Goal: Task Accomplishment & Management: Manage account settings

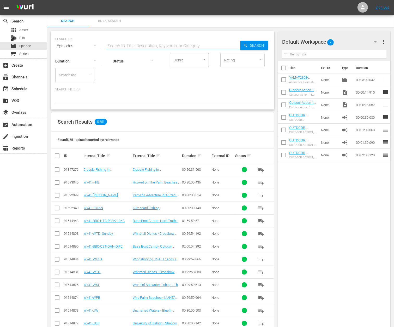
click at [138, 41] on input "text" at bounding box center [174, 46] width 134 height 13
paste input "Finger Lakes"
type input "Finger Lakes"
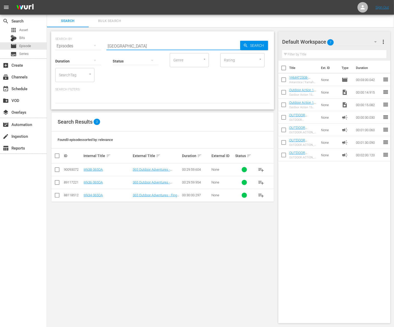
click at [216, 81] on div "Duration Status Genre Genre Rating Rating SearchTag SearchTag" at bounding box center [162, 67] width 215 height 30
click at [23, 30] on span "Asset" at bounding box center [23, 29] width 9 height 5
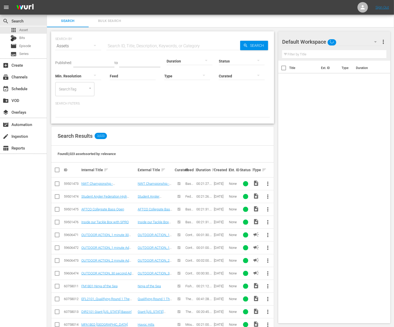
click at [122, 42] on input "text" at bounding box center [174, 46] width 134 height 13
paste input "Finger Lakes"
type input "Finger Lakes"
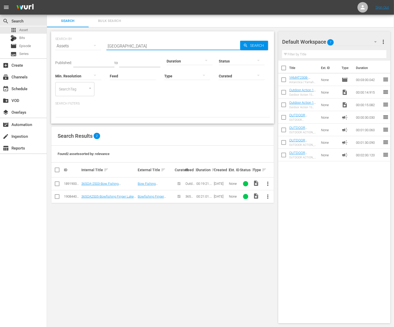
click at [269, 194] on span "more_vert" at bounding box center [268, 196] width 6 height 6
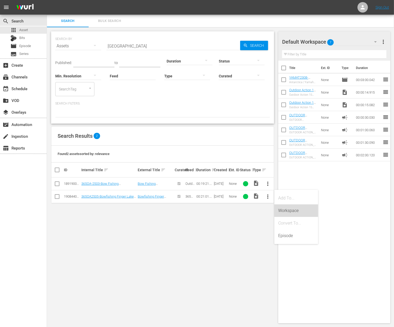
click at [288, 211] on div "Workspace" at bounding box center [297, 210] width 36 height 13
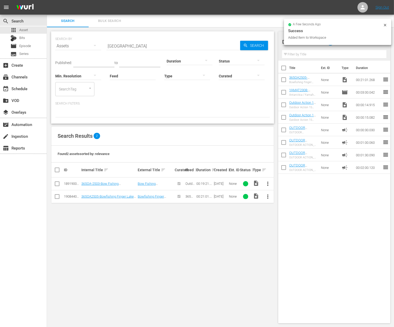
click at [140, 43] on input "Finger Lakes" at bounding box center [174, 46] width 134 height 13
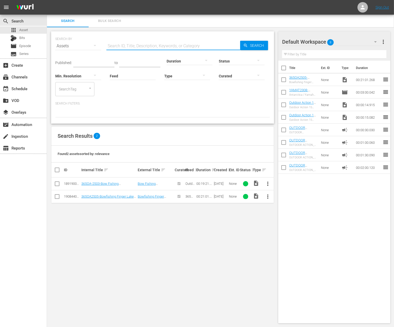
click at [176, 60] on div at bounding box center [190, 61] width 46 height 15
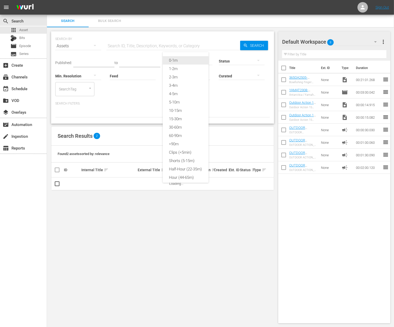
click at [178, 61] on div "0-1m" at bounding box center [186, 60] width 46 height 8
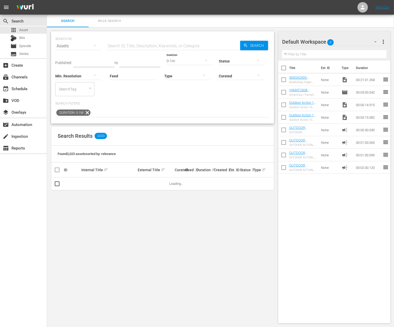
click at [96, 60] on input "text" at bounding box center [93, 63] width 41 height 8
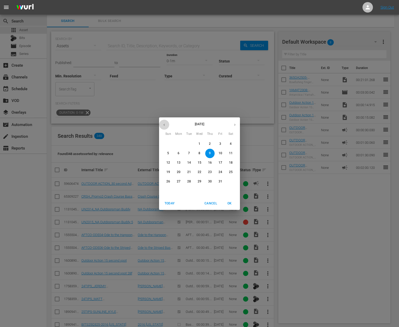
click at [165, 125] on icon "button" at bounding box center [164, 125] width 4 height 4
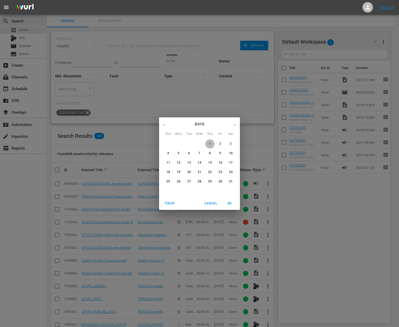
click at [213, 142] on span "1" at bounding box center [209, 143] width 9 height 4
type input "May 1, 2025"
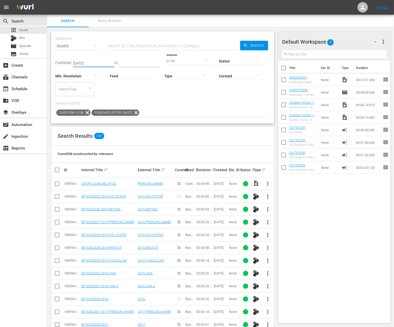
click at [210, 170] on div "Duration sort" at bounding box center [205, 170] width 16 height 6
click at [211, 170] on div "Duration sort" at bounding box center [205, 170] width 16 height 6
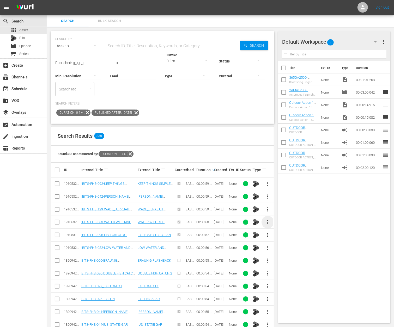
click at [267, 220] on span "more_vert" at bounding box center [268, 222] width 6 height 6
click at [286, 237] on div "Workspace" at bounding box center [297, 236] width 36 height 13
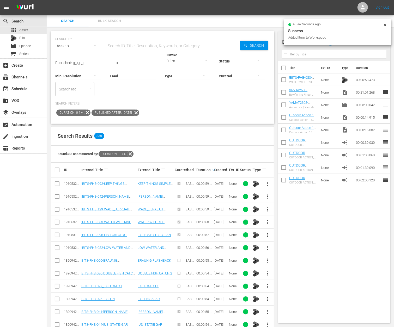
click at [286, 92] on input "checkbox" at bounding box center [284, 93] width 11 height 11
checkbox input "true"
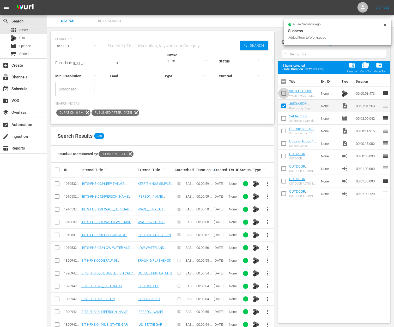
click at [285, 88] on span at bounding box center [284, 93] width 11 height 11
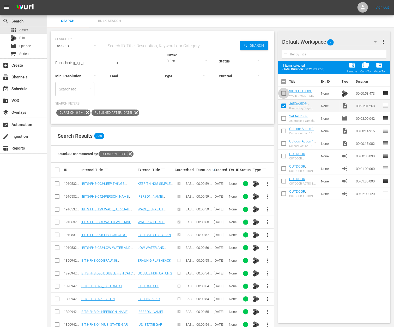
click at [285, 91] on input "checkbox" at bounding box center [284, 94] width 11 height 11
checkbox input "true"
click at [176, 60] on div "0-1m" at bounding box center [190, 61] width 46 height 15
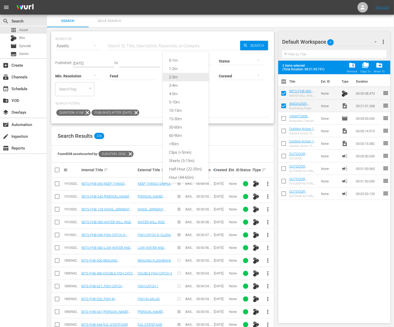
click at [179, 74] on div "2-3m" at bounding box center [186, 77] width 46 height 8
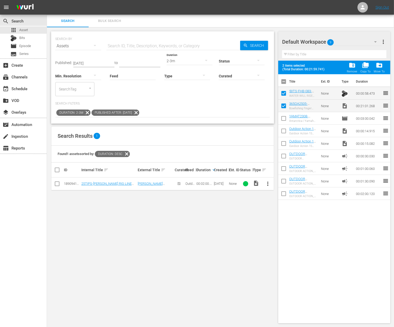
click at [87, 62] on input "May 1, 2025" at bounding box center [93, 63] width 41 height 8
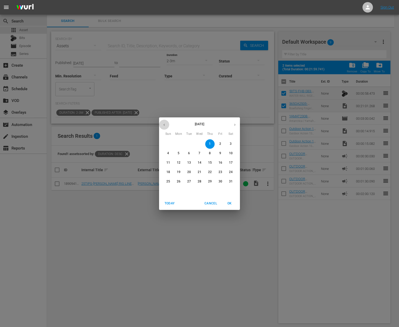
click at [167, 124] on button "button" at bounding box center [164, 125] width 10 height 10
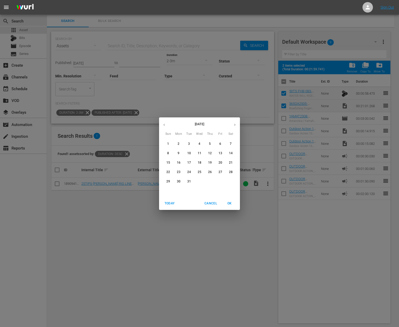
click at [169, 142] on p "1" at bounding box center [168, 143] width 2 height 4
type input "Dec 1, 2024"
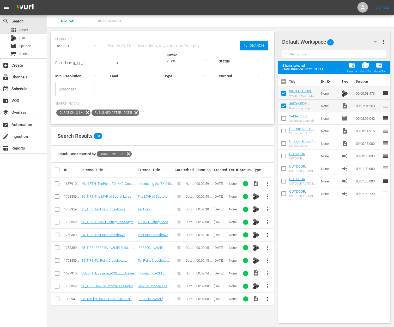
click at [179, 60] on div "2-3m" at bounding box center [190, 61] width 46 height 15
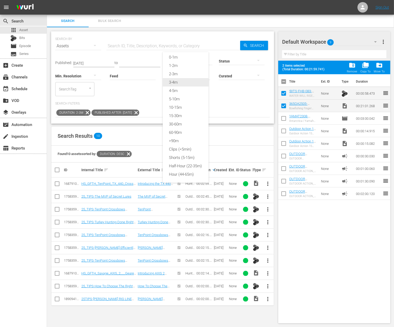
click at [179, 78] on div "3-4m" at bounding box center [186, 82] width 46 height 8
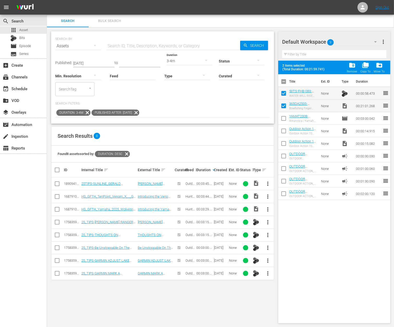
click at [267, 272] on span "more_vert" at bounding box center [268, 273] width 6 height 6
click at [285, 284] on div "Workspace" at bounding box center [297, 286] width 36 height 13
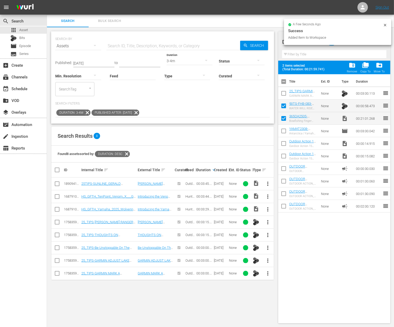
click at [283, 90] on input "checkbox" at bounding box center [284, 94] width 11 height 11
checkbox input "true"
click at [26, 64] on div "add_box Create" at bounding box center [14, 64] width 29 height 5
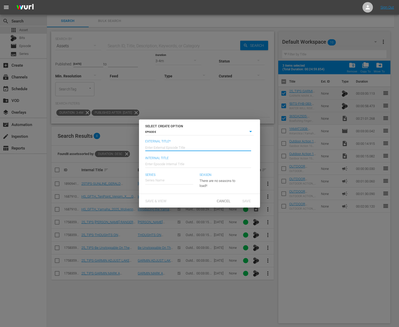
click at [180, 145] on input "text" at bounding box center [198, 146] width 106 height 13
drag, startPoint x: 184, startPoint y: 147, endPoint x: 258, endPoint y: 148, distance: 73.4
click at [258, 148] on div "External Title* Enter External Episode Title 365 Outdoor Adventures - Fishing S…" at bounding box center [199, 166] width 121 height 54
type input "365 Outdoor Adventures - Finger Lakes"
type input "Wk42-365OATV"
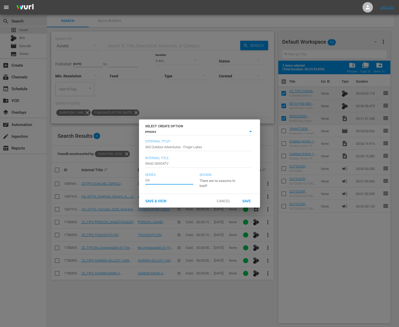
type input "O"
click at [182, 197] on div "365 Outdoor Adventures TV" at bounding box center [170, 194] width 40 height 13
type input "365 Outdoor Adventures TV"
click at [228, 179] on icon "button" at bounding box center [231, 179] width 6 height 6
click at [236, 186] on div "1" at bounding box center [199, 163] width 399 height 327
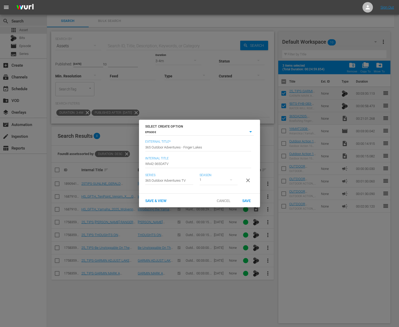
click at [247, 203] on span "Save" at bounding box center [246, 200] width 17 height 4
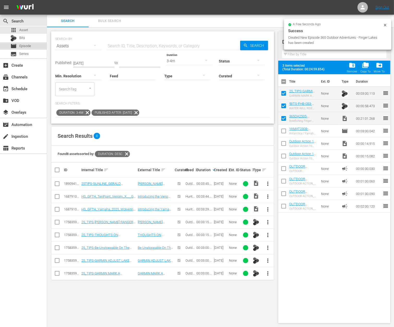
click at [33, 47] on div "movie Episode" at bounding box center [23, 45] width 47 height 7
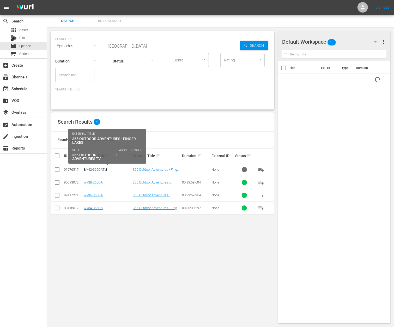
click at [102, 170] on link "Wk42-365OATV" at bounding box center [95, 169] width 23 height 4
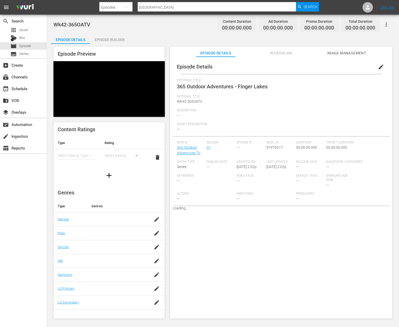
click at [105, 39] on div "Episode Builder" at bounding box center [109, 39] width 39 height 13
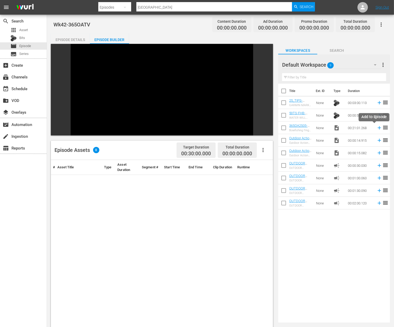
click at [378, 127] on icon at bounding box center [379, 127] width 3 height 3
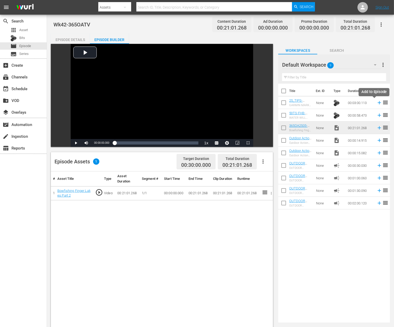
click at [378, 102] on icon at bounding box center [379, 102] width 3 height 3
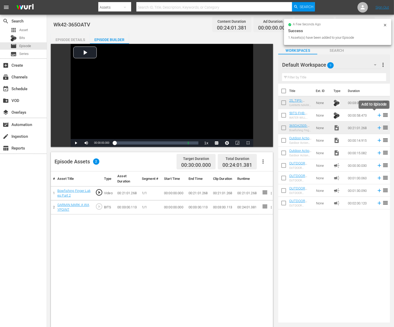
click at [377, 116] on icon at bounding box center [380, 115] width 6 height 6
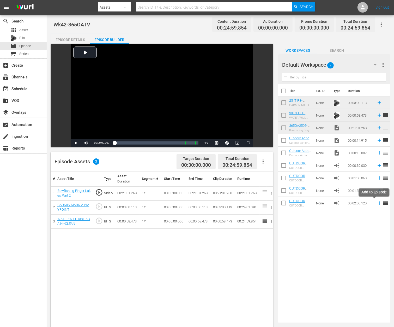
click at [377, 203] on icon at bounding box center [380, 203] width 6 height 6
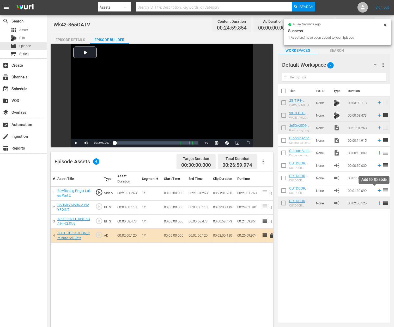
click at [378, 191] on icon at bounding box center [379, 190] width 3 height 3
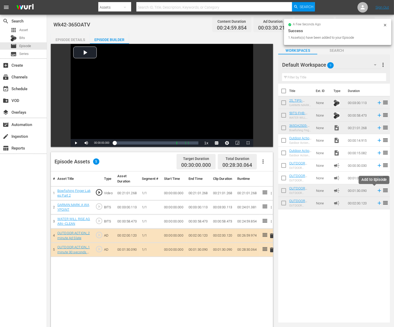
click at [377, 191] on icon at bounding box center [380, 190] width 6 height 6
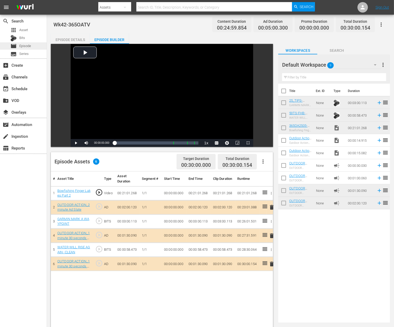
click at [25, 47] on span "Episode" at bounding box center [25, 45] width 12 height 5
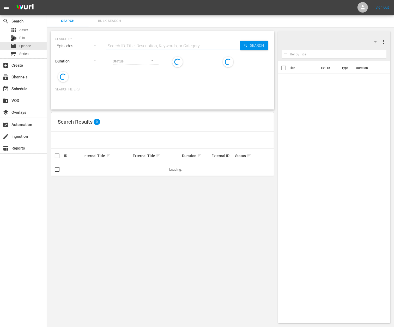
click at [119, 45] on input "text" at bounding box center [174, 46] width 134 height 13
drag, startPoint x: 119, startPoint y: 45, endPoint x: 119, endPoint y: 41, distance: 4.7
click at [119, 45] on input "text" at bounding box center [174, 46] width 134 height 13
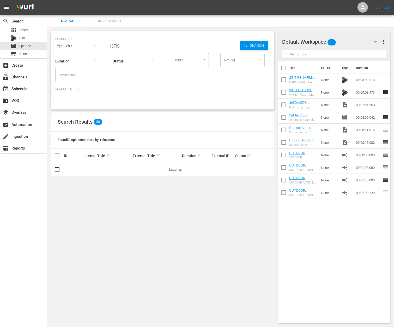
type input "-13FISH"
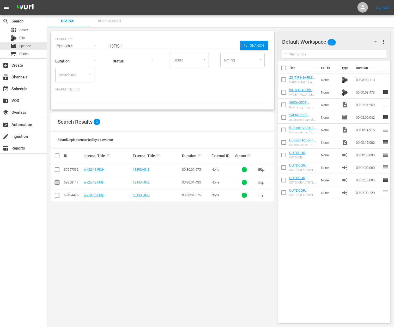
click at [56, 181] on input "checkbox" at bounding box center [57, 183] width 6 height 6
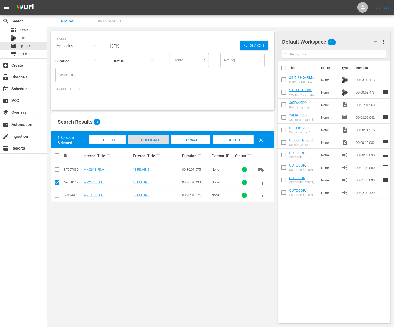
click at [152, 138] on span "Duplicate Episode" at bounding box center [148, 145] width 23 height 14
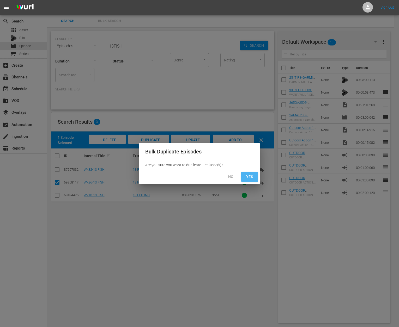
click at [247, 177] on span "Yes" at bounding box center [250, 176] width 8 height 7
checkbox input "false"
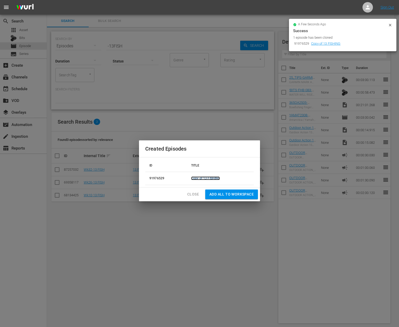
click at [198, 179] on link "Copy of 13 FISHING" at bounding box center [205, 178] width 29 height 4
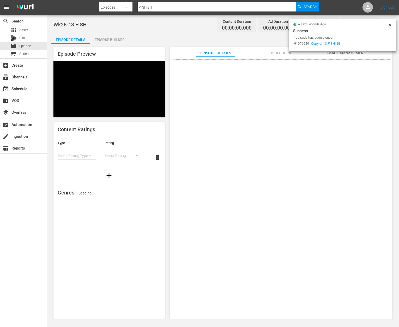
click at [391, 25] on icon at bounding box center [390, 25] width 4 height 4
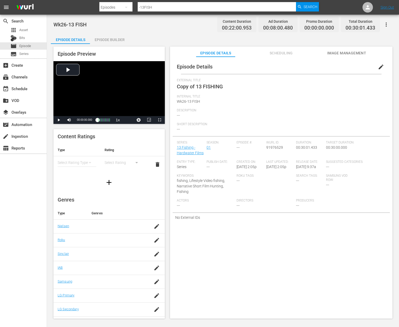
click at [378, 66] on span "edit" at bounding box center [381, 67] width 6 height 6
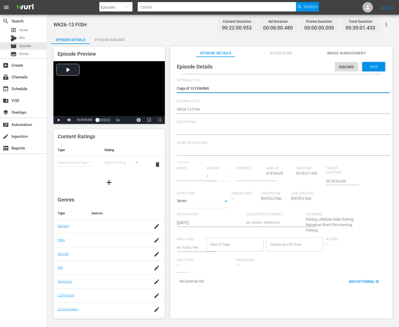
type input "13 Fishing - Hardwater Films"
type textarea "Copy of13 FISHING"
type textarea "Copy o13 FISHING"
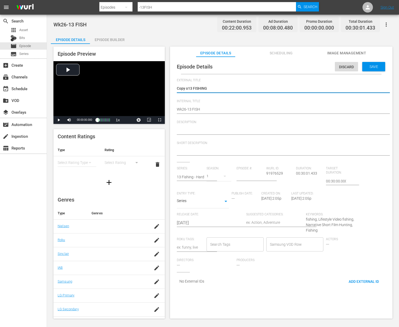
type textarea "Copy 13 FISHING"
type textarea "Copy13 FISHING"
type textarea "Cop13 FISHING"
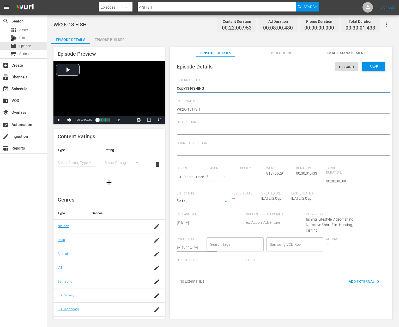
type textarea "Cop13 FISHING"
type textarea "Co13 FISHING"
type textarea "C13 FISHING"
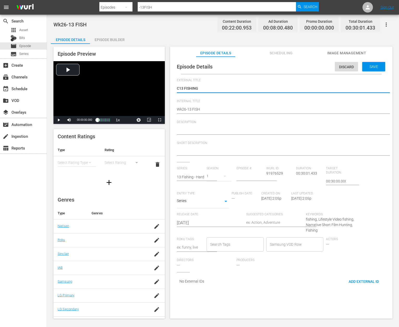
type textarea "13 FISHING"
type textarea "13 FISHING /"
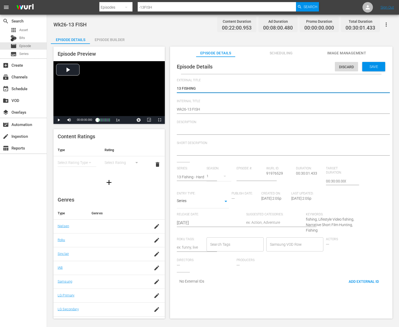
type textarea "13 FISHING /"
type textarea "13 FISHING / H"
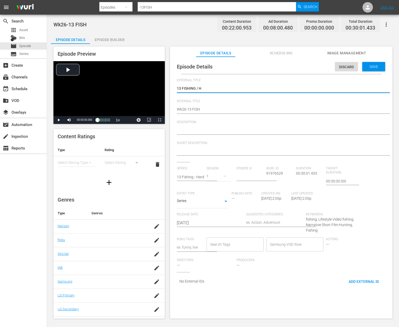
type textarea "13 FISHING / HA"
type textarea "13 FISHING / HAR"
type textarea "13 FISHING / HARD"
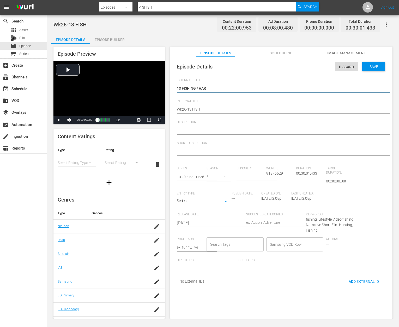
type textarea "13 FISHING / HARD"
type textarea "13 FISHING / HARD W"
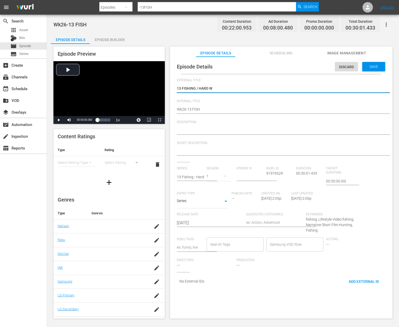
type textarea "13 FISHING / HARD WA"
type textarea "13 FISHING / HARD W"
type textarea "13 FISHING / HARD"
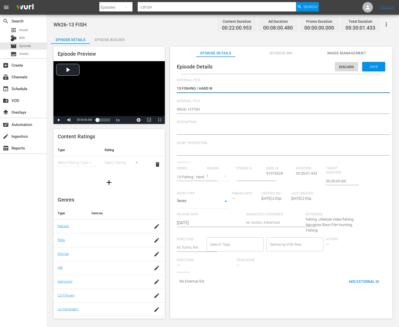
type textarea "13 FISHING / HARD"
type textarea "13 FISHING / HARDW"
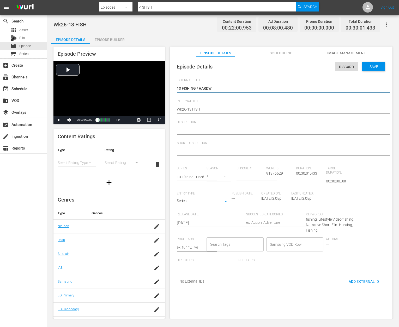
type textarea "13 FISHING / HARDWA"
type textarea "13 FISHING / HARDWAT"
type textarea "13 FISHING / HARDWATE"
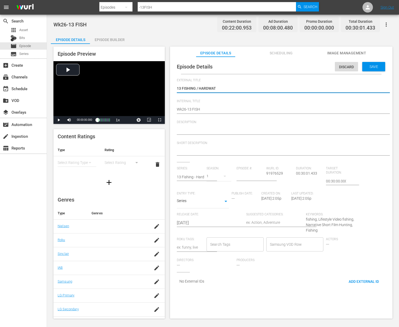
type textarea "13 FISHING / HARDWATE"
type textarea "13 FISHING / HARDWATER"
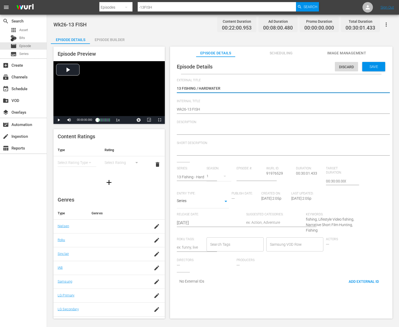
type textarea "13 FISHING / HARDWATER F"
type textarea "13 FISHING / HARDWATER FI"
type textarea "13 FISHING / HARDWATER FIL"
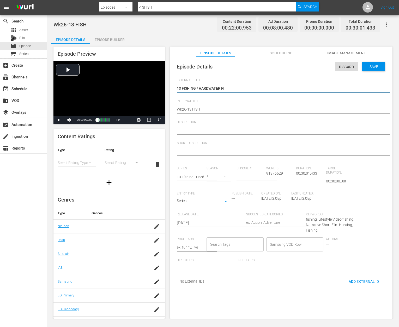
type textarea "13 FISHING / HARDWATER FIL"
type textarea "13 FISHING / HARDWATER FILM"
type textarea "13 FISHING / HARDWATER FILMS"
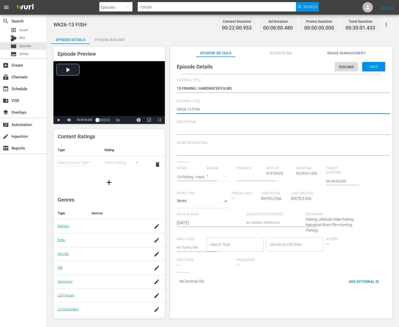
type textarea "Wk2-13 FISH"
type textarea "Wk-13 FISH"
type textarea "Wk4-13 FISH"
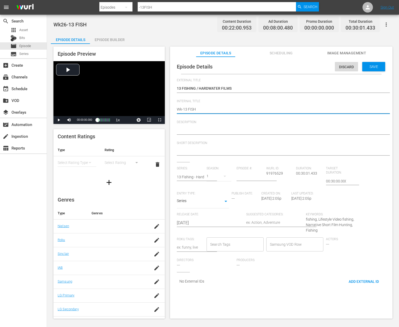
type textarea "Wk4-13 FISH"
type textarea "Wk42-13 FISH"
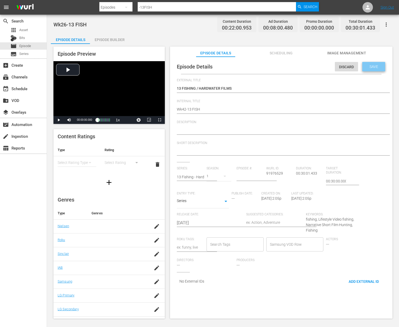
click at [374, 65] on span "Save" at bounding box center [374, 66] width 17 height 4
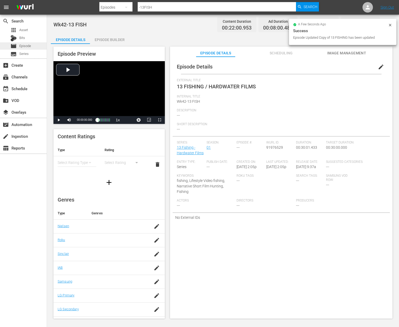
click at [32, 44] on div "movie Episode" at bounding box center [23, 45] width 47 height 7
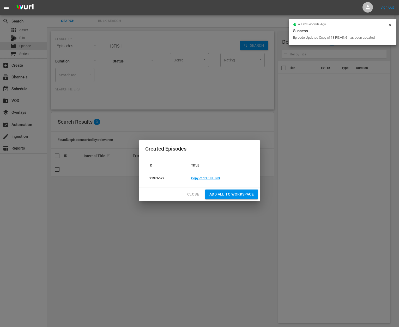
click at [196, 193] on span "Close" at bounding box center [193, 194] width 12 height 7
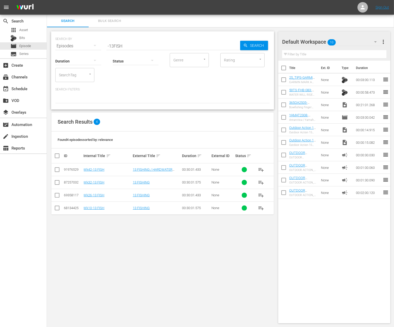
click at [139, 49] on div "Status" at bounding box center [136, 57] width 46 height 19
click at [139, 44] on input "-13FISH" at bounding box center [174, 46] width 134 height 13
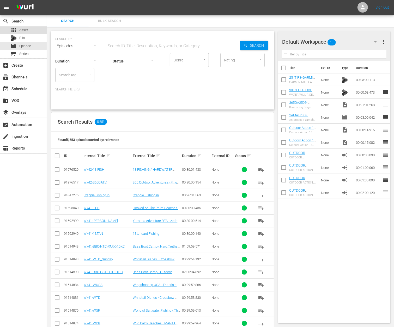
click at [33, 32] on div "apps Asset" at bounding box center [23, 29] width 47 height 7
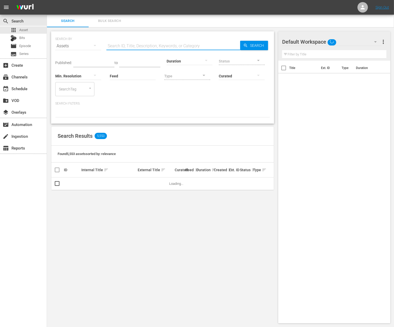
click at [135, 46] on input "text" at bounding box center [174, 46] width 134 height 13
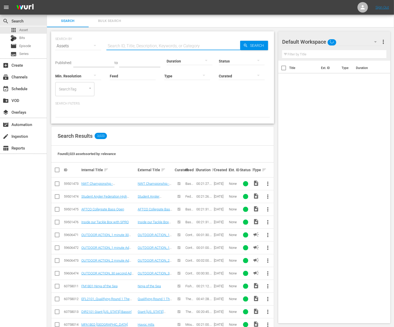
click at [241, 60] on div at bounding box center [242, 61] width 46 height 15
click at [188, 94] on div "INGESTED IN_PROGRESS ERROR" at bounding box center [197, 163] width 394 height 327
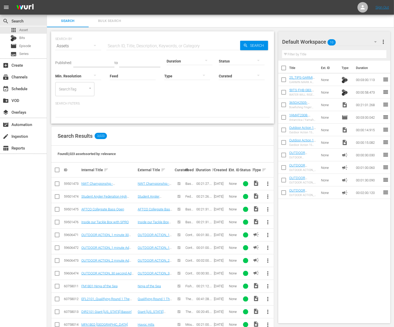
click at [123, 76] on input "Feed" at bounding box center [133, 76] width 46 height 19
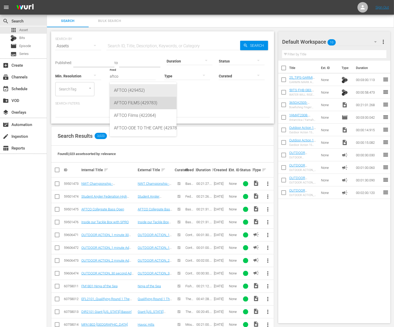
click at [141, 104] on div "AFTCO FILMS (429783)" at bounding box center [143, 103] width 58 height 13
type input "AFTCO FILMS (429783)"
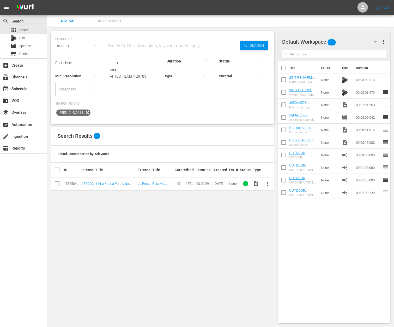
click at [282, 105] on input "checkbox" at bounding box center [284, 105] width 11 height 11
checkbox input "true"
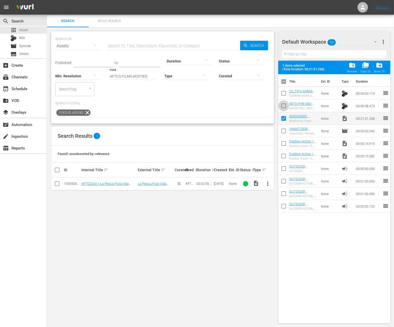
click at [282, 105] on input "checkbox" at bounding box center [284, 106] width 11 height 11
checkbox input "true"
click at [282, 93] on input "checkbox" at bounding box center [284, 94] width 11 height 11
checkbox input "true"
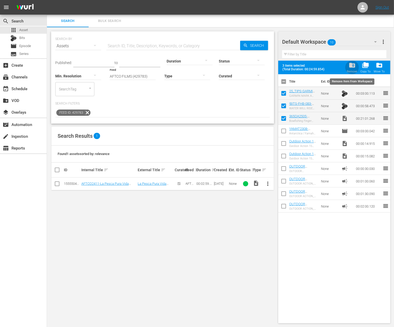
click at [352, 68] on span "folder_delete" at bounding box center [352, 65] width 7 height 7
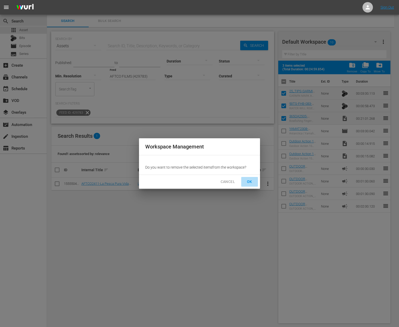
click at [247, 179] on span "OK" at bounding box center [250, 181] width 8 height 7
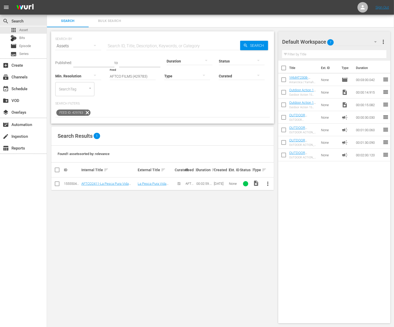
click at [269, 184] on span "more_vert" at bounding box center [268, 183] width 6 height 6
click at [285, 201] on div "Workspace" at bounding box center [297, 198] width 36 height 13
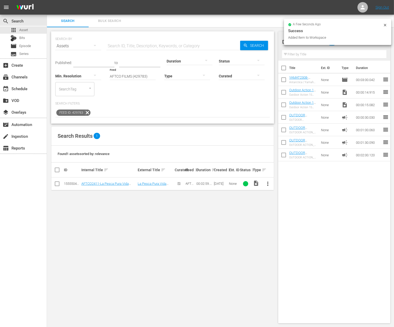
click at [132, 75] on input "AFTCO FILMS (429783)" at bounding box center [133, 76] width 46 height 19
click at [88, 112] on icon at bounding box center [87, 112] width 7 height 7
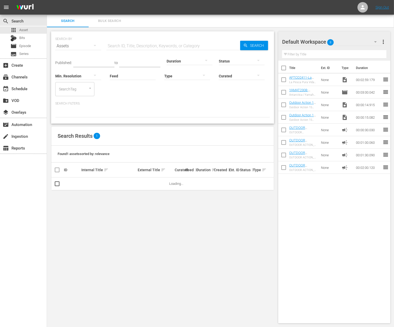
click at [127, 80] on div "Feed Feed Title" at bounding box center [133, 72] width 46 height 19
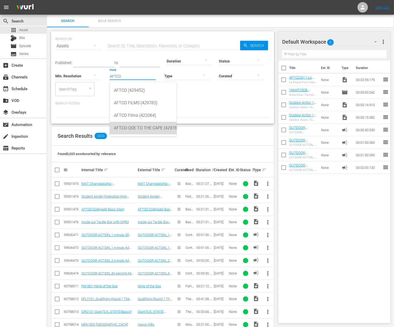
click at [138, 124] on div "AFTCO-ODE TO THE CAPE (429784)" at bounding box center [143, 128] width 58 height 13
type input "AFTCO-ODE TO THE CAPE (429784)"
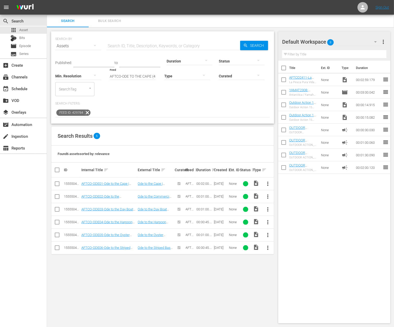
click at [54, 170] on input "checkbox" at bounding box center [59, 170] width 10 height 6
checkbox input "true"
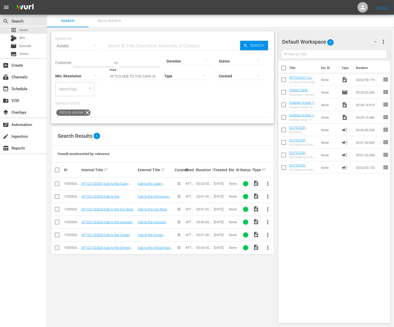
checkbox input "true"
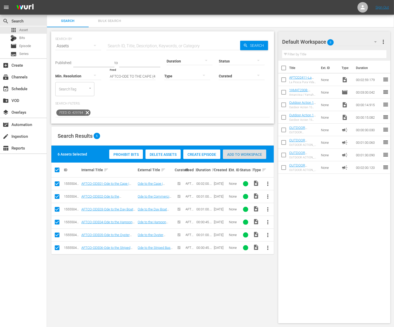
click at [249, 155] on span "Add to Workspace" at bounding box center [244, 154] width 43 height 4
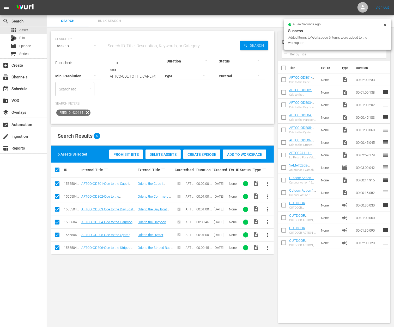
click at [286, 154] on input "checkbox" at bounding box center [284, 155] width 11 height 11
checkbox input "true"
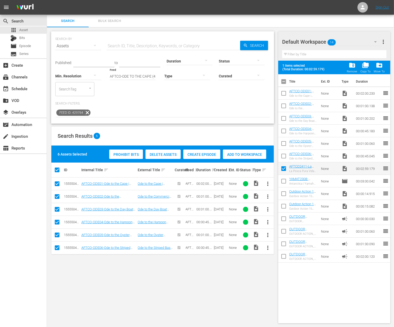
click at [286, 156] on input "checkbox" at bounding box center [284, 156] width 11 height 11
checkbox input "true"
click at [284, 146] on input "checkbox" at bounding box center [284, 144] width 11 height 11
checkbox input "true"
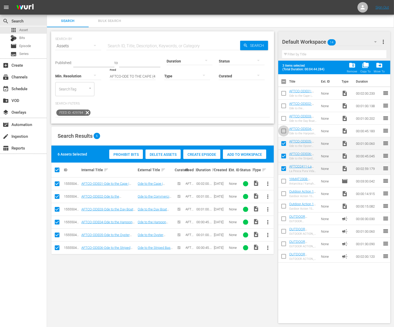
click at [283, 132] on input "checkbox" at bounding box center [284, 131] width 11 height 11
checkbox input "true"
click at [282, 120] on input "checkbox" at bounding box center [284, 119] width 11 height 11
checkbox input "true"
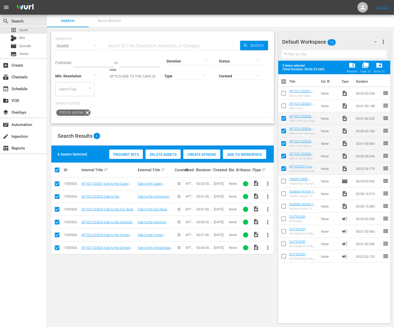
click at [282, 107] on input "checkbox" at bounding box center [284, 106] width 11 height 11
checkbox input "true"
click at [282, 95] on input "checkbox" at bounding box center [284, 94] width 11 height 11
checkbox input "true"
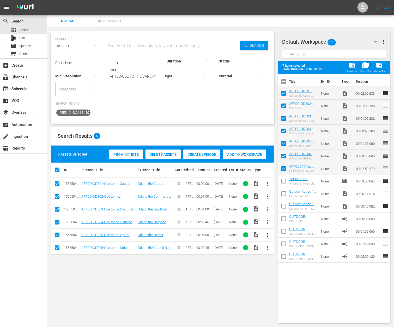
click at [86, 110] on icon at bounding box center [87, 112] width 7 height 7
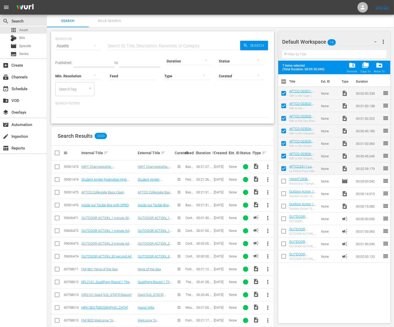
click at [120, 75] on input "Feed" at bounding box center [133, 76] width 46 height 19
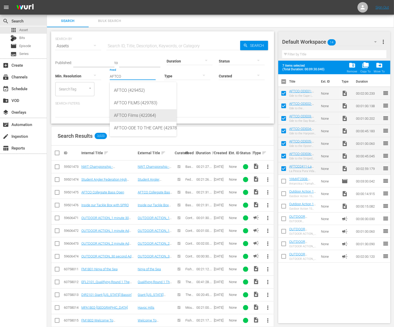
click at [128, 117] on div "AFTCO Films (422064)" at bounding box center [143, 115] width 58 height 13
type input "AFTCO Films (422064)"
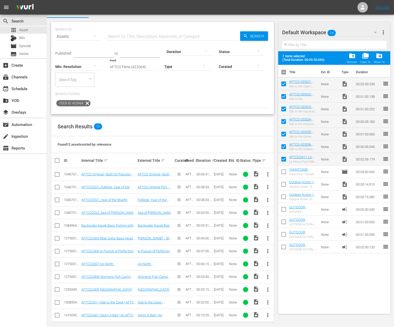
scroll to position [12, 0]
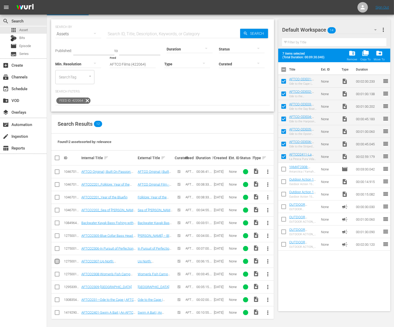
click at [57, 259] on input "checkbox" at bounding box center [57, 262] width 6 height 6
checkbox input "true"
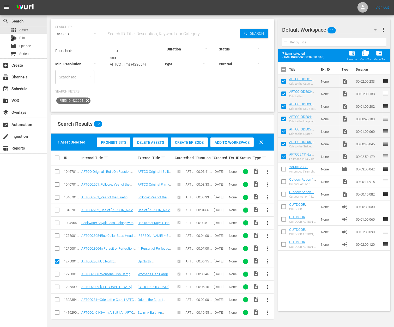
click at [58, 273] on input "checkbox" at bounding box center [57, 275] width 6 height 6
checkbox input "true"
click at [234, 140] on span "Add to Workspace" at bounding box center [232, 142] width 43 height 4
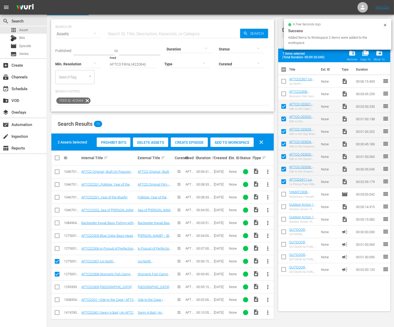
click at [285, 93] on input "checkbox" at bounding box center [284, 94] width 11 height 11
checkbox input "true"
click at [284, 82] on input "checkbox" at bounding box center [284, 82] width 11 height 11
checkbox input "true"
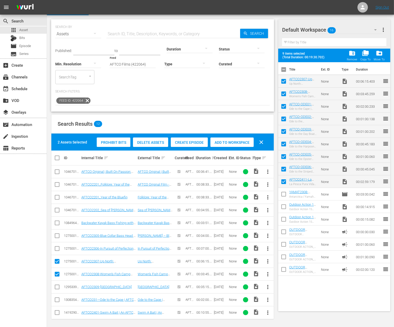
click at [57, 275] on input "checkbox" at bounding box center [57, 275] width 6 height 6
checkbox input "false"
click at [56, 262] on input "checkbox" at bounding box center [57, 262] width 6 height 6
checkbox input "false"
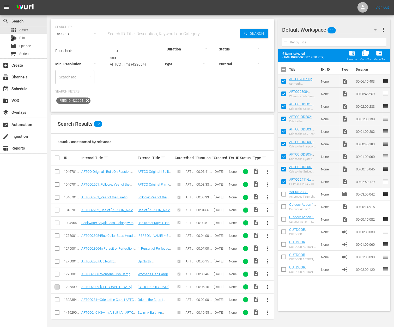
click at [56, 288] on input "checkbox" at bounding box center [57, 288] width 6 height 6
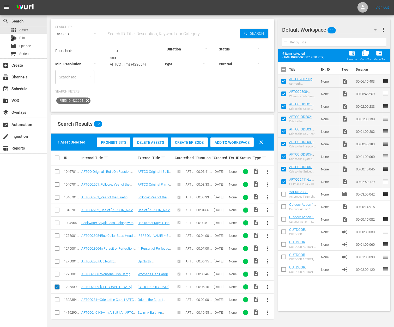
click at [56, 288] on input "checkbox" at bounding box center [57, 288] width 6 height 6
checkbox input "false"
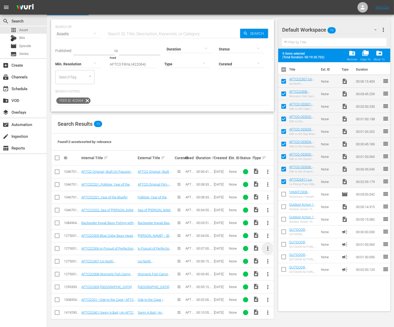
click at [268, 246] on span "more_vert" at bounding box center [268, 248] width 6 height 6
click at [285, 265] on div "Workspace" at bounding box center [297, 262] width 36 height 13
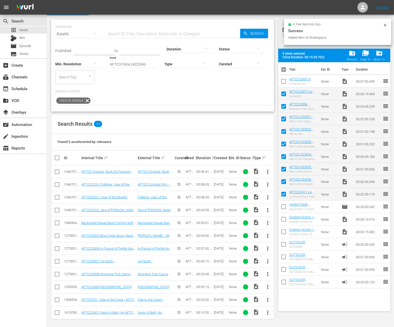
click at [285, 81] on input "checkbox" at bounding box center [284, 82] width 11 height 11
checkbox input "true"
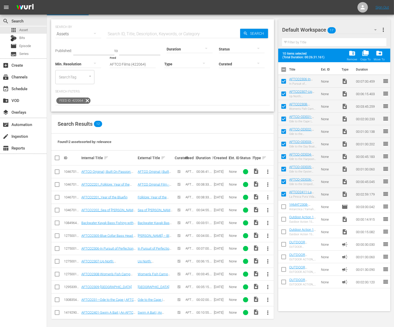
click at [144, 64] on input "AFTCO Films (422064)" at bounding box center [133, 64] width 46 height 19
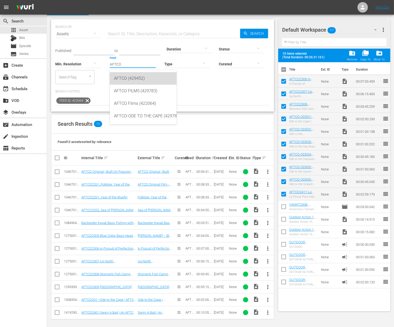
click at [146, 82] on div "AFTCO (429452)" at bounding box center [143, 78] width 58 height 13
type input "AFTCO (429452)"
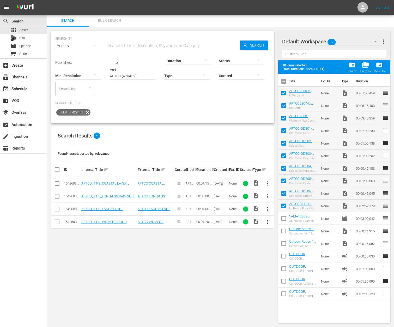
click at [87, 111] on icon at bounding box center [87, 112] width 6 height 6
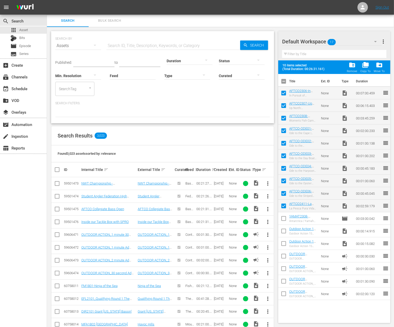
click at [197, 170] on div "Duration sort" at bounding box center [205, 169] width 16 height 6
click at [194, 168] on div "Feed sort" at bounding box center [190, 169] width 9 height 6
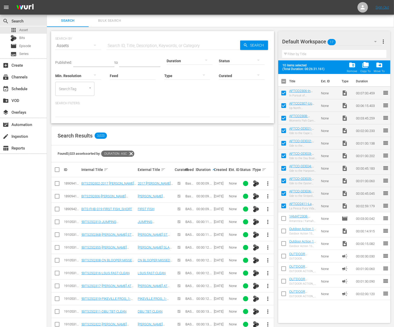
scroll to position [126, 0]
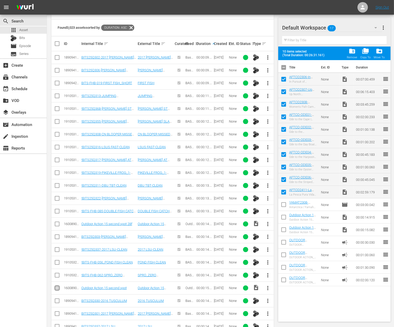
click at [58, 286] on input "checkbox" at bounding box center [57, 289] width 6 height 6
checkbox input "true"
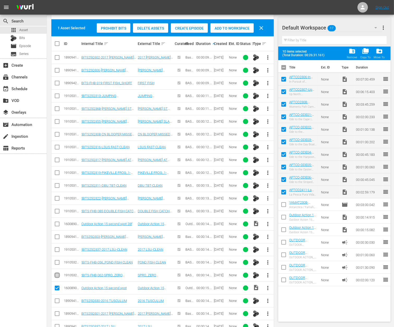
click at [57, 273] on input "checkbox" at bounding box center [57, 276] width 6 height 6
checkbox input "false"
click at [55, 209] on icon at bounding box center [57, 211] width 5 height 5
click at [56, 209] on input "checkbox" at bounding box center [57, 212] width 6 height 6
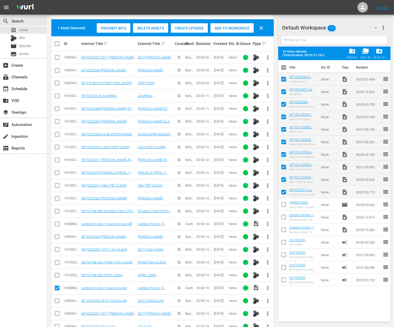
checkbox input "true"
click at [58, 286] on input "checkbox" at bounding box center [57, 289] width 6 height 6
checkbox input "false"
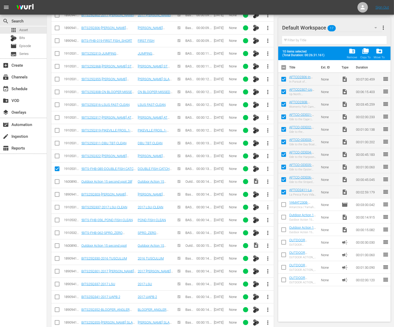
scroll to position [178, 0]
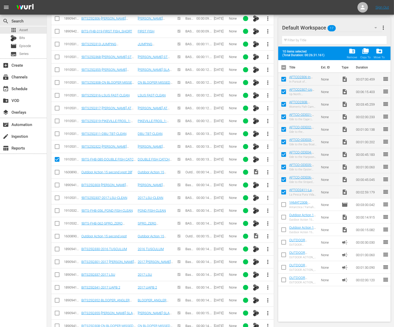
click at [58, 311] on input "checkbox" at bounding box center [57, 314] width 6 height 6
checkbox input "true"
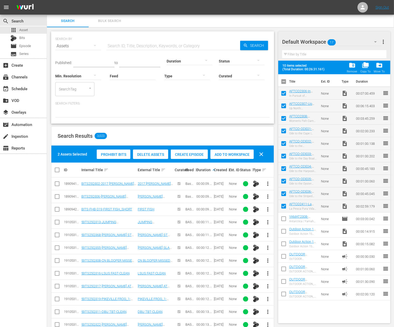
click at [234, 154] on span "Add to Workspace" at bounding box center [232, 154] width 43 height 4
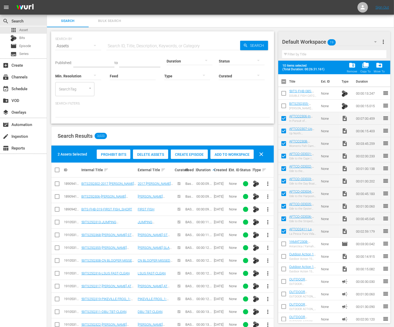
click at [284, 105] on input "checkbox" at bounding box center [284, 106] width 11 height 11
checkbox input "true"
click at [283, 95] on input "checkbox" at bounding box center [284, 94] width 11 height 11
checkbox input "true"
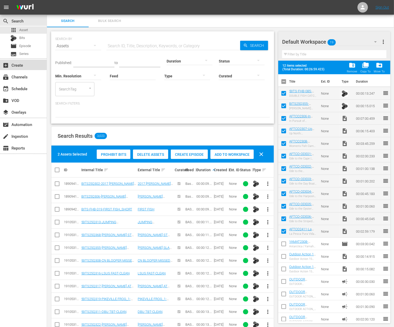
click at [22, 63] on div "add_box Create" at bounding box center [14, 64] width 29 height 5
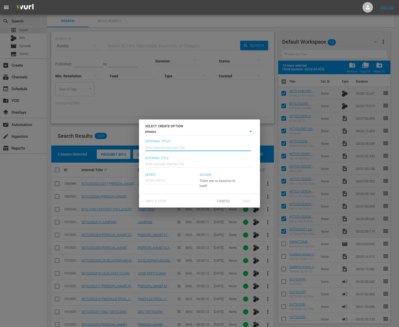
click at [186, 143] on input "text" at bounding box center [198, 146] width 106 height 13
type input "AFTCO FILMS"
click at [183, 168] on input "text" at bounding box center [198, 163] width 106 height 13
type input "Wk42-AFTCO"
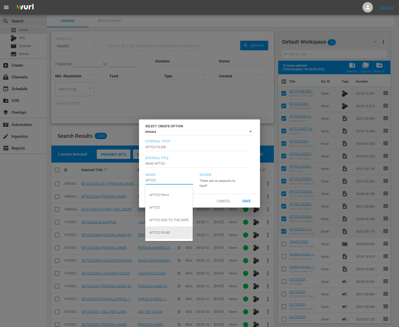
click at [171, 229] on div "AFTCO FILMS" at bounding box center [169, 232] width 39 height 13
type input "AFTCO FILMS"
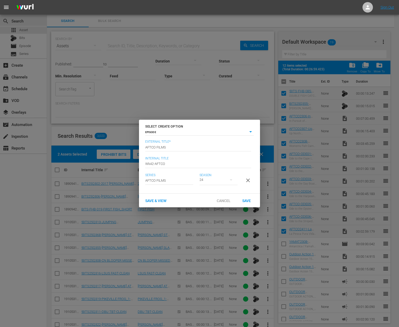
click at [227, 176] on button "button" at bounding box center [231, 179] width 13 height 13
click at [239, 185] on div "24" at bounding box center [199, 163] width 399 height 327
click at [246, 202] on span "Save" at bounding box center [246, 200] width 17 height 4
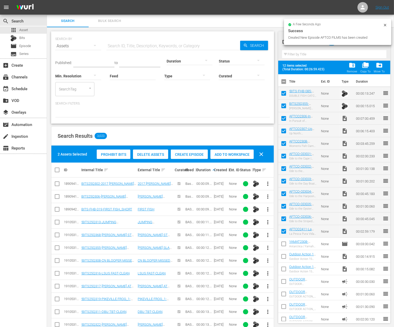
click at [182, 117] on div "SEARCH BY Search By Assets Search ID, Title, Description, Keywords, or Category…" at bounding box center [162, 77] width 223 height 92
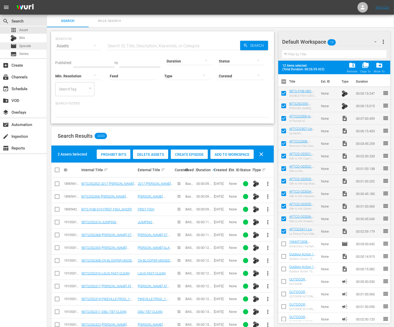
click at [25, 46] on span "Episode" at bounding box center [25, 45] width 12 height 5
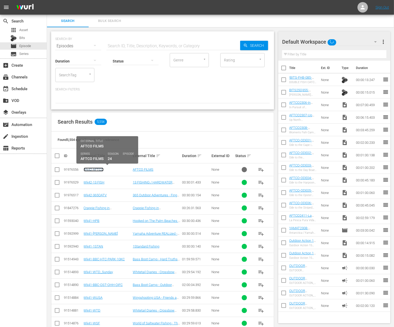
click at [93, 168] on link "Wk42-AFTCO" at bounding box center [94, 169] width 20 height 4
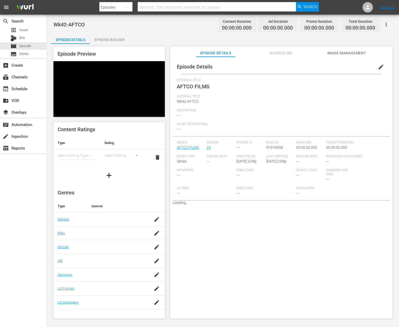
click at [113, 37] on div "Episode Builder" at bounding box center [109, 39] width 39 height 13
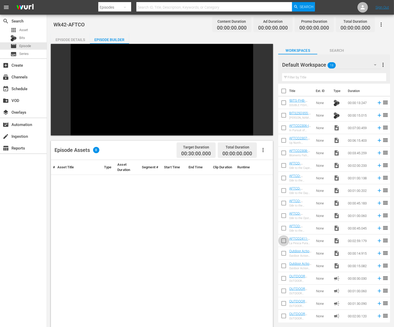
click at [284, 242] on input "checkbox" at bounding box center [284, 241] width 11 height 11
checkbox input "true"
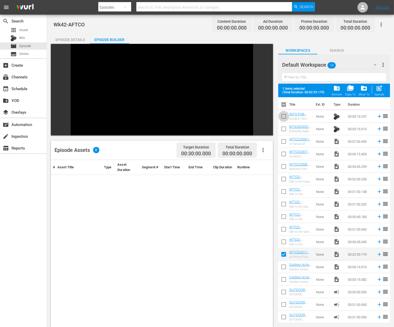
click at [285, 119] on input "checkbox" at bounding box center [284, 117] width 11 height 11
checkbox input "true"
click at [285, 127] on input "checkbox" at bounding box center [284, 129] width 11 height 11
checkbox input "true"
click at [285, 142] on input "checkbox" at bounding box center [284, 142] width 11 height 11
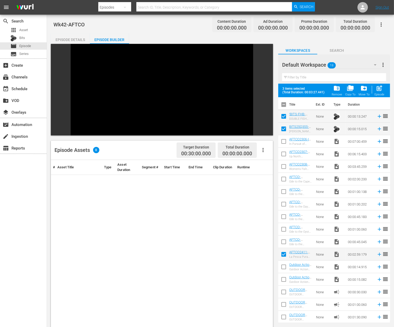
checkbox input "true"
click at [285, 152] on input "checkbox" at bounding box center [284, 154] width 11 height 11
checkbox input "true"
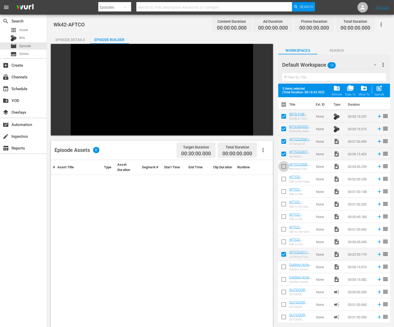
click at [284, 172] on input "checkbox" at bounding box center [284, 167] width 11 height 11
checkbox input "true"
click at [284, 178] on input "checkbox" at bounding box center [284, 179] width 11 height 11
checkbox input "true"
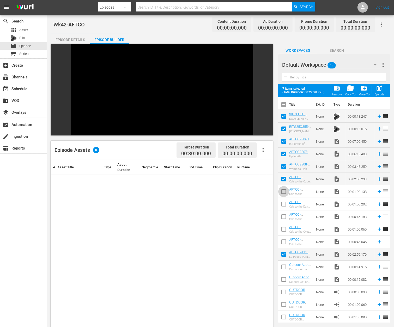
click at [284, 193] on input "checkbox" at bounding box center [284, 192] width 11 height 11
checkbox input "true"
click at [284, 205] on input "checkbox" at bounding box center [284, 204] width 11 height 11
checkbox input "true"
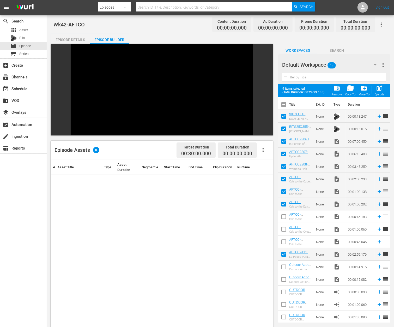
click at [284, 215] on input "checkbox" at bounding box center [284, 217] width 11 height 11
checkbox input "true"
click at [284, 230] on input "checkbox" at bounding box center [284, 230] width 11 height 11
checkbox input "true"
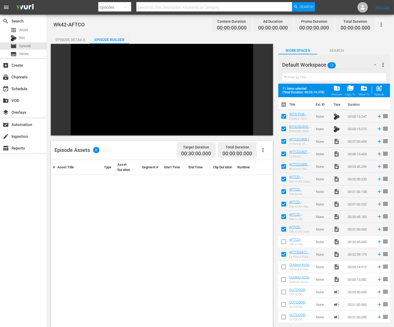
click at [284, 239] on input "checkbox" at bounding box center [284, 242] width 11 height 11
checkbox input "true"
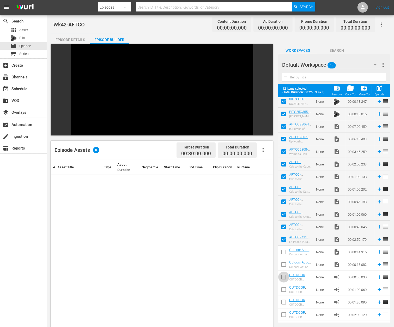
click at [285, 274] on input "checkbox" at bounding box center [284, 277] width 11 height 11
checkbox input "true"
click at [382, 86] on span "post_add" at bounding box center [379, 88] width 7 height 7
checkbox input "false"
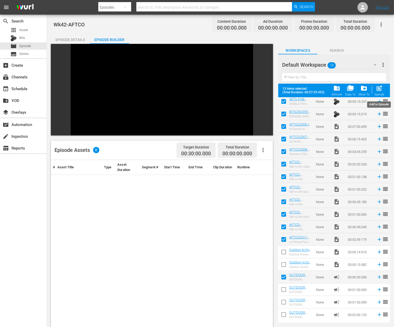
checkbox input "false"
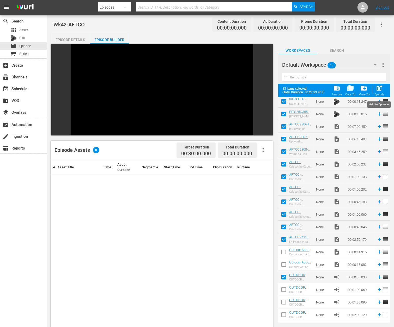
checkbox input "false"
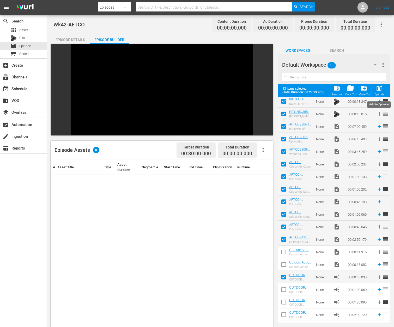
checkbox input "false"
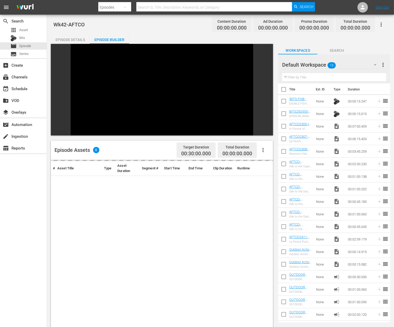
scroll to position [1, 0]
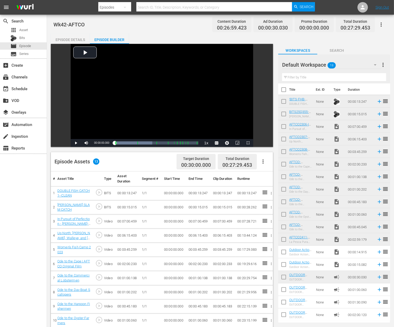
click at [377, 278] on icon at bounding box center [380, 277] width 6 height 6
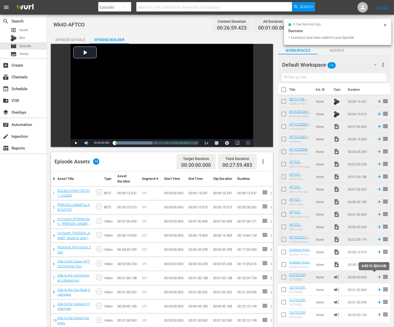
click at [377, 278] on icon at bounding box center [380, 277] width 6 height 6
click at [378, 276] on icon at bounding box center [379, 276] width 3 height 3
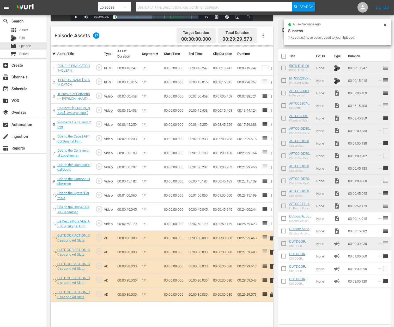
scroll to position [126, 0]
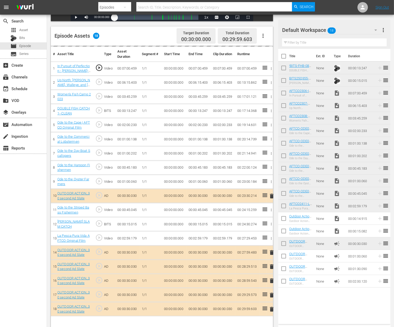
drag, startPoint x: 266, startPoint y: 250, endPoint x: 166, endPoint y: 10, distance: 260.4
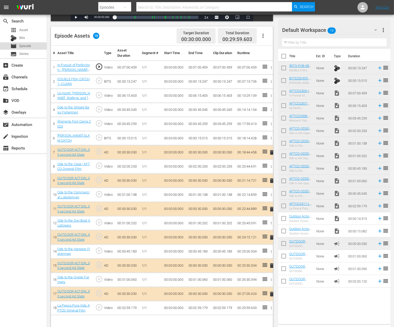
click at [32, 44] on div "movie Episode" at bounding box center [23, 45] width 47 height 7
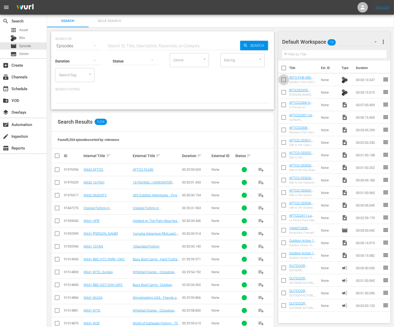
click at [283, 77] on input "checkbox" at bounding box center [284, 80] width 11 height 11
checkbox input "true"
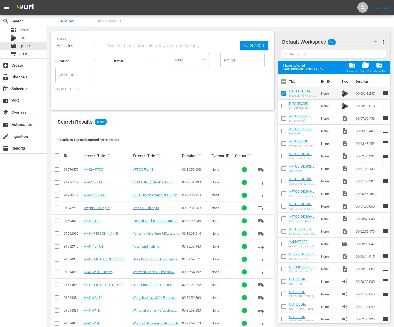
click at [284, 232] on input "checkbox" at bounding box center [284, 232] width 11 height 11
checkbox input "true"
click at [283, 218] on input "checkbox" at bounding box center [284, 219] width 11 height 11
checkbox input "true"
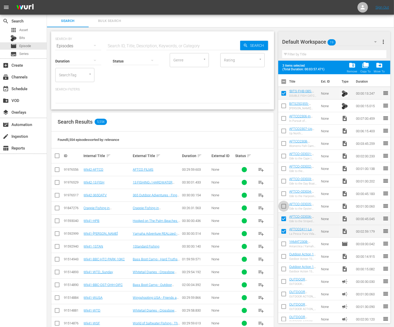
click at [283, 206] on input "checkbox" at bounding box center [284, 207] width 11 height 11
checkbox input "true"
click at [282, 193] on input "checkbox" at bounding box center [284, 194] width 11 height 11
checkbox input "true"
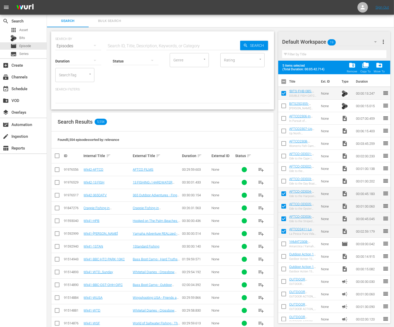
click at [283, 179] on input "checkbox" at bounding box center [284, 181] width 11 height 11
checkbox input "true"
click at [283, 166] on input "checkbox" at bounding box center [284, 169] width 11 height 11
checkbox input "true"
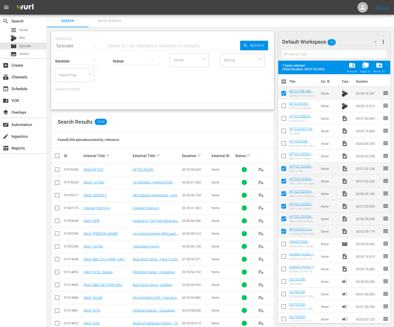
click at [281, 156] on input "checkbox" at bounding box center [284, 156] width 11 height 11
checkbox input "true"
click at [282, 144] on input "checkbox" at bounding box center [284, 144] width 11 height 11
checkbox input "true"
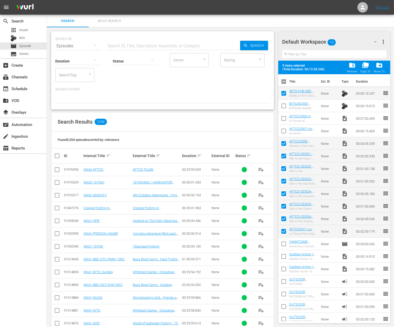
click at [282, 133] on input "checkbox" at bounding box center [284, 131] width 11 height 11
checkbox input "true"
click at [283, 117] on input "checkbox" at bounding box center [284, 119] width 11 height 11
checkbox input "true"
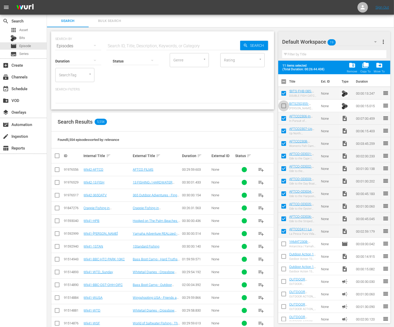
click at [283, 107] on input "checkbox" at bounding box center [284, 106] width 11 height 11
checkbox input "true"
click at [354, 64] on span "folder_delete" at bounding box center [352, 65] width 7 height 7
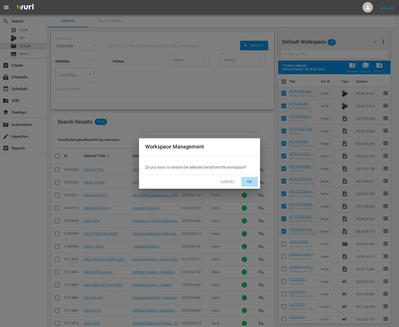
click at [250, 177] on button "OK" at bounding box center [249, 182] width 17 height 10
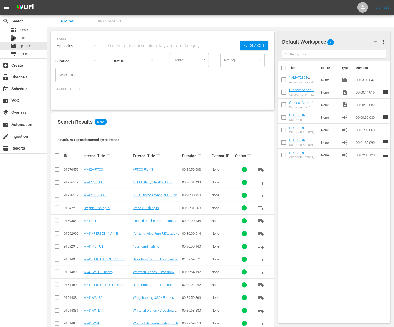
click at [114, 52] on div at bounding box center [136, 61] width 46 height 19
click at [114, 47] on div "Ready to Schedule Not Ready to Schedule" at bounding box center [197, 163] width 394 height 327
click at [114, 44] on div "Ready to Schedule Not Ready to Schedule" at bounding box center [197, 163] width 394 height 327
click at [114, 44] on input "text" at bounding box center [174, 46] width 134 height 13
paste input "Lake Eufaula"
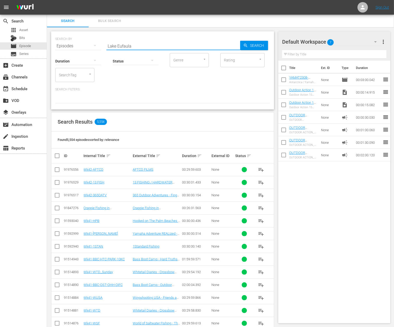
type input "Lake Eufaula"
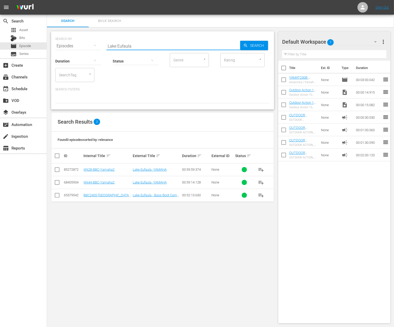
click at [177, 99] on div at bounding box center [162, 98] width 215 height 9
click at [148, 44] on input "Lake Eufaula" at bounding box center [174, 46] width 134 height 13
click at [170, 85] on div "Duration Status Genre Genre Rating Rating SearchTag SearchTag Search Filters:" at bounding box center [162, 77] width 215 height 51
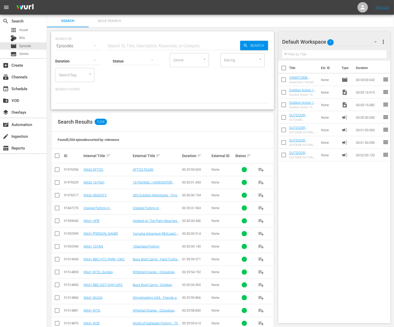
click at [115, 42] on input "text" at bounding box center [174, 46] width 134 height 13
paste input "Lake Eufaula"
type input "Lake Eufaula"
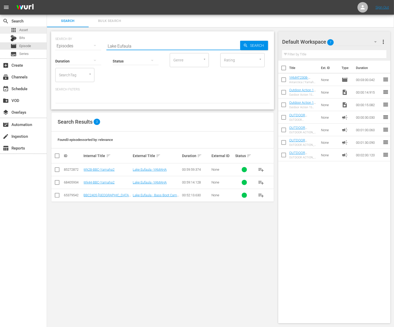
click at [27, 28] on span "Asset" at bounding box center [23, 29] width 9 height 5
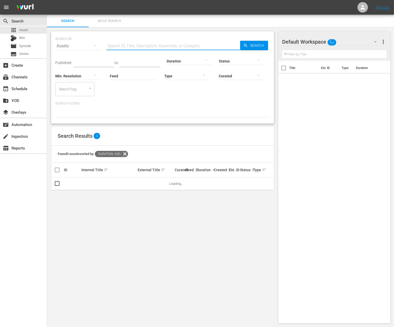
click at [144, 45] on input "text" at bounding box center [174, 46] width 134 height 13
paste input "Lake Eufaula"
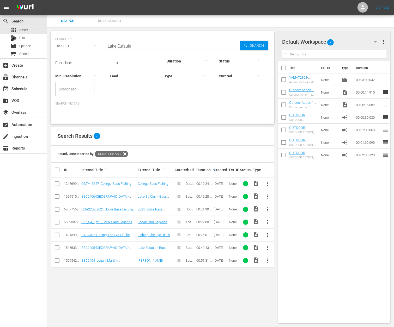
click at [268, 247] on span "more_vert" at bounding box center [268, 247] width 6 height 6
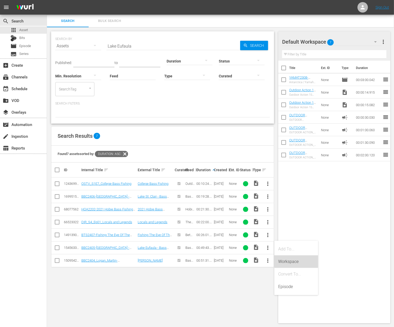
click at [284, 259] on div "Workspace" at bounding box center [297, 261] width 36 height 13
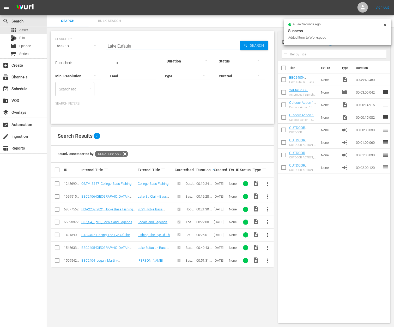
click at [137, 44] on input "Lake Eufaula" at bounding box center [174, 46] width 134 height 13
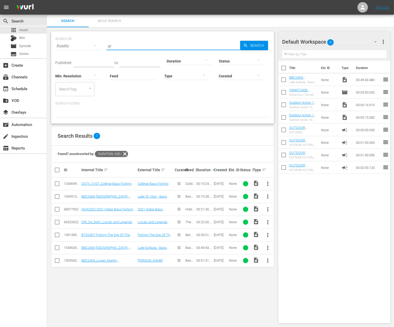
type input "a"
type input "H"
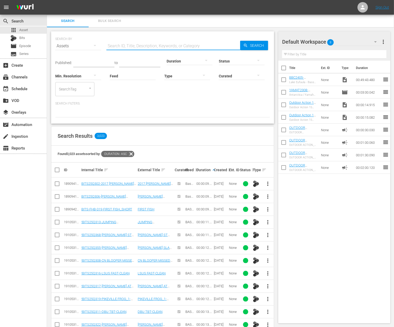
paste input "Hunting in the Kiwi Wilds"
type input "Hunting in the Kiwi Wilds"
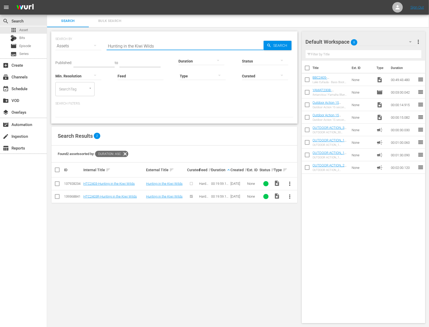
click at [56, 184] on input "checkbox" at bounding box center [57, 184] width 6 height 6
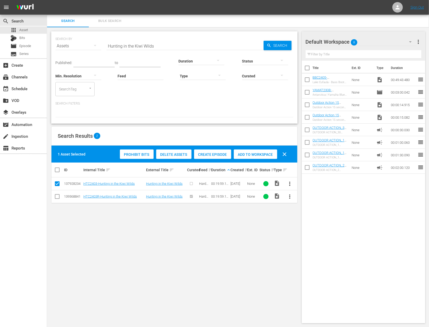
click at [182, 153] on span "Delete Assets" at bounding box center [173, 154] width 35 height 4
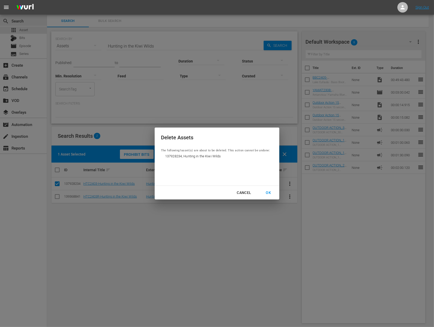
click at [271, 192] on div "OK" at bounding box center [268, 192] width 14 height 7
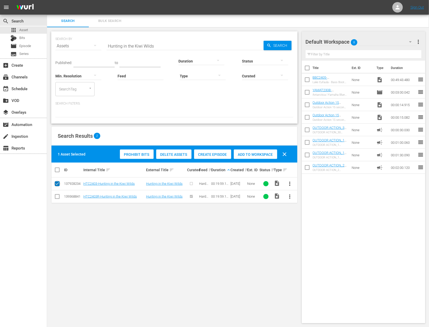
click at [60, 182] on input "checkbox" at bounding box center [57, 184] width 6 height 6
checkbox input "false"
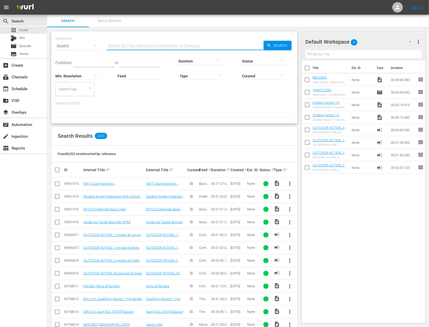
click at [138, 46] on input "text" at bounding box center [185, 46] width 157 height 13
paste input "Hunting in the Kiwi Wilds"
type input "Hunting in the Kiwi Wilds"
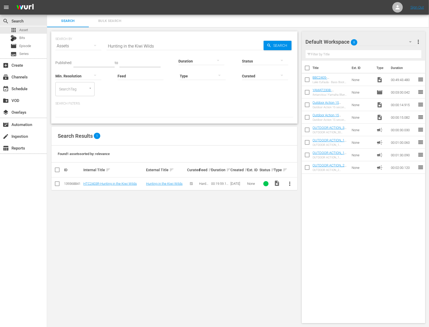
click at [293, 183] on button "more_vert" at bounding box center [289, 183] width 13 height 13
click at [304, 195] on div "Workspace" at bounding box center [318, 198] width 36 height 13
click at [305, 92] on input "checkbox" at bounding box center [307, 93] width 11 height 11
checkbox input "true"
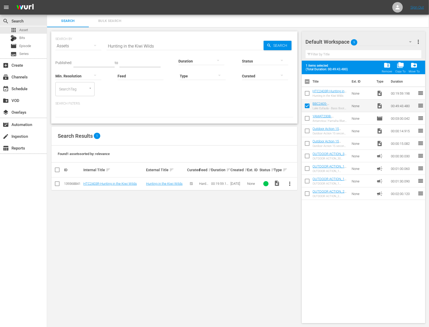
click at [305, 92] on input "checkbox" at bounding box center [307, 94] width 11 height 11
checkbox input "true"
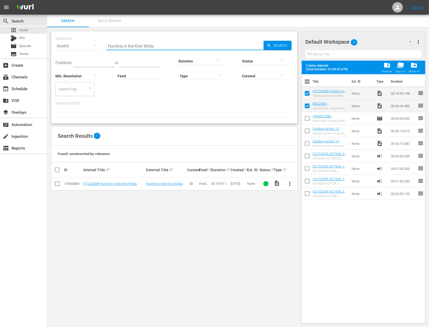
click at [167, 49] on input "Hunting in the Kiwi Wilds" at bounding box center [185, 46] width 157 height 13
paste input "ISTORY COMES ALIVE"
type input "HISTORY COMES ALIVE"
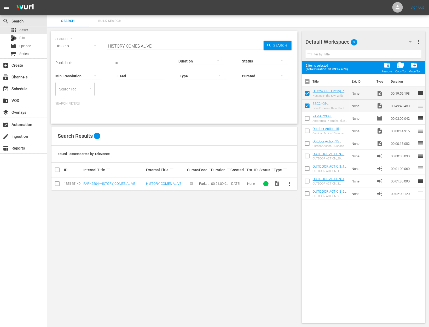
click at [292, 183] on span "more_vert" at bounding box center [289, 183] width 6 height 6
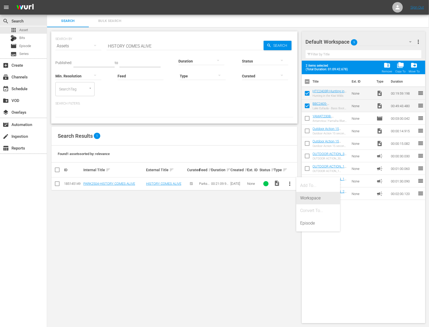
click at [303, 195] on div "Workspace" at bounding box center [318, 198] width 36 height 13
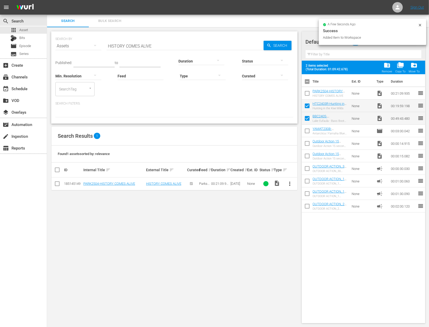
click at [308, 92] on input "checkbox" at bounding box center [307, 94] width 11 height 11
checkbox input "true"
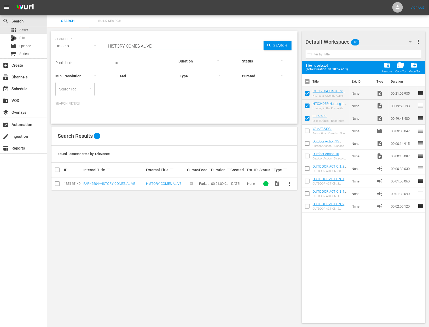
click at [138, 46] on input "HISTORY COMES ALIVE" at bounding box center [185, 46] width 157 height 13
paste input "ot September Struggle"
type input "Hot September Struggle"
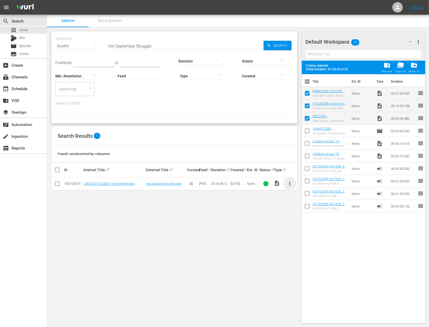
click at [286, 181] on span "more_vert" at bounding box center [289, 183] width 6 height 6
click at [303, 194] on div "Workspace" at bounding box center [318, 198] width 36 height 13
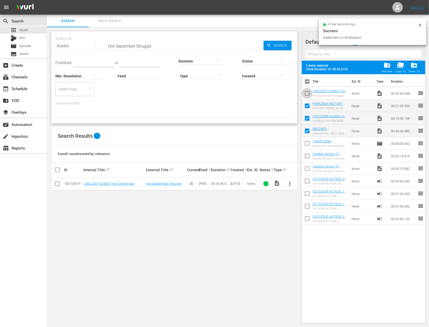
click at [308, 91] on input "checkbox" at bounding box center [307, 94] width 11 height 11
checkbox input "true"
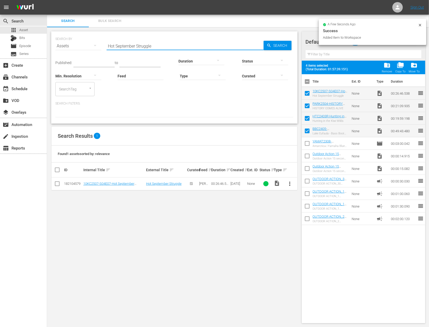
click at [222, 44] on input "Hot September Struggle" at bounding box center [185, 46] width 157 height 13
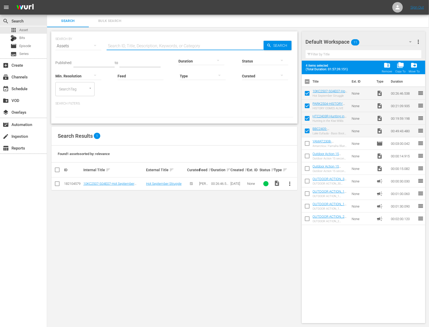
click at [204, 113] on div at bounding box center [174, 112] width 238 height 9
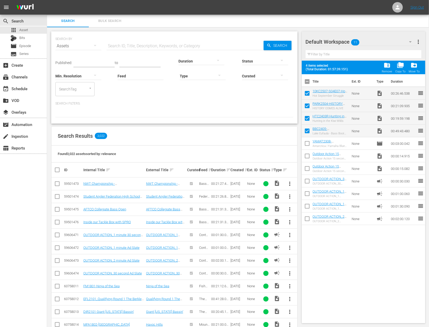
click at [88, 62] on input "text" at bounding box center [93, 63] width 41 height 8
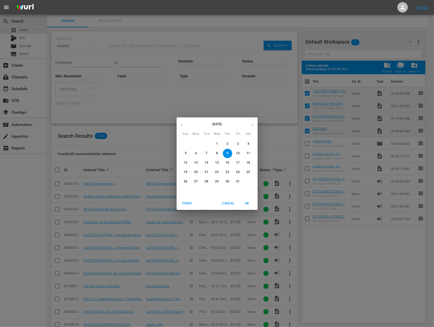
click at [184, 127] on button "button" at bounding box center [181, 125] width 10 height 10
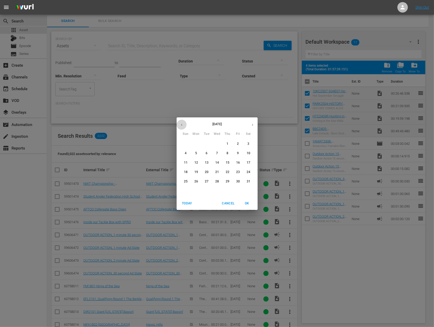
click at [184, 127] on button "button" at bounding box center [181, 125] width 10 height 10
click at [215, 145] on span "1" at bounding box center [216, 143] width 9 height 4
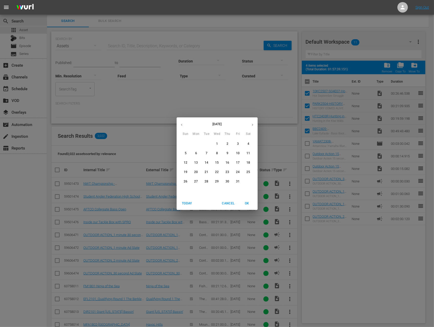
type input "[DATE]"
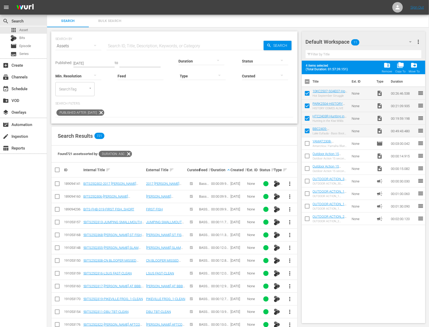
click at [56, 210] on input "checkbox" at bounding box center [57, 210] width 6 height 6
checkbox input "true"
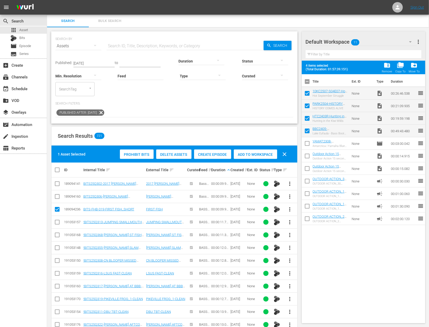
click at [56, 201] on td at bounding box center [57, 196] width 12 height 13
click at [56, 194] on input "checkbox" at bounding box center [57, 197] width 6 height 6
checkbox input "true"
click at [260, 153] on span "Add to Workspace" at bounding box center [255, 154] width 43 height 4
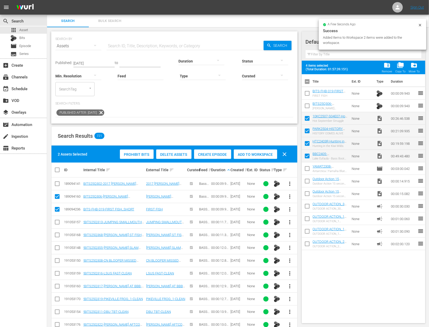
click at [308, 106] on input "checkbox" at bounding box center [307, 106] width 11 height 11
checkbox input "true"
click at [308, 95] on input "checkbox" at bounding box center [307, 94] width 11 height 11
checkbox input "true"
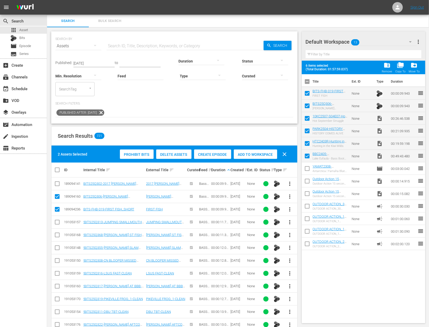
click at [186, 64] on div "Type" at bounding box center [203, 72] width 46 height 19
click at [186, 60] on div at bounding box center [201, 61] width 46 height 15
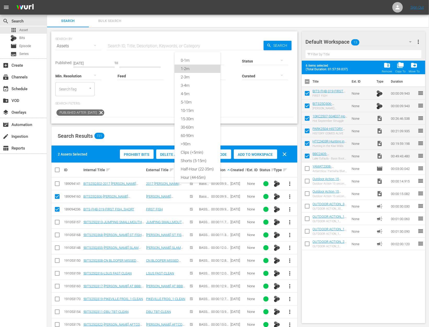
click at [191, 70] on div "1-2m" at bounding box center [197, 68] width 46 height 8
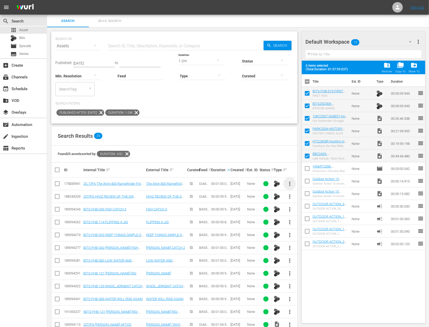
click at [289, 184] on span "more_vert" at bounding box center [289, 183] width 6 height 6
click at [307, 196] on div "Workspace" at bounding box center [318, 198] width 36 height 13
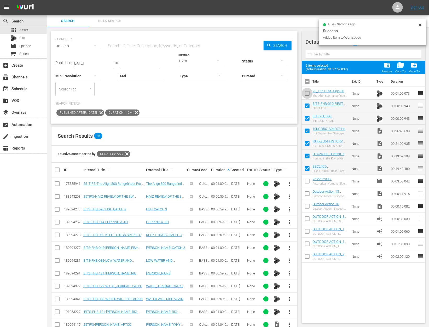
click at [307, 91] on input "checkbox" at bounding box center [307, 94] width 11 height 11
checkbox input "true"
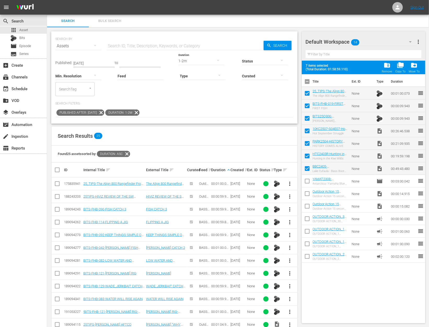
click at [291, 244] on span "more_vert" at bounding box center [289, 247] width 6 height 6
click at [311, 259] on div "Workspace" at bounding box center [318, 261] width 36 height 13
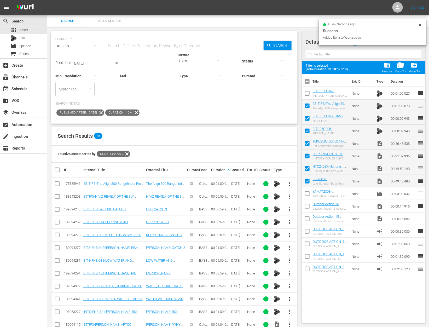
click at [307, 94] on input "checkbox" at bounding box center [307, 94] width 11 height 11
checkbox input "true"
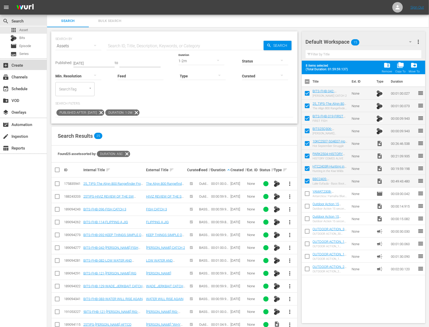
click at [20, 66] on div "add_box Create" at bounding box center [14, 64] width 29 height 5
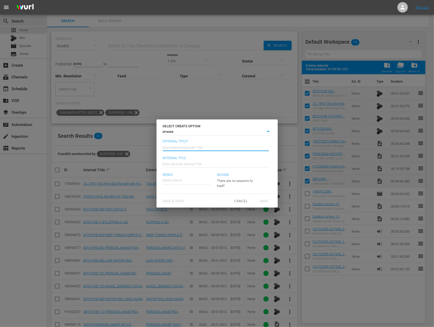
click at [178, 150] on input "text" at bounding box center [216, 146] width 106 height 13
type input "B"
click at [231, 148] on input "Bass Boot Camp - Hard Truths of Conservation - Parks in The Palm Beaches - 10,0…" at bounding box center [216, 146] width 106 height 13
drag, startPoint x: 229, startPoint y: 147, endPoint x: 293, endPoint y: 150, distance: 63.7
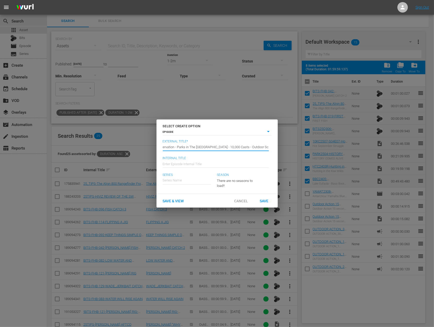
click at [293, 150] on div "SELECT CREATE OPTION EPISODE episode External Title* Enter External Episode Tit…" at bounding box center [217, 163] width 434 height 327
click at [255, 147] on input "Bass Boot Camp - Hard Truths of Conservation - Parks in The Palm Beaches - 10,0…" at bounding box center [216, 146] width 106 height 13
drag, startPoint x: 240, startPoint y: 146, endPoint x: 296, endPoint y: 149, distance: 56.0
click at [296, 150] on div "SELECT CREATE OPTION EPISODE episode External Title* Enter External Episode Tit…" at bounding box center [217, 163] width 434 height 327
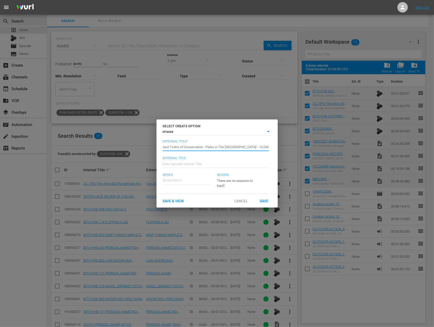
type input "Bass Boot Camp - Hard Truths of Conservation - Parks in The Palm Beaches - 10,0…"
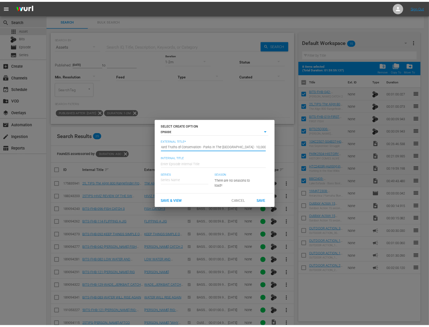
scroll to position [0, 0]
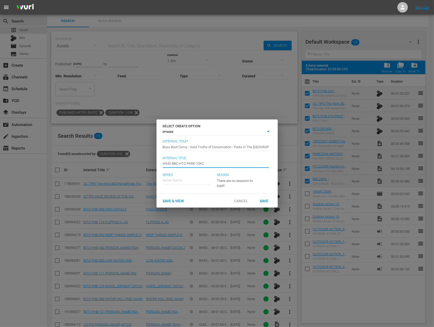
type input "Wk42-BBC-HTC-PARK-10KC"
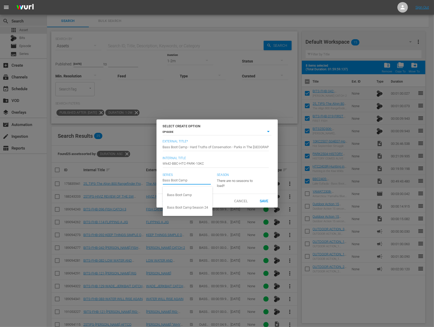
click at [196, 182] on input "Bass Boot Camp" at bounding box center [187, 180] width 48 height 13
type input "H"
type input "Bass Boot Camp"
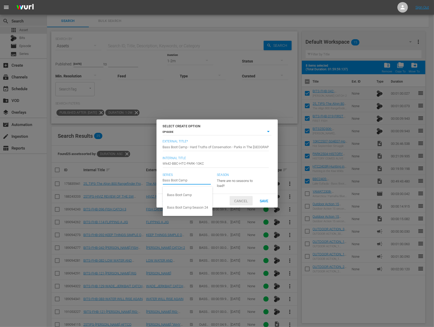
click at [243, 199] on span "Cancel" at bounding box center [241, 201] width 22 height 4
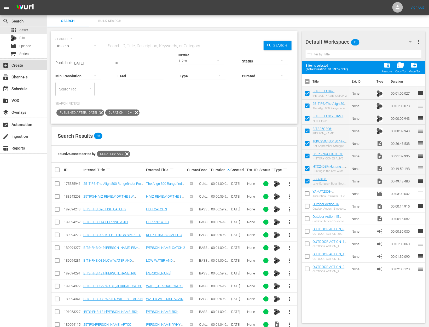
click at [26, 63] on div "add_box Create" at bounding box center [14, 64] width 29 height 5
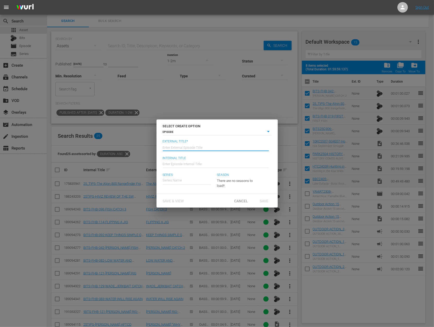
click at [206, 142] on input "text" at bounding box center [216, 146] width 106 height 13
paste input "Hot September Struggle"
type input "Bass Boot Camp - [GEOGRAPHIC_DATA]"
type input "Wk42-BBC_Tuesday"
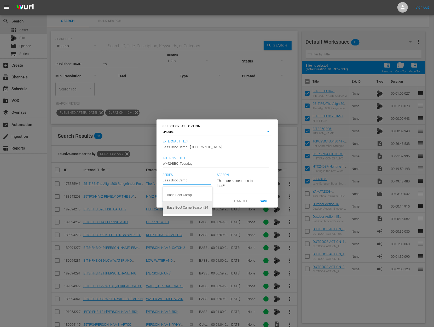
click at [191, 204] on div "Bass Boot Camp Season 24" at bounding box center [187, 207] width 41 height 13
type input "Bass Boot Camp Season 24"
click at [265, 201] on span "Save" at bounding box center [263, 200] width 17 height 4
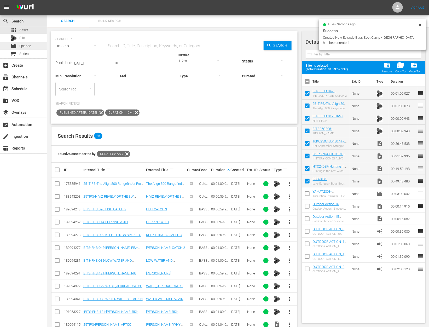
click at [27, 48] on span "Episode" at bounding box center [25, 45] width 12 height 5
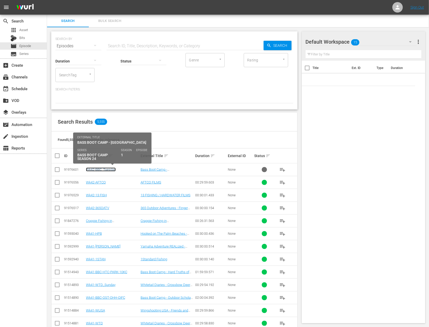
click at [96, 168] on link "Wk42-BBC_Tuesday" at bounding box center [101, 169] width 30 height 4
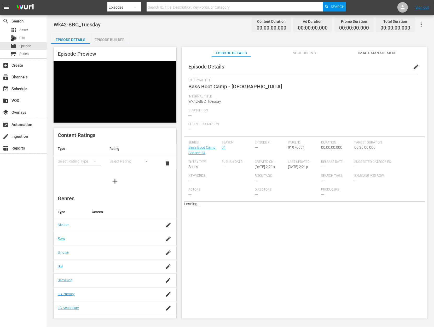
click at [110, 45] on div "Episode Preview Content Ratings Type Rating Select Rating Type Select Rating de…" at bounding box center [240, 183] width 379 height 279
click at [109, 42] on div "Episode Builder" at bounding box center [109, 39] width 39 height 13
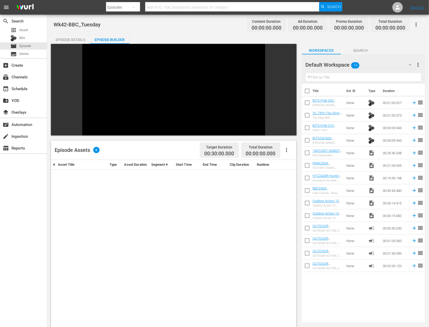
click at [409, 190] on td at bounding box center [413, 190] width 8 height 13
click at [411, 191] on icon at bounding box center [414, 190] width 6 height 6
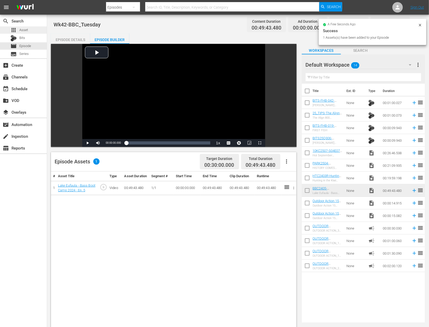
click at [29, 29] on div "apps Asset" at bounding box center [23, 29] width 47 height 7
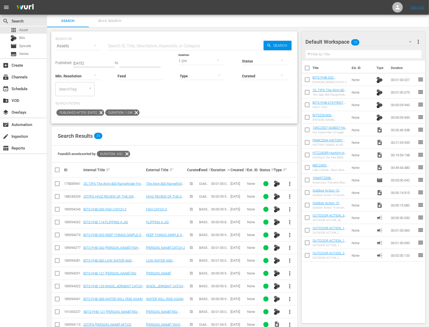
click at [187, 61] on div "1-2m" at bounding box center [201, 61] width 46 height 15
click at [190, 63] on div "0-1m" at bounding box center [197, 60] width 46 height 8
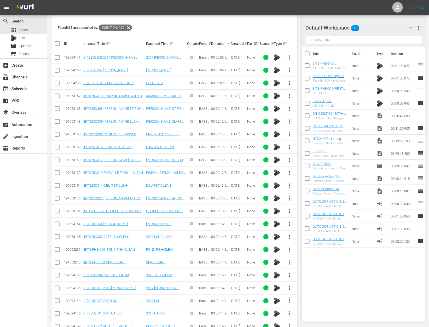
scroll to position [380, 0]
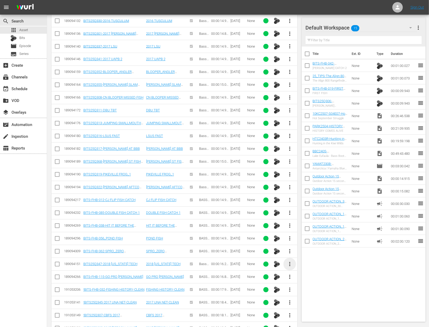
click at [288, 261] on span "more_vert" at bounding box center [289, 264] width 6 height 6
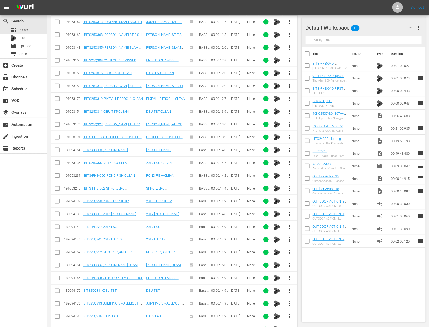
scroll to position [200, 0]
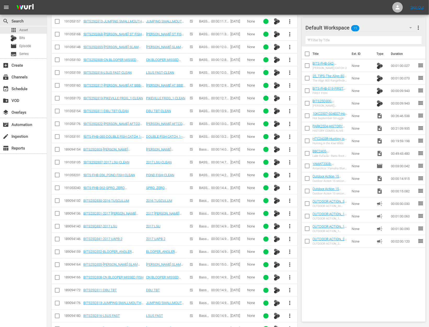
click at [290, 84] on span "more_vert" at bounding box center [289, 85] width 6 height 6
click at [304, 99] on div "Workspace" at bounding box center [318, 98] width 36 height 13
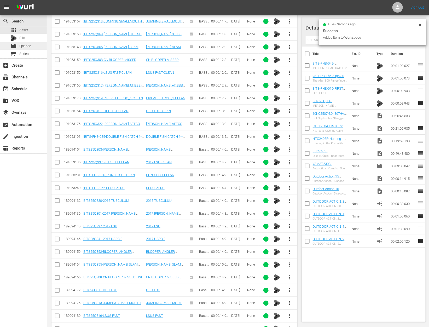
click at [31, 46] on div "movie Episode" at bounding box center [23, 45] width 47 height 7
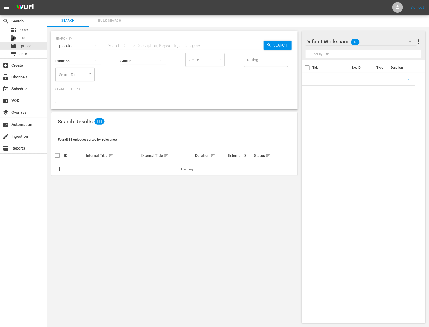
scroll to position [112, 0]
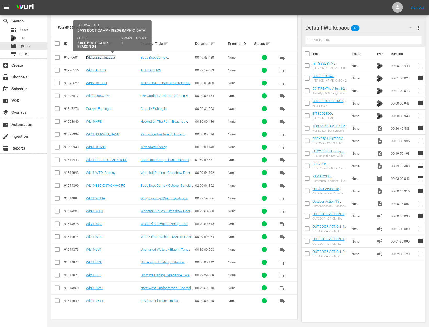
click at [99, 55] on link "Wk42-BBC_Tuesday" at bounding box center [101, 57] width 30 height 4
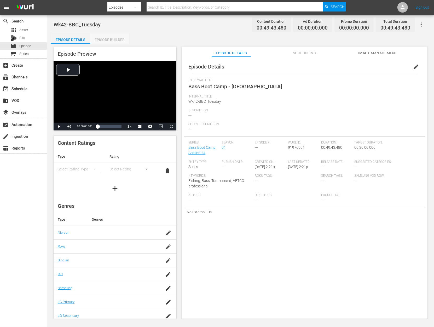
click at [125, 40] on div "Episode Builder" at bounding box center [109, 39] width 39 height 13
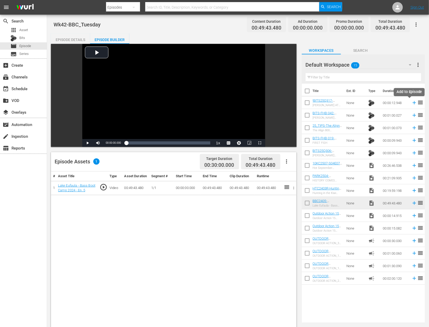
click at [412, 103] on icon at bounding box center [413, 102] width 3 height 3
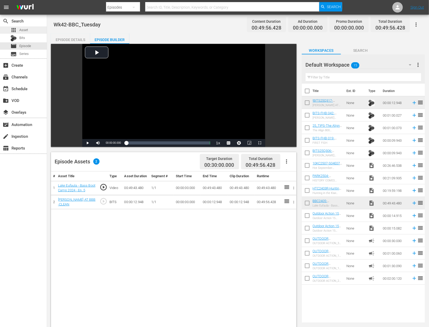
click at [29, 30] on div "apps Asset" at bounding box center [23, 29] width 47 height 7
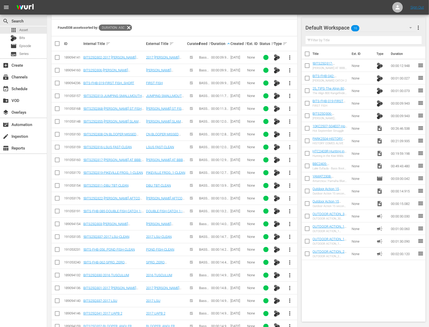
scroll to position [380, 0]
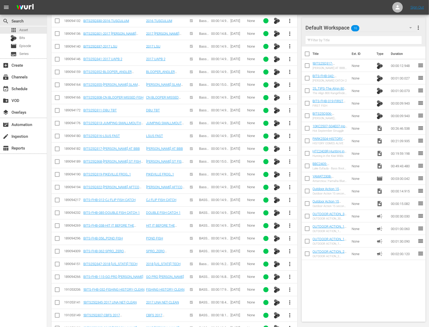
click at [287, 222] on span "more_vert" at bounding box center [289, 225] width 6 height 6
click at [308, 234] on div "Workspace" at bounding box center [318, 236] width 36 height 13
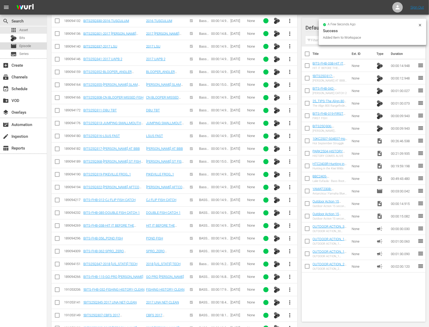
click at [27, 46] on span "Episode" at bounding box center [25, 45] width 12 height 5
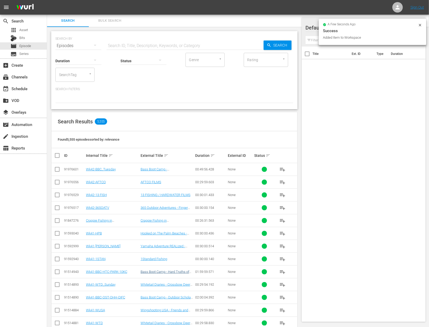
scroll to position [112, 0]
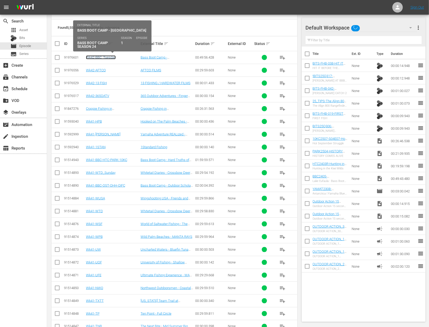
click at [104, 55] on link "Wk42-BBC_Tuesday" at bounding box center [101, 57] width 30 height 4
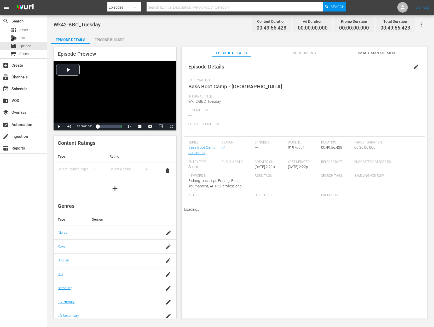
click at [118, 37] on div "Episode Builder" at bounding box center [109, 39] width 39 height 13
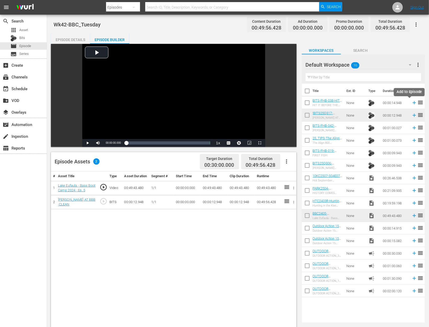
click at [412, 103] on icon at bounding box center [413, 102] width 3 height 3
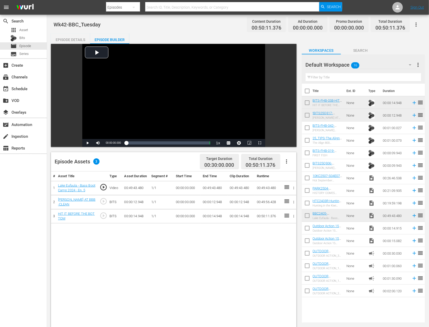
click at [293, 204] on icon "button" at bounding box center [294, 202] width 4 height 4
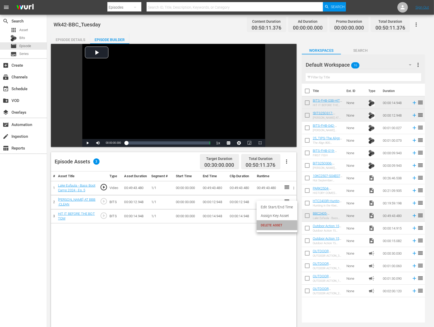
click at [273, 227] on span "DELETE ASSET" at bounding box center [277, 225] width 32 height 5
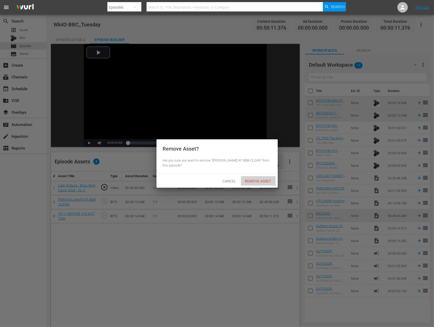
click at [260, 177] on div "Remove Asset" at bounding box center [258, 181] width 35 height 10
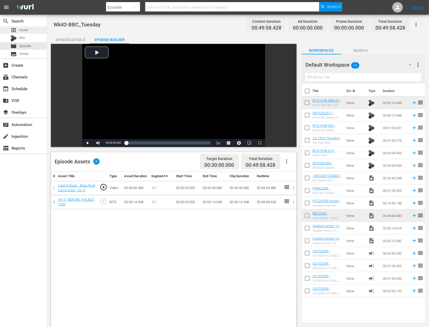
click at [25, 29] on span "Asset" at bounding box center [23, 29] width 9 height 5
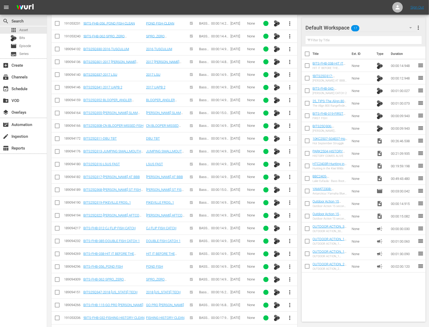
scroll to position [380, 0]
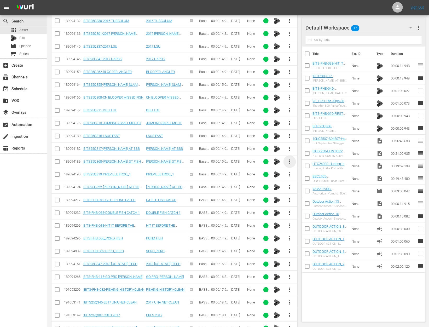
click at [288, 158] on span "more_vert" at bounding box center [289, 161] width 6 height 6
click at [302, 173] on div "Workspace" at bounding box center [318, 173] width 36 height 13
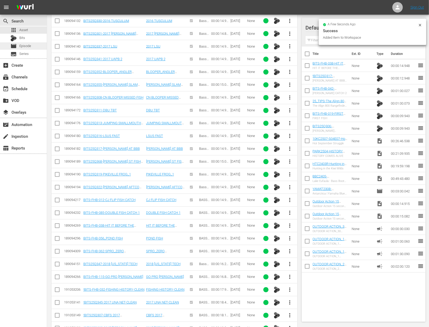
click at [32, 43] on div "movie Episode" at bounding box center [23, 45] width 47 height 7
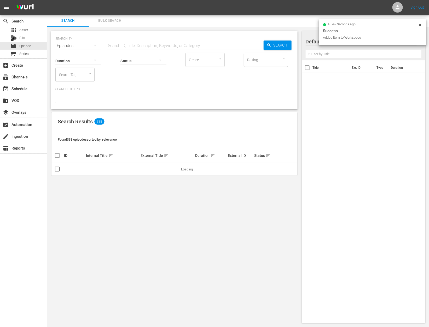
scroll to position [112, 0]
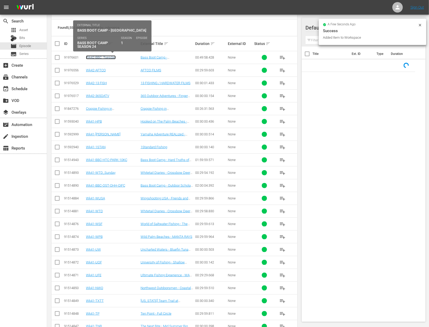
click at [105, 59] on link "Wk42-BBC_Tuesday" at bounding box center [101, 57] width 30 height 4
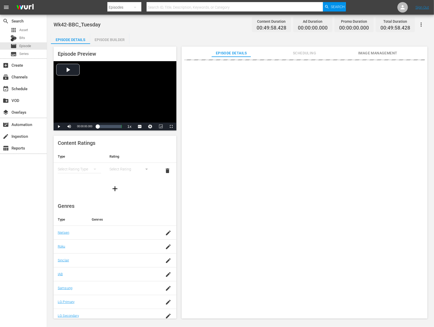
click at [118, 37] on div "Episode Builder" at bounding box center [109, 39] width 39 height 13
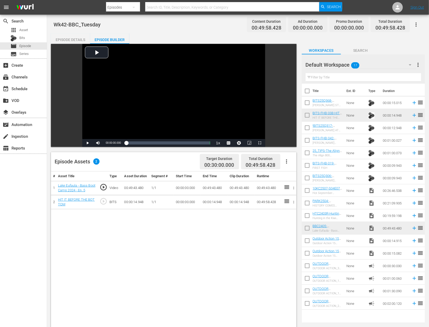
click at [293, 204] on icon "button" at bounding box center [294, 202] width 4 height 4
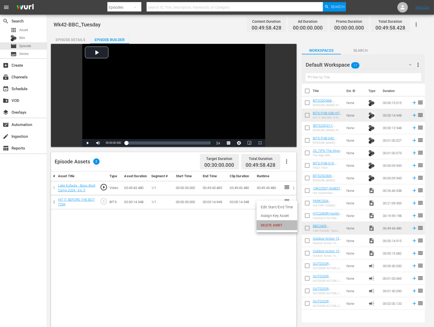
click at [274, 222] on li "DELETE ASSET" at bounding box center [276, 225] width 41 height 10
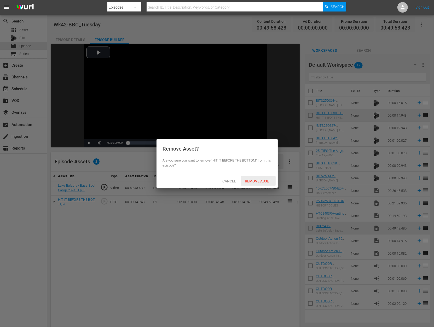
click at [261, 178] on div "Remove Asset" at bounding box center [258, 181] width 35 height 10
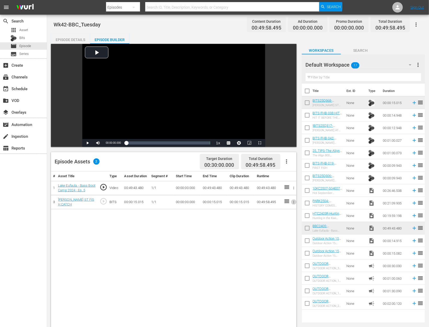
click at [293, 204] on icon "button" at bounding box center [294, 202] width 4 height 4
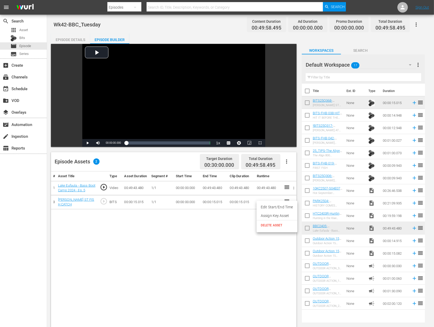
click at [279, 223] on span "DELETE ASSET" at bounding box center [277, 225] width 32 height 5
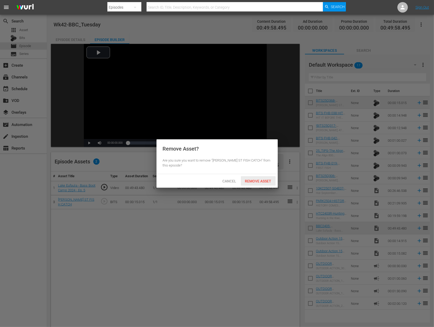
click at [265, 180] on span "Remove Asset" at bounding box center [258, 181] width 35 height 4
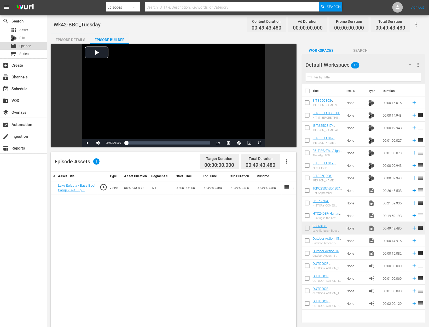
click at [25, 46] on span "Episode" at bounding box center [25, 45] width 12 height 5
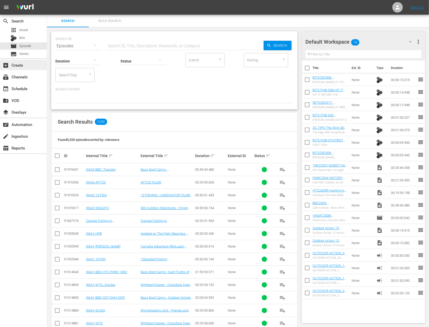
click at [20, 68] on div "add_box Create" at bounding box center [23, 65] width 47 height 10
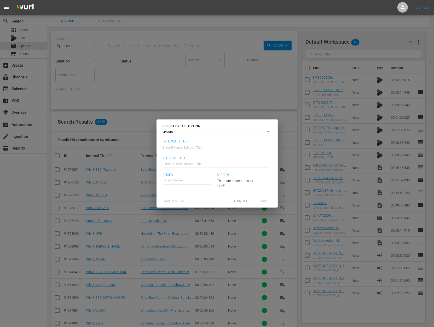
click at [194, 147] on input "text" at bounding box center [216, 146] width 106 height 13
type input "Hard Truths of Conservation - Hunting in the Kiwi Wilds"
type input "Wk42-HTC_Tuesday"
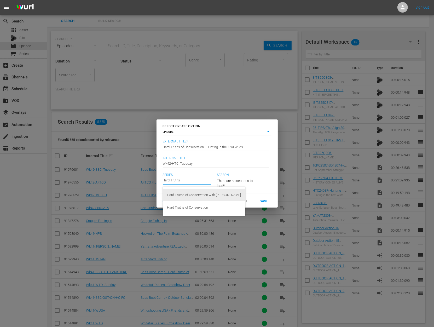
click at [201, 192] on div "Hard Truths of Conservation with Dan Cabela" at bounding box center [204, 194] width 74 height 13
type input "Hard Truths of Conservation with Dan Cabela"
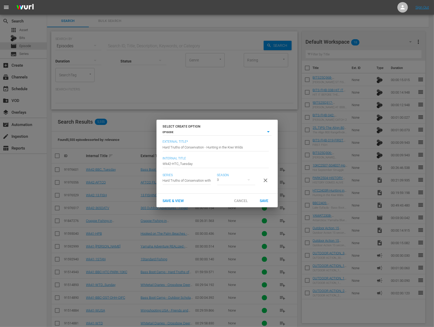
click at [245, 179] on button "button" at bounding box center [248, 179] width 13 height 13
click at [202, 179] on div "3 1" at bounding box center [217, 163] width 434 height 327
click at [195, 176] on div "3 1" at bounding box center [217, 163] width 434 height 327
click at [195, 176] on input "text" at bounding box center [187, 180] width 48 height 13
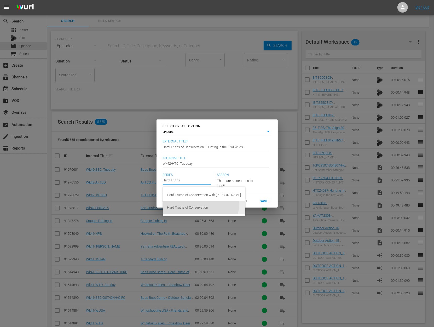
click at [200, 204] on div "Hard Truths of Conservation" at bounding box center [204, 207] width 74 height 13
type input "Hard Truths of Conservation"
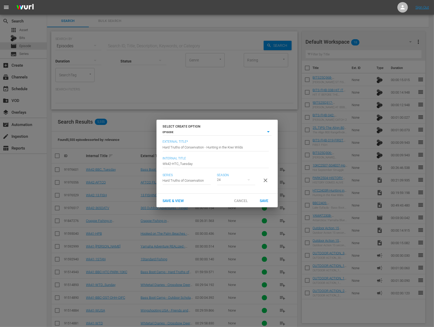
click at [239, 178] on div "24" at bounding box center [236, 179] width 38 height 15
click at [227, 198] on div "2" at bounding box center [224, 199] width 14 height 5
click at [267, 203] on span "Save" at bounding box center [263, 200] width 17 height 4
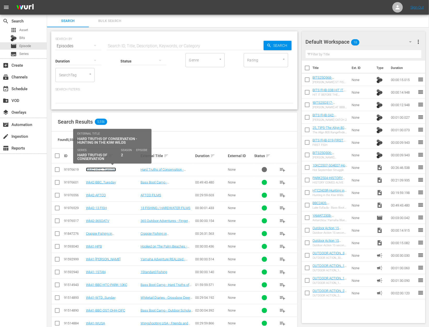
click at [103, 169] on link "Wk42-HTC_Tuesday" at bounding box center [101, 169] width 30 height 4
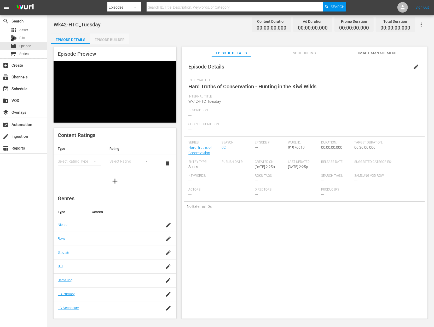
click at [114, 36] on div "Episode Builder" at bounding box center [109, 39] width 39 height 13
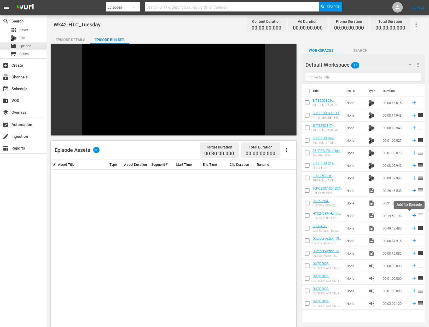
click at [411, 215] on icon at bounding box center [414, 216] width 6 height 6
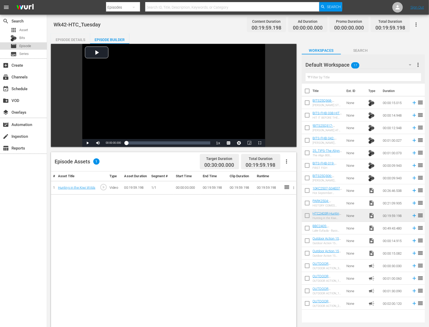
click at [30, 46] on span "Episode" at bounding box center [25, 45] width 12 height 5
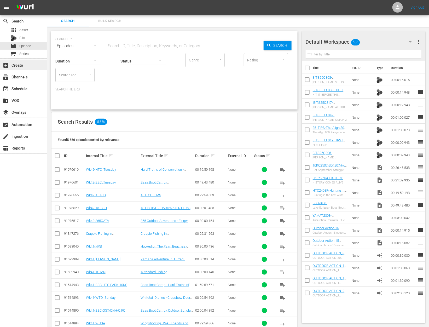
click at [15, 66] on div "add_box Create" at bounding box center [14, 64] width 29 height 5
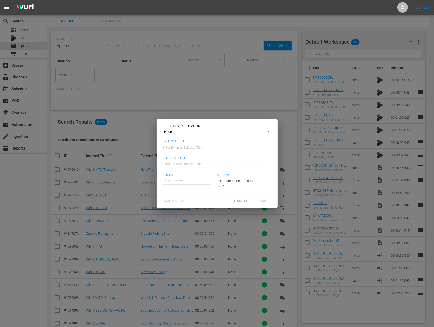
click at [204, 144] on input "text" at bounding box center [216, 146] width 106 height 13
type input "1"
type input "Parks of the Palm Beaches - History, Art & Culture"
click at [200, 162] on input "text" at bounding box center [216, 163] width 106 height 13
type input "Wk42-PARK_Tuesday"
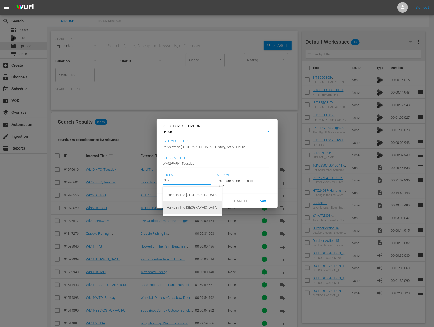
click at [192, 207] on div "Parks in The [GEOGRAPHIC_DATA]" at bounding box center [192, 207] width 51 height 13
type input "Parks in The [GEOGRAPHIC_DATA]"
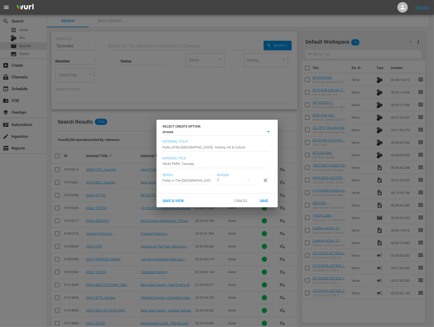
click at [239, 179] on div "2" at bounding box center [236, 179] width 38 height 15
click at [206, 186] on div "2" at bounding box center [217, 163] width 434 height 327
click at [199, 179] on input "text" at bounding box center [187, 180] width 48 height 13
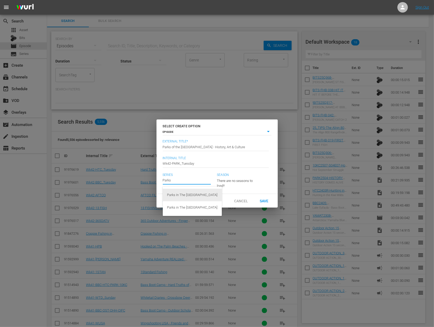
click at [200, 194] on div "Parks In The Palm Beaches" at bounding box center [192, 194] width 51 height 13
type input "Parks In The Palm Beaches"
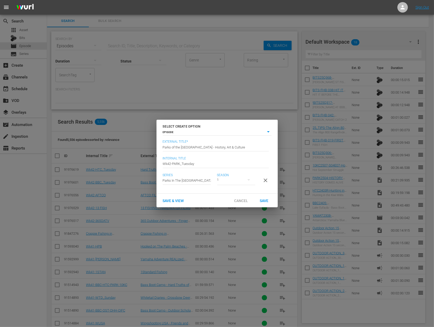
click at [241, 179] on div "1" at bounding box center [236, 179] width 38 height 15
click at [190, 174] on div "1" at bounding box center [217, 163] width 434 height 327
click at [183, 179] on div "1" at bounding box center [217, 163] width 434 height 327
click at [183, 179] on input "text" at bounding box center [187, 180] width 48 height 13
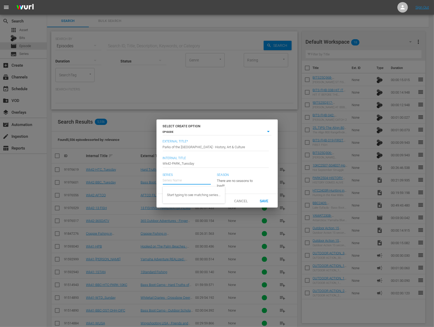
click at [183, 179] on input "text" at bounding box center [187, 180] width 48 height 13
click at [187, 206] on div "Parks in The [GEOGRAPHIC_DATA]" at bounding box center [192, 207] width 51 height 13
type input "Parks in The [GEOGRAPHIC_DATA]"
click at [241, 177] on div "2" at bounding box center [236, 179] width 38 height 15
click at [234, 188] on span "2" at bounding box center [229, 191] width 25 height 8
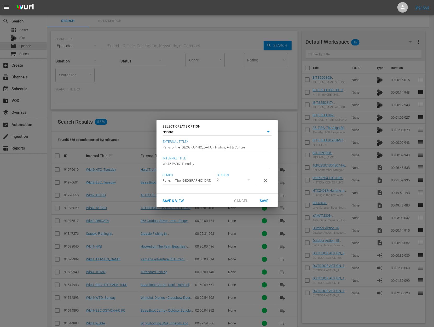
click at [259, 200] on span "Save" at bounding box center [263, 200] width 17 height 4
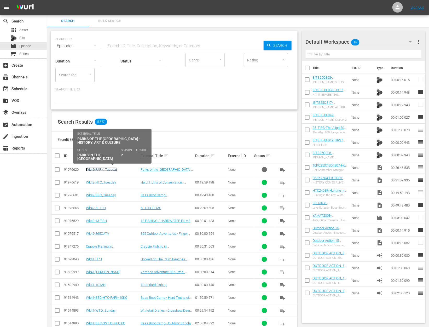
click at [103, 169] on link "Wk42-PARK_Tuesday" at bounding box center [102, 169] width 32 height 4
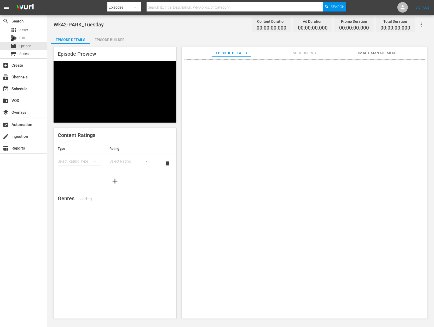
click at [118, 39] on div "Episode Builder" at bounding box center [109, 39] width 39 height 13
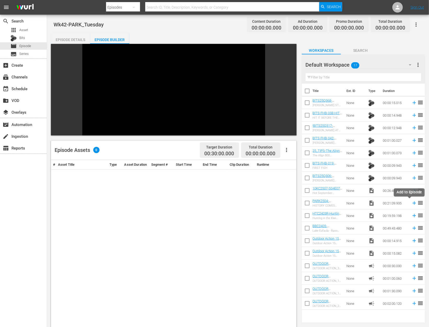
click at [411, 204] on icon at bounding box center [414, 203] width 6 height 6
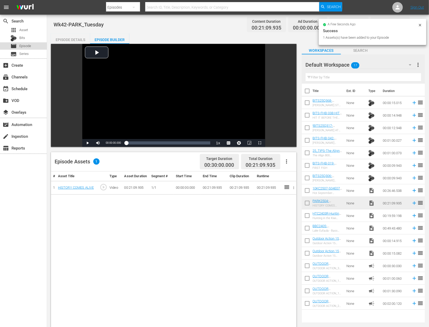
click at [30, 46] on span "Episode" at bounding box center [25, 45] width 12 height 5
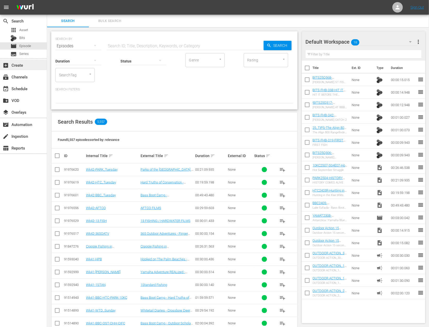
click at [32, 66] on div "add_box Create" at bounding box center [23, 65] width 47 height 10
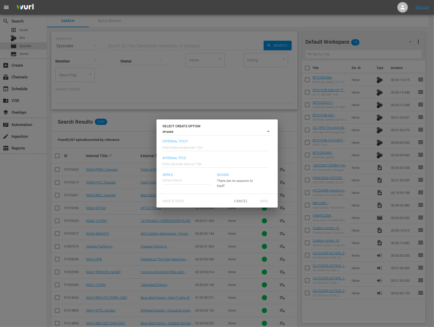
click at [177, 145] on input "text" at bounding box center [216, 146] width 106 height 13
type input "10,000 Casts - Hot September Struggle"
type input "Wk42-10KC"
type input "1"
click at [180, 196] on div "MAYHEM'S 10000 CASTS" at bounding box center [191, 194] width 49 height 13
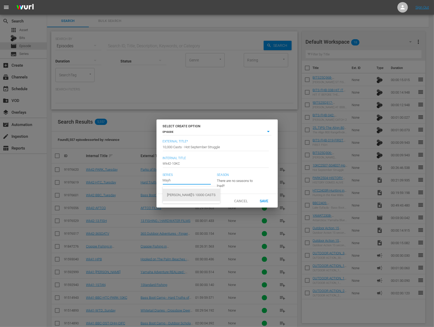
type input "Mountain Mafia"
click at [265, 202] on span "Save" at bounding box center [263, 200] width 17 height 4
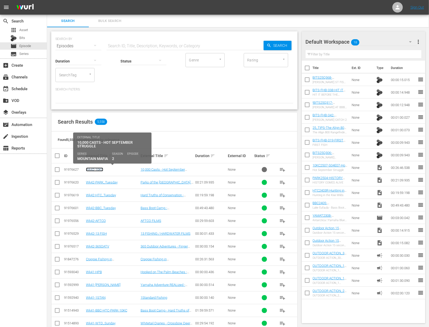
click at [99, 169] on link "Wk42-10KC" at bounding box center [94, 169] width 17 height 4
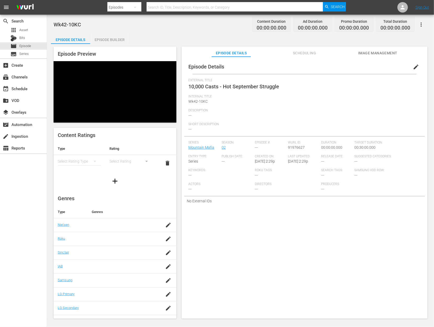
click at [113, 44] on div "Episode Preview Content Ratings Type Rating Select Rating Type Select Rating de…" at bounding box center [240, 183] width 379 height 279
click at [112, 39] on div "Episode Builder" at bounding box center [109, 39] width 39 height 13
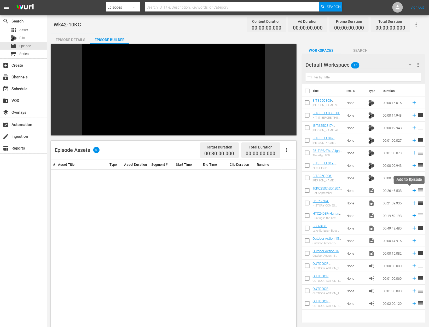
click at [411, 190] on icon at bounding box center [414, 190] width 6 height 6
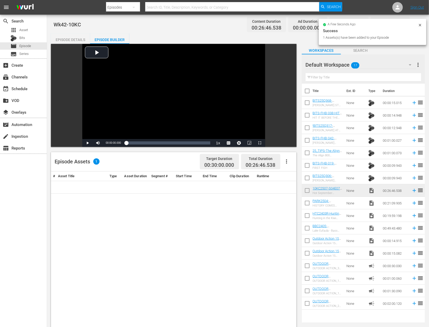
click at [306, 177] on input "checkbox" at bounding box center [307, 178] width 11 height 11
checkbox input "true"
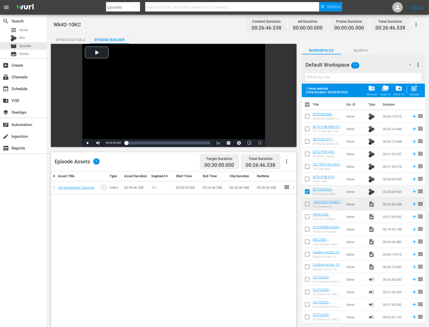
click at [306, 179] on input "checkbox" at bounding box center [307, 179] width 11 height 11
checkbox input "true"
click at [306, 168] on input "checkbox" at bounding box center [307, 167] width 11 height 11
checkbox input "true"
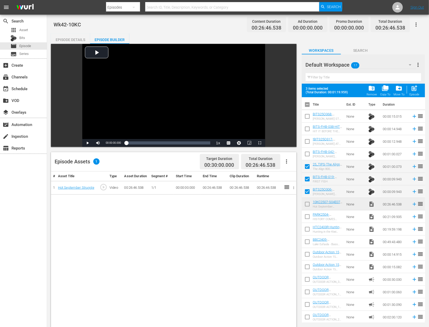
click at [305, 152] on input "checkbox" at bounding box center [307, 154] width 11 height 11
checkbox input "true"
click at [305, 141] on input "checkbox" at bounding box center [307, 142] width 11 height 11
checkbox input "true"
click at [306, 128] on input "checkbox" at bounding box center [307, 129] width 11 height 11
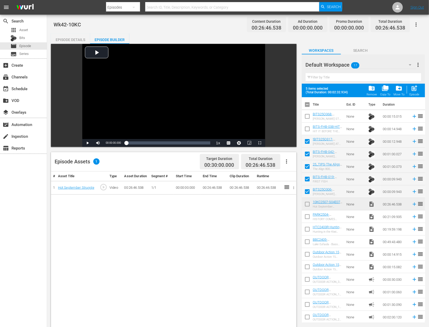
checkbox input "true"
click at [305, 119] on input "checkbox" at bounding box center [307, 117] width 11 height 11
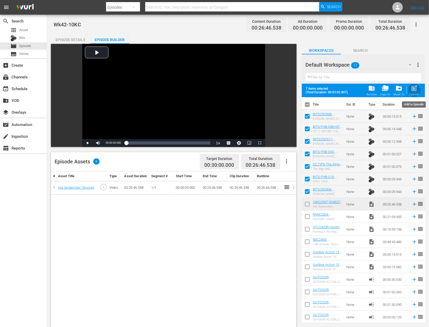
click at [415, 91] on span "post_add" at bounding box center [414, 88] width 7 height 7
checkbox input "false"
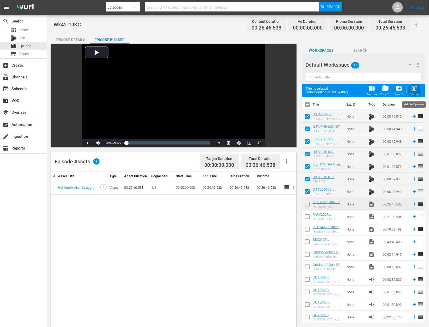
checkbox input "false"
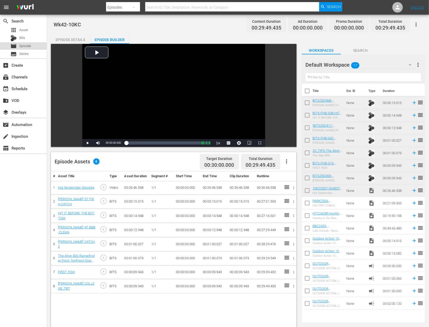
click at [34, 43] on div "movie Episode" at bounding box center [23, 45] width 47 height 7
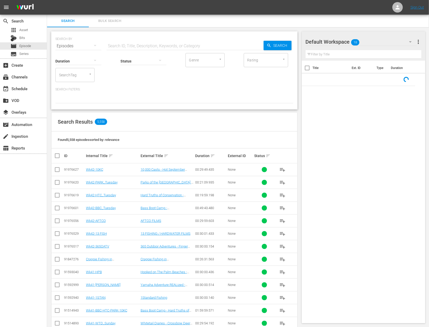
click at [58, 170] on input "checkbox" at bounding box center [57, 170] width 6 height 6
checkbox input "true"
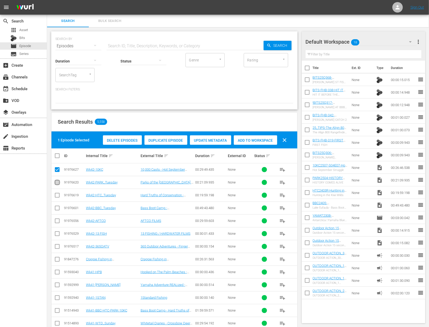
click at [58, 182] on input "checkbox" at bounding box center [57, 183] width 6 height 6
checkbox input "true"
click at [57, 193] on input "checkbox" at bounding box center [57, 196] width 6 height 6
checkbox input "true"
click at [58, 206] on input "checkbox" at bounding box center [57, 209] width 6 height 6
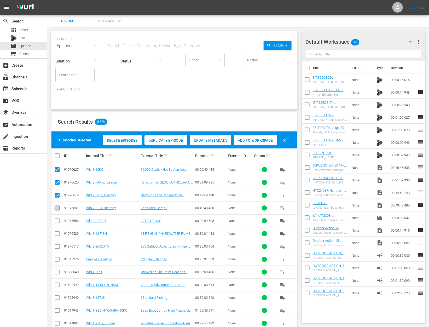
checkbox input "true"
click at [249, 138] on span "Add to Workspace" at bounding box center [255, 140] width 43 height 4
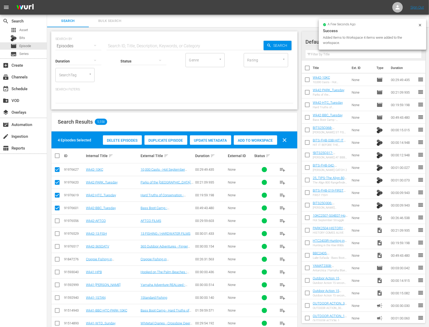
click at [306, 82] on input "checkbox" at bounding box center [307, 80] width 11 height 11
checkbox input "true"
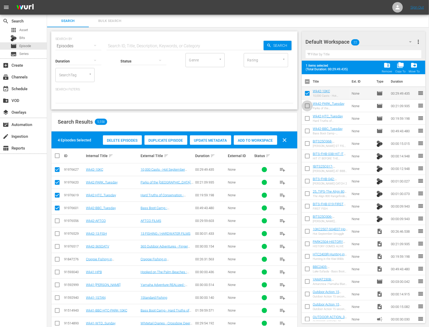
click at [307, 105] on input "checkbox" at bounding box center [307, 106] width 11 height 11
checkbox input "true"
click at [307, 115] on input "checkbox" at bounding box center [307, 119] width 11 height 11
checkbox input "true"
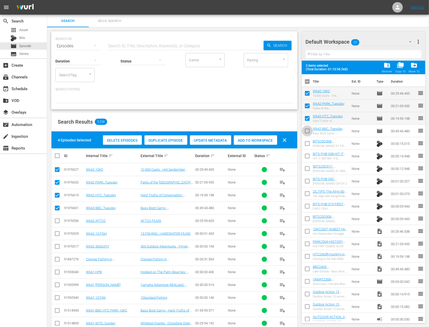
click at [307, 129] on input "checkbox" at bounding box center [307, 131] width 11 height 11
checkbox input "true"
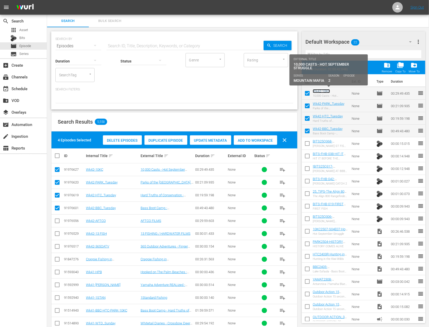
click at [316, 91] on link "Wk42-10KC" at bounding box center [320, 91] width 17 height 4
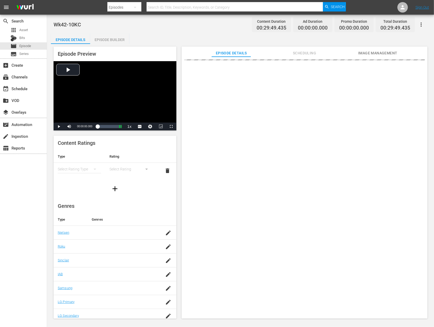
click at [110, 39] on div "Episode Builder" at bounding box center [109, 39] width 39 height 13
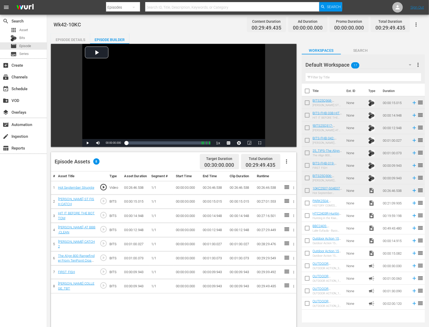
click at [293, 217] on icon "button" at bounding box center [294, 216] width 4 height 4
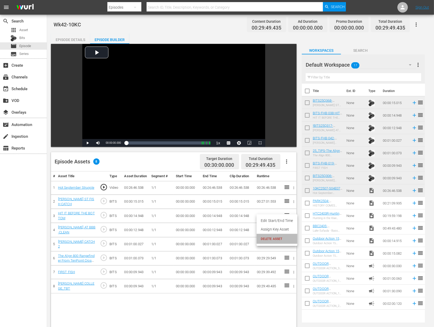
click at [281, 236] on span "DELETE ASSET" at bounding box center [277, 238] width 32 height 5
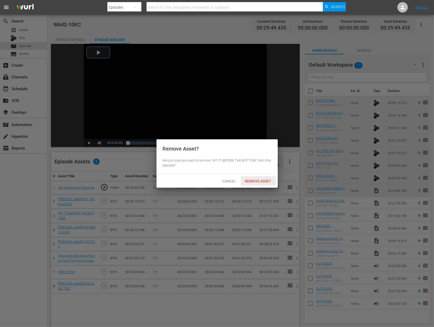
click at [258, 180] on span "Remove Asset" at bounding box center [258, 181] width 35 height 4
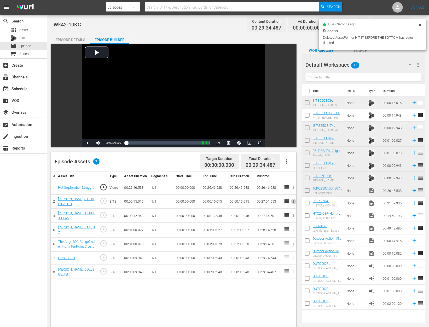
click at [291, 204] on button "button" at bounding box center [293, 201] width 5 height 5
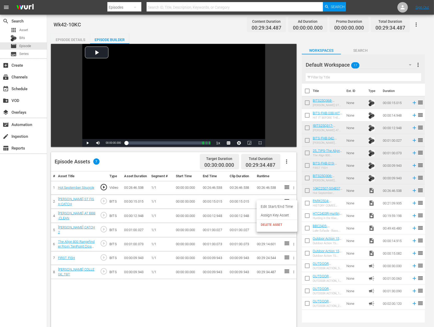
click at [285, 225] on span "DELETE ASSET" at bounding box center [277, 224] width 32 height 5
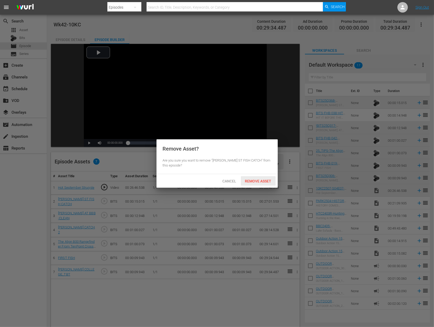
click at [265, 183] on span "Remove Asset" at bounding box center [258, 181] width 35 height 4
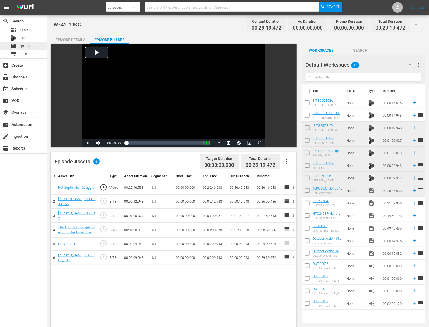
click at [27, 46] on span "Episode" at bounding box center [25, 45] width 12 height 5
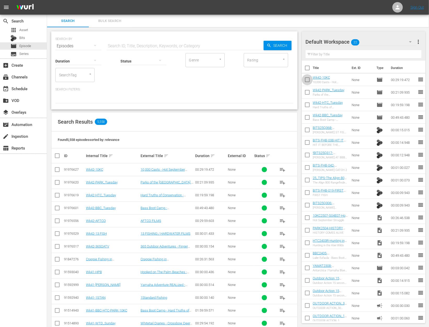
click at [305, 81] on input "checkbox" at bounding box center [307, 80] width 11 height 11
checkbox input "true"
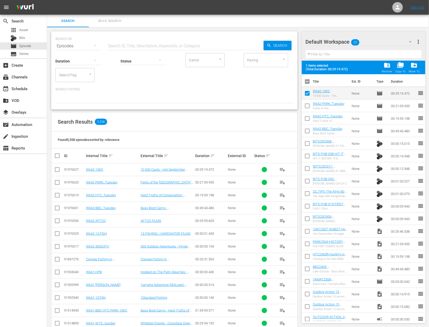
click at [306, 102] on input "checkbox" at bounding box center [307, 106] width 11 height 11
checkbox input "true"
click at [308, 118] on input "checkbox" at bounding box center [307, 119] width 11 height 11
checkbox input "true"
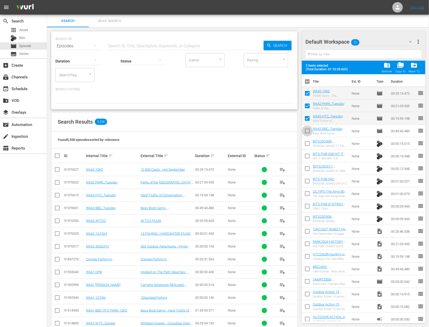
click at [307, 132] on input "checkbox" at bounding box center [307, 131] width 11 height 11
checkbox input "true"
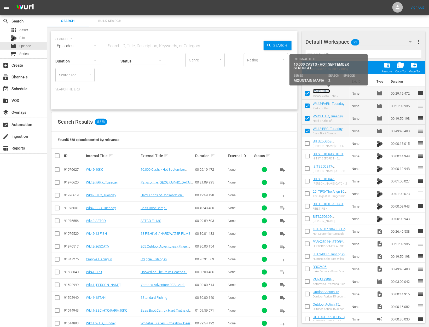
click at [327, 90] on link "Wk42-10KC" at bounding box center [320, 91] width 17 height 4
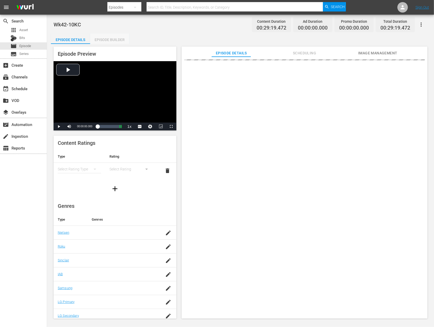
click at [109, 43] on div "Episode Builder" at bounding box center [109, 39] width 39 height 13
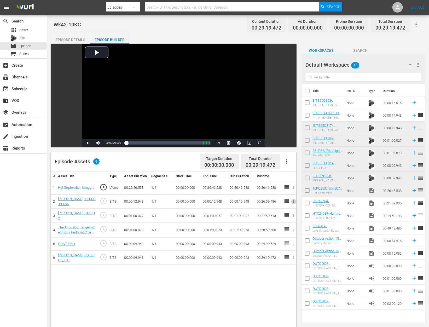
click at [294, 203] on icon "button" at bounding box center [294, 201] width 4 height 4
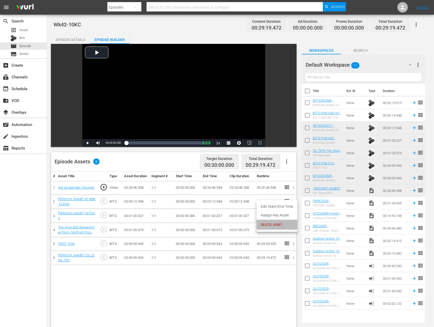
click at [282, 225] on span "DELETE ASSET" at bounding box center [277, 224] width 32 height 5
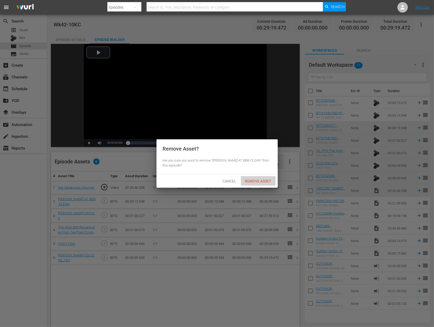
click at [254, 183] on div "Remove Asset" at bounding box center [258, 181] width 35 height 10
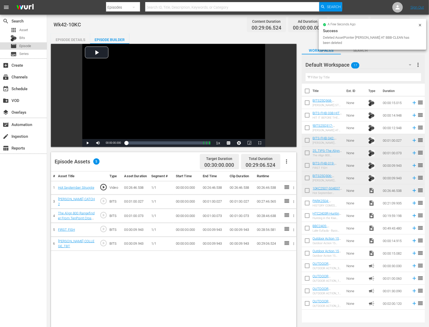
click at [21, 44] on span "Episode" at bounding box center [25, 45] width 12 height 5
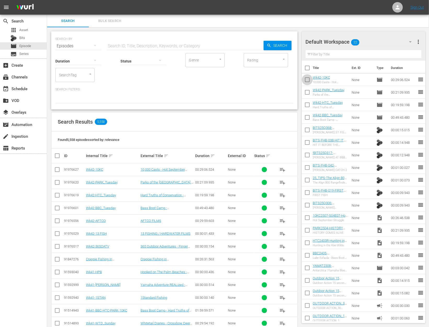
click at [306, 81] on input "checkbox" at bounding box center [307, 80] width 11 height 11
checkbox input "true"
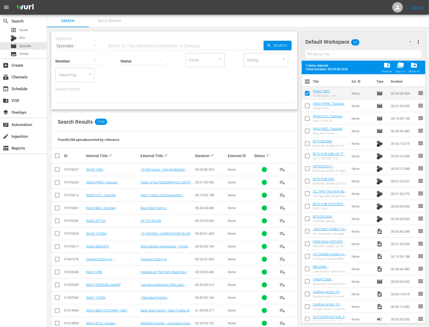
click at [307, 104] on input "checkbox" at bounding box center [307, 106] width 11 height 11
checkbox input "true"
click at [307, 115] on input "checkbox" at bounding box center [307, 119] width 11 height 11
checkbox input "true"
click at [308, 130] on input "checkbox" at bounding box center [307, 131] width 11 height 11
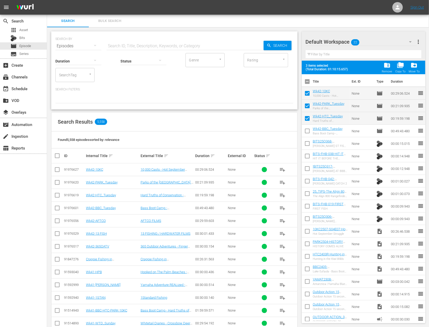
checkbox input "true"
click at [308, 143] on input "checkbox" at bounding box center [307, 144] width 11 height 11
checkbox input "true"
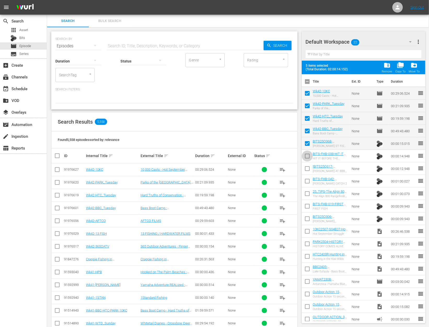
click at [306, 161] on input "checkbox" at bounding box center [307, 156] width 11 height 11
checkbox input "true"
click at [306, 168] on input "checkbox" at bounding box center [307, 169] width 11 height 11
checkbox input "true"
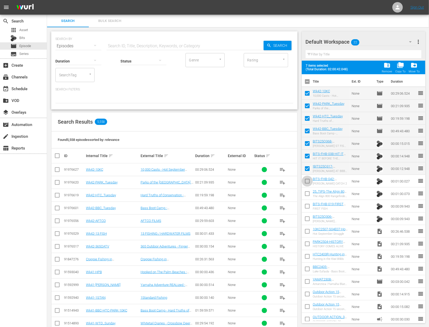
click at [307, 184] on input "checkbox" at bounding box center [307, 181] width 11 height 11
checkbox input "true"
click at [308, 194] on input "checkbox" at bounding box center [307, 194] width 11 height 11
checkbox input "true"
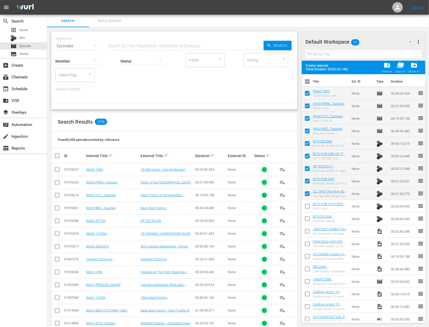
click at [307, 207] on input "checkbox" at bounding box center [307, 207] width 11 height 11
checkbox input "true"
click at [309, 220] on input "checkbox" at bounding box center [307, 219] width 11 height 11
checkbox input "true"
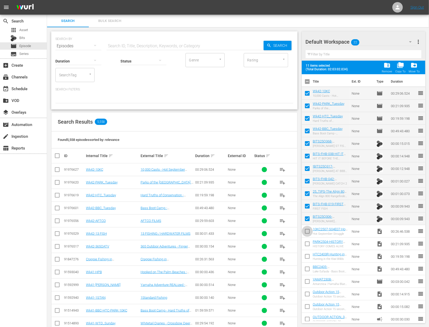
click at [309, 233] on input "checkbox" at bounding box center [307, 232] width 11 height 11
checkbox input "true"
click at [309, 246] on input "checkbox" at bounding box center [307, 244] width 11 height 11
checkbox input "true"
click at [308, 257] on input "checkbox" at bounding box center [307, 257] width 11 height 11
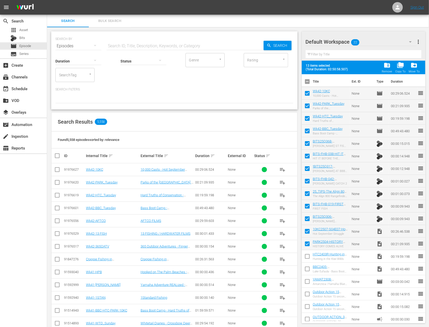
checkbox input "true"
click at [387, 67] on span "folder_delete" at bounding box center [386, 65] width 7 height 7
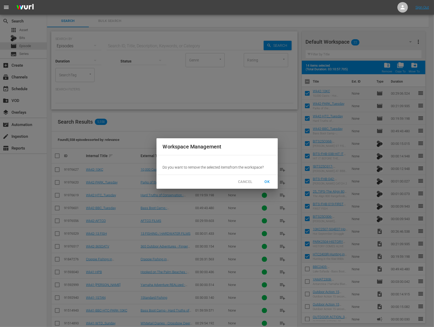
click at [268, 180] on span "OK" at bounding box center [267, 181] width 8 height 7
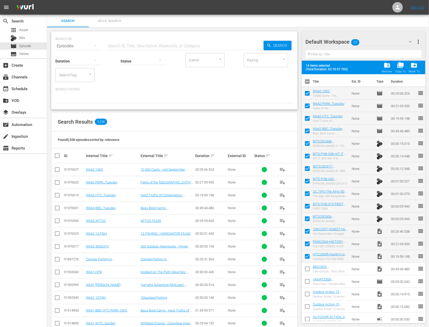
checkbox input "false"
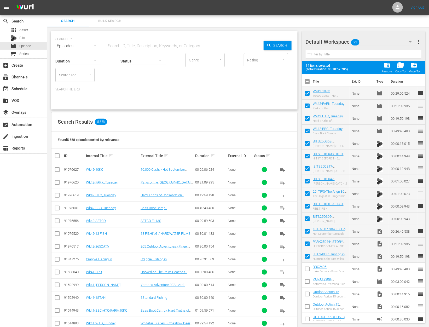
checkbox input "false"
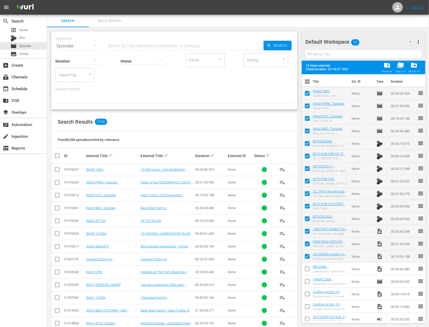
checkbox input "false"
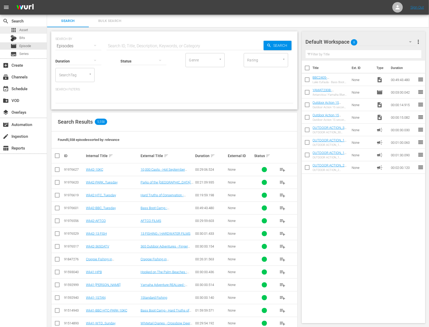
click at [23, 32] on span "Asset" at bounding box center [23, 29] width 9 height 5
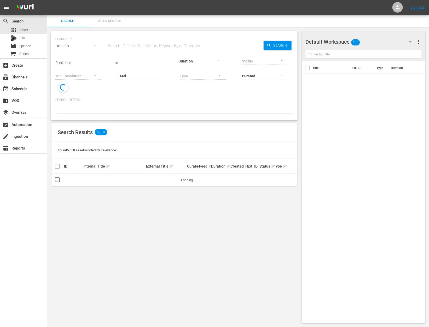
click at [141, 43] on input "text" at bounding box center [185, 46] width 157 height 13
paste input "FLW National Championship"
type input "FLW National Championship"
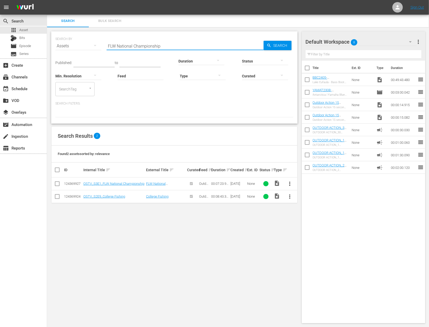
click at [288, 184] on span "more_vert" at bounding box center [289, 183] width 6 height 6
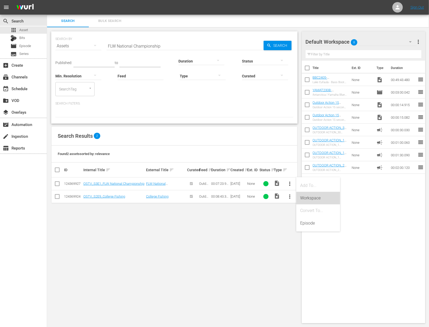
click at [301, 203] on div "Workspace" at bounding box center [318, 198] width 36 height 13
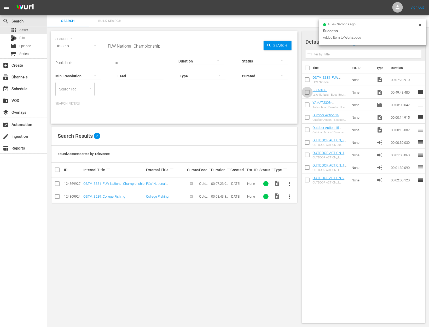
click at [306, 93] on input "checkbox" at bounding box center [307, 93] width 11 height 11
checkbox input "true"
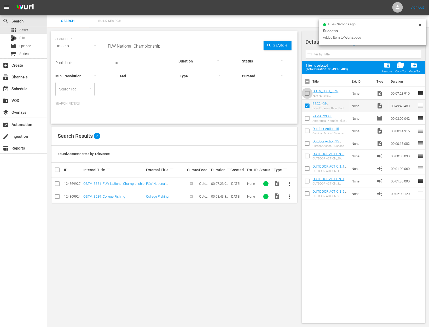
click at [306, 93] on input "checkbox" at bounding box center [307, 94] width 11 height 11
checkbox input "true"
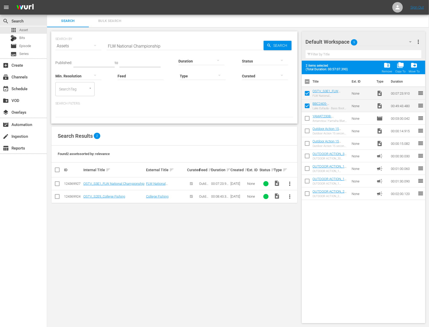
click at [173, 45] on input "FLW National Championship" at bounding box center [185, 46] width 157 height 13
click at [205, 61] on div at bounding box center [201, 61] width 46 height 15
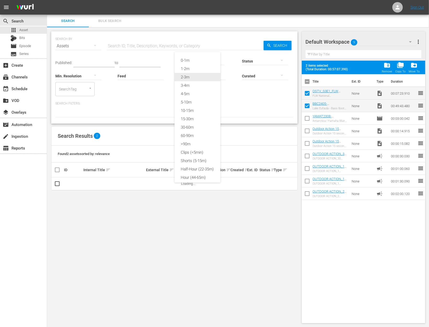
click at [193, 79] on div "2-3m" at bounding box center [197, 77] width 46 height 8
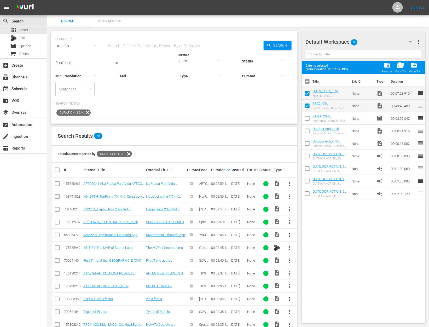
click at [290, 209] on span "more_vert" at bounding box center [289, 209] width 6 height 6
click at [306, 222] on div "Workspace" at bounding box center [318, 223] width 36 height 13
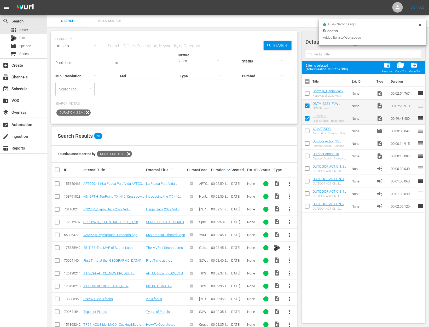
click at [306, 93] on input "checkbox" at bounding box center [307, 94] width 11 height 11
checkbox input "true"
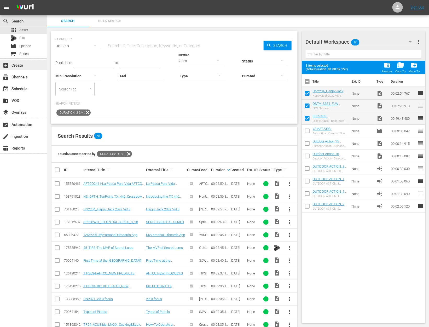
click at [19, 67] on div "add_box Create" at bounding box center [14, 64] width 29 height 5
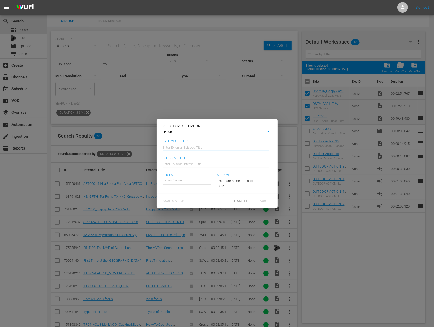
click at [191, 150] on input "text" at bounding box center [216, 146] width 106 height 13
type input "Bass Boot Camp - [GEOGRAPHIC_DATA]"
click at [170, 166] on input "Wk43-BBC_Thursday" at bounding box center [216, 163] width 106 height 13
click at [171, 163] on input "Wk43-BBC_Thursday" at bounding box center [216, 163] width 106 height 13
type input "Wk42-BBC_Thursday"
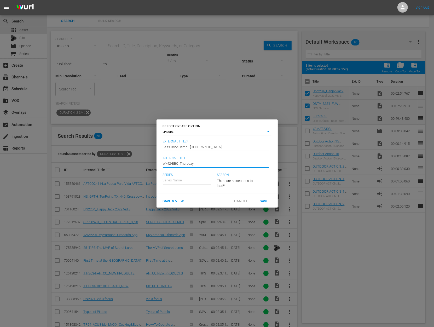
click at [186, 182] on input "text" at bounding box center [187, 180] width 48 height 13
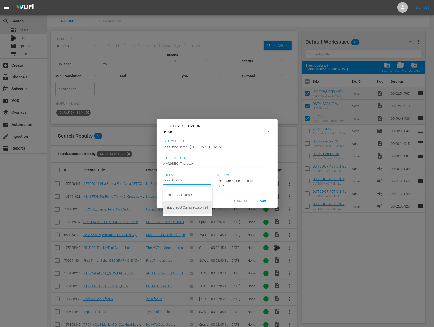
click at [190, 206] on div "Bass Boot Camp Season 24" at bounding box center [187, 207] width 41 height 13
type input "Bass Boot Camp Season 24"
click at [267, 200] on span "Save" at bounding box center [263, 200] width 17 height 4
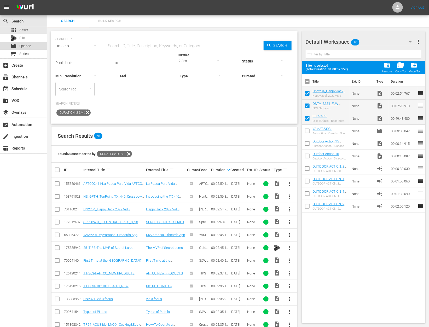
click at [28, 47] on span "Episode" at bounding box center [25, 45] width 12 height 5
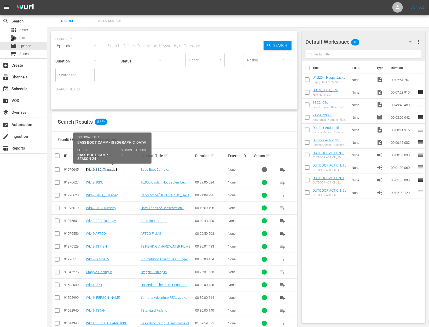
click at [105, 169] on link "Wk42-BBC_Thursday" at bounding box center [101, 169] width 31 height 4
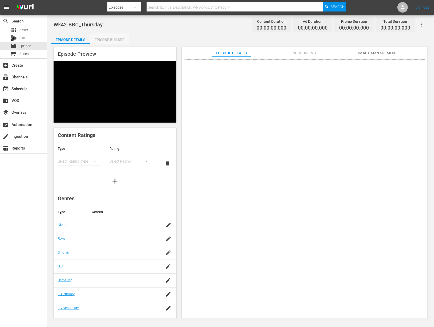
click at [109, 38] on div "Episode Builder" at bounding box center [109, 39] width 39 height 13
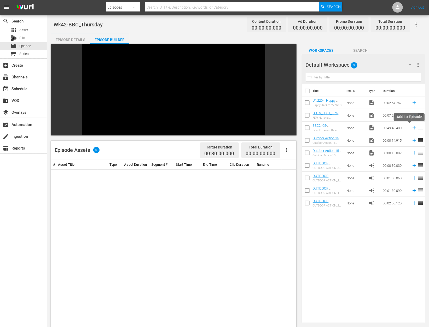
click at [411, 129] on icon at bounding box center [414, 128] width 6 height 6
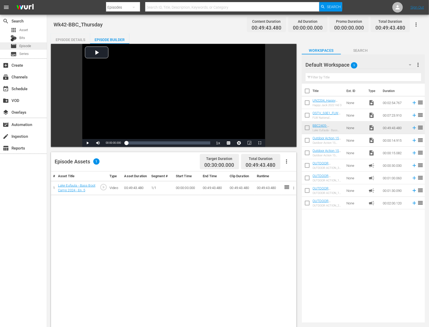
click at [21, 46] on span "Episode" at bounding box center [25, 45] width 12 height 5
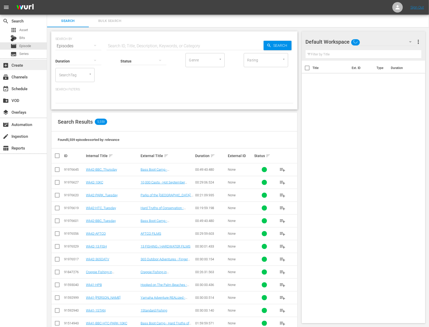
click at [26, 63] on div "add_box Create" at bounding box center [14, 64] width 29 height 5
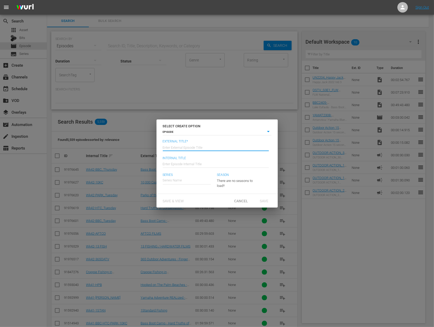
click at [193, 150] on div "Enter External Episode Title" at bounding box center [216, 146] width 106 height 13
type input "Outdoors Scholars TV - FLW National Championship"
type input "Wk42-OST_Thursday"
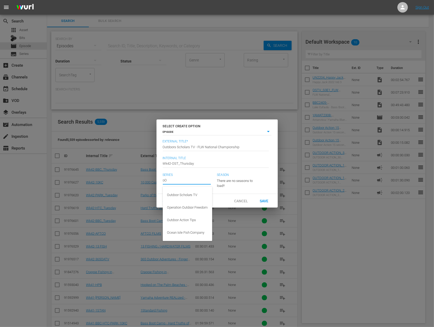
type input "o"
click at [190, 196] on div "Outdoor Scholars TV" at bounding box center [187, 194] width 41 height 13
type input "Outdoor Scholars TV"
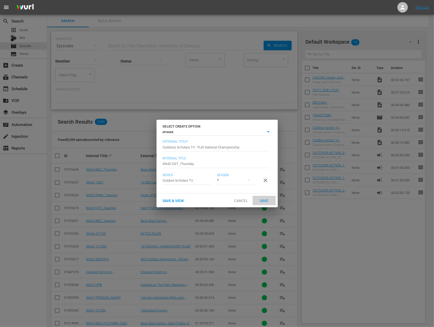
click at [264, 199] on div "Save" at bounding box center [263, 201] width 23 height 10
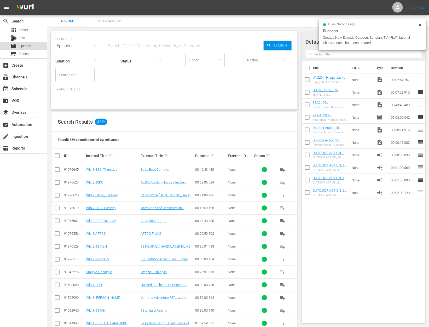
click at [29, 45] on span "Episode" at bounding box center [25, 45] width 12 height 5
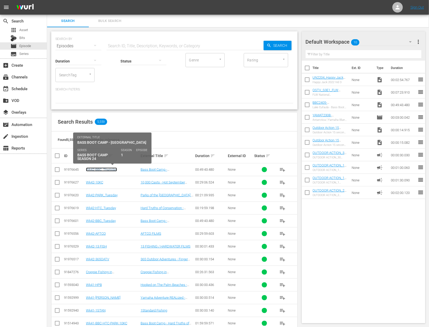
click at [103, 168] on link "Wk42-BBC_Thursday" at bounding box center [101, 169] width 31 height 4
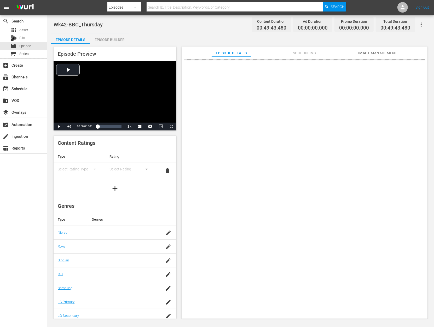
click at [111, 39] on div "Episode Builder" at bounding box center [109, 39] width 39 height 13
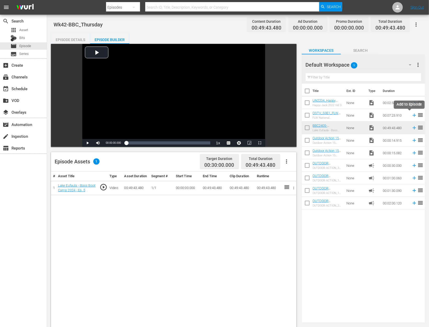
click at [412, 115] on icon at bounding box center [413, 115] width 3 height 3
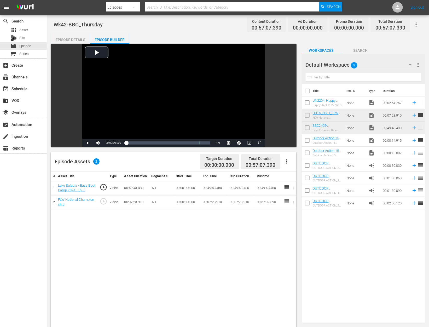
click at [293, 204] on icon "button" at bounding box center [294, 202] width 4 height 4
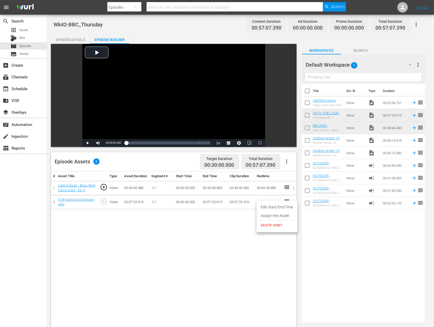
click at [279, 227] on span "DELETE ASSET" at bounding box center [277, 225] width 32 height 5
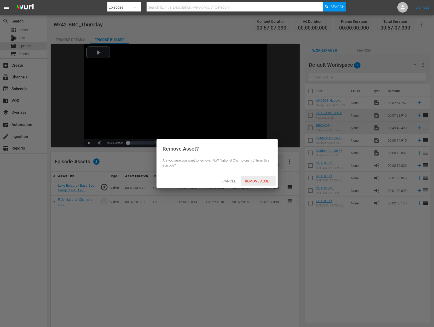
click at [268, 178] on div "Remove Asset" at bounding box center [258, 181] width 35 height 10
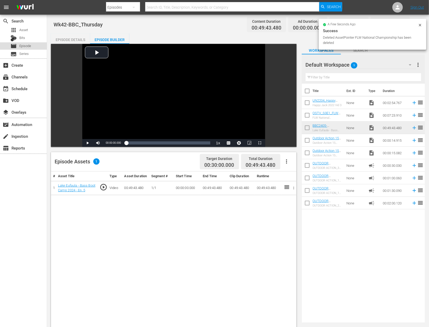
click at [27, 45] on span "Episode" at bounding box center [25, 45] width 12 height 5
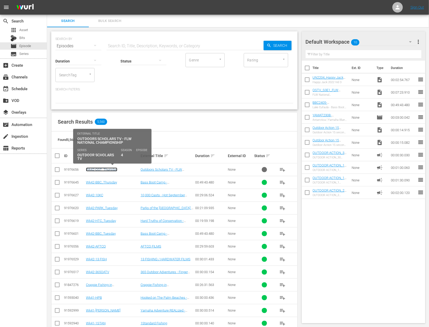
click at [108, 168] on link "Wk42-OST_Thursday" at bounding box center [101, 169] width 31 height 4
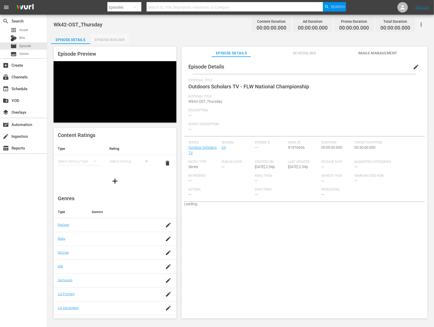
click at [110, 41] on div "Episode Builder" at bounding box center [109, 39] width 39 height 13
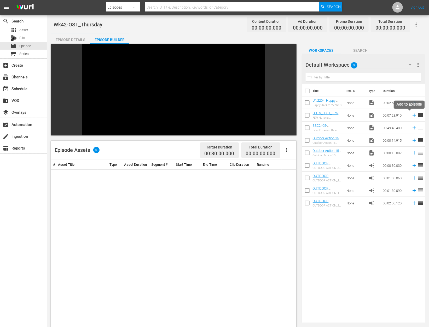
click at [411, 117] on icon at bounding box center [414, 115] width 6 height 6
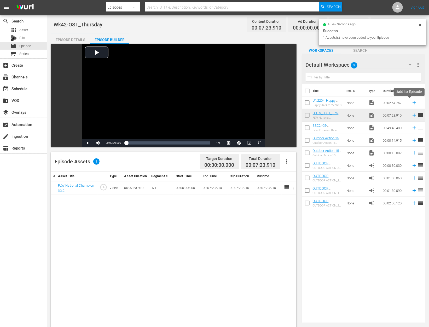
click at [412, 102] on icon at bounding box center [413, 102] width 3 height 3
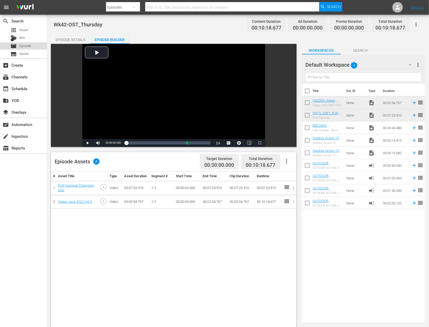
click at [28, 47] on span "Episode" at bounding box center [25, 45] width 12 height 5
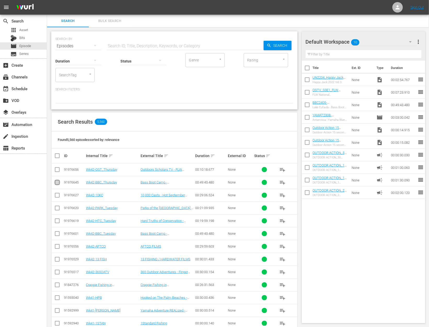
click at [57, 184] on input "checkbox" at bounding box center [57, 183] width 6 height 6
checkbox input "true"
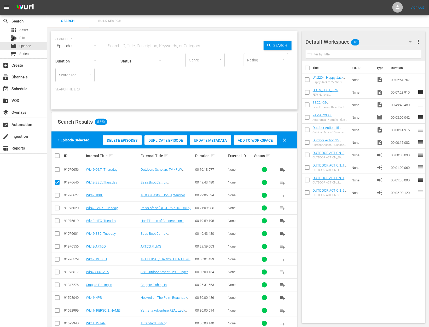
click at [56, 172] on input "checkbox" at bounding box center [57, 170] width 6 height 6
checkbox input "false"
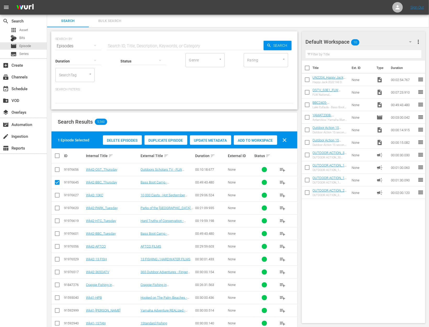
click at [57, 181] on input "checkbox" at bounding box center [57, 183] width 6 height 6
checkbox input "false"
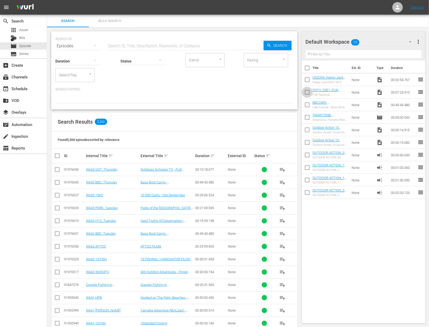
click at [307, 93] on input "checkbox" at bounding box center [307, 93] width 11 height 11
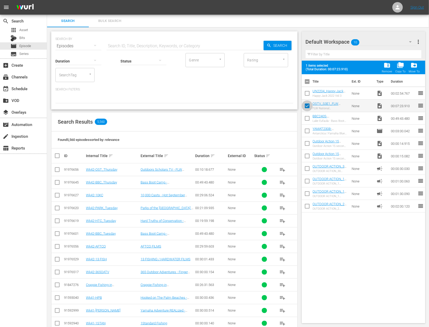
click at [309, 104] on input "checkbox" at bounding box center [307, 106] width 11 height 11
checkbox input "false"
click at [309, 114] on input "checkbox" at bounding box center [307, 119] width 11 height 11
checkbox input "true"
click at [309, 104] on input "checkbox" at bounding box center [307, 106] width 11 height 11
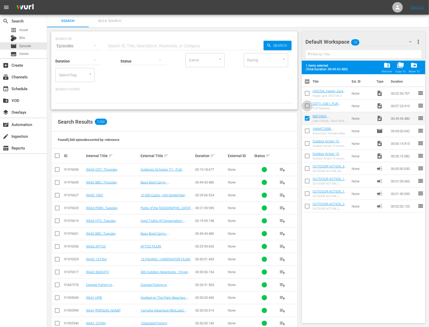
checkbox input "true"
click at [307, 117] on input "checkbox" at bounding box center [307, 119] width 11 height 11
checkbox input "false"
click at [305, 91] on input "checkbox" at bounding box center [307, 94] width 11 height 11
checkbox input "true"
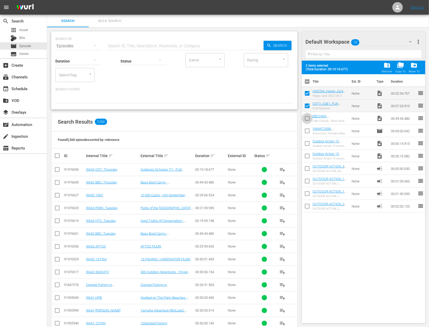
click at [306, 119] on input "checkbox" at bounding box center [307, 119] width 11 height 11
checkbox input "true"
click at [390, 64] on span "folder_delete" at bounding box center [386, 65] width 7 height 7
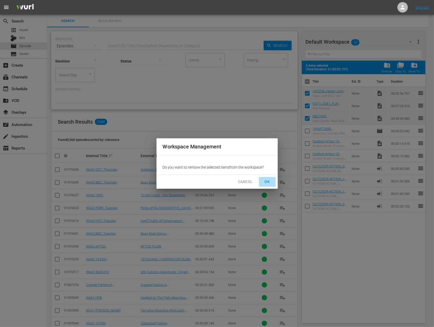
click at [268, 181] on span "OK" at bounding box center [267, 181] width 8 height 7
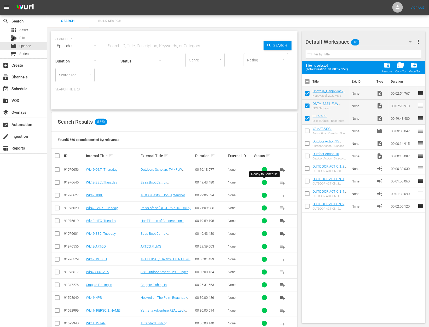
checkbox input "false"
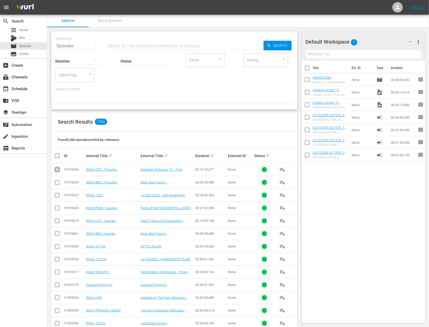
click at [57, 169] on input "checkbox" at bounding box center [57, 170] width 6 height 6
checkbox input "true"
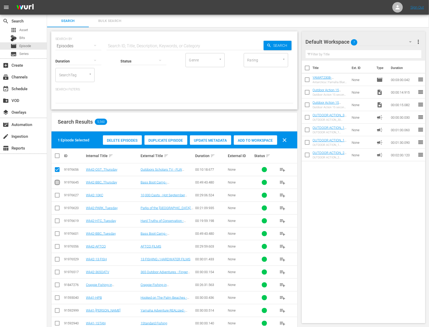
click at [57, 180] on input "checkbox" at bounding box center [57, 183] width 6 height 6
checkbox input "true"
click at [247, 138] on span "Add to Workspace" at bounding box center [255, 140] width 43 height 4
click at [304, 91] on input "checkbox" at bounding box center [307, 93] width 11 height 11
checkbox input "true"
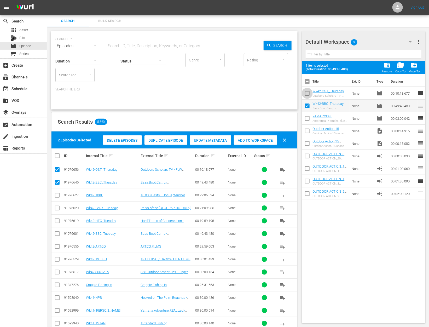
click at [306, 92] on input "checkbox" at bounding box center [307, 94] width 11 height 11
checkbox input "false"
click at [306, 102] on input "checkbox" at bounding box center [307, 106] width 11 height 11
checkbox input "false"
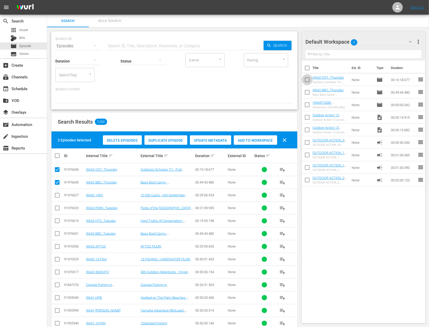
click at [306, 80] on input "checkbox" at bounding box center [307, 80] width 11 height 11
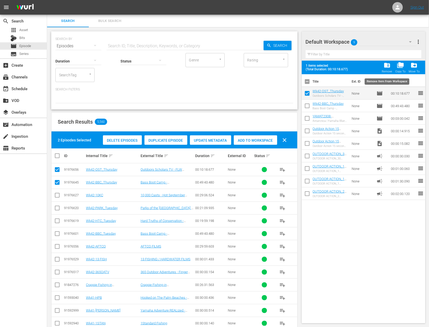
click at [389, 66] on span "folder_delete" at bounding box center [386, 65] width 7 height 7
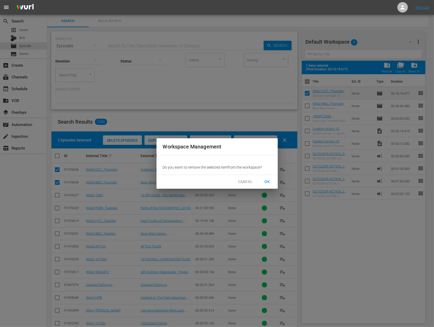
click at [266, 181] on span "OK" at bounding box center [267, 181] width 8 height 7
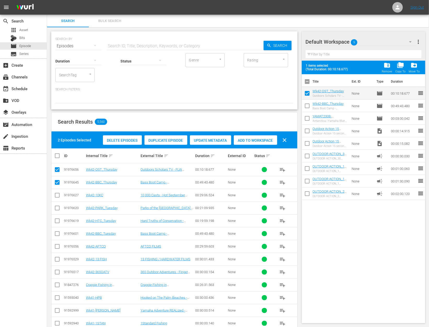
checkbox input "false"
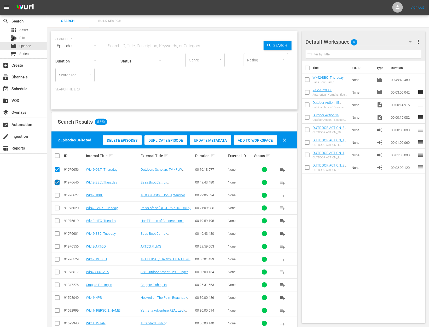
click at [58, 182] on input "checkbox" at bounding box center [57, 183] width 6 height 6
checkbox input "false"
click at [57, 174] on td at bounding box center [57, 169] width 12 height 13
click at [56, 171] on input "checkbox" at bounding box center [57, 170] width 6 height 6
checkbox input "false"
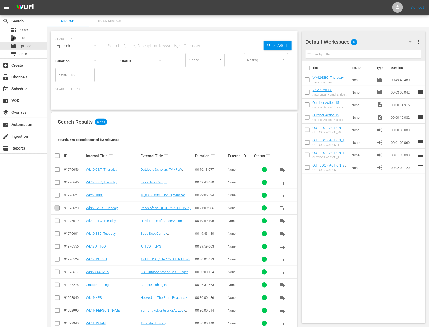
click at [58, 208] on input "checkbox" at bounding box center [57, 209] width 6 height 6
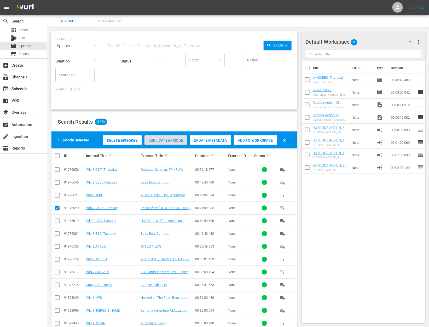
click at [170, 138] on span "Duplicate Episode" at bounding box center [165, 140] width 43 height 4
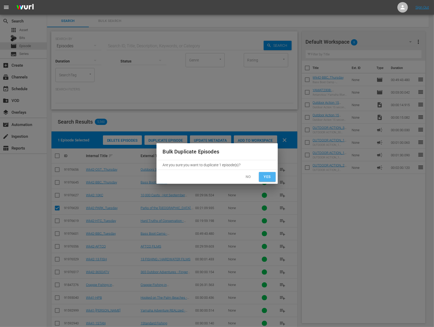
click at [273, 175] on button "Yes" at bounding box center [267, 177] width 17 height 10
checkbox input "false"
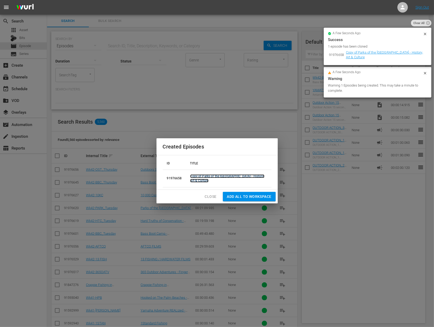
click at [225, 175] on link "Copy of Parks of the Palm Beaches - History, Art & Culture" at bounding box center [227, 178] width 74 height 8
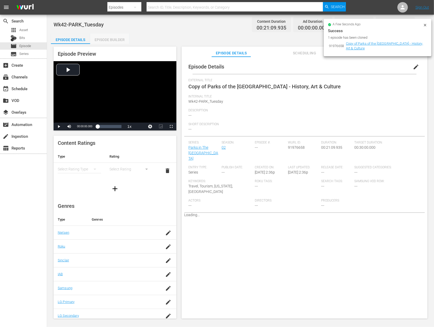
click at [106, 42] on div "Episode Builder" at bounding box center [109, 39] width 39 height 13
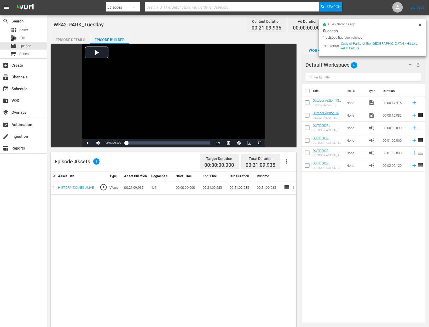
click at [72, 38] on div "Episode Details" at bounding box center [70, 39] width 39 height 13
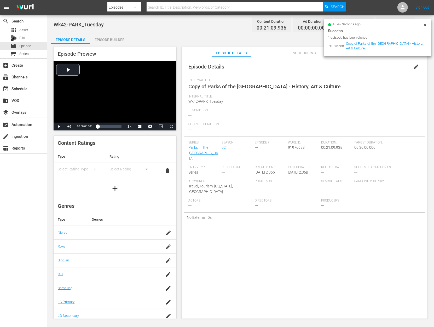
click at [414, 64] on span "edit" at bounding box center [415, 67] width 6 height 6
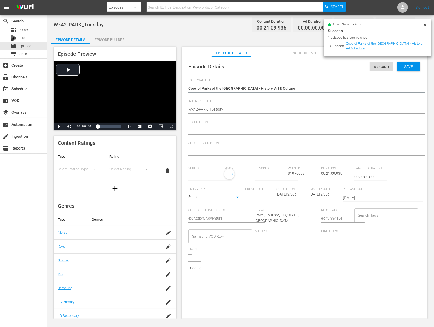
click at [202, 88] on textarea "Copy of Parks of the Palm Beaches - History, Art & Culture" at bounding box center [302, 89] width 229 height 6
type input "Parks in The Palm Beaches"
type textarea "Copy ofParks of the Palm Beaches - History, Art & Culture"
type textarea "Copy oParks of the Palm Beaches - History, Art & Culture"
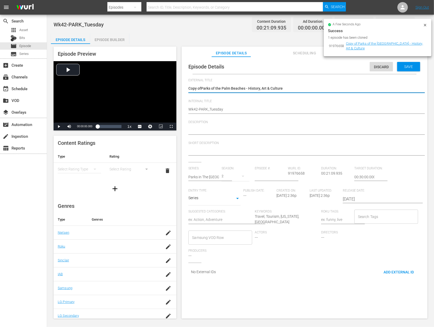
type textarea "Copy oParks of the Palm Beaches - History, Art & Culture"
type textarea "Copy Parks of the Palm Beaches - History, Art & Culture"
type textarea "CopyParks of the Palm Beaches - History, Art & Culture"
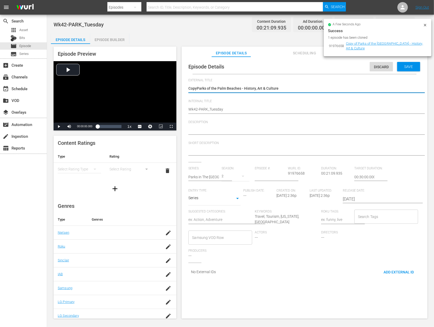
type textarea "CopParks of the Palm Beaches - History, Art & Culture"
type textarea "CoParks of the Palm Beaches - History, Art & Culture"
type textarea "CParks of the Palm Beaches - History, Art & Culture"
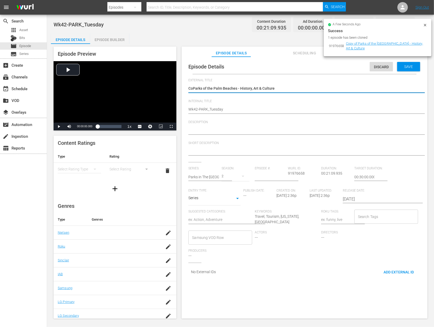
type textarea "CParks of the Palm Beaches - History, Art & Culture"
type textarea "Parks of the [GEOGRAPHIC_DATA] - History, Art & Culture"
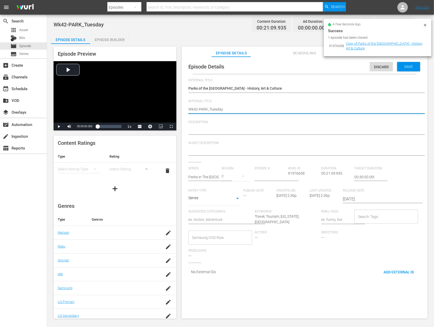
type textarea "Wk42-PARK_Tuesda"
type textarea "Wk42-PARK_Tuesd"
type textarea "Wk42-PARK_Tues"
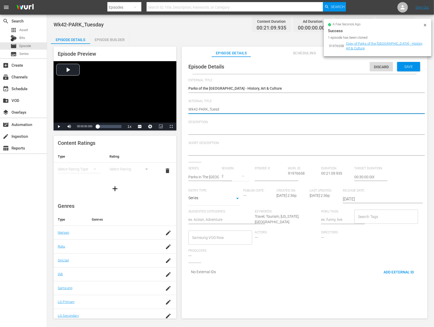
type textarea "Wk42-PARK_Tues"
type textarea "Wk42-PARK_Tue"
type textarea "Wk42-PARK_Tu"
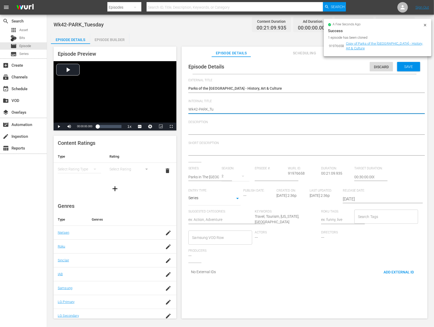
type textarea "Wk42-PARK_T"
type textarea "Wk42-PARK_"
type textarea "Wk42-PARK_S"
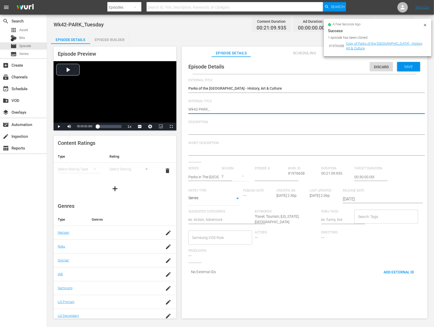
type textarea "Wk42-PARK_S"
type textarea "Wk42-PARK_Su"
type textarea "Wk42-PARK_Sun"
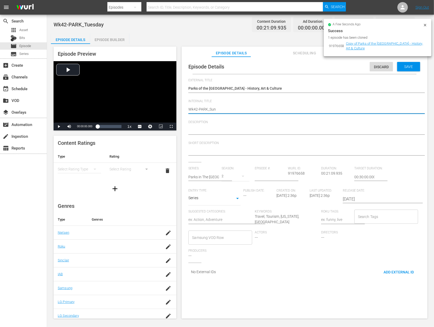
type textarea "Wk42-PARK_Sund"
type textarea "Wk42-PARK_Sunda"
type textarea "Wk42-PARK_Sunday"
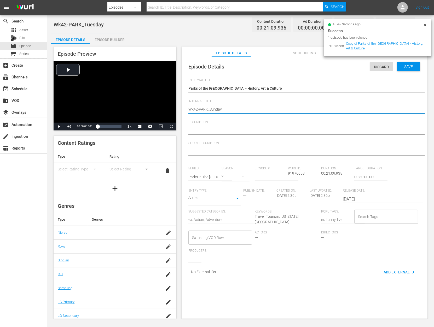
type textarea "Wk42-PARK_Sunday"
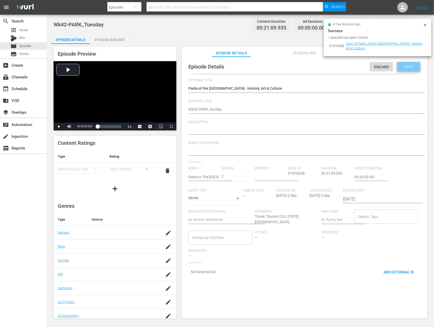
click at [400, 68] on span "Save" at bounding box center [408, 66] width 17 height 4
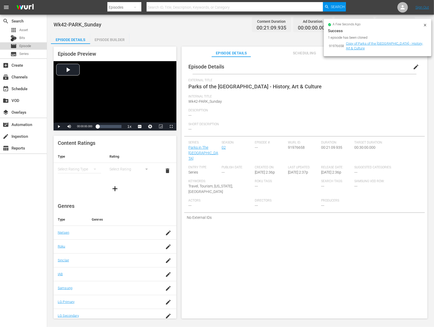
click at [31, 47] on div "movie Episode" at bounding box center [23, 45] width 47 height 7
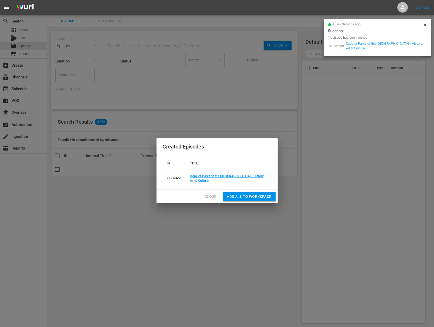
click at [211, 198] on span "Close" at bounding box center [211, 196] width 12 height 7
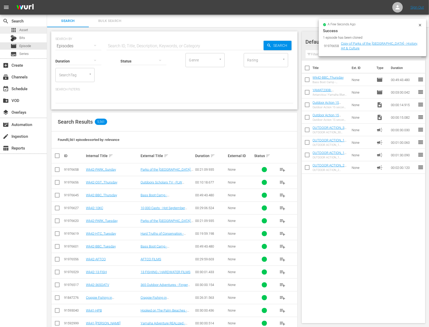
click at [35, 31] on div "apps Asset" at bounding box center [23, 29] width 47 height 7
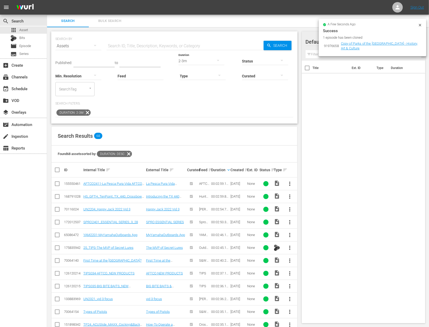
click at [86, 112] on icon at bounding box center [87, 112] width 7 height 7
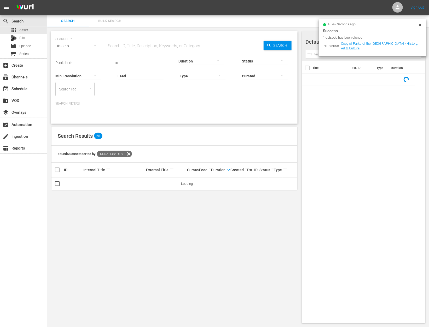
click at [126, 45] on input "text" at bounding box center [185, 46] width 157 height 13
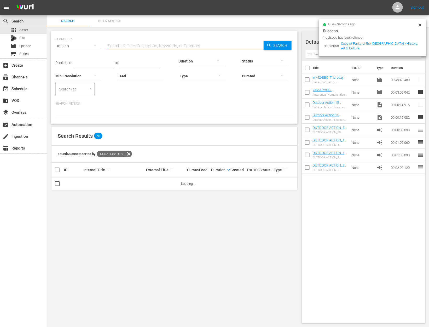
paste input "Skeet Reese"
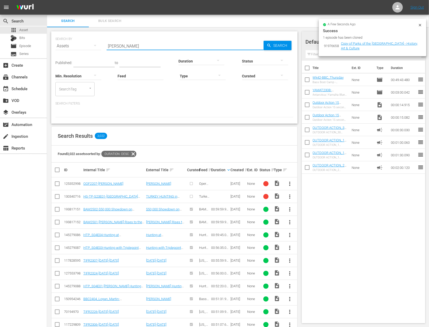
type input "Skeet Reese"
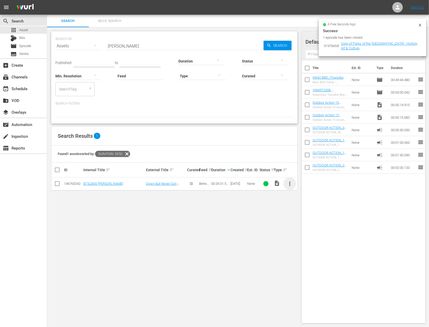
click at [290, 184] on span "more_vert" at bounding box center [289, 183] width 6 height 6
click at [304, 199] on div "Workspace" at bounding box center [318, 198] width 36 height 13
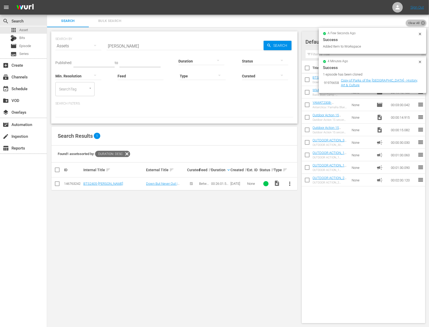
click at [421, 23] on icon at bounding box center [423, 23] width 4 height 4
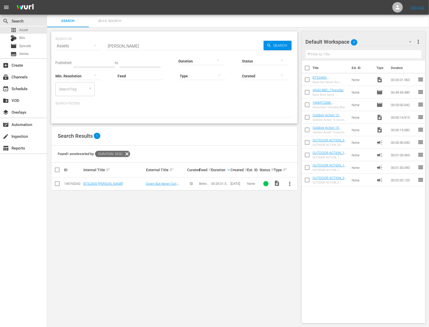
click at [305, 92] on input "checkbox" at bounding box center [307, 93] width 11 height 11
checkbox input "true"
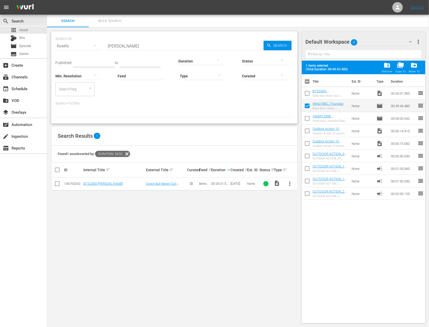
click at [305, 92] on input "checkbox" at bounding box center [307, 94] width 11 height 11
click at [306, 92] on input "checkbox" at bounding box center [307, 94] width 11 height 11
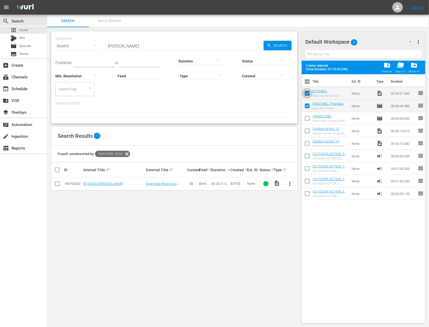
click at [306, 92] on input "checkbox" at bounding box center [307, 94] width 11 height 11
checkbox input "false"
click at [307, 107] on input "checkbox" at bounding box center [307, 106] width 11 height 11
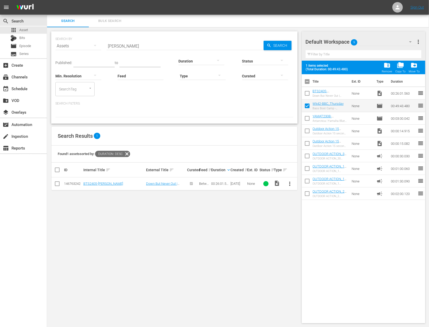
checkbox input "false"
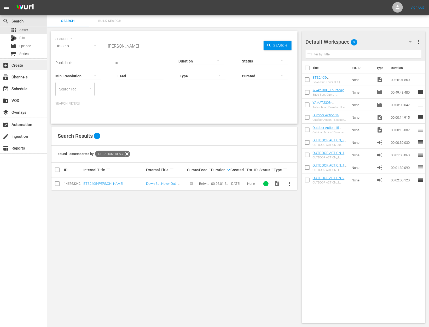
click at [31, 63] on div "add_box Create" at bounding box center [23, 65] width 47 height 10
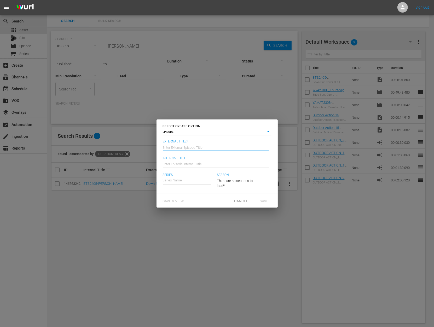
click at [196, 146] on input "text" at bounding box center [216, 146] width 106 height 13
type input "Between The Scales - [PERSON_NAME]"
type input "Wk43-BTS"
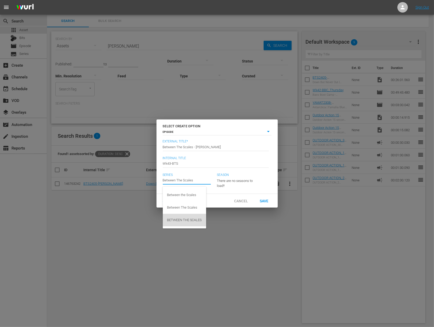
click at [188, 219] on div "BETWEEN THE SCALES" at bounding box center [184, 220] width 35 height 13
type input "BETWEEN THE SCALES"
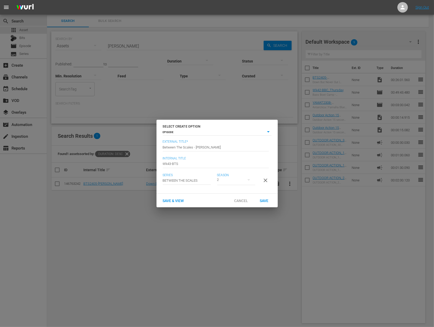
click at [236, 177] on div "2" at bounding box center [236, 179] width 38 height 15
click at [207, 188] on div "2" at bounding box center [217, 163] width 434 height 327
click at [255, 202] on span "Save" at bounding box center [263, 200] width 17 height 4
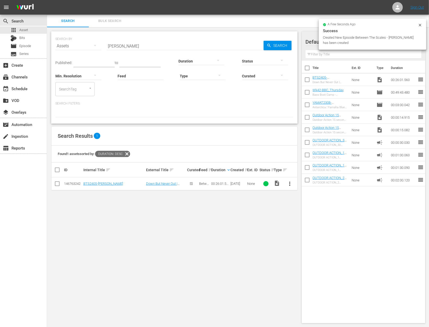
click at [156, 109] on div at bounding box center [174, 112] width 238 height 9
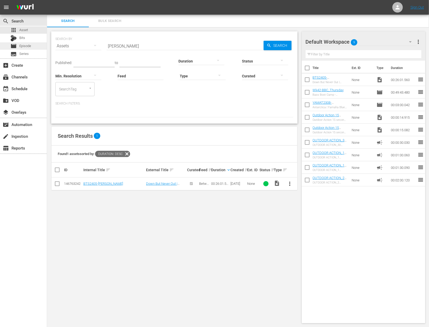
click at [33, 45] on div "movie Episode" at bounding box center [23, 45] width 47 height 7
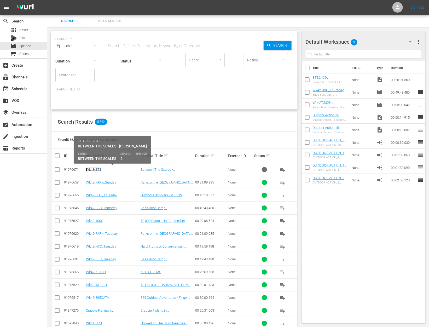
click at [95, 169] on link "Wk43-BTS" at bounding box center [94, 169] width 16 height 4
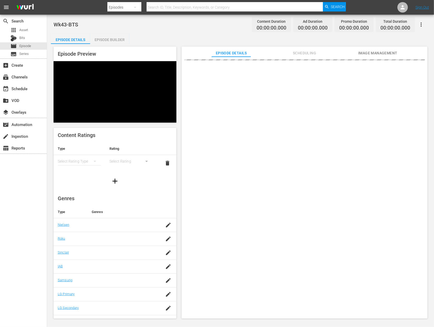
click at [108, 37] on div "Episode Builder" at bounding box center [109, 39] width 39 height 13
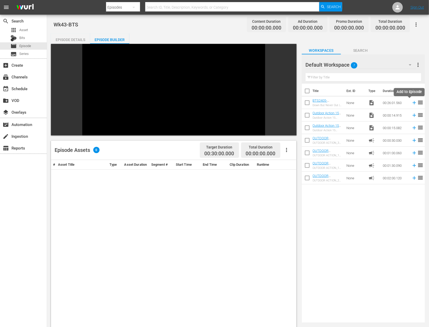
click at [411, 103] on icon at bounding box center [414, 103] width 6 height 6
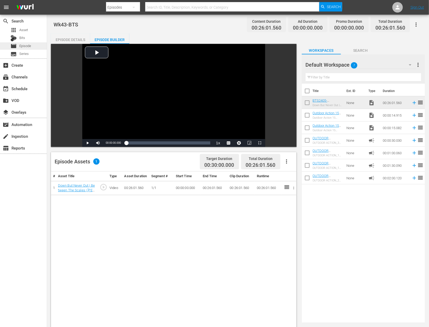
click at [21, 45] on span "Episode" at bounding box center [25, 45] width 12 height 5
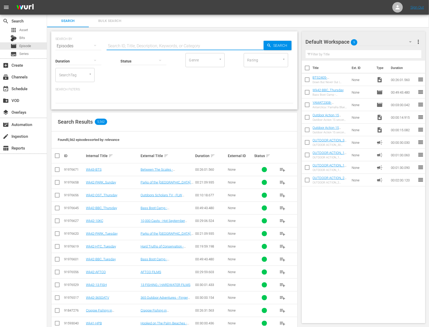
click at [150, 46] on input "text" at bounding box center [185, 46] width 157 height 13
paste input "Dream Hunts at Ikamela Safaris: Red Lechwe, Black Wildebeest & A Mountain Water…"
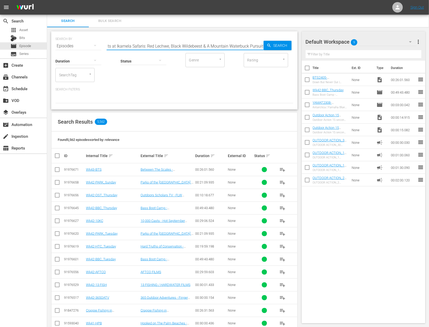
type input "Dream Hunts at Ikamela Safaris: Red Lechwe, Black Wildebeest & A Mountain Water…"
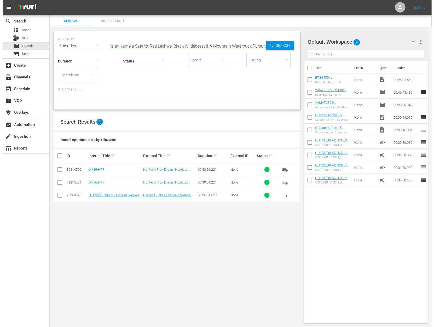
scroll to position [0, 0]
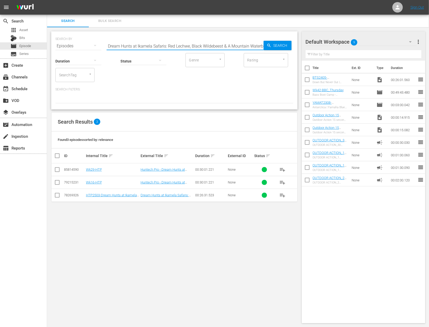
click at [307, 92] on input "checkbox" at bounding box center [307, 93] width 11 height 11
checkbox input "true"
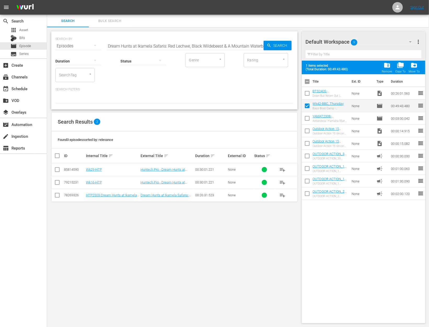
click at [306, 91] on input "checkbox" at bounding box center [307, 94] width 11 height 11
checkbox input "false"
click at [307, 105] on input "checkbox" at bounding box center [307, 106] width 11 height 11
checkbox input "false"
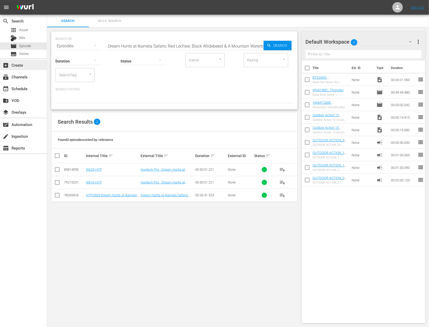
click at [18, 66] on div "add_box Create" at bounding box center [14, 64] width 29 height 5
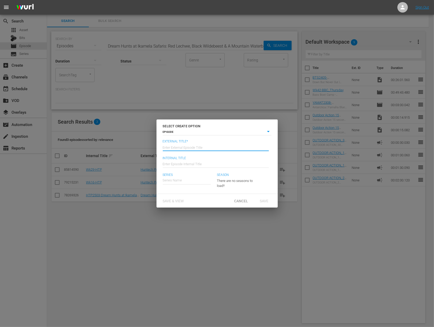
click at [192, 147] on input "text" at bounding box center [216, 146] width 106 height 13
paste input "Dream Hunts at Ikamela Safaris: Red Lechwe, Black Wildebeest & A Mountain Water…"
type input "Huntech Pro - Dream Hunts at Ikamela Safaris: Red Lechwe, Black Wildebeest & A …"
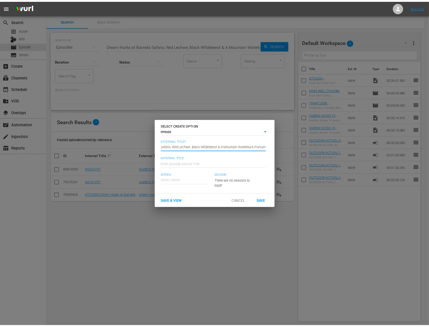
scroll to position [0, 0]
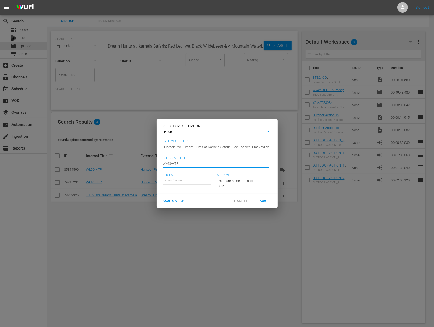
type input "Wk43-HTP"
click at [175, 197] on div "Huntech Pro" at bounding box center [176, 194] width 18 height 13
type input "Huntech Pro"
click at [249, 180] on icon "button" at bounding box center [248, 179] width 6 height 6
click at [256, 186] on div "6 5 4" at bounding box center [217, 163] width 434 height 327
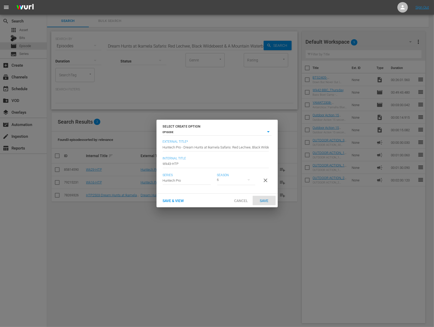
click at [265, 205] on div "Save" at bounding box center [263, 201] width 23 height 10
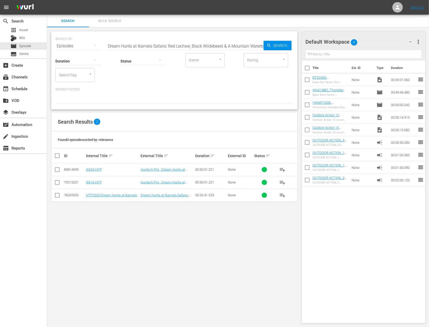
click at [137, 80] on div "Duration Status Genre Genre Rating Rating SearchTag SearchTag" at bounding box center [174, 67] width 238 height 30
click at [283, 195] on span "playlist_add" at bounding box center [282, 195] width 6 height 6
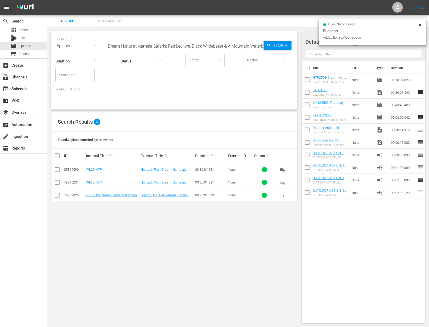
click at [307, 103] on input "checkbox" at bounding box center [307, 105] width 11 height 11
checkbox input "true"
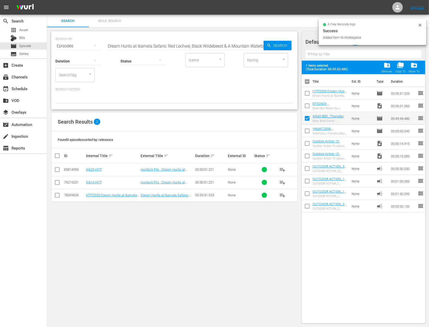
click at [307, 103] on input "checkbox" at bounding box center [307, 106] width 11 height 11
checkbox input "true"
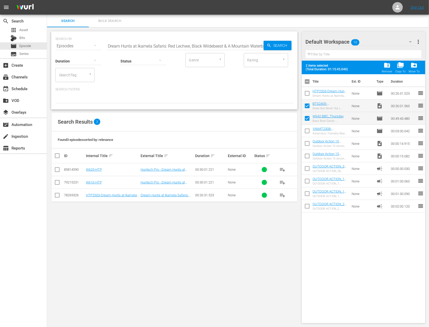
click at [306, 94] on input "checkbox" at bounding box center [307, 94] width 11 height 11
checkbox input "false"
click at [307, 111] on input "checkbox" at bounding box center [307, 106] width 11 height 11
checkbox input "false"
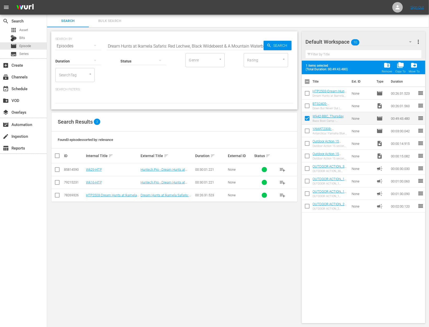
click at [306, 117] on input "checkbox" at bounding box center [307, 119] width 11 height 11
checkbox input "false"
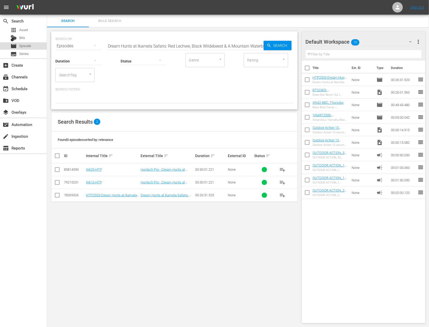
click at [24, 45] on span "Episode" at bounding box center [25, 45] width 12 height 5
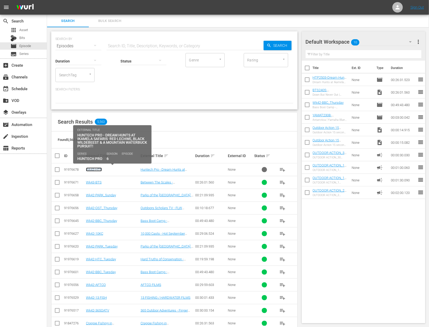
click at [98, 169] on link "Wk43-HTP" at bounding box center [94, 169] width 16 height 4
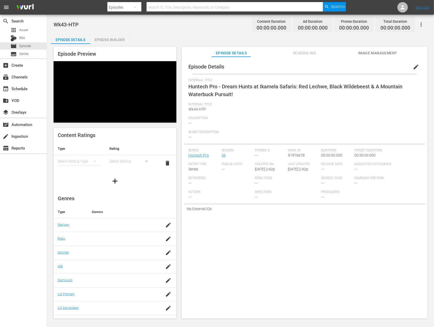
click at [114, 43] on div "Episode Builder" at bounding box center [109, 39] width 39 height 13
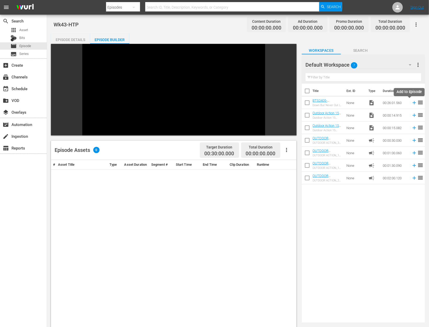
click at [411, 103] on icon at bounding box center [414, 103] width 6 height 6
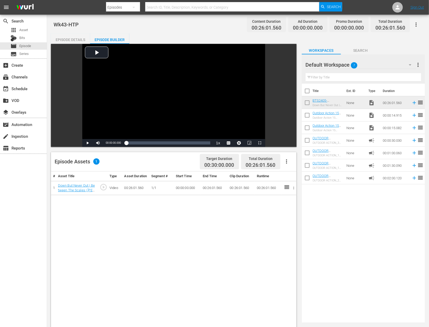
click at [293, 189] on icon "button" at bounding box center [293, 187] width 1 height 3
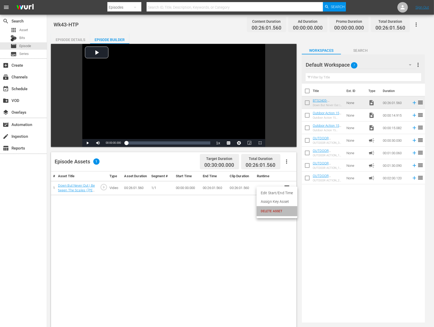
click at [277, 209] on span "DELETE ASSET" at bounding box center [277, 211] width 32 height 5
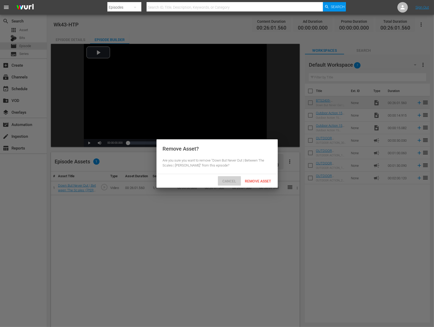
click at [232, 183] on span "Cancel" at bounding box center [229, 181] width 22 height 4
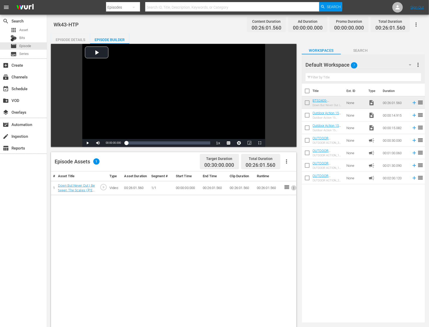
click at [291, 191] on button "button" at bounding box center [293, 187] width 5 height 5
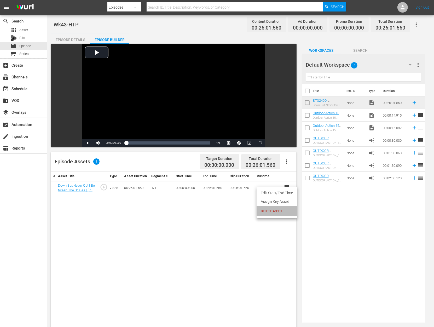
click at [281, 210] on span "DELETE ASSET" at bounding box center [277, 211] width 32 height 5
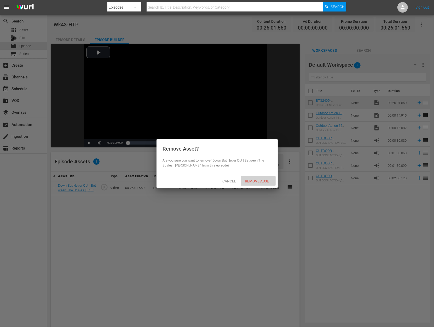
click at [261, 177] on div "Remove Asset" at bounding box center [258, 181] width 35 height 10
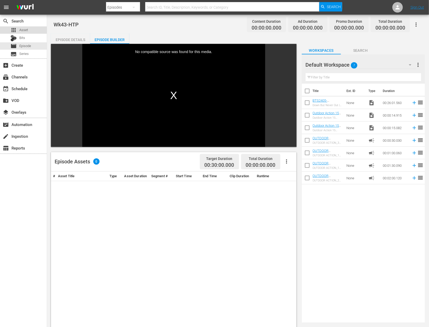
click at [26, 30] on span "Asset" at bounding box center [23, 29] width 9 height 5
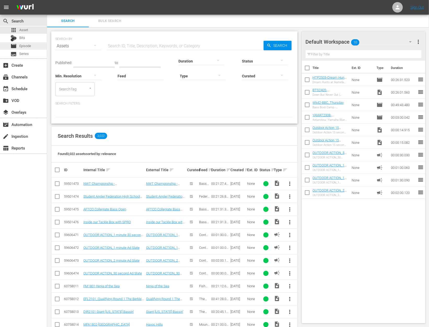
click at [31, 49] on div "movie Episode" at bounding box center [20, 45] width 21 height 7
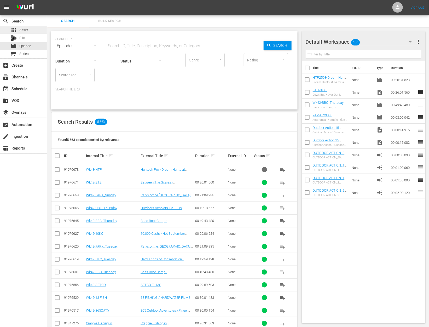
click at [25, 32] on span "Asset" at bounding box center [23, 29] width 9 height 5
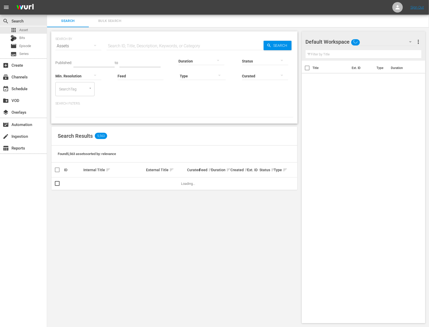
click at [155, 47] on input "text" at bounding box center [185, 46] width 157 height 13
paste input "Dream Hunts at Ikamela Safaris: Red Lechwe, Black Wildebeest & A Mountain Water…"
type input "Dream Hunts at Ikamela Safaris: Red Lechwe, Black Wildebeest & A Mountain Water…"
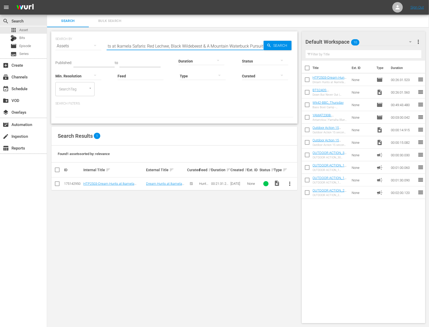
scroll to position [0, 0]
click at [292, 184] on span "more_vert" at bounding box center [289, 183] width 6 height 6
click at [240, 106] on div "Search Filters:" at bounding box center [174, 109] width 238 height 16
click at [24, 46] on span "Episode" at bounding box center [25, 45] width 12 height 5
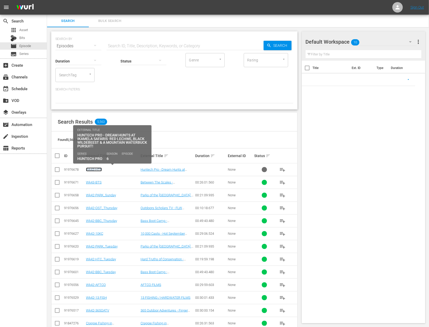
click at [98, 169] on link "Wk43-HTP" at bounding box center [94, 169] width 16 height 4
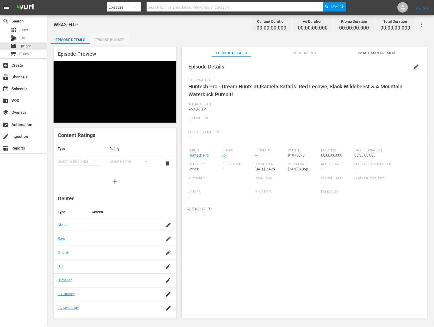
click at [113, 43] on div "Episode Builder" at bounding box center [109, 39] width 39 height 13
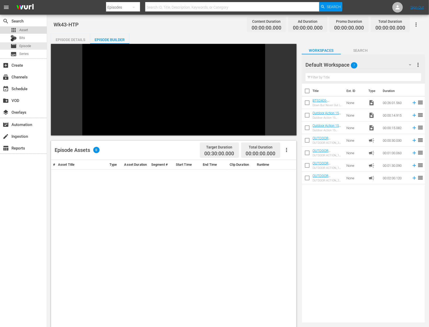
click at [24, 29] on span "Asset" at bounding box center [23, 29] width 9 height 5
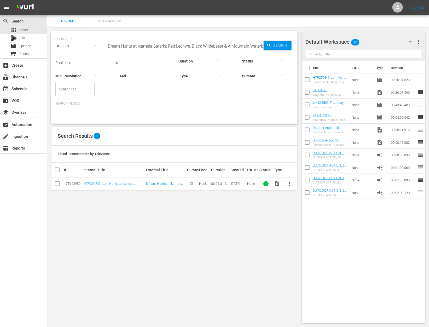
click at [290, 185] on span "more_vert" at bounding box center [289, 183] width 6 height 6
click at [310, 199] on div "Workspace" at bounding box center [318, 198] width 36 height 13
click at [26, 44] on span "Episode" at bounding box center [25, 45] width 12 height 5
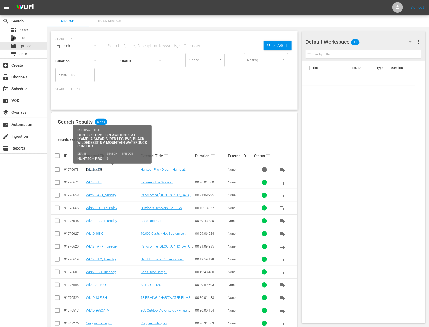
click at [95, 168] on link "Wk43-HTP" at bounding box center [94, 169] width 16 height 4
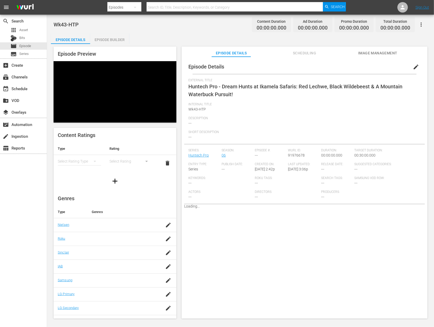
click at [113, 39] on div "Episode Builder" at bounding box center [109, 39] width 39 height 13
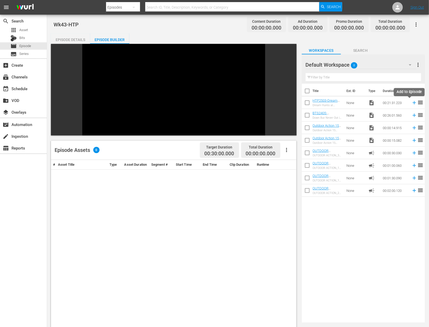
click at [411, 103] on icon at bounding box center [414, 103] width 6 height 6
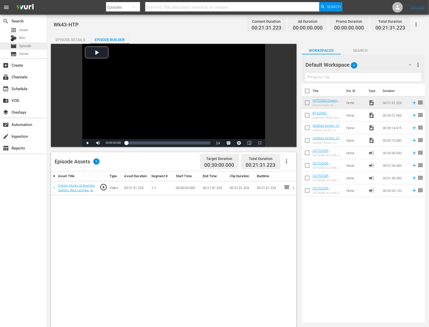
click at [29, 47] on span "Episode" at bounding box center [25, 45] width 12 height 5
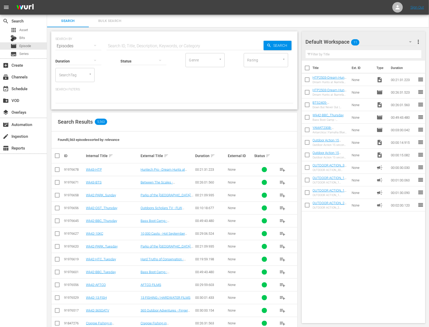
click at [307, 93] on input "checkbox" at bounding box center [307, 93] width 11 height 11
checkbox input "true"
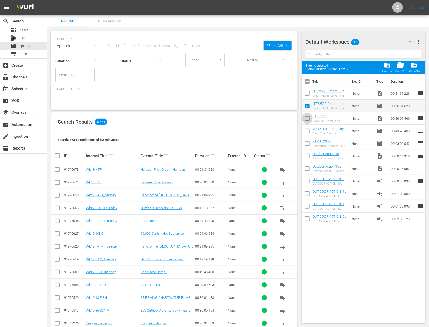
click at [306, 117] on input "checkbox" at bounding box center [307, 119] width 11 height 11
checkbox input "true"
click at [140, 42] on input "text" at bounding box center [185, 46] width 157 height 13
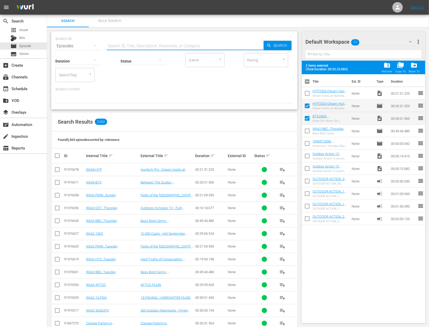
paste input "FLW National Championship"
type input "FLW National Championship"
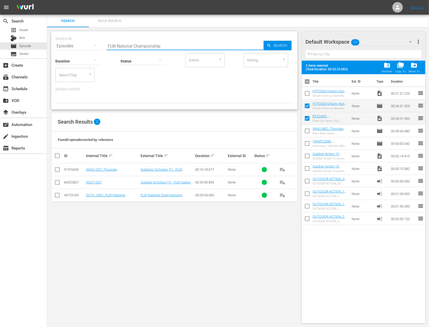
click at [308, 119] on input "checkbox" at bounding box center [307, 119] width 11 height 11
checkbox input "false"
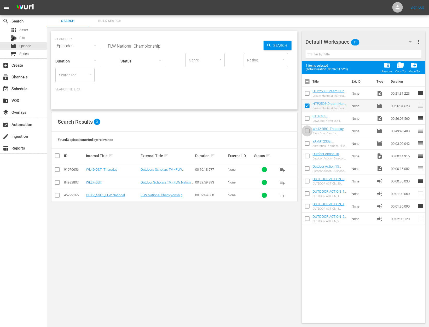
click at [308, 128] on input "checkbox" at bounding box center [307, 131] width 11 height 11
checkbox input "true"
click at [284, 194] on span "playlist_add" at bounding box center [282, 195] width 6 height 6
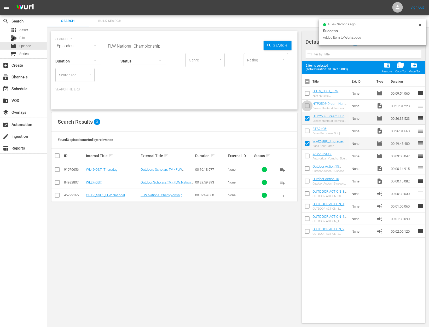
click at [308, 103] on input "checkbox" at bounding box center [307, 106] width 11 height 11
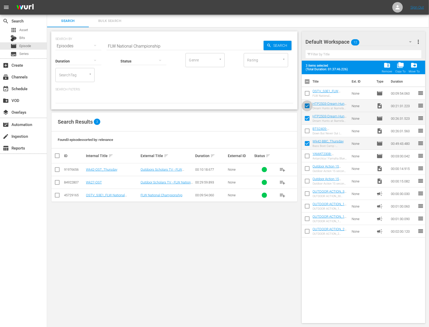
click at [308, 103] on input "checkbox" at bounding box center [307, 106] width 11 height 11
checkbox input "false"
click at [309, 93] on input "checkbox" at bounding box center [307, 94] width 11 height 11
checkbox input "true"
click at [22, 33] on div "apps Asset" at bounding box center [18, 29] width 17 height 7
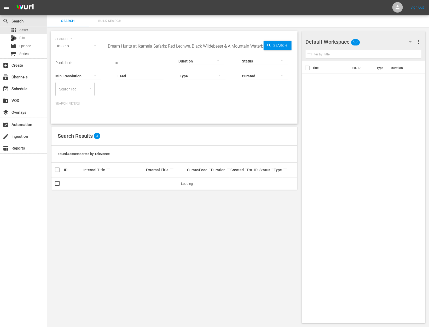
click at [146, 45] on input "Dream Hunts at Ikamela Safaris: Red Lechwe, Black Wildebeest & A Mountain Water…" at bounding box center [185, 46] width 157 height 13
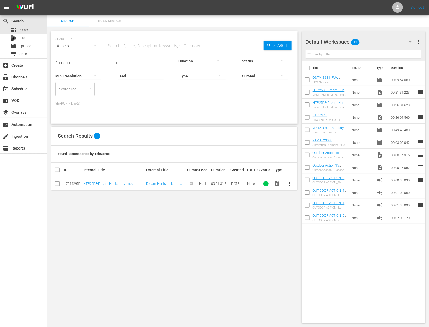
click at [198, 60] on div at bounding box center [201, 61] width 46 height 15
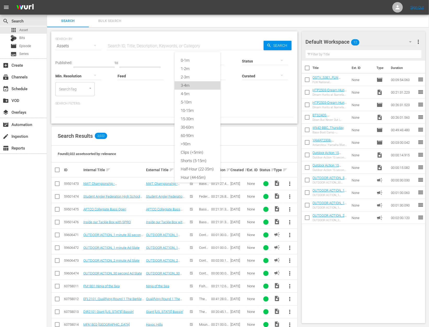
click at [191, 84] on div "3-4m" at bounding box center [197, 85] width 46 height 8
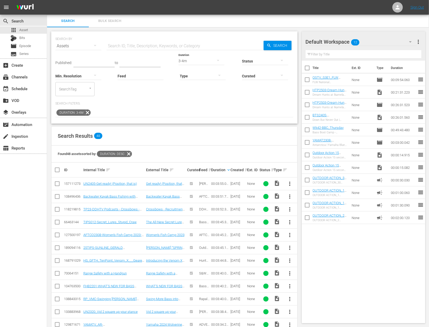
click at [287, 299] on span "more_vert" at bounding box center [289, 299] width 6 height 6
click at [304, 273] on div "Workspace" at bounding box center [318, 270] width 36 height 13
click at [307, 81] on input "checkbox" at bounding box center [307, 80] width 11 height 11
checkbox input "true"
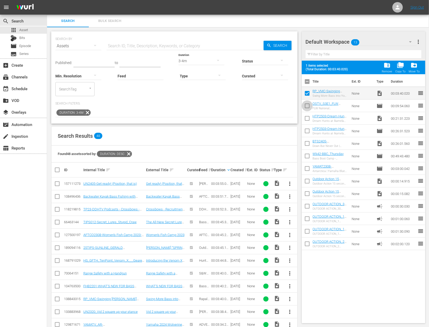
click at [306, 103] on input "checkbox" at bounding box center [307, 106] width 11 height 11
checkbox input "true"
click at [308, 130] on input "checkbox" at bounding box center [307, 131] width 11 height 11
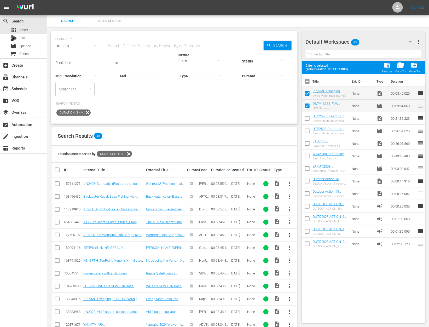
checkbox input "true"
click at [307, 143] on input "checkbox" at bounding box center [307, 144] width 11 height 11
checkbox input "true"
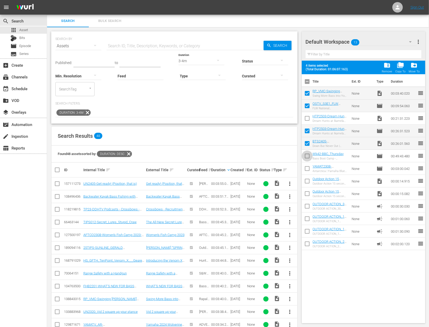
click at [307, 156] on input "checkbox" at bounding box center [307, 156] width 11 height 11
checkbox input "true"
click at [181, 64] on div "Type" at bounding box center [203, 72] width 46 height 19
click at [83, 112] on span "Duration: 3-4m" at bounding box center [70, 112] width 28 height 6
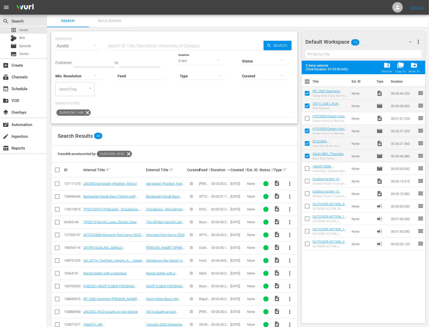
click at [89, 112] on icon at bounding box center [87, 112] width 7 height 7
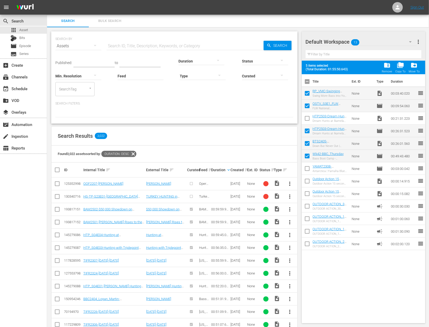
click at [198, 60] on div at bounding box center [201, 61] width 46 height 15
click at [197, 92] on div "4-5m" at bounding box center [197, 94] width 46 height 8
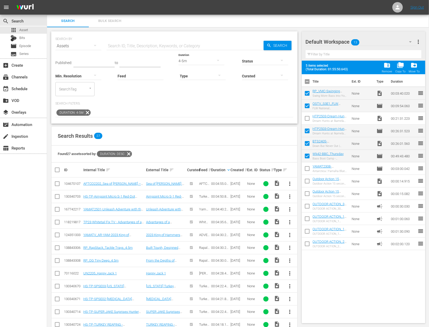
click at [230, 168] on th "Created sort" at bounding box center [237, 169] width 17 height 15
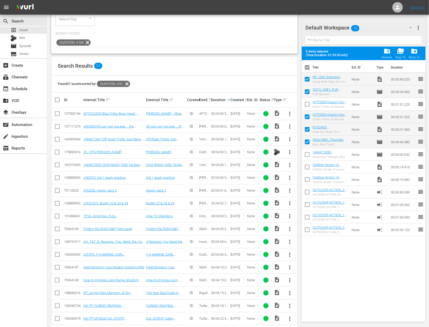
scroll to position [69, 0]
click at [290, 124] on span "more_vert" at bounding box center [289, 127] width 6 height 6
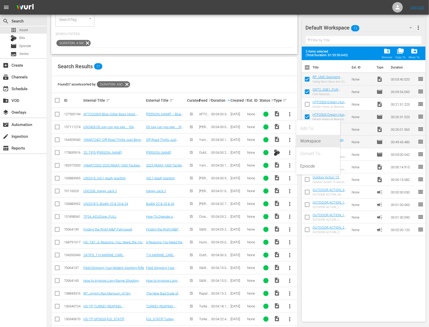
click at [303, 140] on div "Workspace" at bounding box center [318, 141] width 36 height 13
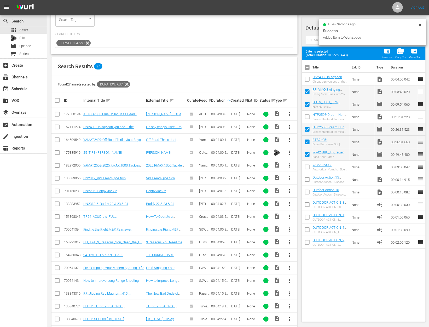
click at [308, 79] on input "checkbox" at bounding box center [307, 80] width 11 height 11
checkbox input "true"
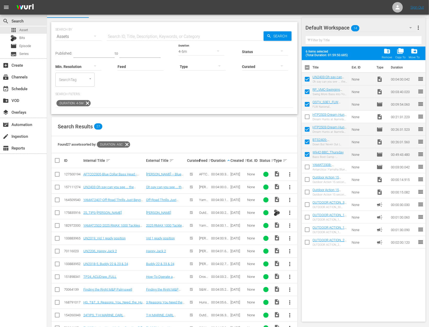
scroll to position [0, 0]
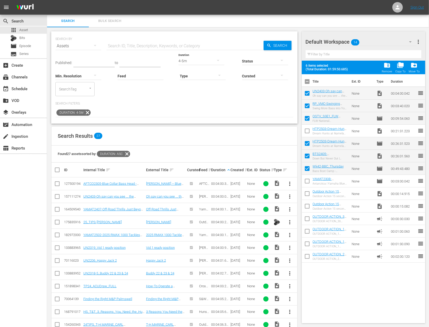
click at [187, 61] on div "4-5m" at bounding box center [201, 61] width 46 height 15
click at [191, 62] on div "0-1m" at bounding box center [197, 60] width 46 height 8
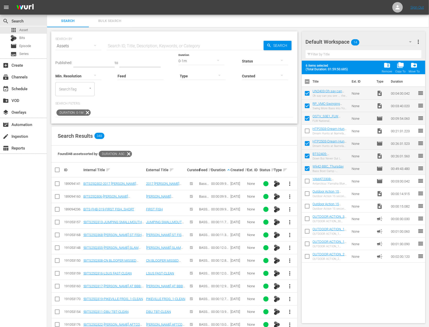
click at [287, 208] on span "more_vert" at bounding box center [289, 209] width 6 height 6
click at [304, 226] on div "Workspace" at bounding box center [318, 223] width 36 height 13
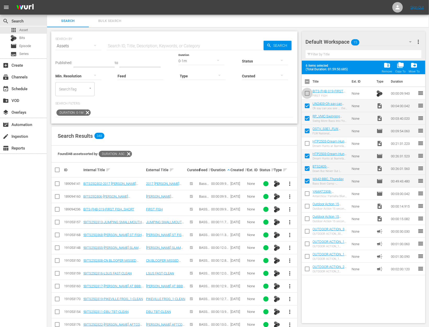
click at [308, 91] on input "checkbox" at bounding box center [307, 94] width 11 height 11
checkbox input "true"
click at [20, 64] on div "add_box Create" at bounding box center [14, 64] width 29 height 5
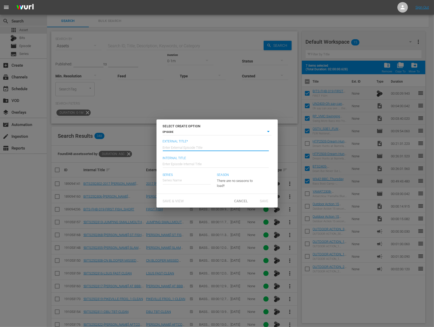
click at [208, 148] on input "text" at bounding box center [216, 146] width 106 height 13
type input "Outdoor Scholars -TV FLW National Championship"
click at [203, 162] on input "Wk42-OST_Thursday" at bounding box center [216, 163] width 106 height 13
type input "Wk42-OST_Tuesday"
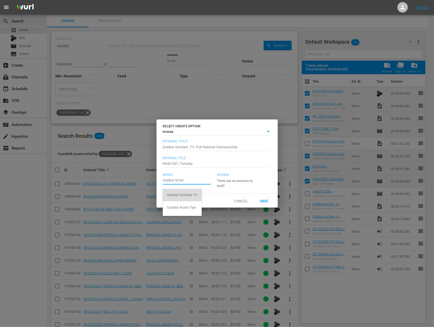
click at [185, 197] on div "Outdoor Scholars TV" at bounding box center [182, 194] width 31 height 13
type input "Outdoor Scholars TV"
click at [264, 202] on span "Save" at bounding box center [263, 200] width 17 height 4
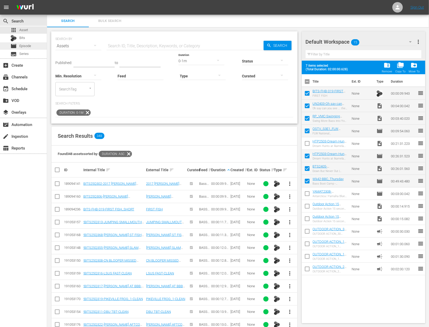
click at [24, 45] on span "Episode" at bounding box center [25, 45] width 12 height 5
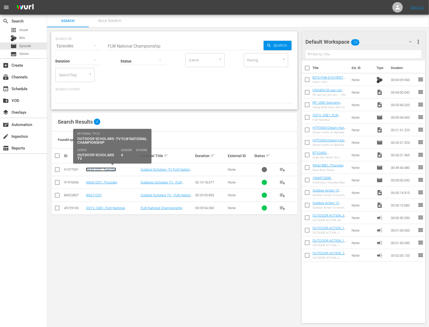
click at [111, 169] on link "Wk42-OST_Tuesday" at bounding box center [101, 169] width 30 height 4
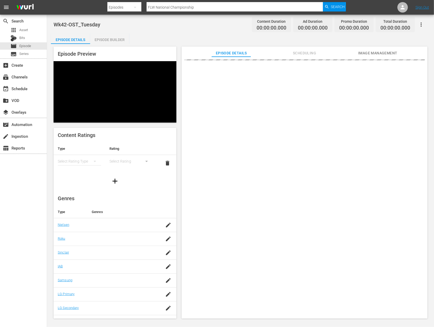
click at [118, 38] on div "Episode Builder" at bounding box center [109, 39] width 39 height 13
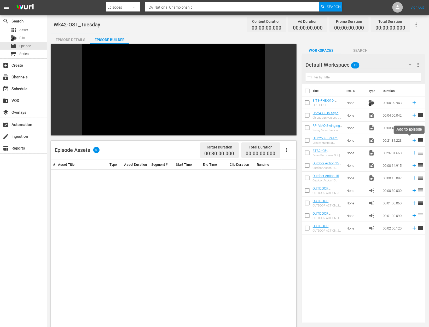
click at [412, 140] on icon at bounding box center [413, 140] width 3 height 3
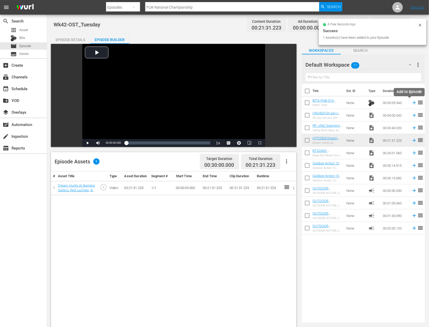
click at [411, 101] on icon at bounding box center [414, 103] width 6 height 6
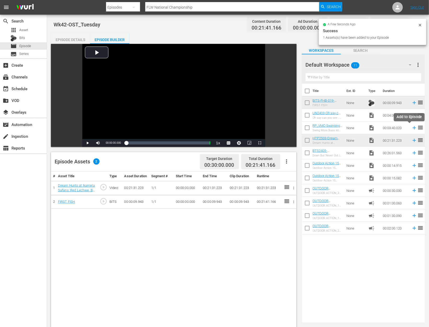
click at [412, 127] on icon at bounding box center [413, 127] width 3 height 3
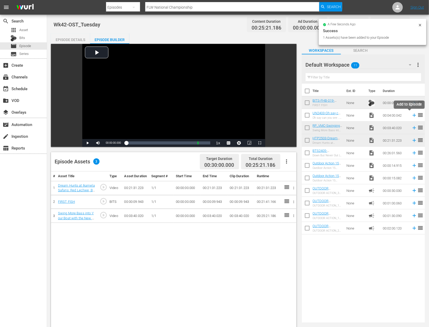
click at [412, 114] on icon at bounding box center [413, 115] width 3 height 3
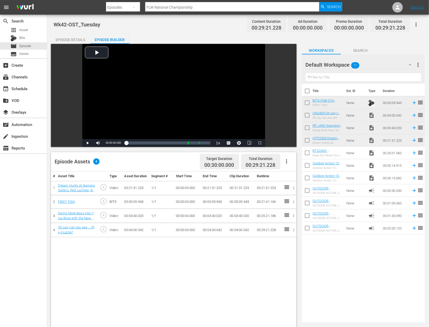
click at [292, 191] on button "button" at bounding box center [293, 187] width 5 height 5
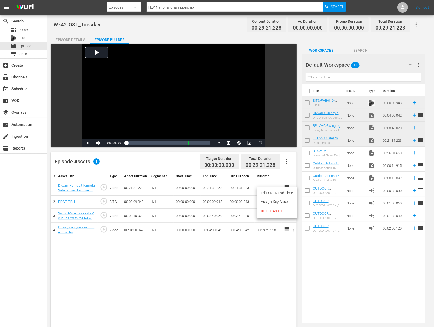
click at [274, 215] on li "DELETE ASSET" at bounding box center [276, 211] width 41 height 10
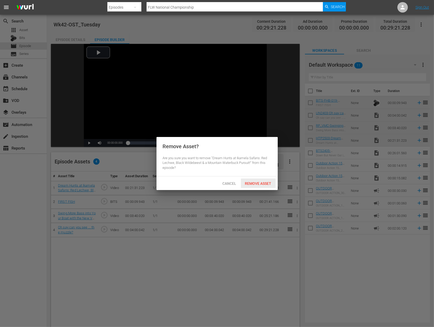
click at [255, 179] on div "Remove Asset" at bounding box center [258, 183] width 35 height 10
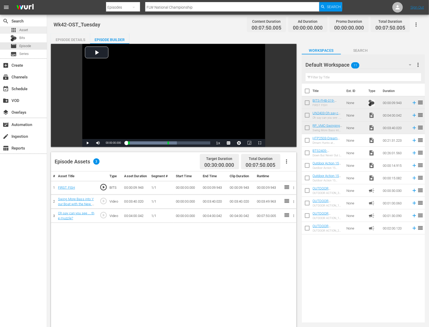
click at [22, 29] on span "Asset" at bounding box center [23, 29] width 9 height 5
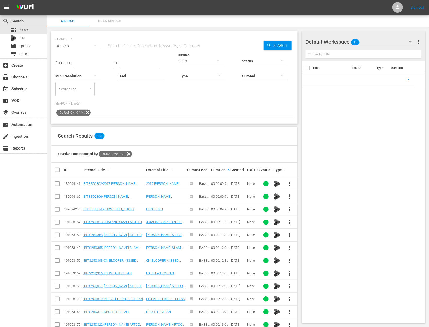
click at [86, 112] on icon at bounding box center [87, 112] width 7 height 7
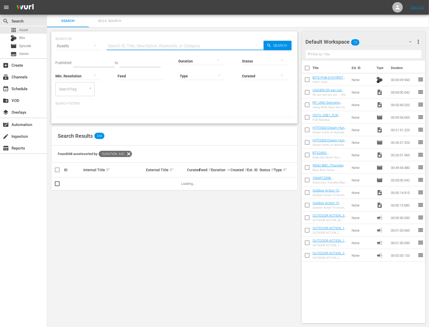
click at [137, 43] on input "text" at bounding box center [185, 46] width 157 height 13
paste input "FLW National Championship"
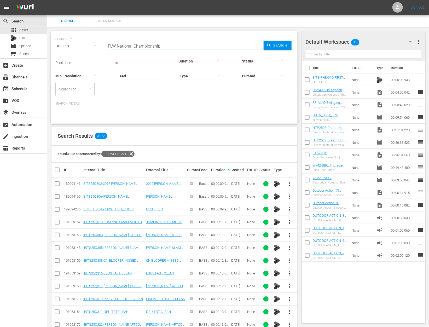
type input "FLW National Championship"
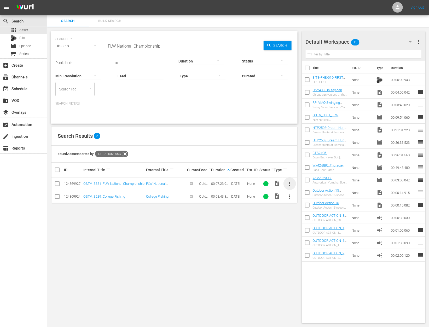
click at [290, 186] on span "more_vert" at bounding box center [289, 183] width 6 height 6
click at [309, 199] on div "Workspace" at bounding box center [318, 198] width 36 height 13
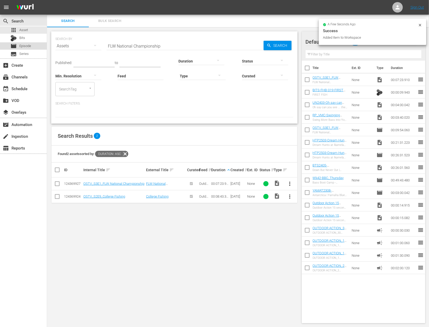
click at [27, 47] on span "Episode" at bounding box center [25, 45] width 12 height 5
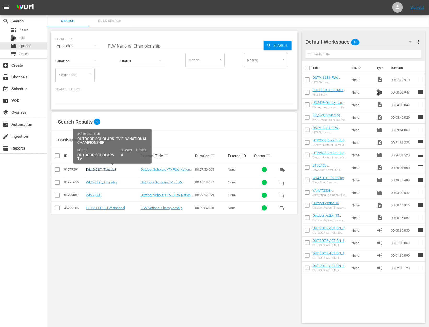
click at [102, 168] on link "Wk42-OST_Tuesday" at bounding box center [101, 169] width 30 height 4
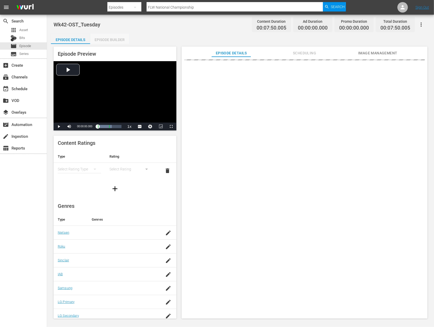
click at [115, 37] on div "Episode Builder" at bounding box center [109, 39] width 39 height 13
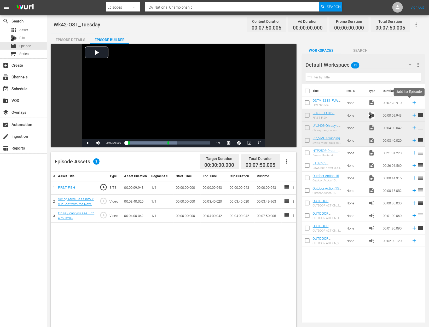
click at [411, 102] on icon at bounding box center [414, 103] width 6 height 6
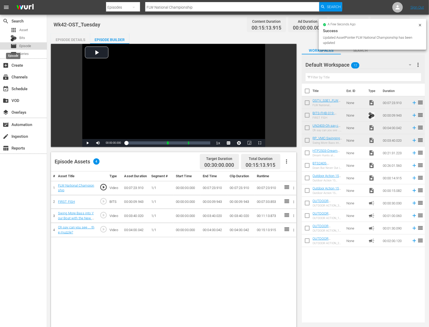
click at [14, 46] on span "movie" at bounding box center [13, 46] width 6 height 6
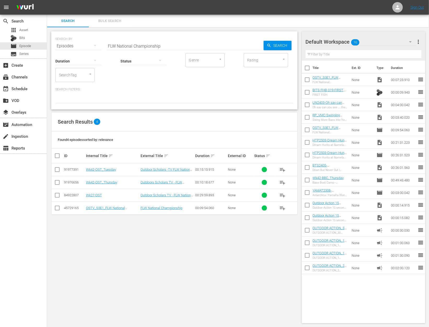
click at [308, 82] on input "checkbox" at bounding box center [307, 80] width 11 height 11
checkbox input "true"
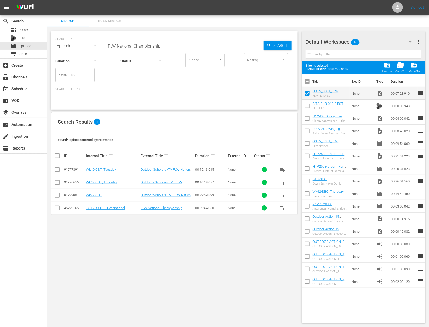
click at [308, 108] on input "checkbox" at bounding box center [307, 106] width 11 height 11
checkbox input "true"
click at [308, 115] on input "checkbox" at bounding box center [307, 119] width 11 height 11
checkbox input "true"
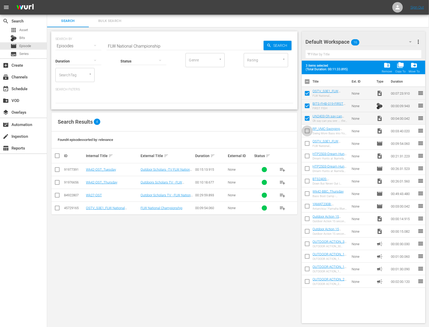
click at [308, 130] on input "checkbox" at bounding box center [307, 131] width 11 height 11
checkbox input "true"
click at [307, 144] on input "checkbox" at bounding box center [307, 144] width 11 height 11
checkbox input "true"
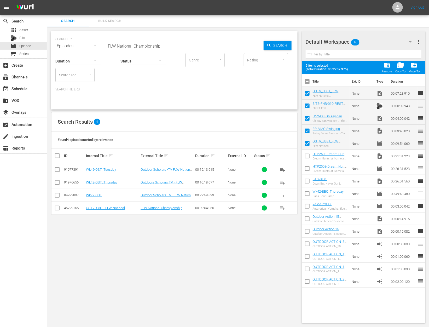
click at [306, 155] on input "checkbox" at bounding box center [307, 156] width 11 height 11
checkbox input "true"
click at [307, 168] on input "checkbox" at bounding box center [307, 169] width 11 height 11
checkbox input "true"
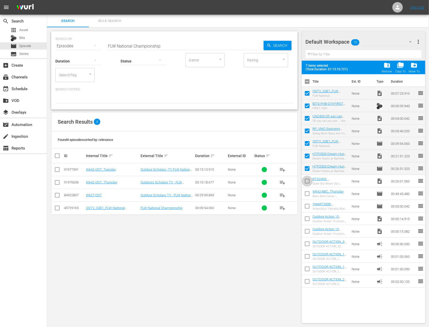
click at [307, 179] on input "checkbox" at bounding box center [307, 181] width 11 height 11
checkbox input "true"
click at [388, 65] on span "folder_delete" at bounding box center [386, 65] width 7 height 7
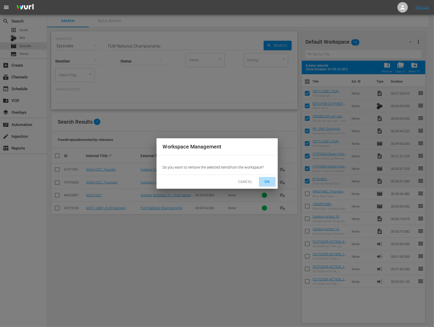
click at [268, 180] on span "OK" at bounding box center [267, 181] width 8 height 7
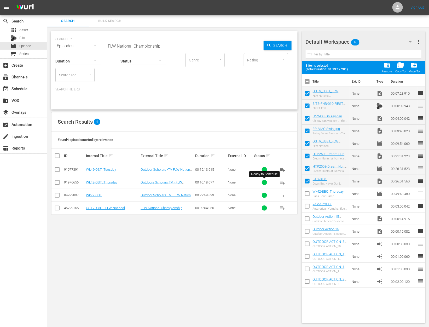
checkbox input "false"
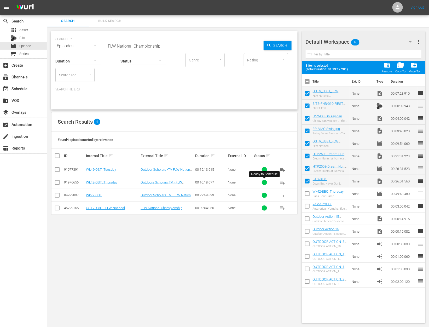
checkbox input "false"
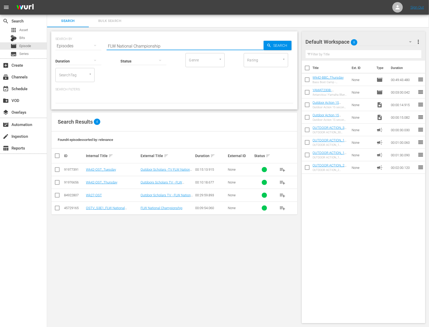
click at [134, 47] on input "FLW National Championship" at bounding box center [185, 46] width 157 height 13
click at [186, 103] on div "SEARCH BY Search By Episodes Search ID, Title, Description, Keywords, or Catego…" at bounding box center [174, 70] width 246 height 78
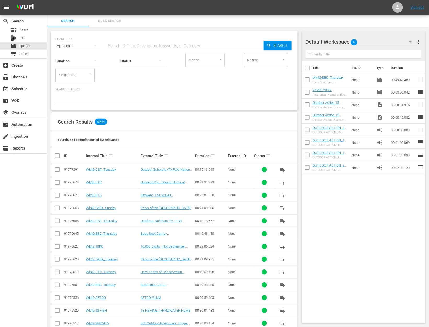
click at [54, 233] on input "checkbox" at bounding box center [57, 234] width 6 height 6
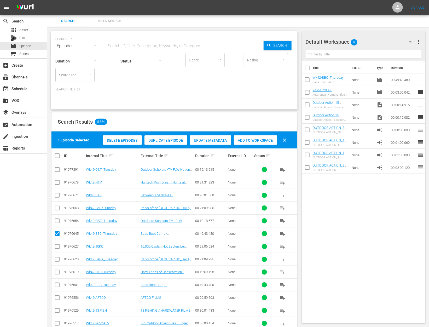
click at [164, 141] on span "Duplicate Episode" at bounding box center [165, 140] width 43 height 4
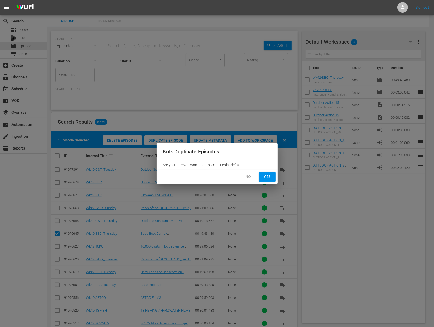
click at [267, 177] on span "Yes" at bounding box center [267, 176] width 8 height 7
checkbox input "false"
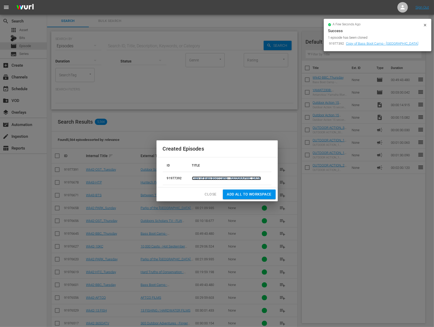
click at [213, 178] on link "Copy of Bass Boot Camp - Lake Eufala" at bounding box center [226, 178] width 69 height 4
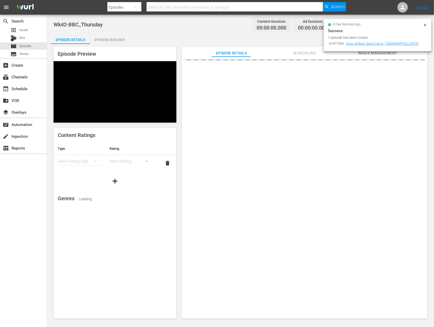
click at [426, 23] on icon at bounding box center [425, 25] width 4 height 4
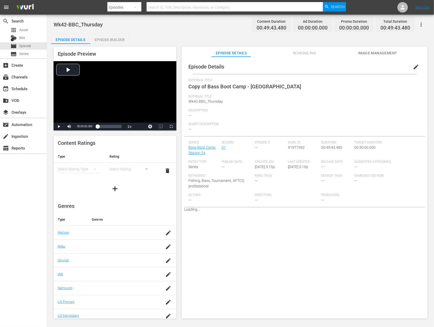
click at [412, 63] on button "edit" at bounding box center [415, 67] width 13 height 13
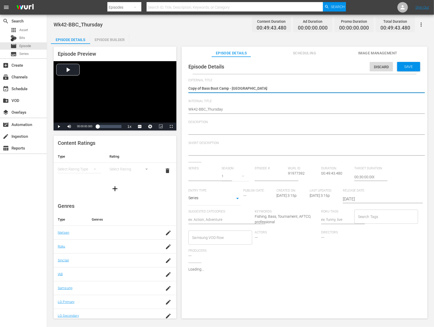
click at [203, 89] on textarea "Copy of Bass Boot Camp - Lake Eufala" at bounding box center [302, 89] width 229 height 6
type input "Bass Boot Camp Season 24"
type textarea "Copy ofBass Boot Camp - Lake Eufala"
type textarea "Copy oBass Boot Camp - Lake Eufala"
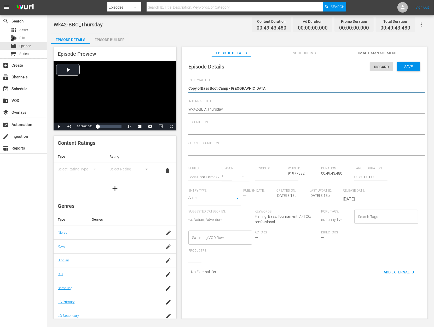
type textarea "Copy oBass Boot Camp - Lake Eufala"
type textarea "Copy Bass Boot Camp - Lake Eufala"
type textarea "CopyBass Boot Camp - Lake Eufala"
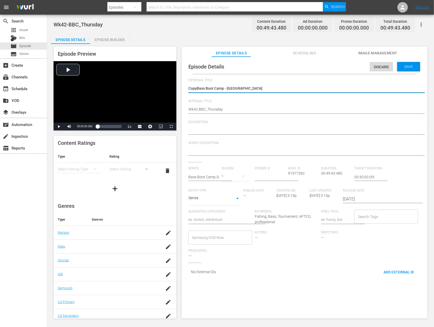
type textarea "CopBass Boot Camp - Lake Eufala"
type textarea "CoBass Boot Camp - Lake Eufala"
type textarea "CBass Boot Camp - Lake Eufala"
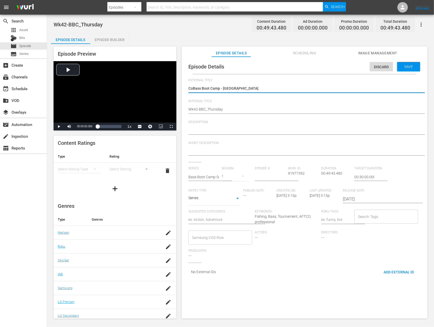
type textarea "CBass Boot Camp - Lake Eufala"
type textarea "Bass Boot Camp - [GEOGRAPHIC_DATA]"
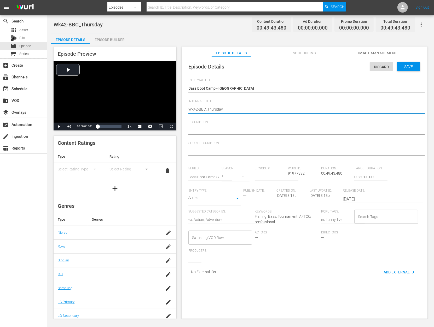
type textarea "Wk42-BBC_Thursda"
type textarea "Wk42-BBC_Thursd"
type textarea "Wk42-BBC_Thurs"
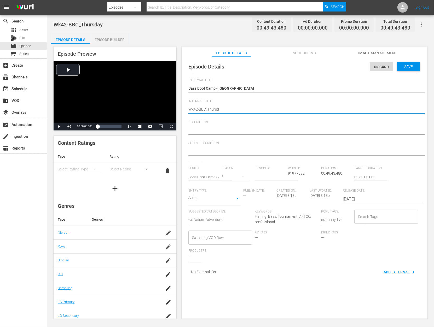
type textarea "Wk42-BBC_Thurs"
type textarea "Wk42-BBC_Thur"
type textarea "Wk42-BBC_Thu"
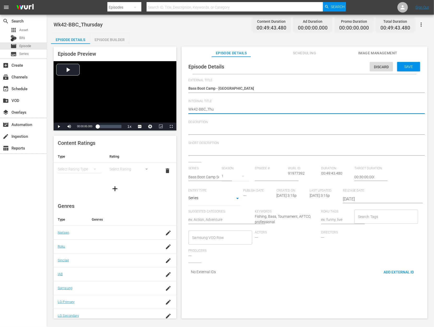
type textarea "Wk42-BBC_Th"
type textarea "Wk42-BBC_T"
type textarea "Wk42-BBC_Tu"
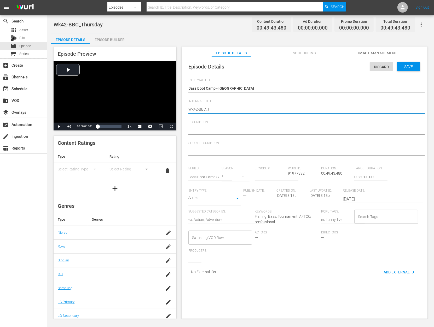
type textarea "Wk42-BBC_Tu"
type textarea "Wk42-BBC_Tue"
type textarea "Wk42-BBC_Tues"
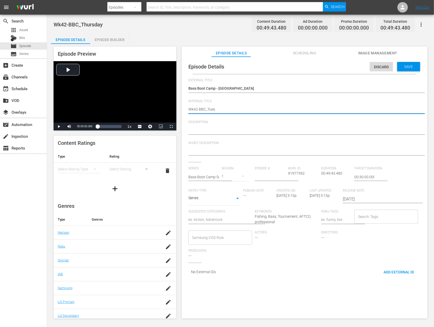
type textarea "Wk42-BBC_Tuesd"
type textarea "Wk42-BBC_Tuesda"
type textarea "Wk42-BBC_Tuesday"
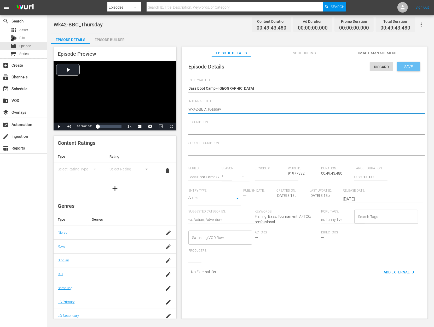
type textarea "Wk42-BBC_Tuesday"
click at [406, 67] on span "Save" at bounding box center [408, 66] width 17 height 4
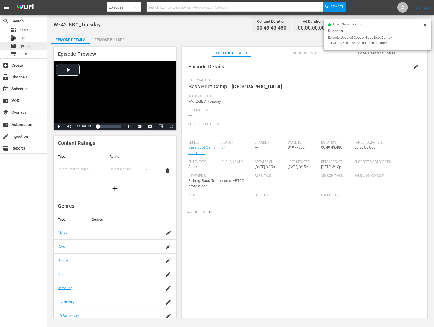
click at [23, 46] on span "Episode" at bounding box center [25, 45] width 12 height 5
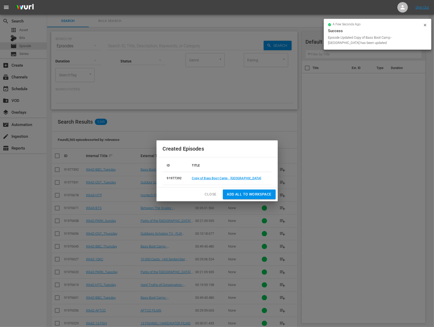
click at [212, 192] on span "Close" at bounding box center [211, 194] width 12 height 7
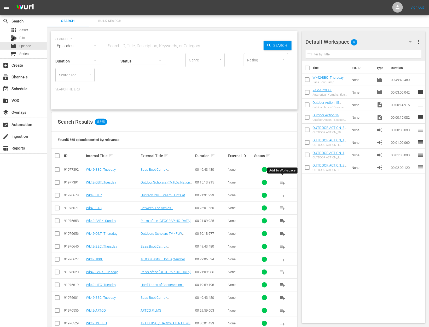
click at [281, 179] on span "playlist_add" at bounding box center [282, 182] width 6 height 6
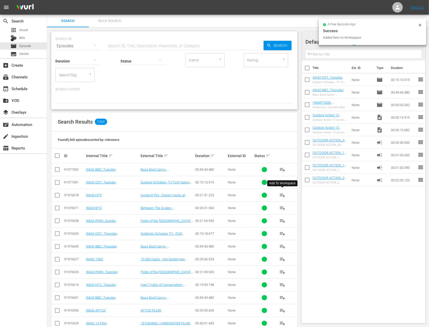
click at [282, 194] on span "playlist_add" at bounding box center [282, 195] width 6 height 6
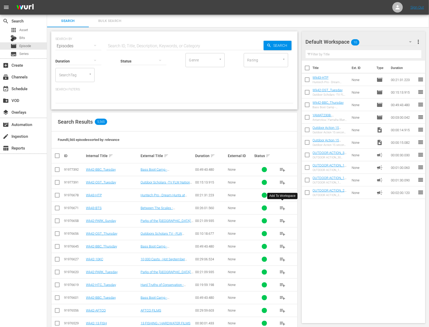
click at [283, 207] on span "playlist_add" at bounding box center [282, 208] width 6 height 6
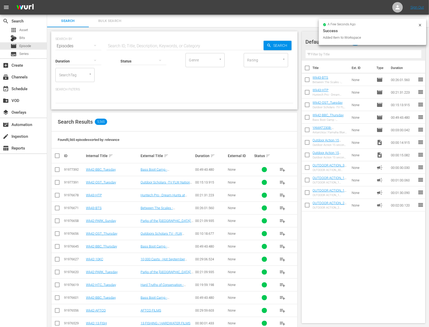
click at [306, 118] on input "checkbox" at bounding box center [307, 118] width 11 height 11
checkbox input "true"
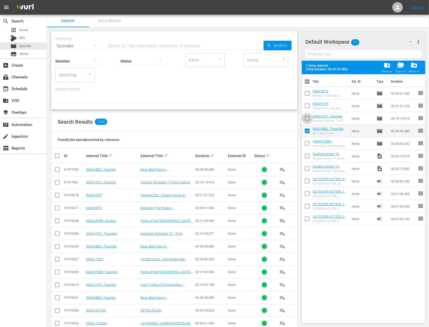
click at [306, 118] on input "checkbox" at bounding box center [307, 119] width 11 height 11
checkbox input "true"
click at [306, 109] on input "checkbox" at bounding box center [307, 106] width 11 height 11
checkbox input "true"
click at [306, 96] on input "checkbox" at bounding box center [307, 94] width 11 height 11
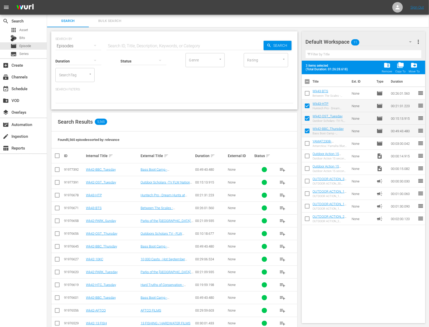
checkbox input "true"
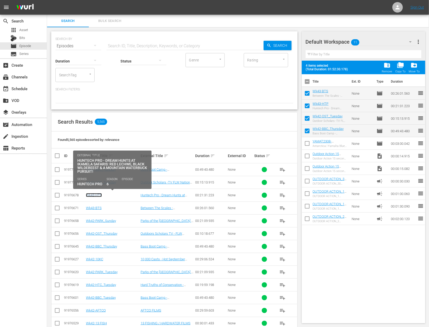
click at [96, 194] on link "Wk43-HTP" at bounding box center [94, 195] width 16 height 4
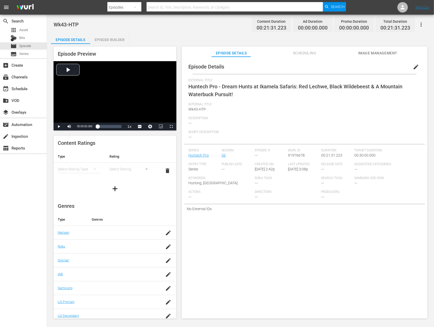
click at [414, 65] on span "edit" at bounding box center [415, 67] width 6 height 6
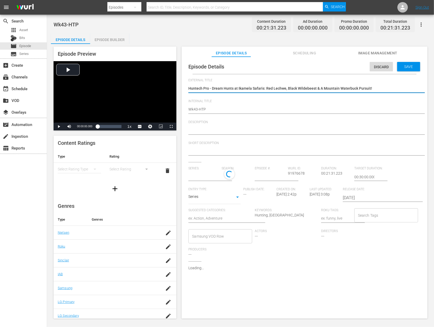
type input "Huntech Pro"
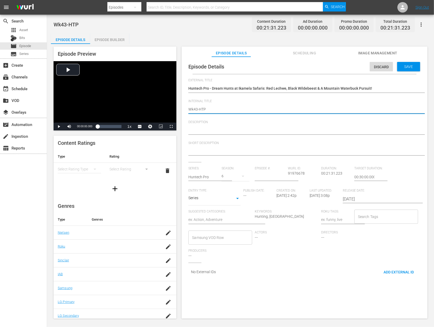
type textarea "Wk423-HTP"
type textarea "Wk42-HTP"
type textarea "Wk42-HTP_"
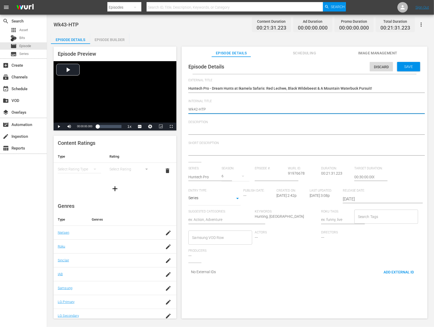
type textarea "Wk42-HTP_"
type textarea "Wk42-HTP_T"
type textarea "Wk42-HTP_Tu"
type textarea "Wk42-HTP_Tue"
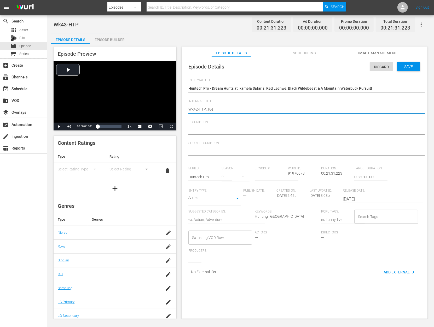
type textarea "Wk42-HTP_Tues"
type textarea "Wk42-HTP_Tuesd"
type textarea "Wk42-HTP_Tuesda"
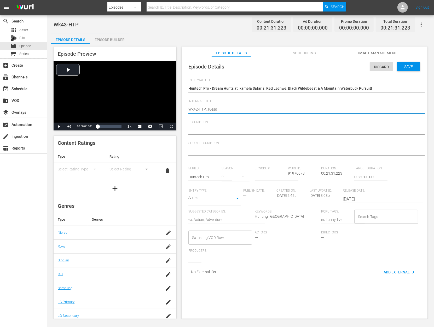
type textarea "Wk42-HTP_Tuesda"
type textarea "Wk42-HTP_Tuesday"
click at [405, 69] on div "Save" at bounding box center [408, 66] width 23 height 9
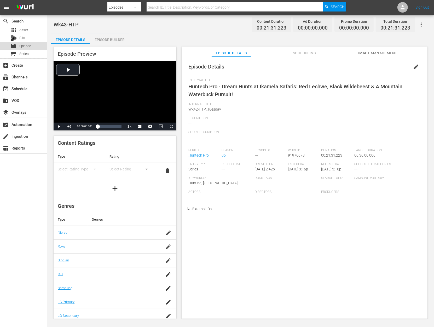
click at [24, 45] on span "Episode" at bounding box center [25, 45] width 12 height 5
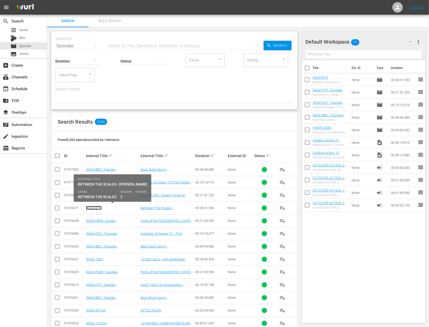
click at [95, 206] on link "Wk43-BTS" at bounding box center [94, 208] width 16 height 4
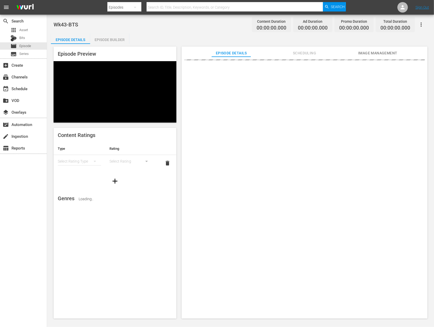
click at [109, 45] on div "Episode Preview Content Ratings Type Rating Select Rating Type Select Rating de…" at bounding box center [240, 183] width 379 height 279
click at [109, 42] on div "Episode Builder" at bounding box center [109, 39] width 39 height 13
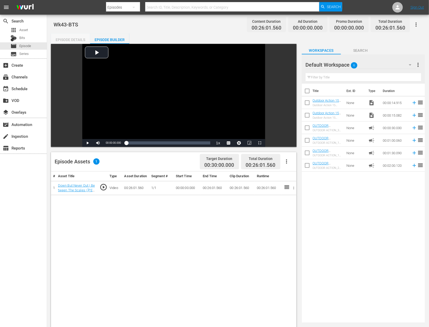
click at [72, 37] on div "Episode Details" at bounding box center [70, 39] width 39 height 13
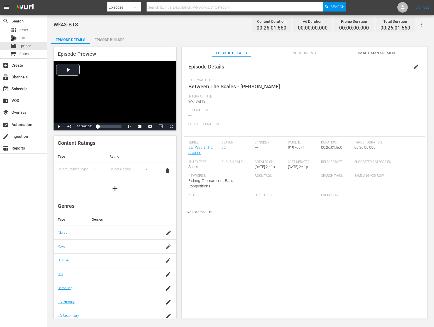
click at [313, 54] on span "Scheduling" at bounding box center [304, 53] width 39 height 7
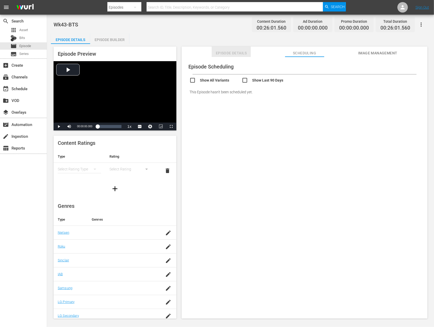
click at [239, 53] on span "Episode Details" at bounding box center [230, 53] width 39 height 7
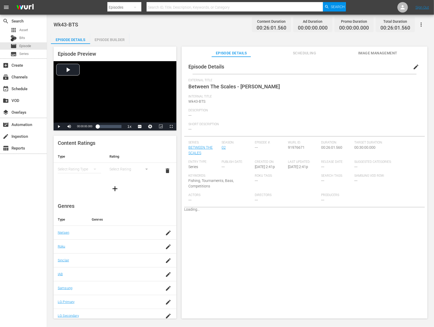
click at [412, 68] on span "edit" at bounding box center [415, 67] width 6 height 6
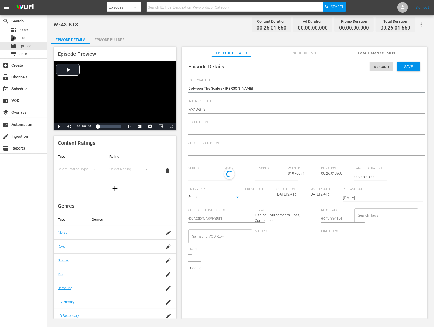
type input "BETWEEN THE SCALES"
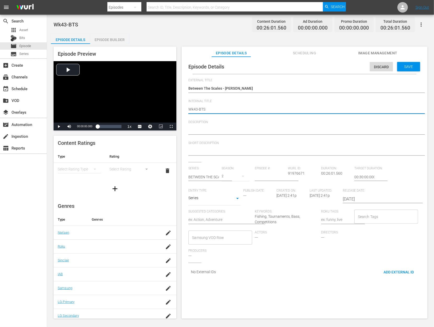
type textarea "Wk43-BTS_"
type textarea "Wk43-BTS_T"
type textarea "Wk43-BTS_Tu"
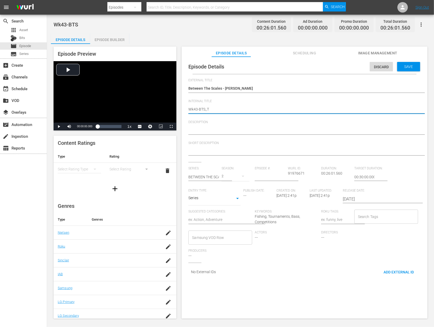
type textarea "Wk43-BTS_Tu"
type textarea "Wk43-BTS_Tue"
type textarea "Wk43-BTS_Tues"
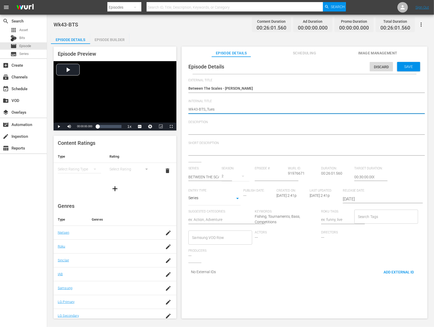
type textarea "Wk43-BTS_Tuesd"
type textarea "Wk43-BTS_Tuesda"
type textarea "Wk43-BTS_Tuesday"
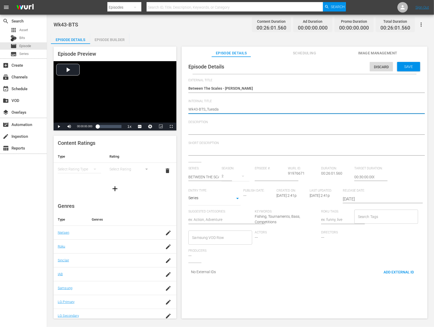
type textarea "Wk43-BTS_Tuesday"
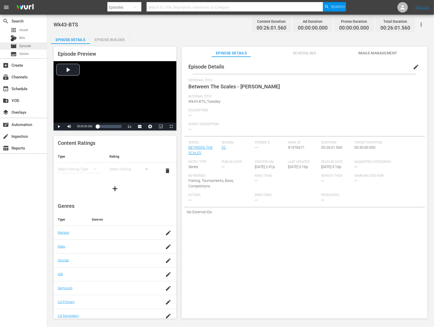
click at [24, 47] on span "Episode" at bounding box center [25, 45] width 12 height 5
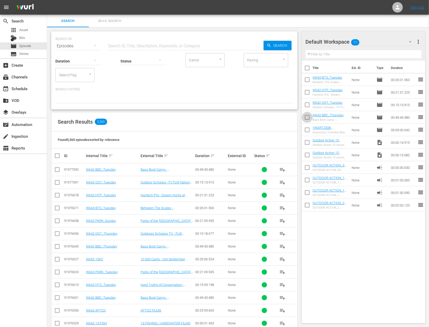
click at [306, 115] on input "checkbox" at bounding box center [307, 118] width 11 height 11
checkbox input "true"
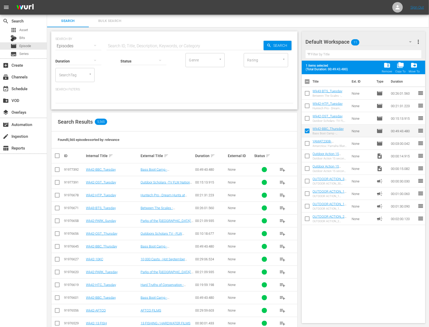
click at [306, 116] on input "checkbox" at bounding box center [307, 119] width 11 height 11
checkbox input "true"
click at [305, 104] on input "checkbox" at bounding box center [307, 106] width 11 height 11
checkbox input "true"
click at [305, 94] on input "checkbox" at bounding box center [307, 94] width 11 height 11
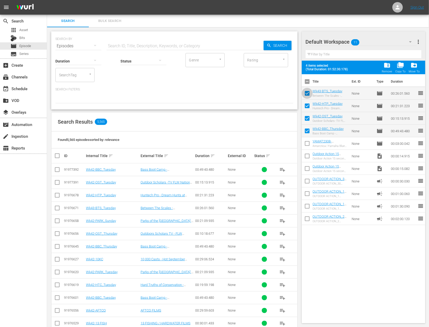
click at [306, 93] on input "checkbox" at bounding box center [307, 94] width 11 height 11
checkbox input "false"
click at [306, 102] on input "checkbox" at bounding box center [307, 106] width 11 height 11
checkbox input "false"
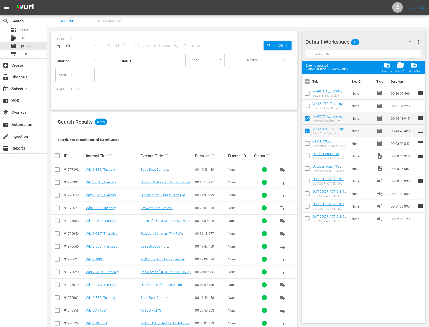
click at [308, 113] on span at bounding box center [307, 118] width 11 height 11
click at [309, 128] on input "checkbox" at bounding box center [307, 131] width 11 height 11
checkbox input "false"
click at [308, 119] on input "checkbox" at bounding box center [307, 119] width 11 height 11
checkbox input "false"
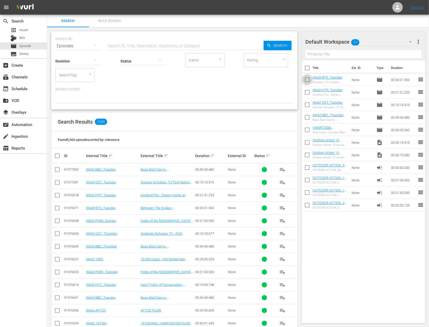
click at [305, 78] on input "checkbox" at bounding box center [307, 80] width 11 height 11
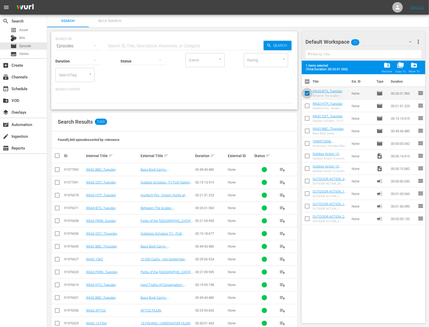
click at [305, 90] on input "checkbox" at bounding box center [307, 94] width 11 height 11
checkbox input "false"
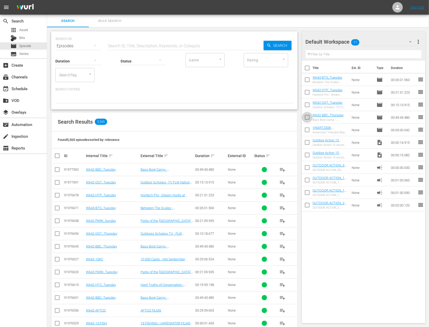
click at [307, 115] on input "checkbox" at bounding box center [307, 118] width 11 height 11
checkbox input "true"
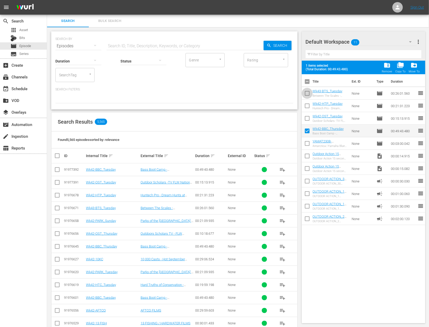
click at [306, 91] on input "checkbox" at bounding box center [307, 94] width 11 height 11
checkbox input "true"
click at [307, 106] on input "checkbox" at bounding box center [307, 106] width 11 height 11
checkbox input "true"
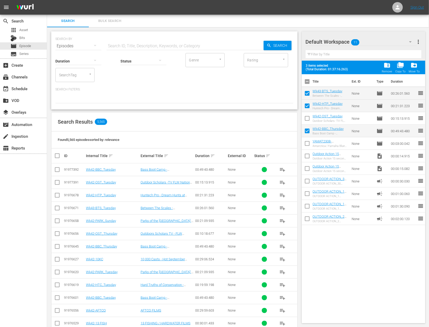
click at [59, 182] on input "checkbox" at bounding box center [57, 183] width 6 height 6
checkbox input "true"
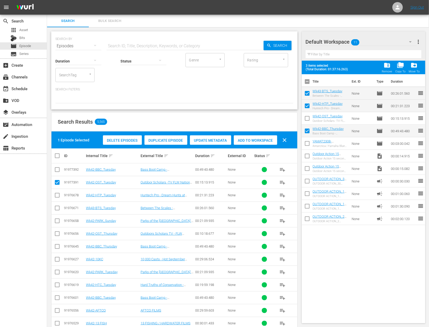
click at [118, 139] on span "Delete Episodes" at bounding box center [122, 140] width 39 height 4
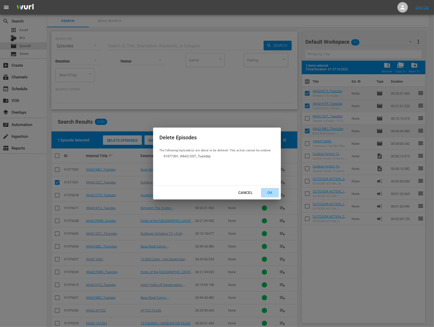
click at [269, 190] on div "OK" at bounding box center [270, 192] width 14 height 7
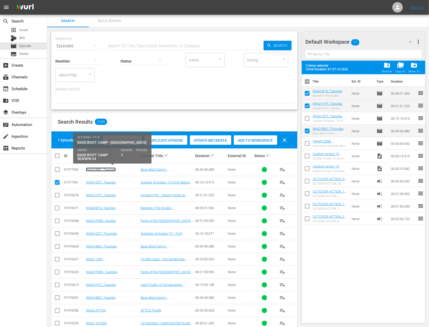
click at [104, 169] on link "Wk42-BBC_Tuesday" at bounding box center [101, 169] width 30 height 4
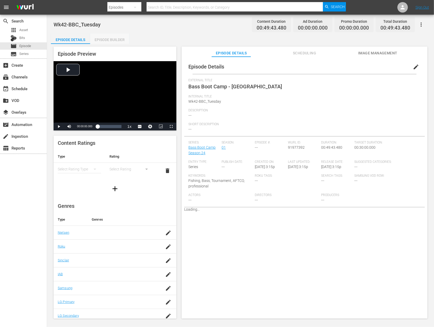
click at [116, 41] on div "Episode Builder" at bounding box center [109, 39] width 39 height 13
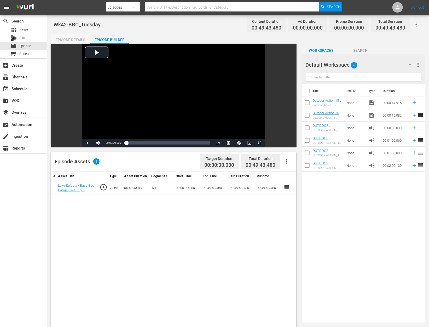
click at [77, 42] on div "Episode Details" at bounding box center [70, 39] width 39 height 13
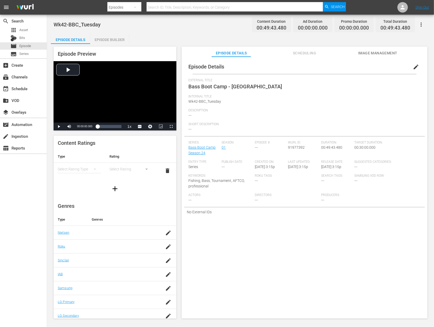
click at [415, 66] on span "edit" at bounding box center [415, 67] width 6 height 6
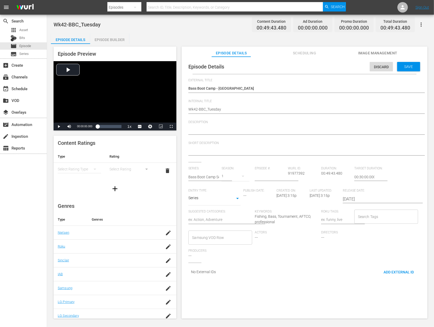
click at [216, 106] on div "Wk42-BBC_Tuesday Wk42-BBC_Tuesday" at bounding box center [302, 109] width 229 height 13
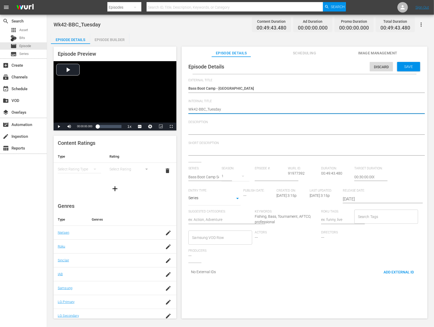
click at [213, 109] on textarea "Wk42-BBC_Tuesday" at bounding box center [302, 110] width 229 height 6
type textarea "Wk42-BBC_Tuesda"
type textarea "Wk42-BBC_Tuesd"
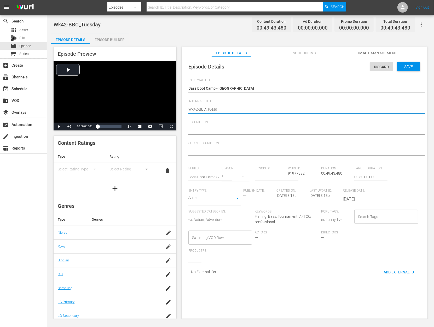
type textarea "Wk42-BBC_Tues"
type textarea "Wk42-BBC_Tue"
type textarea "Wk42-BBC_Tu"
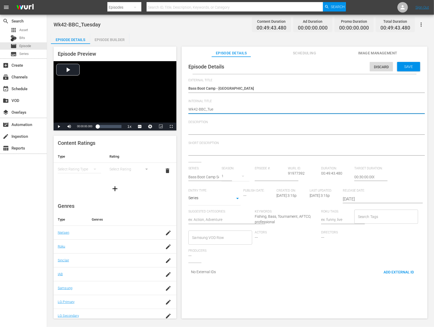
type textarea "Wk42-BBC_Tu"
type textarea "Wk42-BBC_T"
type textarea "Wk42-BBC_Ts"
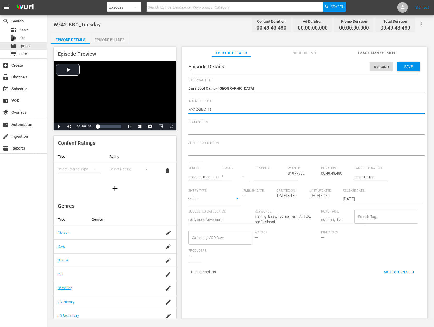
type textarea "Wk42-BBC_Tsa"
type textarea "Wk42-BBC_Ts"
type textarea "Wk42-BBC_T"
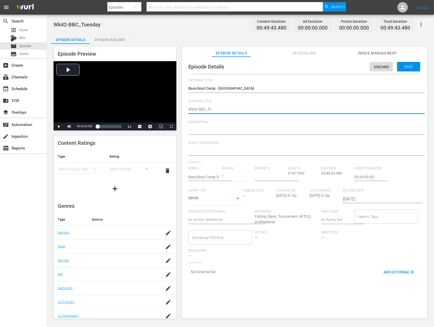
type textarea "Wk42-BBC_T"
type textarea "Wk42-BBC_"
type textarea "Wk42-BBC_S"
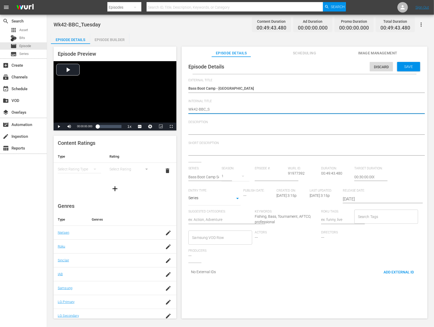
type textarea "Wk42-BBC_Sa"
type textarea "Wk42-BBC_Sat"
type textarea "Wk42-BBC_Satu"
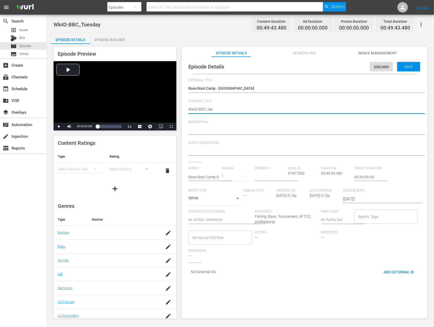
type textarea "Wk42-BBC_Satu"
type textarea "Wk42-BBC_Satur"
type textarea "Wk42-BBC_Saturd"
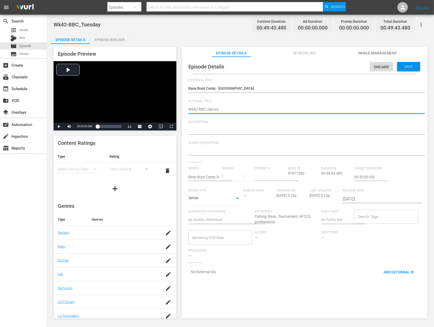
type textarea "Wk42-BBC_Saturda"
type textarea "Wk42-BBC_Saturday"
click at [408, 71] on div "Save" at bounding box center [408, 66] width 23 height 9
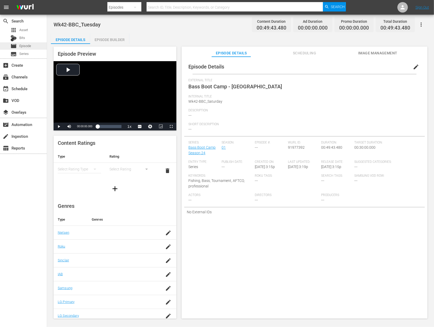
click at [29, 46] on span "Episode" at bounding box center [25, 45] width 12 height 5
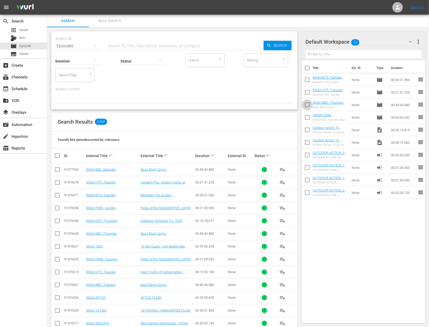
click at [307, 103] on input "checkbox" at bounding box center [307, 105] width 11 height 11
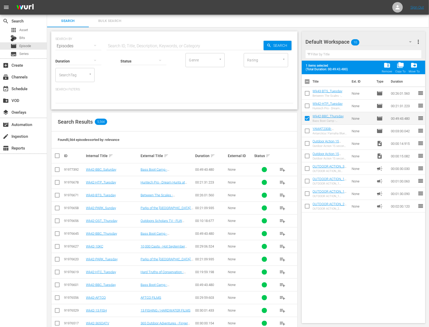
click at [309, 116] on input "checkbox" at bounding box center [307, 119] width 11 height 11
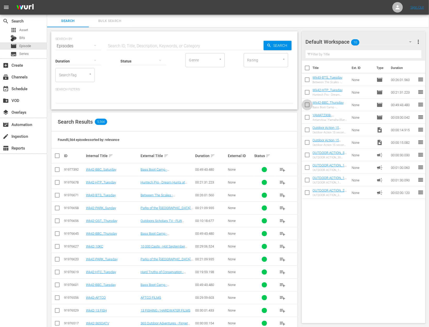
click at [309, 103] on input "checkbox" at bounding box center [307, 105] width 11 height 11
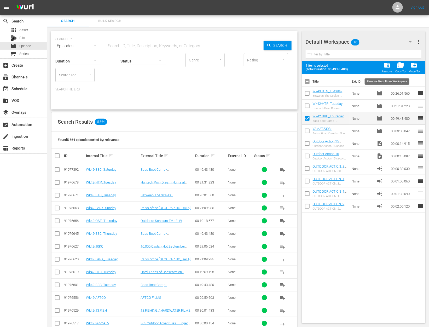
click at [386, 65] on span "folder_delete" at bounding box center [386, 65] width 7 height 7
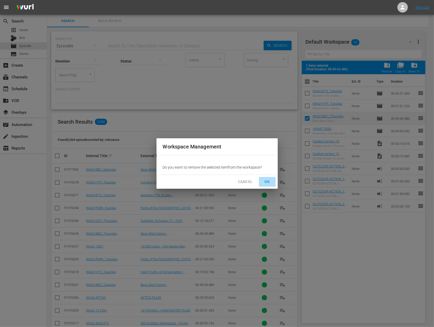
click at [265, 180] on span "OK" at bounding box center [267, 181] width 8 height 7
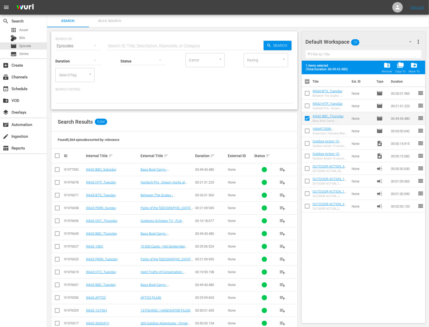
checkbox input "false"
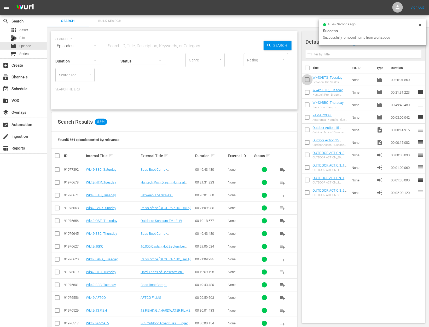
click at [306, 80] on input "checkbox" at bounding box center [307, 80] width 11 height 11
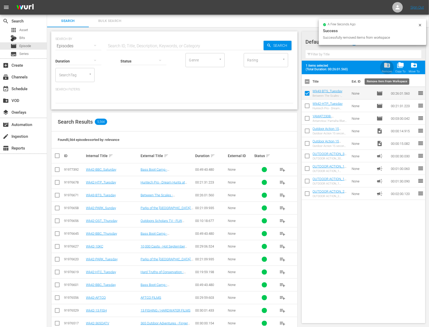
click at [383, 65] on div "folder_delete Remove" at bounding box center [386, 67] width 10 height 11
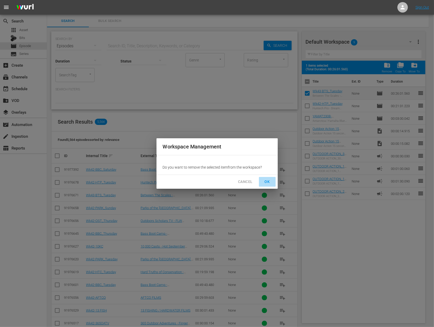
click at [267, 180] on span "OK" at bounding box center [267, 181] width 8 height 7
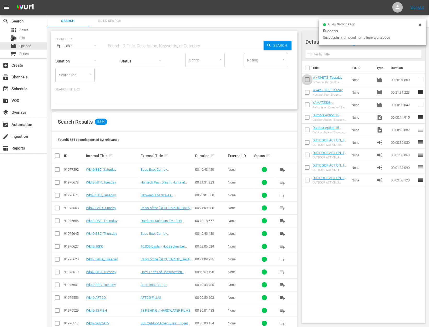
click at [305, 78] on input "checkbox" at bounding box center [307, 80] width 11 height 11
checkbox input "true"
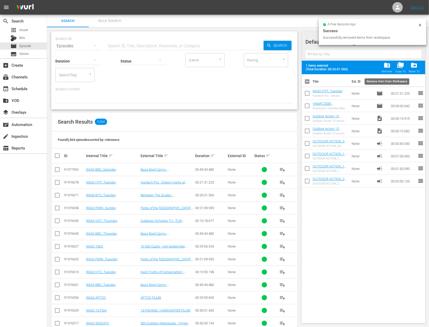
click at [387, 65] on span "folder_delete" at bounding box center [386, 65] width 7 height 7
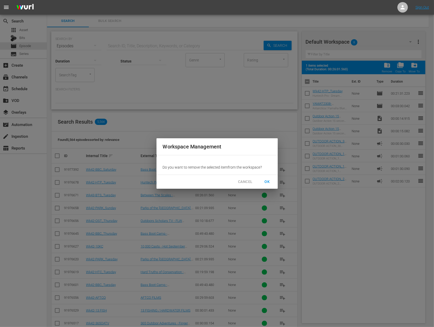
click at [268, 182] on span "OK" at bounding box center [267, 181] width 8 height 7
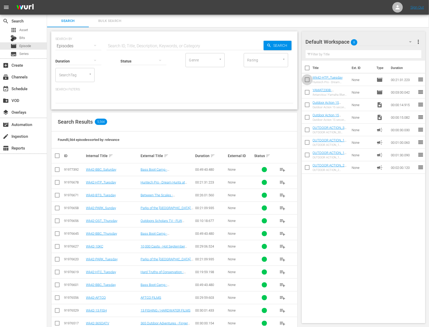
click at [306, 80] on input "checkbox" at bounding box center [307, 80] width 11 height 11
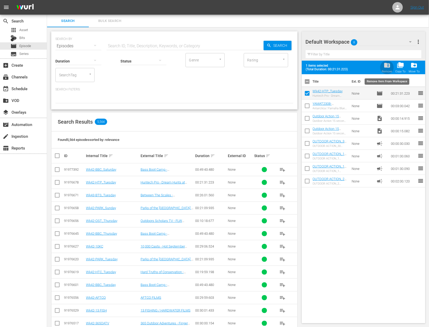
click at [388, 64] on span "folder_delete" at bounding box center [386, 65] width 7 height 7
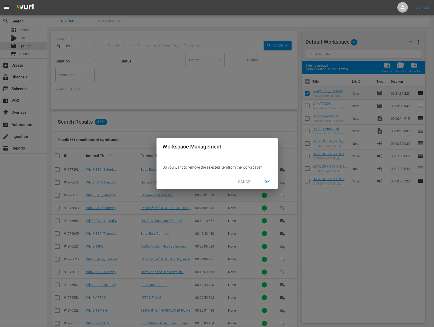
click at [266, 186] on button "OK" at bounding box center [267, 182] width 17 height 10
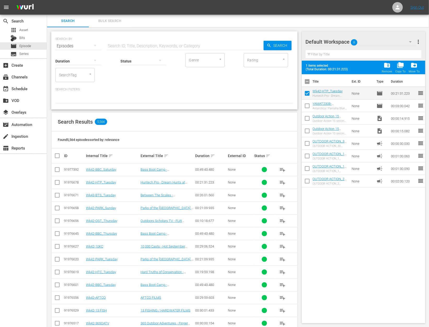
checkbox input "false"
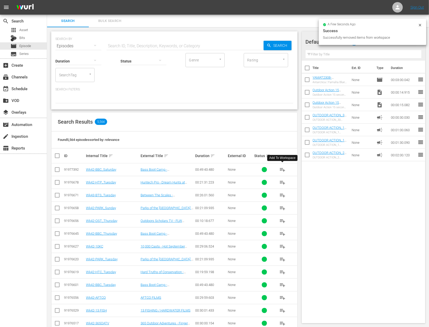
click at [280, 167] on span "playlist_add" at bounding box center [282, 169] width 6 height 6
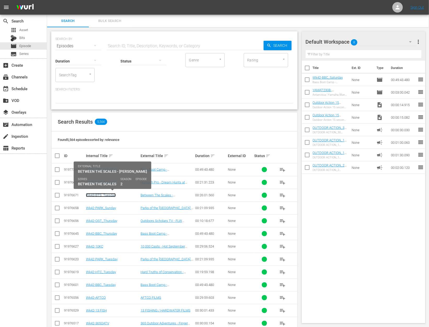
click at [108, 193] on link "Wk43-BTS_Tuesday" at bounding box center [101, 195] width 30 height 4
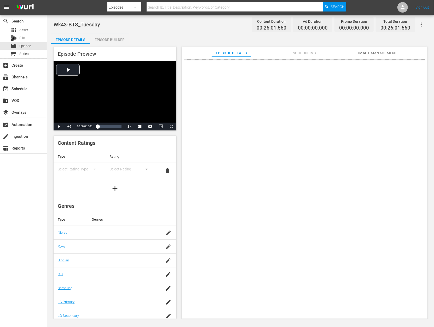
click at [117, 41] on div "Episode Builder" at bounding box center [109, 39] width 39 height 13
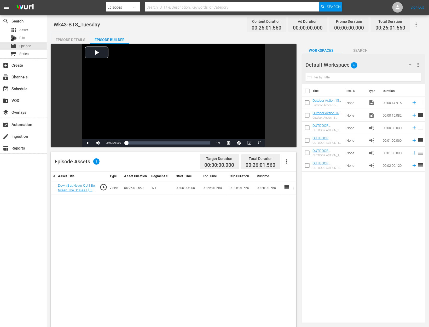
click at [77, 38] on div "Episode Details" at bounding box center [70, 39] width 39 height 13
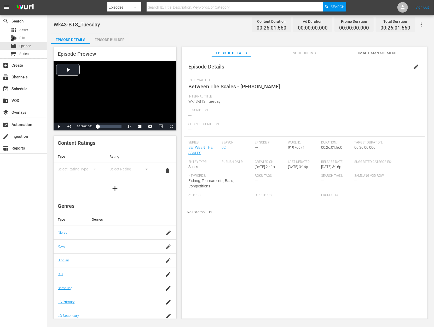
click at [412, 64] on span "edit" at bounding box center [415, 67] width 6 height 6
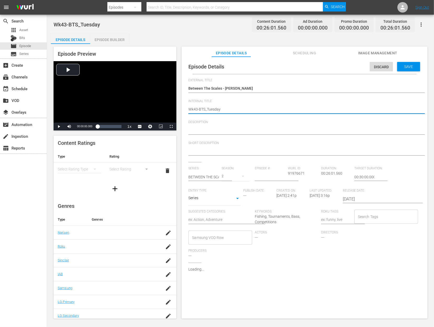
type textarea "Wk43-BTS_Tuesda"
type textarea "Wk43-BTS_Tuesd"
type textarea "Wk43-BTS_Tues"
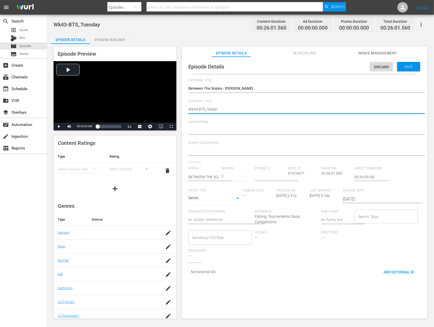
type textarea "Wk43-BTS_Tues"
type textarea "Wk43-BTS_Tue"
type textarea "Wk43-BTS_Tu"
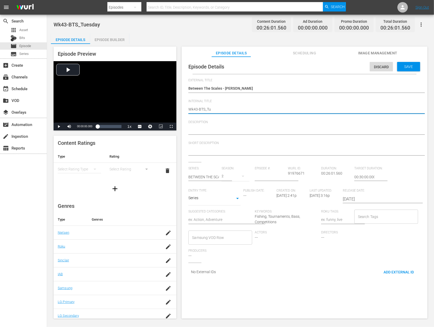
type textarea "Wk43-BTS_T"
type textarea "Wk43-BTS_"
type textarea "Wk43-BTS_s"
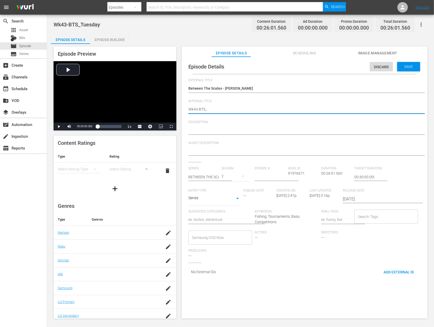
type textarea "Wk43-BTS_s"
type textarea "Wk43-BTS_sa"
type textarea "Wk43-BTS_sat"
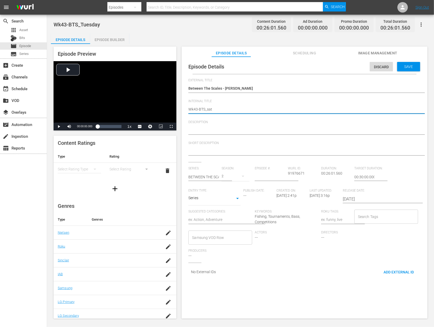
type textarea "Wk43-BTS_satu"
type textarea "Wk43-BTS_satur"
click at [397, 68] on div "Save" at bounding box center [408, 66] width 23 height 9
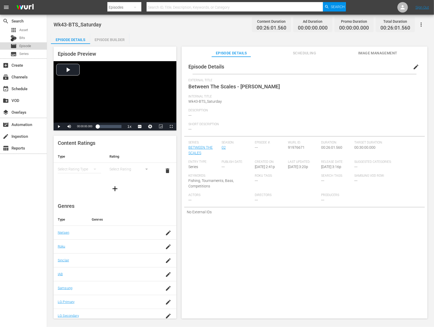
click at [34, 44] on div "movie Episode" at bounding box center [23, 45] width 47 height 7
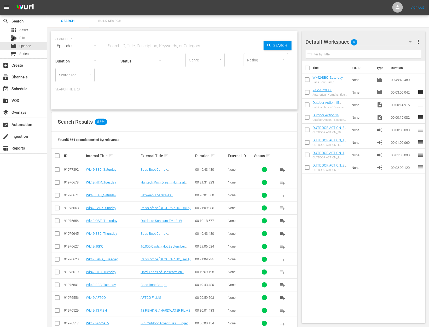
click at [284, 196] on span "playlist_add" at bounding box center [282, 195] width 6 height 6
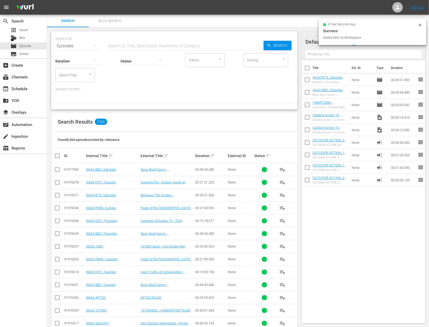
click at [307, 93] on input "checkbox" at bounding box center [307, 93] width 11 height 11
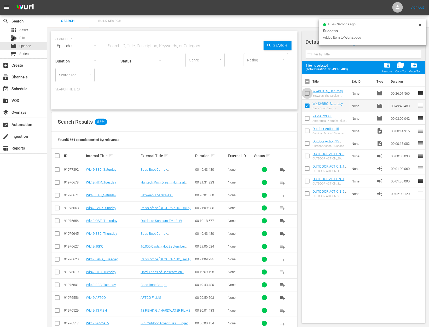
click at [307, 93] on input "checkbox" at bounding box center [307, 94] width 11 height 11
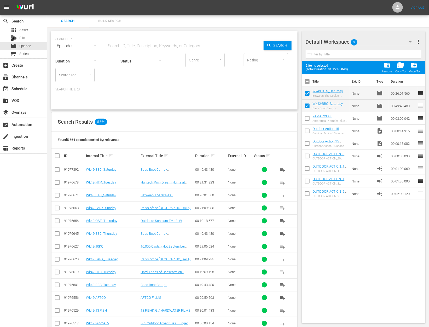
click at [170, 114] on div "Search Results 5,564" at bounding box center [174, 121] width 246 height 19
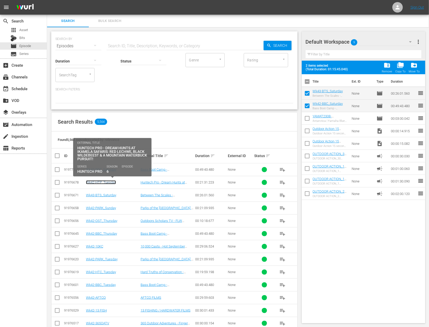
click at [102, 182] on link "Wk42-HTP_Tuesday" at bounding box center [101, 182] width 30 height 4
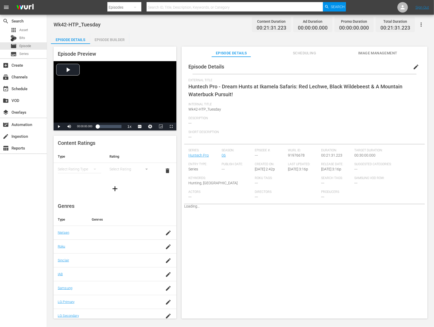
click at [414, 68] on span "edit" at bounding box center [415, 67] width 6 height 6
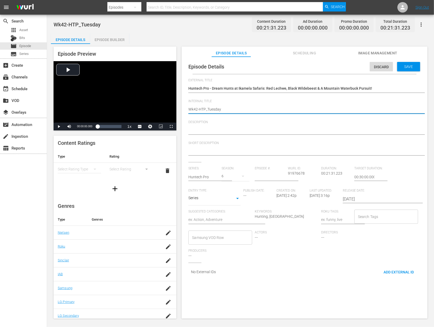
click at [215, 110] on textarea "Wk42-HTP_Tuesday" at bounding box center [302, 110] width 229 height 6
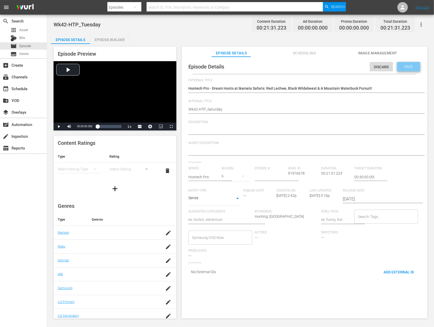
click at [414, 65] on div "Save" at bounding box center [408, 66] width 23 height 9
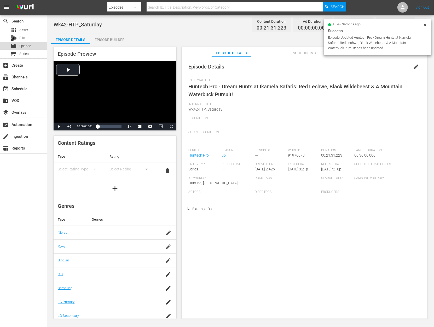
click at [23, 45] on span "Episode" at bounding box center [25, 45] width 12 height 5
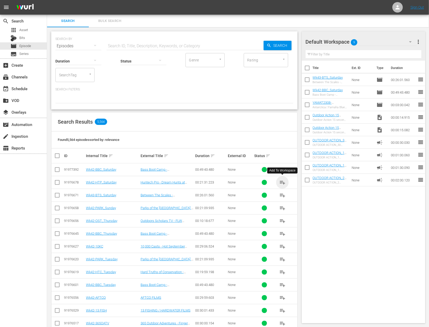
click at [284, 180] on span "playlist_add" at bounding box center [282, 182] width 6 height 6
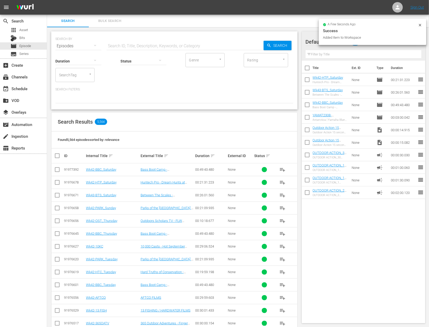
click at [304, 104] on input "checkbox" at bounding box center [307, 105] width 11 height 11
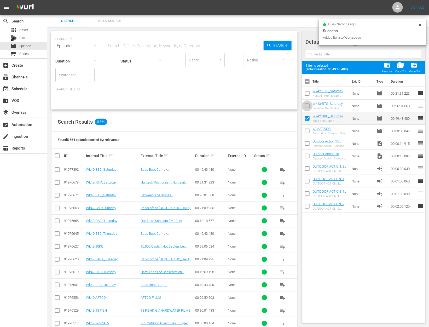
click at [305, 105] on input "checkbox" at bounding box center [307, 106] width 11 height 11
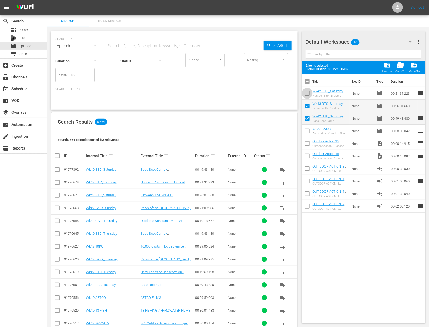
click at [306, 94] on input "checkbox" at bounding box center [307, 94] width 11 height 11
click at [26, 29] on span "Asset" at bounding box center [23, 29] width 9 height 5
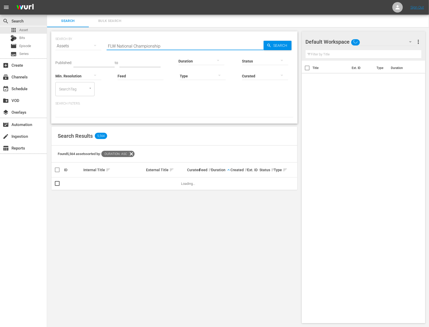
click at [124, 44] on input "FLW National Championship" at bounding box center [185, 46] width 157 height 13
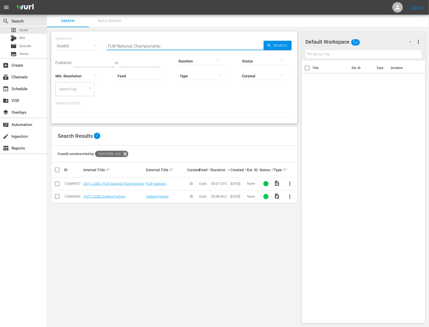
click at [124, 44] on input "FLW National Championship" at bounding box center [185, 46] width 157 height 13
paste input "Tough Tuna Part 1"
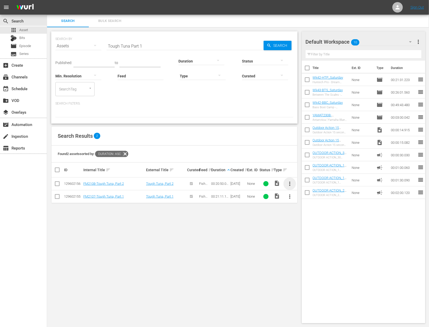
click at [291, 183] on span "more_vert" at bounding box center [289, 183] width 6 height 6
click at [310, 203] on div "Workspace" at bounding box center [318, 198] width 36 height 13
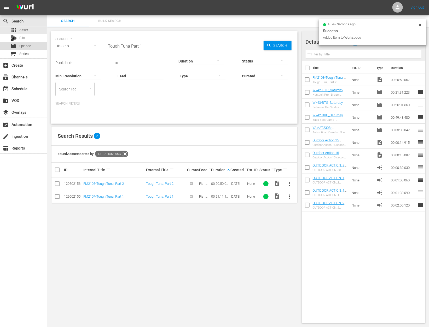
click at [30, 46] on span "Episode" at bounding box center [25, 45] width 12 height 5
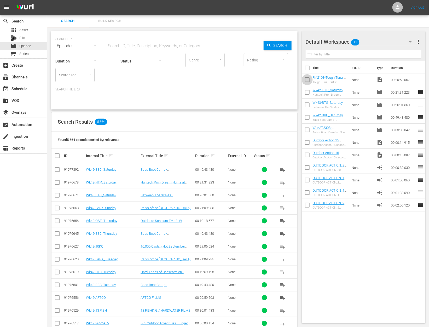
click at [308, 80] on input "checkbox" at bounding box center [307, 80] width 11 height 11
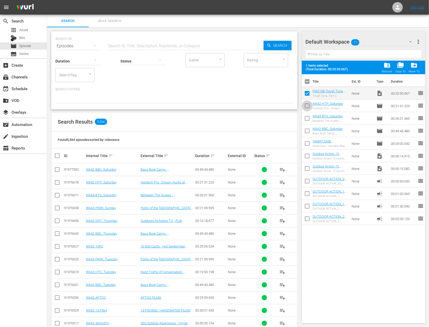
click at [308, 106] on input "checkbox" at bounding box center [307, 106] width 11 height 11
click at [307, 103] on input "checkbox" at bounding box center [307, 106] width 11 height 11
click at [307, 92] on input "checkbox" at bounding box center [307, 94] width 11 height 11
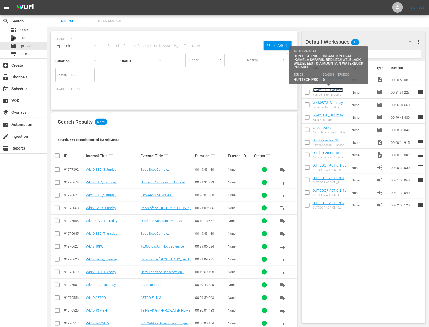
click at [330, 90] on link "Wk42-HTP_Saturday" at bounding box center [327, 90] width 31 height 4
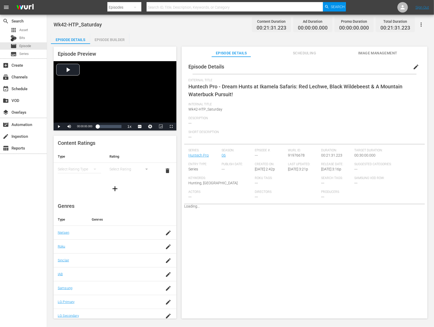
click at [412, 67] on span "edit" at bounding box center [415, 67] width 6 height 6
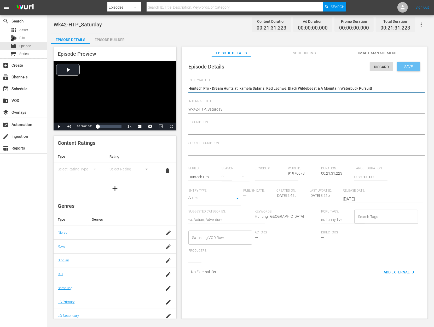
click at [408, 67] on span "Save" at bounding box center [408, 66] width 17 height 4
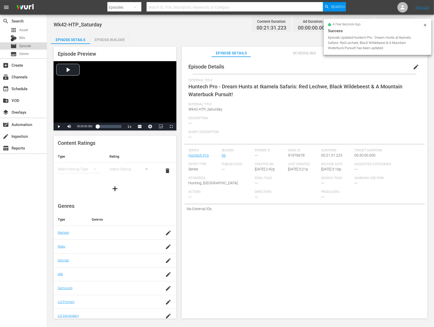
click at [24, 46] on span "Episode" at bounding box center [25, 45] width 12 height 5
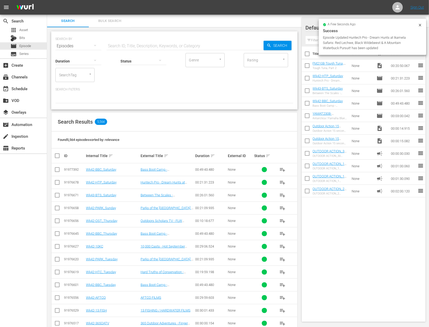
scroll to position [112, 0]
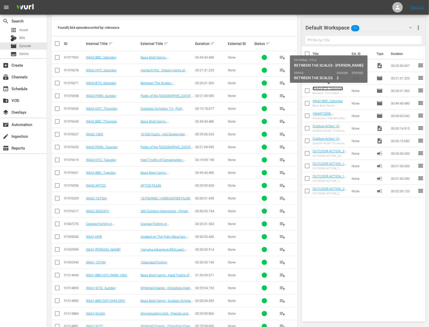
click at [328, 89] on link "Wk43-BTS_Saturday" at bounding box center [327, 88] width 30 height 4
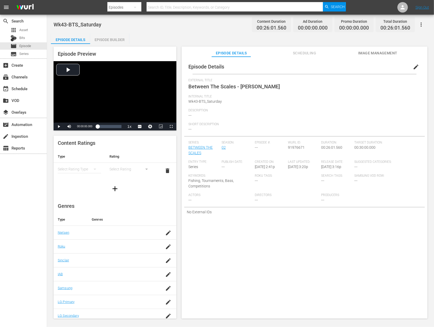
click at [412, 66] on span "edit" at bounding box center [415, 67] width 6 height 6
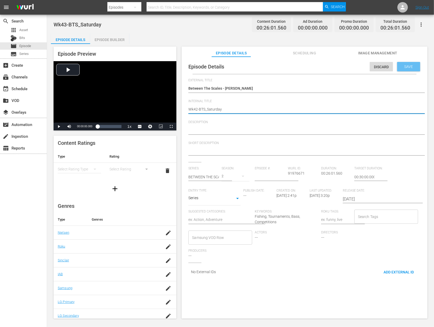
click at [405, 70] on div "Save" at bounding box center [408, 66] width 23 height 9
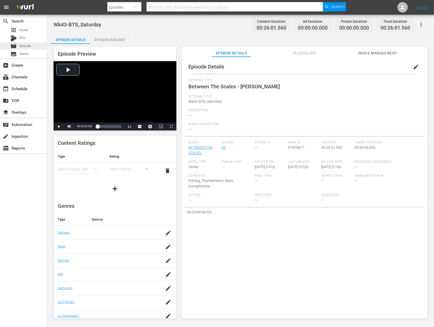
click at [31, 45] on div "movie Episode" at bounding box center [23, 45] width 47 height 7
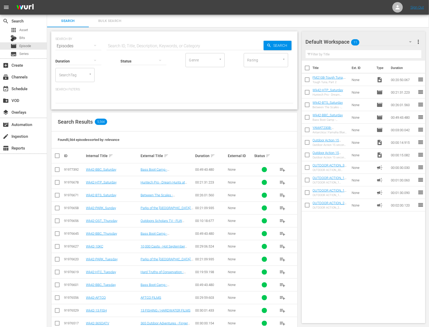
click at [305, 117] on input "checkbox" at bounding box center [307, 118] width 11 height 11
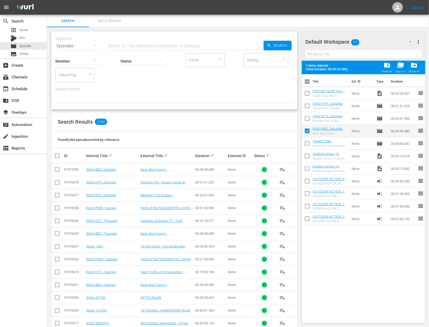
click at [305, 117] on input "checkbox" at bounding box center [307, 119] width 11 height 11
click at [305, 109] on input "checkbox" at bounding box center [307, 106] width 11 height 11
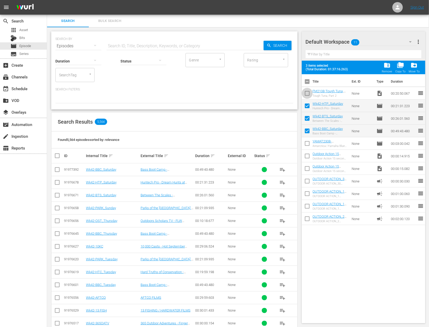
click at [306, 97] on input "checkbox" at bounding box center [307, 94] width 11 height 11
click at [27, 29] on span "Asset" at bounding box center [23, 29] width 9 height 5
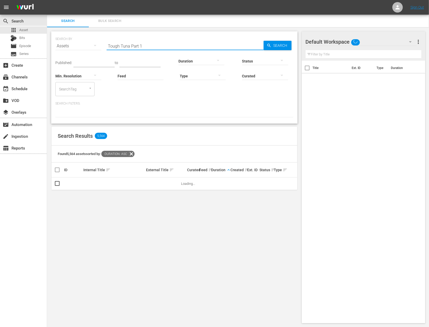
click at [138, 47] on input "Tough Tuna Part 1" at bounding box center [185, 46] width 157 height 13
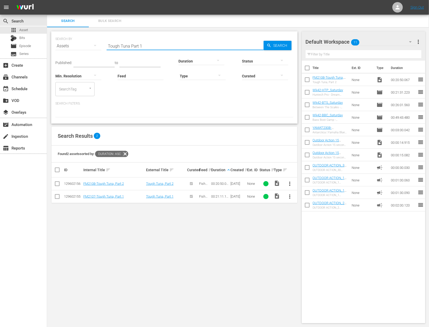
click at [138, 47] on input "Tough Tuna Part 1" at bounding box center [185, 46] width 157 height 13
click at [180, 89] on div "Published: to Duration Status Min. Resolution Feed Feed Title Type Curated Sear…" at bounding box center [174, 74] width 238 height 44
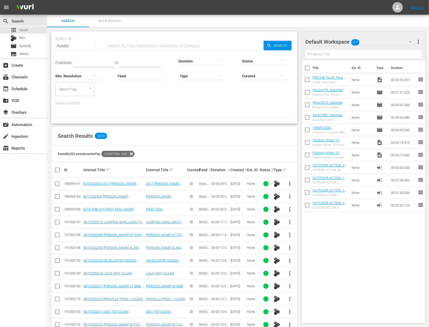
click at [306, 117] on input "checkbox" at bounding box center [307, 118] width 11 height 11
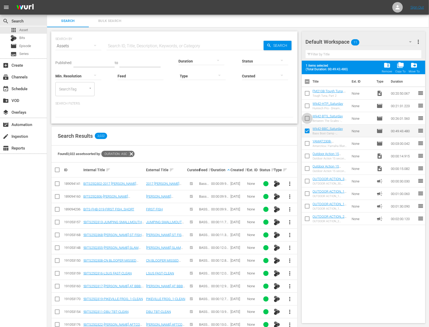
click at [306, 117] on input "checkbox" at bounding box center [307, 119] width 11 height 11
click at [306, 107] on input "checkbox" at bounding box center [307, 106] width 11 height 11
click at [306, 96] on input "checkbox" at bounding box center [307, 94] width 11 height 11
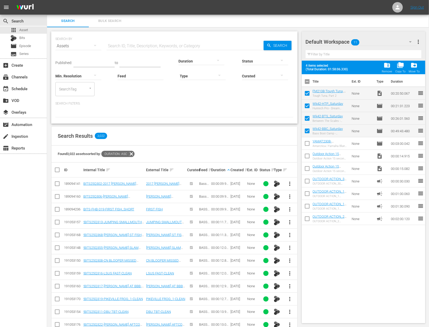
click at [190, 60] on div at bounding box center [201, 61] width 46 height 15
click at [192, 72] on div "1-2m" at bounding box center [197, 68] width 46 height 8
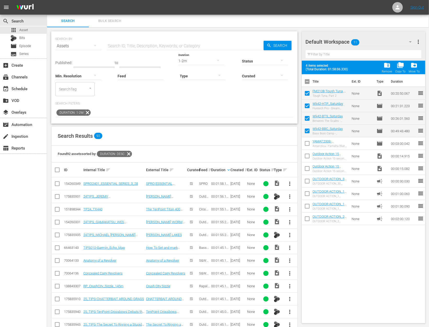
click at [190, 65] on div "Type" at bounding box center [203, 72] width 46 height 19
click at [190, 62] on div "1-2m" at bounding box center [201, 61] width 46 height 15
click at [258, 125] on div "0-1m 1-2m 2-3m 3-4m 4-5m 5-10m 10-15m 15-30m 30-60m 60-90m >90m Clips (<5min) S…" at bounding box center [214, 163] width 429 height 327
click at [88, 62] on input "text" at bounding box center [93, 63] width 41 height 8
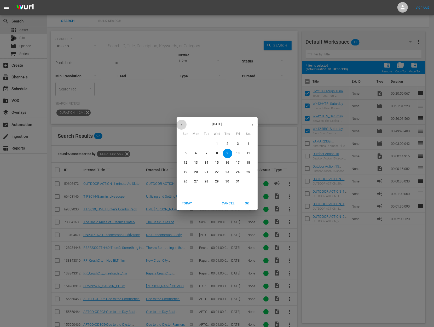
click at [180, 123] on icon "button" at bounding box center [182, 125] width 4 height 4
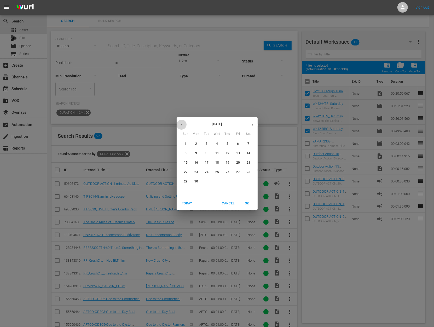
click at [180, 123] on icon "button" at bounding box center [182, 125] width 4 height 4
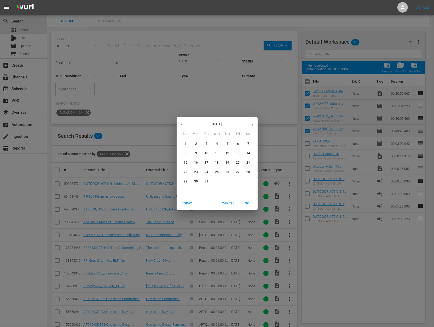
click at [249, 124] on button "button" at bounding box center [252, 125] width 10 height 10
click at [216, 143] on p "1" at bounding box center [217, 143] width 2 height 4
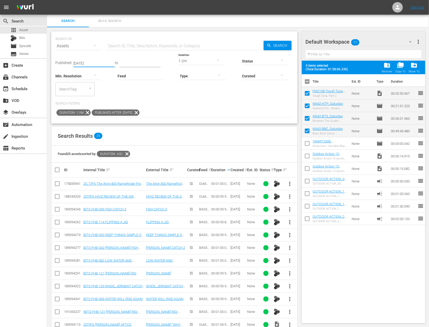
click at [291, 182] on span "more_vert" at bounding box center [289, 183] width 6 height 6
click at [307, 198] on div "Workspace" at bounding box center [318, 198] width 36 height 13
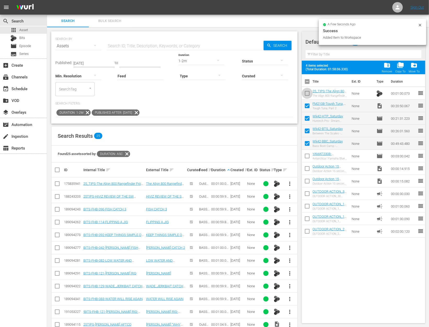
click at [307, 94] on input "checkbox" at bounding box center [307, 94] width 11 height 11
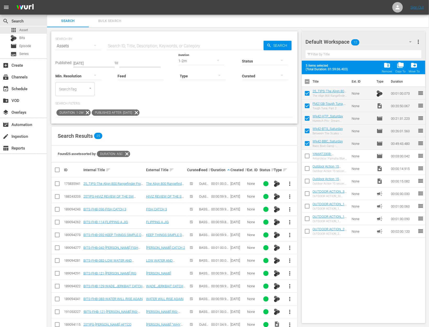
click at [183, 60] on div "1-2m" at bounding box center [201, 61] width 46 height 15
click at [188, 61] on div "0-1m" at bounding box center [197, 60] width 46 height 8
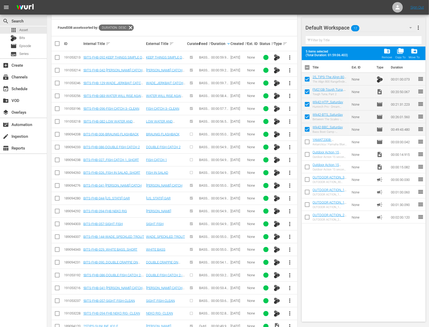
scroll to position [131, 0]
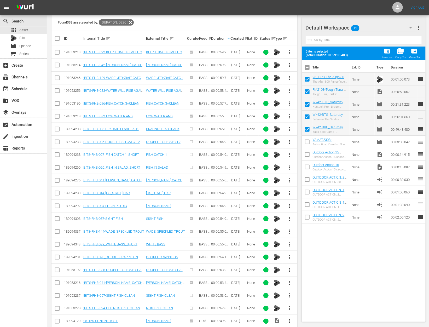
click at [291, 306] on span "more_vert" at bounding box center [289, 308] width 6 height 6
click at [315, 279] on div "Workspace" at bounding box center [318, 278] width 36 height 13
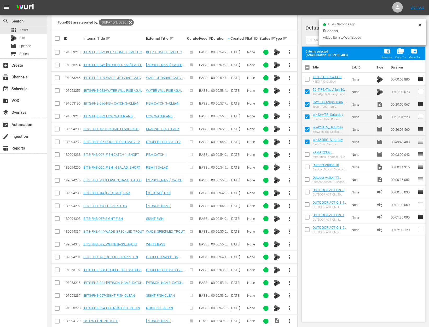
click at [306, 79] on input "checkbox" at bounding box center [307, 80] width 11 height 11
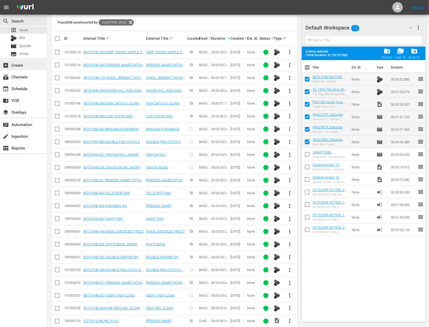
click at [25, 67] on div "add_box Create" at bounding box center [23, 65] width 47 height 10
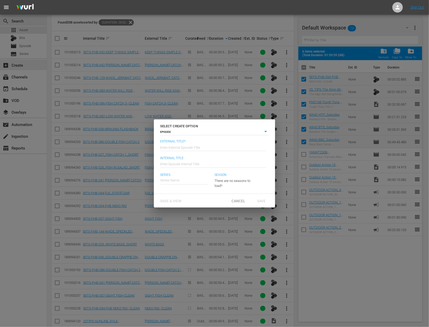
scroll to position [117, 0]
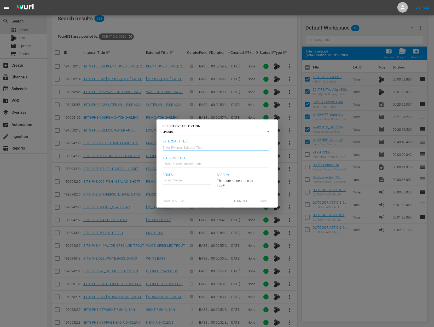
click at [189, 146] on input "text" at bounding box center [216, 146] width 106 height 13
click at [183, 182] on input "text" at bounding box center [187, 180] width 48 height 13
click at [181, 196] on div "Fish Mavericks" at bounding box center [178, 194] width 22 height 13
click at [244, 178] on button "button" at bounding box center [248, 179] width 13 height 13
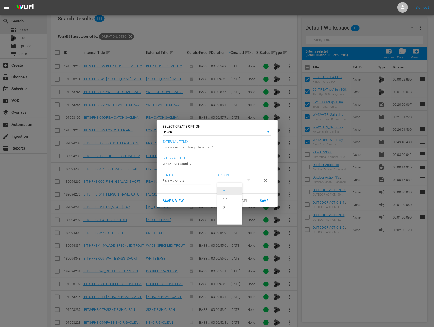
click at [232, 190] on div "21" at bounding box center [225, 190] width 16 height 5
click at [269, 200] on div "Save" at bounding box center [263, 201] width 23 height 10
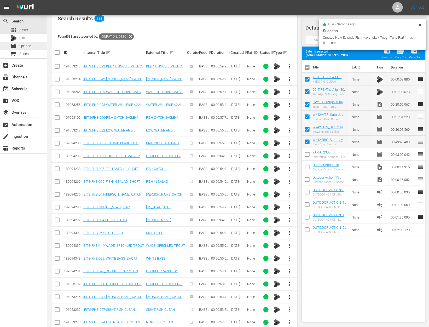
click at [29, 43] on div "movie Episode" at bounding box center [20, 45] width 21 height 7
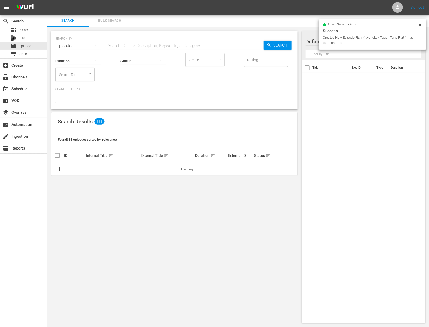
scroll to position [112, 0]
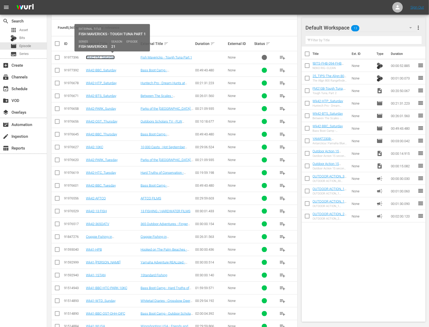
click at [100, 56] on link "Wk42-FM_Saturday" at bounding box center [100, 57] width 29 height 4
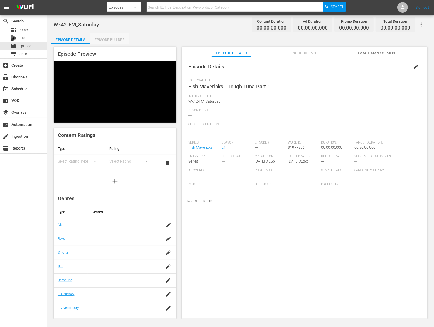
click at [101, 40] on div "Episode Builder" at bounding box center [109, 39] width 39 height 13
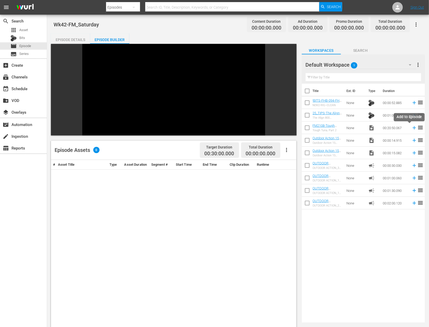
click at [412, 127] on icon at bounding box center [413, 127] width 3 height 3
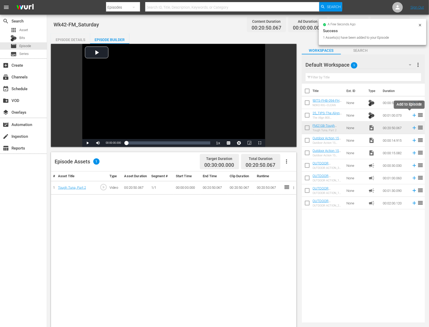
click at [412, 115] on icon at bounding box center [413, 115] width 3 height 3
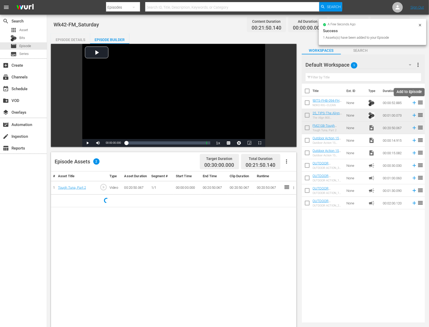
click at [411, 102] on icon at bounding box center [414, 103] width 6 height 6
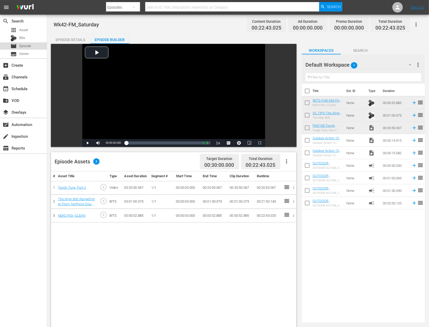
click at [19, 45] on span "Episode" at bounding box center [25, 45] width 12 height 5
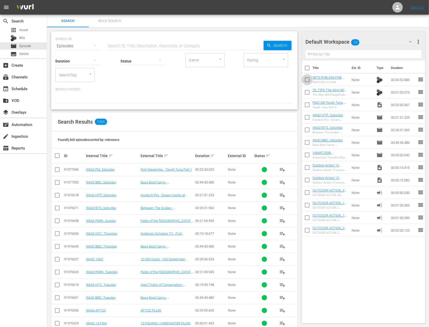
click at [306, 80] on input "checkbox" at bounding box center [307, 80] width 11 height 11
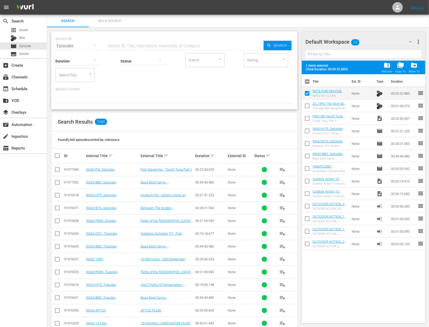
click at [306, 107] on input "checkbox" at bounding box center [307, 106] width 11 height 11
click at [306, 119] on input "checkbox" at bounding box center [307, 119] width 11 height 11
click at [306, 128] on input "checkbox" at bounding box center [307, 131] width 11 height 11
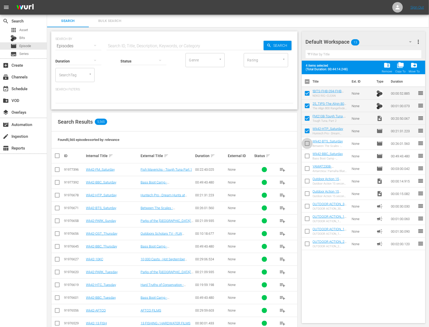
click at [306, 144] on input "checkbox" at bounding box center [307, 144] width 11 height 11
click at [306, 154] on input "checkbox" at bounding box center [307, 156] width 11 height 11
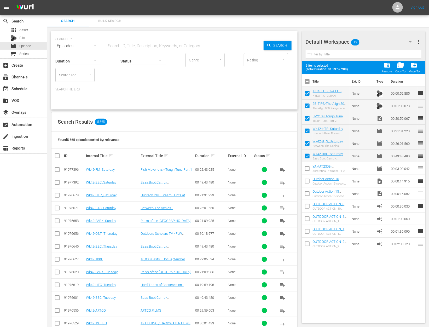
click at [241, 113] on div "Search Results 5,565" at bounding box center [174, 121] width 246 height 19
click at [308, 93] on input "checkbox" at bounding box center [307, 94] width 11 height 11
click at [308, 103] on input "checkbox" at bounding box center [307, 106] width 11 height 11
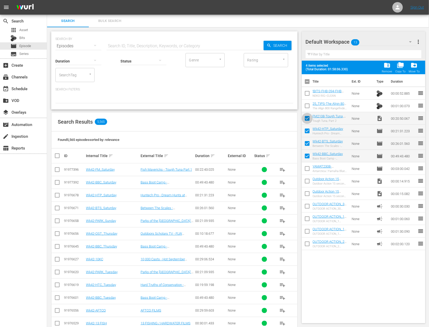
click at [307, 114] on input "checkbox" at bounding box center [307, 119] width 11 height 11
click at [306, 129] on input "checkbox" at bounding box center [307, 131] width 11 height 11
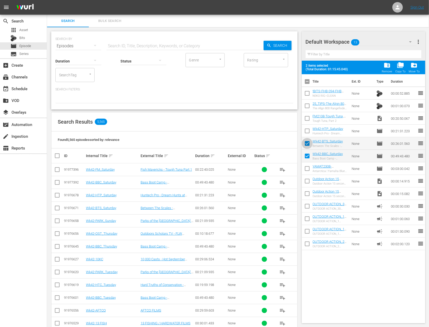
click at [306, 141] on input "checkbox" at bounding box center [307, 144] width 11 height 11
click at [305, 154] on input "checkbox" at bounding box center [307, 156] width 11 height 11
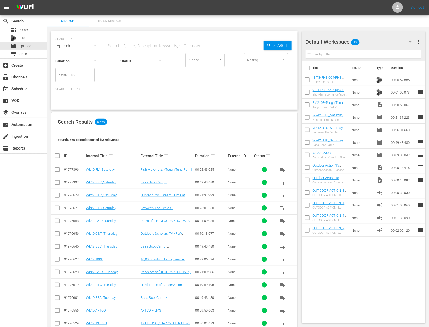
click at [303, 139] on input "checkbox" at bounding box center [307, 143] width 11 height 11
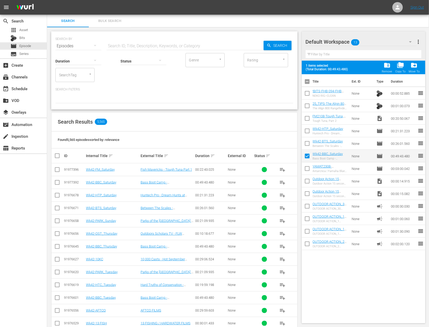
click at [308, 142] on input "checkbox" at bounding box center [307, 144] width 11 height 11
click at [306, 132] on input "checkbox" at bounding box center [307, 131] width 11 height 11
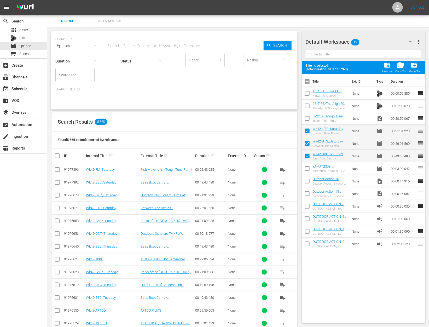
click at [306, 118] on input "checkbox" at bounding box center [307, 119] width 11 height 11
click at [306, 106] on input "checkbox" at bounding box center [307, 106] width 11 height 11
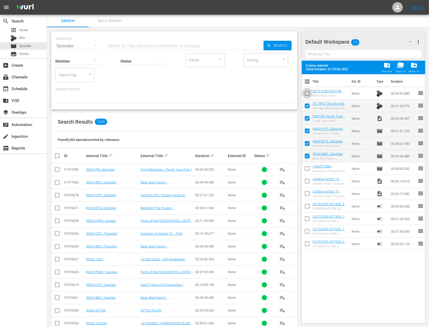
click at [305, 94] on input "checkbox" at bounding box center [307, 94] width 11 height 11
click at [389, 67] on span "folder_delete" at bounding box center [386, 65] width 7 height 7
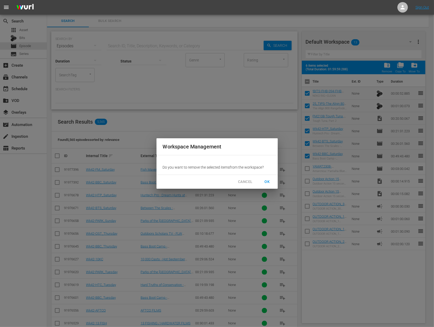
click at [268, 180] on span "OK" at bounding box center [267, 181] width 8 height 7
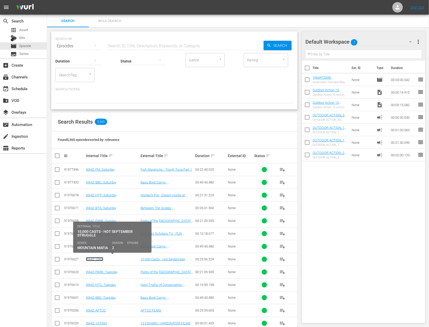
click at [98, 258] on link "Wk42-10KC" at bounding box center [94, 259] width 17 height 4
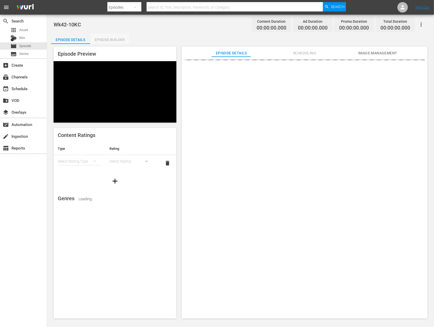
click at [103, 40] on div "Episode Builder" at bounding box center [109, 39] width 39 height 13
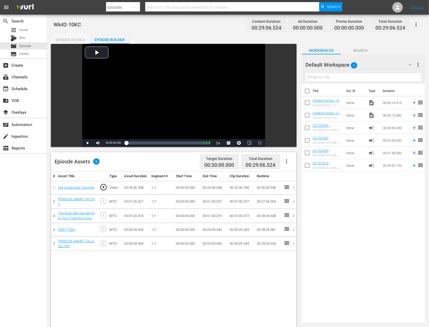
click at [73, 38] on div "Episode Details" at bounding box center [70, 39] width 39 height 13
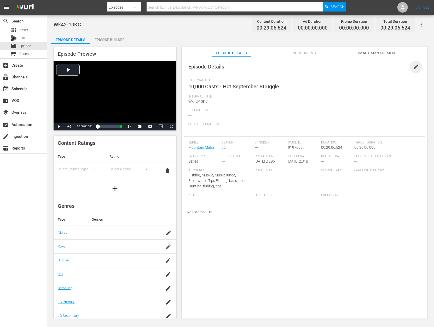
click at [412, 67] on span "edit" at bounding box center [415, 67] width 6 height 6
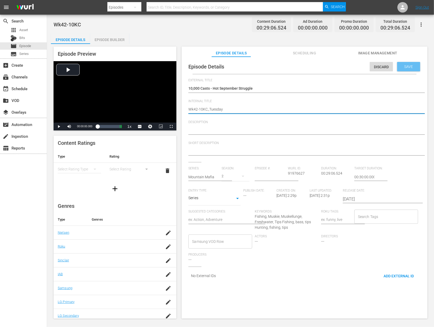
click at [406, 68] on div "Save" at bounding box center [408, 66] width 23 height 9
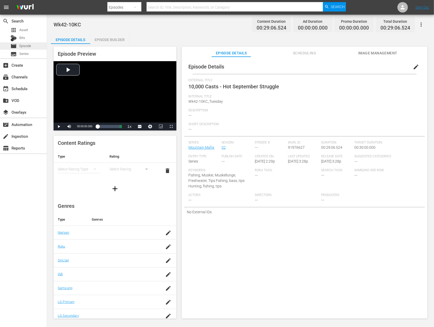
click at [28, 49] on div "movie Episode" at bounding box center [20, 45] width 21 height 7
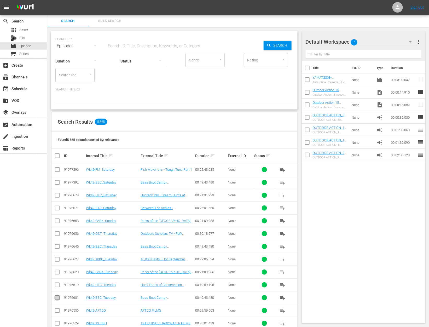
click at [55, 295] on input "checkbox" at bounding box center [57, 298] width 6 height 6
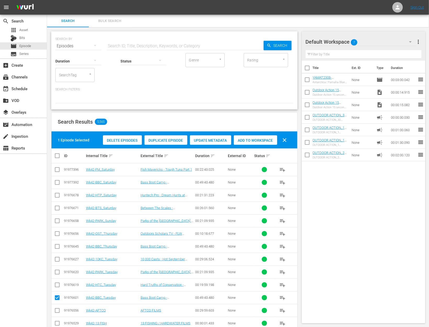
click at [159, 140] on span "Duplicate Episode" at bounding box center [165, 140] width 43 height 4
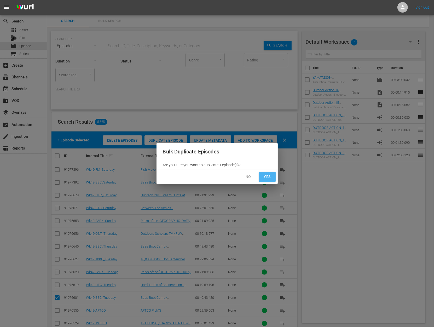
click at [267, 174] on span "Yes" at bounding box center [267, 176] width 8 height 7
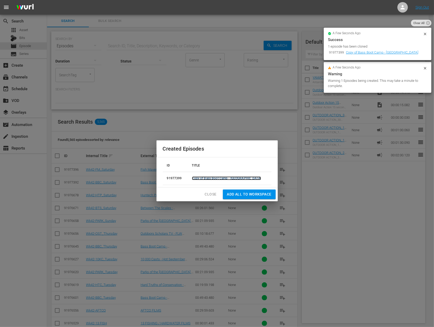
click at [208, 179] on link "Copy of Bass Boot Camp - Lake Eufula" at bounding box center [226, 178] width 69 height 4
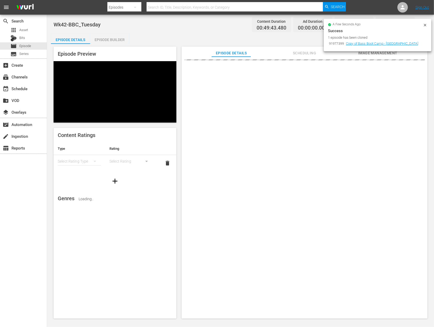
click at [426, 26] on icon at bounding box center [425, 25] width 4 height 4
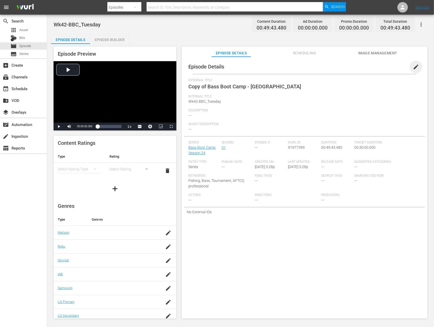
click at [412, 67] on span "edit" at bounding box center [415, 67] width 6 height 6
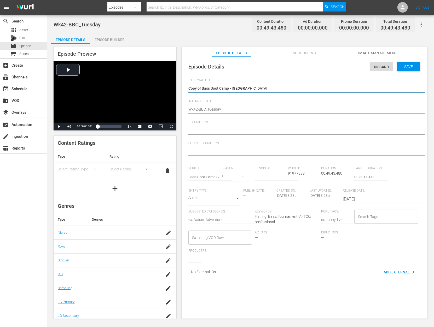
click at [202, 88] on textarea "Copy of Bass Boot Camp - Lake Eufula" at bounding box center [302, 89] width 229 height 6
click at [408, 67] on span "Save" at bounding box center [408, 66] width 17 height 4
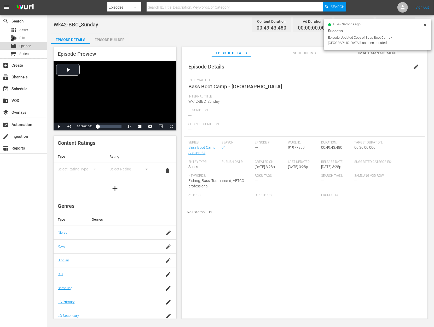
click at [30, 48] on span "Episode" at bounding box center [25, 45] width 12 height 5
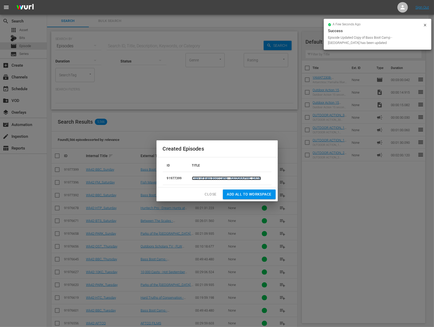
click at [213, 179] on link "Copy of Bass Boot Camp - Lake Eufula" at bounding box center [226, 178] width 69 height 4
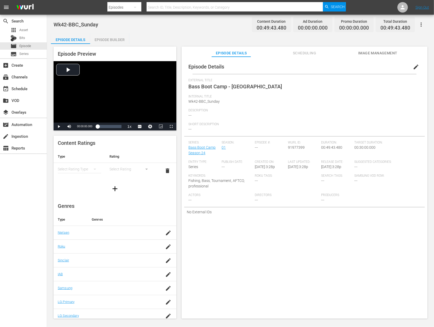
click at [412, 66] on span "edit" at bounding box center [415, 67] width 6 height 6
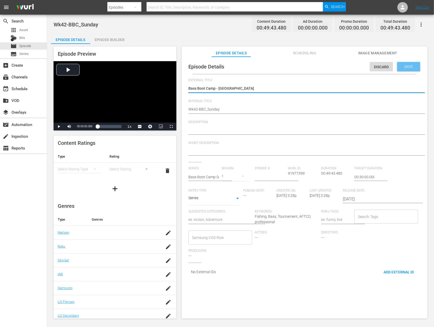
click at [408, 62] on div "Save" at bounding box center [408, 66] width 23 height 9
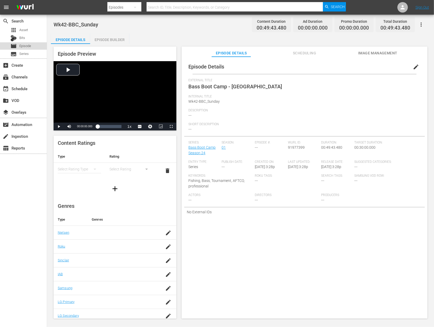
click at [28, 45] on span "Episode" at bounding box center [25, 45] width 12 height 5
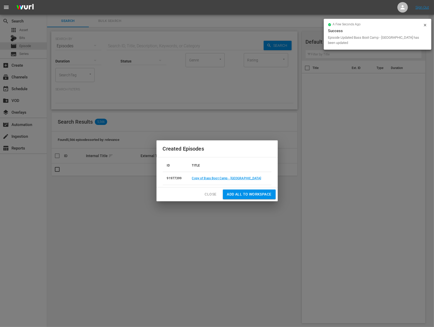
click at [213, 193] on span "Close" at bounding box center [211, 194] width 12 height 7
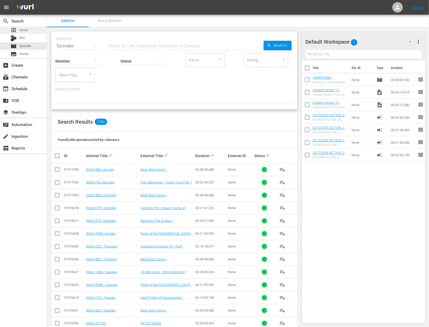
click at [25, 29] on span "Asset" at bounding box center [23, 29] width 9 height 5
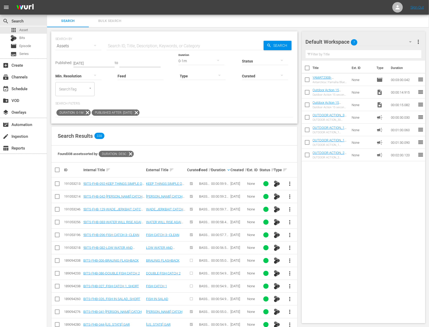
click at [85, 113] on icon at bounding box center [87, 112] width 7 height 7
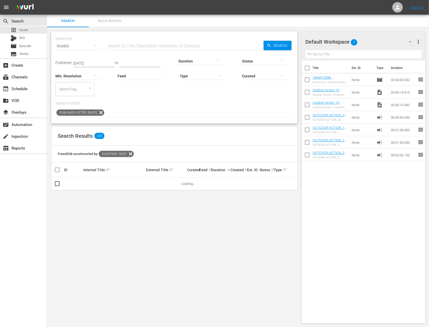
click at [113, 48] on input "text" at bounding box center [185, 46] width 157 height 13
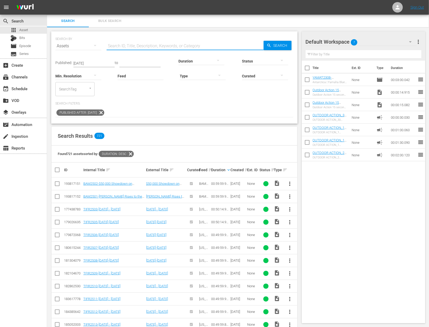
paste input "Episode 2: Trail Tested, Race Proven: Wolverine RMAX 1000 & YFZ450R in Action"
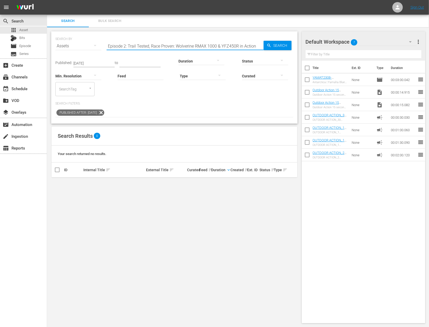
drag, startPoint x: 128, startPoint y: 46, endPoint x: 90, endPoint y: 18, distance: 47.5
click at [88, 20] on div "Search Bulk Search SEARCH BY Search By Assets Search ID, Title, Description, Ke…" at bounding box center [238, 171] width 382 height 312
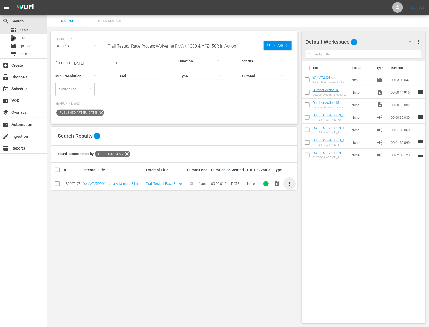
click at [288, 183] on span "more_vert" at bounding box center [289, 183] width 6 height 6
click at [302, 202] on div "Workspace" at bounding box center [318, 198] width 36 height 13
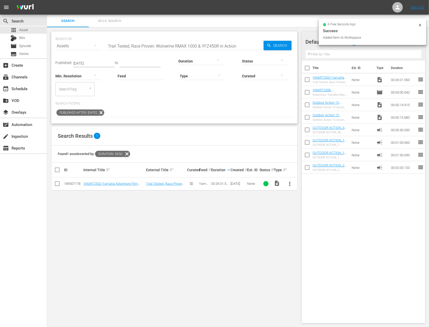
click at [156, 44] on input "Trail Tested, Race Proven: Wolverine RMAX 1000 & YFZ450R in Action" at bounding box center [185, 46] width 157 height 13
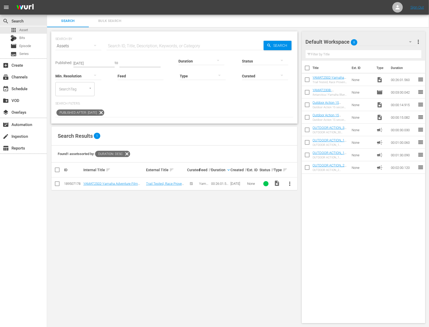
click at [195, 60] on div at bounding box center [201, 61] width 46 height 15
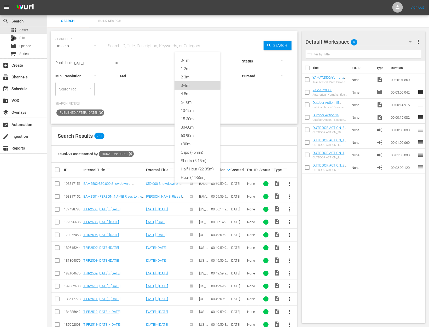
click at [196, 85] on div "3-4m" at bounding box center [197, 85] width 46 height 8
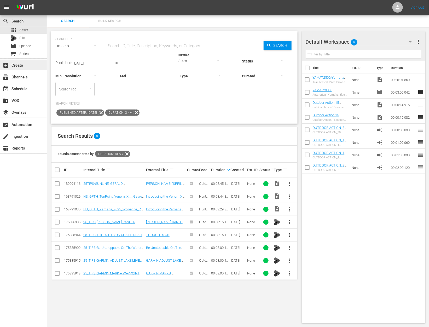
click at [26, 64] on div "add_box Create" at bounding box center [14, 64] width 29 height 5
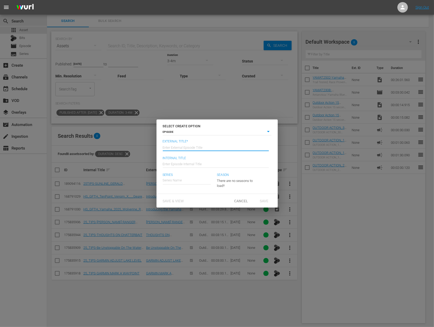
click at [209, 147] on input "text" at bounding box center [216, 146] width 106 height 13
paste input "Episode 2: Trail Tested, Race Proven: Wolverine RMAX 1000 & YFZ450R in Action"
drag, startPoint x: 167, startPoint y: 149, endPoint x: 215, endPoint y: 146, distance: 48.1
click at [215, 146] on input "Adventure Realized with Yamaha - Episode 2: Trail Tested, Race Proven: Wolverin…" at bounding box center [216, 146] width 106 height 13
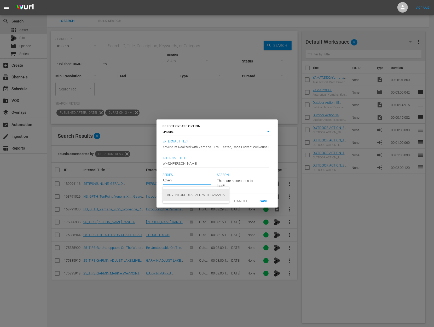
click at [215, 198] on div "ADVENTURE REALIZED WITH YAMAHA" at bounding box center [196, 194] width 58 height 13
click at [236, 180] on div "23" at bounding box center [236, 179] width 38 height 15
click at [234, 188] on span "23" at bounding box center [229, 191] width 25 height 8
click at [239, 177] on div "23" at bounding box center [236, 179] width 38 height 15
click at [227, 203] on div "23 1" at bounding box center [229, 194] width 25 height 25
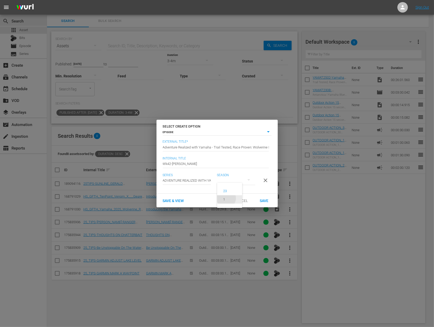
click at [226, 200] on div "1" at bounding box center [224, 199] width 14 height 5
click at [266, 199] on div "Save" at bounding box center [263, 201] width 23 height 10
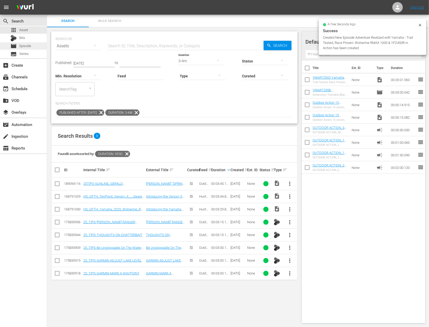
click at [35, 46] on div "movie Episode" at bounding box center [23, 45] width 47 height 7
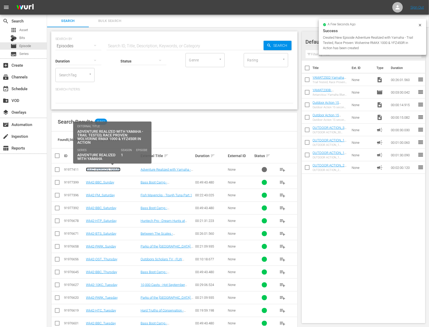
click at [102, 168] on link "Wk42-[PERSON_NAME]" at bounding box center [103, 169] width 34 height 4
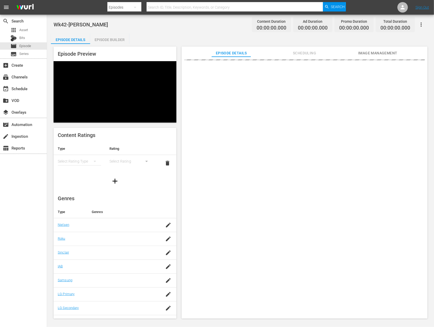
click at [113, 36] on div "Episode Builder" at bounding box center [109, 39] width 39 height 13
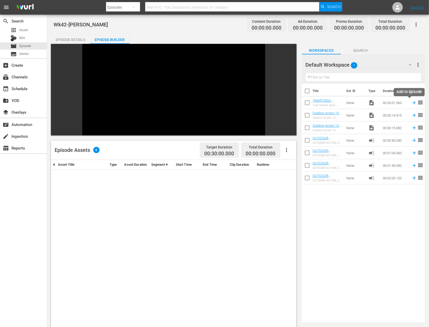
click at [411, 103] on icon at bounding box center [414, 103] width 6 height 6
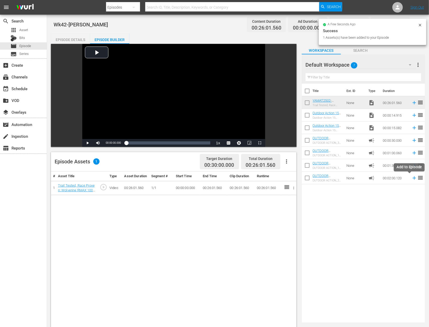
click at [412, 177] on icon at bounding box center [413, 177] width 3 height 3
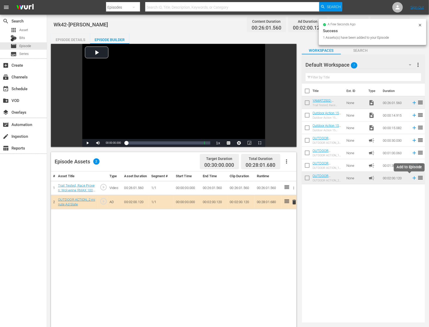
click at [411, 177] on icon at bounding box center [414, 178] width 6 height 6
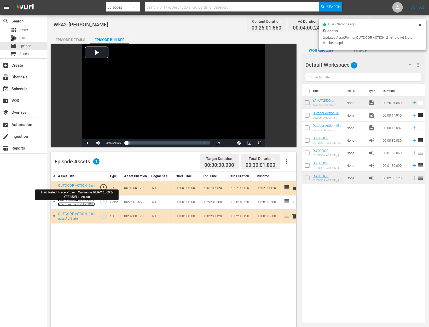
click at [86, 205] on link "Trail Tested, Race Proven: Wolverine RMAX 1000 & YFZ450R in Action" at bounding box center [76, 204] width 37 height 14
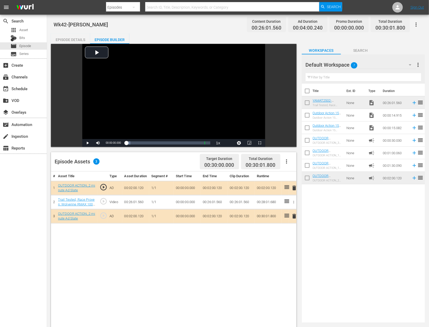
click at [91, 249] on div "# Asset Title Type Asset Duration Segment # Start Time End Time Clip Duration R…" at bounding box center [173, 314] width 245 height 287
click at [23, 45] on span "Episode" at bounding box center [25, 45] width 12 height 5
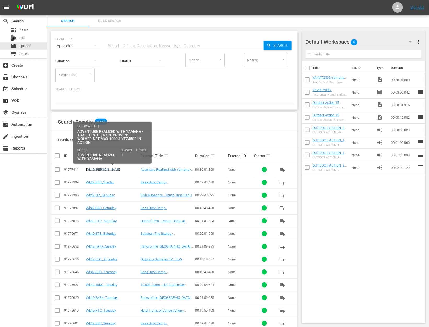
click at [94, 170] on link "Wk42-[PERSON_NAME]" at bounding box center [103, 169] width 34 height 4
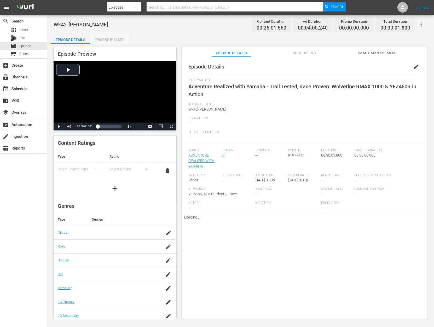
click at [115, 39] on div "Episode Builder" at bounding box center [109, 39] width 39 height 13
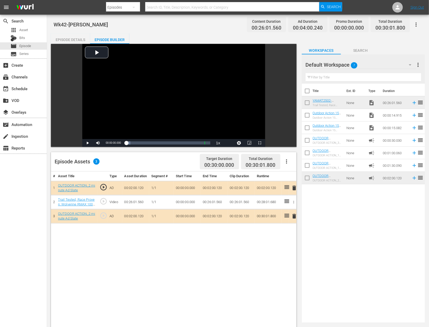
click at [293, 219] on span "delete" at bounding box center [294, 216] width 6 height 6
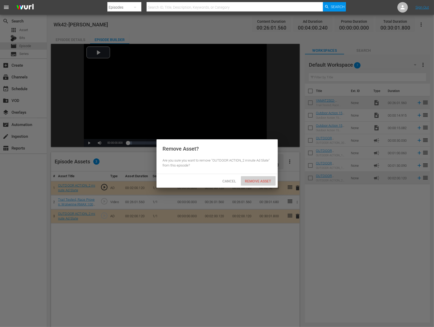
click at [264, 182] on span "Remove Asset" at bounding box center [258, 181] width 35 height 4
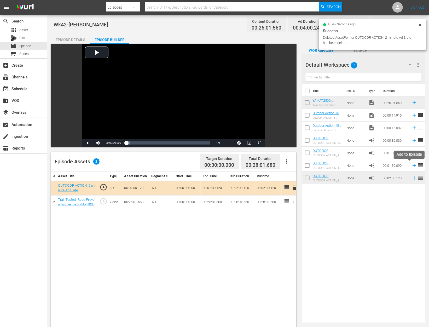
click at [411, 164] on icon at bounding box center [414, 165] width 6 height 6
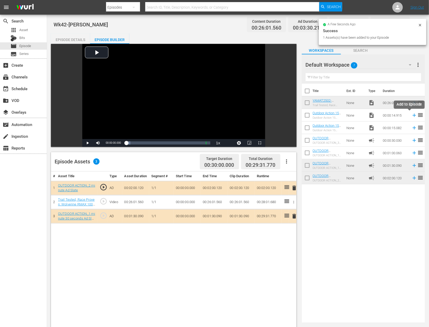
click at [411, 114] on icon at bounding box center [414, 115] width 6 height 6
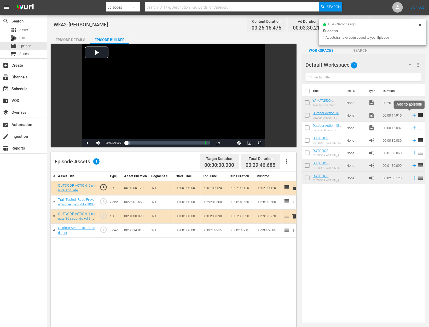
click at [411, 114] on icon at bounding box center [414, 115] width 6 height 6
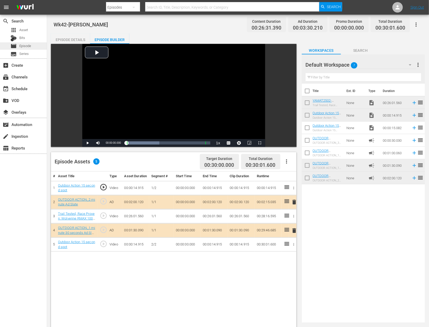
click at [33, 46] on div "movie Episode" at bounding box center [23, 45] width 47 height 7
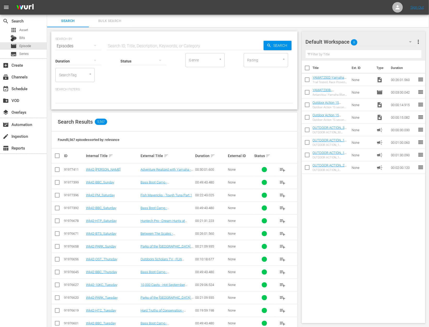
click at [135, 46] on input "text" at bounding box center [185, 46] width 157 height 13
paste input "Titan Bass Trip, TBF and ABT"
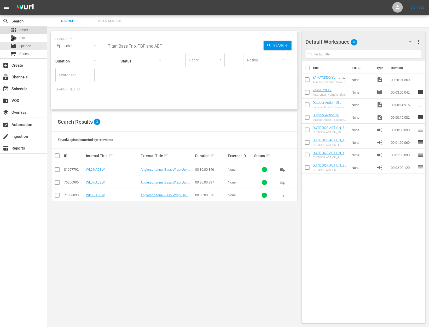
click at [29, 31] on div "apps Asset" at bounding box center [23, 29] width 47 height 7
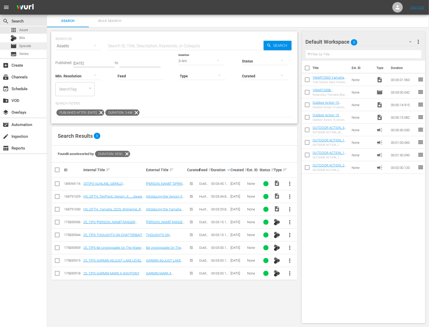
click at [23, 46] on span "Episode" at bounding box center [25, 45] width 12 height 5
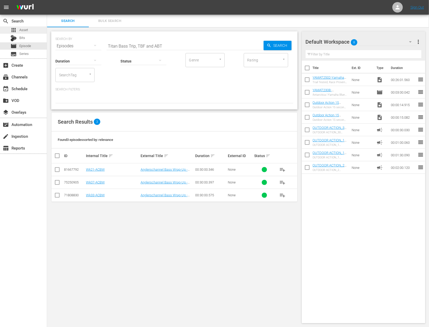
click at [23, 27] on div "apps Asset" at bounding box center [18, 29] width 17 height 7
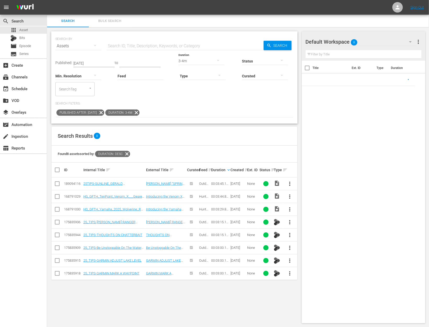
click at [140, 113] on icon at bounding box center [136, 112] width 7 height 7
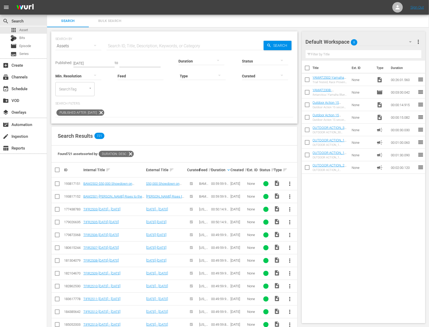
click at [104, 113] on icon at bounding box center [101, 112] width 6 height 6
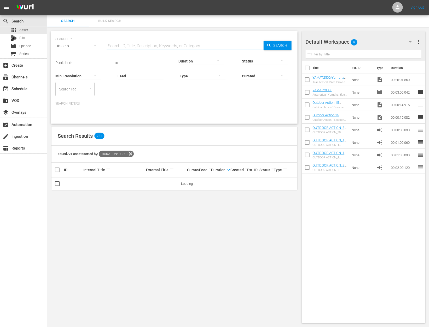
click at [138, 45] on input "text" at bounding box center [185, 46] width 157 height 13
paste input "Titan Bass Trip, TBF and ABT"
click at [307, 80] on input "checkbox" at bounding box center [307, 80] width 11 height 11
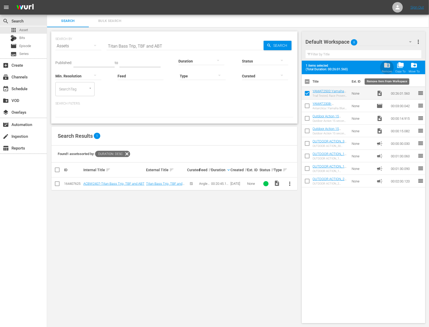
click at [388, 65] on span "folder_delete" at bounding box center [386, 65] width 7 height 7
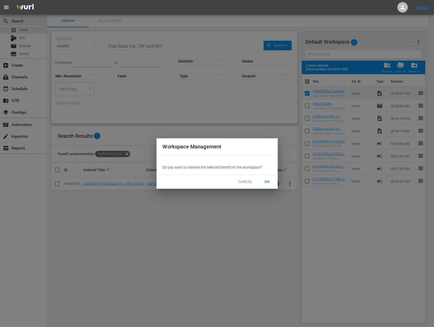
click at [267, 180] on span "OK" at bounding box center [267, 181] width 8 height 7
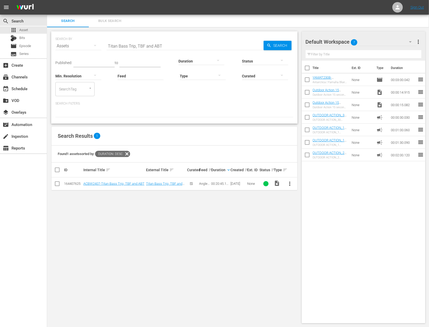
click at [289, 184] on span "more_vert" at bounding box center [289, 183] width 6 height 6
click at [308, 196] on div "Workspace" at bounding box center [318, 198] width 36 height 13
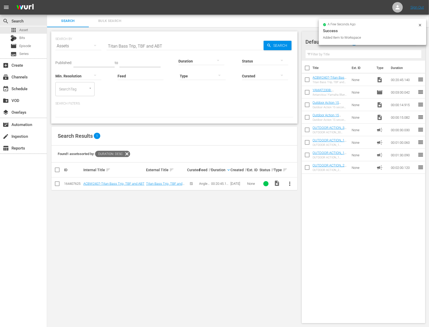
click at [307, 89] on input "checkbox" at bounding box center [307, 93] width 11 height 11
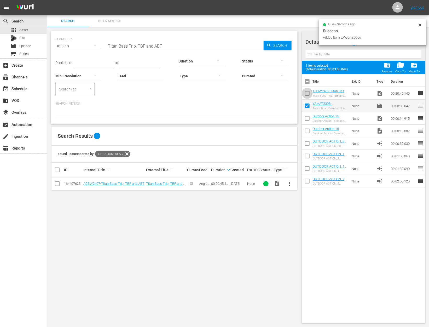
click at [307, 91] on input "checkbox" at bounding box center [307, 94] width 11 height 11
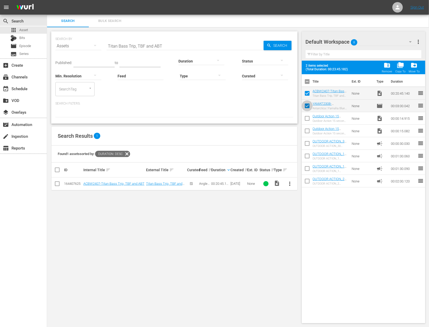
click at [306, 106] on input "checkbox" at bounding box center [307, 106] width 11 height 11
click at [158, 48] on input "Titan Bass Trip, TBF and ABT" at bounding box center [185, 46] width 157 height 13
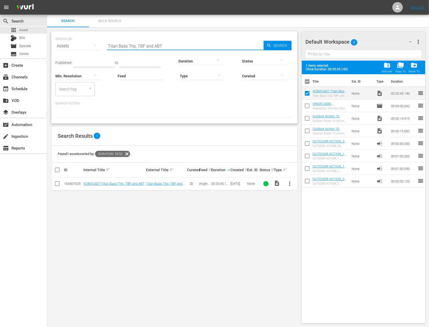
click at [158, 48] on input "Titan Bass Trip, TBF and ABT" at bounding box center [185, 46] width 157 height 13
click at [193, 60] on div at bounding box center [201, 61] width 46 height 15
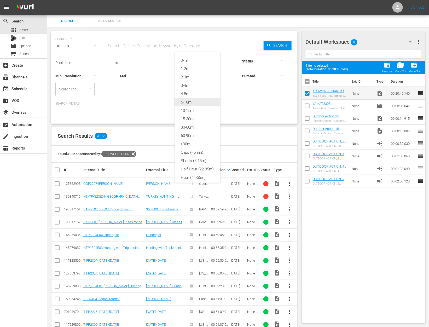
click at [194, 100] on div "5-10m" at bounding box center [197, 102] width 46 height 8
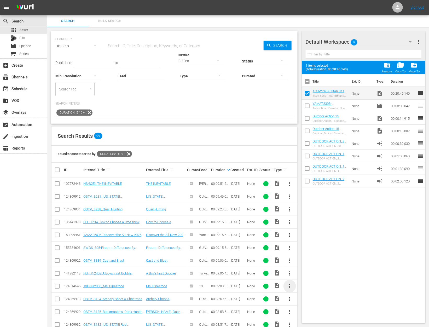
click at [288, 284] on span "more_vert" at bounding box center [289, 286] width 6 height 6
click at [311, 258] on div "Workspace" at bounding box center [318, 257] width 36 height 13
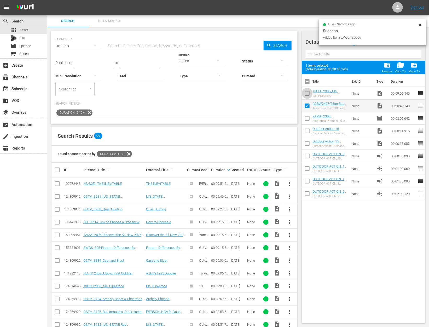
click at [306, 92] on input "checkbox" at bounding box center [307, 94] width 11 height 11
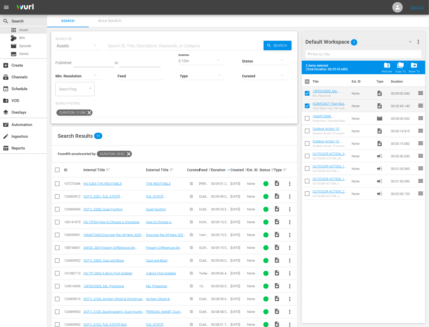
click at [306, 131] on input "checkbox" at bounding box center [307, 131] width 11 height 11
click at [20, 67] on div "add_box Create" at bounding box center [14, 64] width 29 height 5
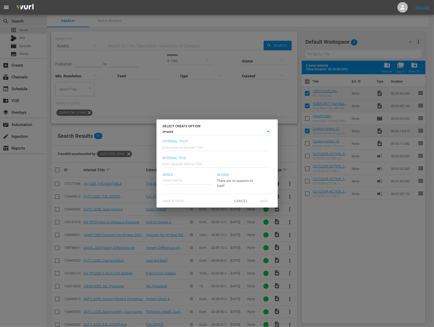
click at [192, 145] on input "text" at bounding box center [216, 146] width 106 height 13
click at [199, 196] on div "Anglerschannel Bass Wrap Up Show" at bounding box center [194, 194] width 54 height 13
click at [239, 179] on div "24" at bounding box center [236, 179] width 38 height 15
click at [234, 192] on span "24" at bounding box center [229, 191] width 25 height 8
click at [261, 203] on span "Save" at bounding box center [263, 200] width 17 height 4
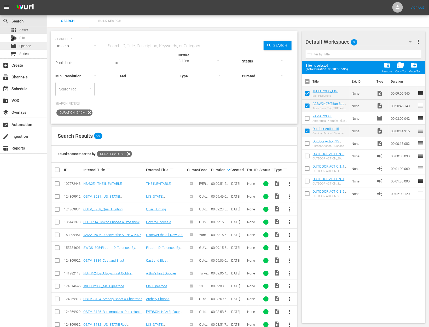
click at [26, 47] on span "Episode" at bounding box center [25, 45] width 12 height 5
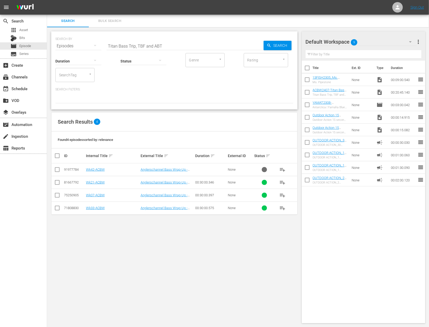
scroll to position [0, 0]
click at [190, 102] on div at bounding box center [174, 98] width 238 height 9
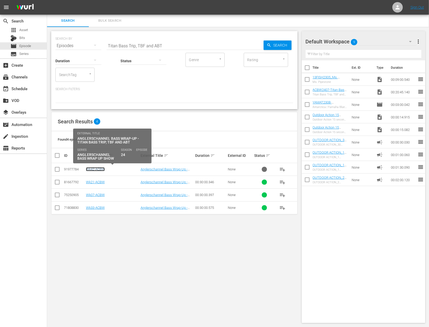
click at [97, 170] on link "Wk42-ACBW" at bounding box center [95, 169] width 19 height 4
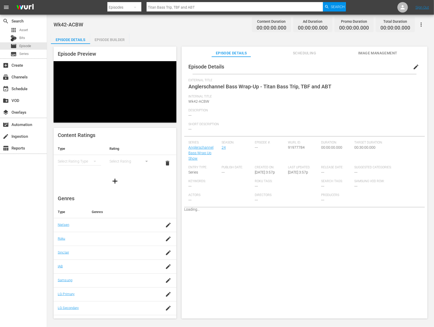
click at [113, 40] on div "Episode Builder" at bounding box center [109, 39] width 39 height 13
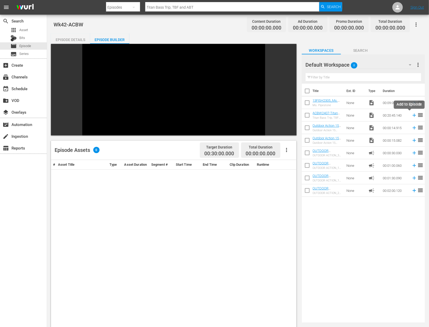
click at [411, 117] on icon at bounding box center [414, 115] width 6 height 6
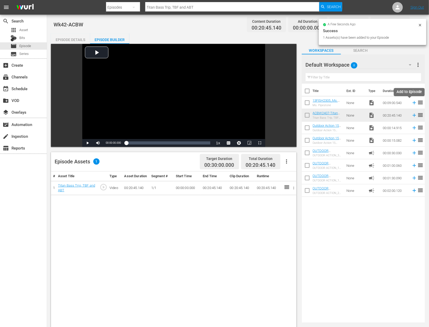
click at [411, 103] on icon at bounding box center [414, 103] width 6 height 6
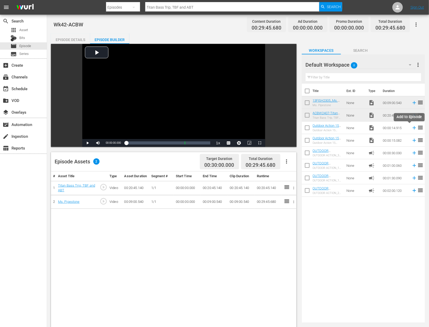
click at [411, 128] on icon at bounding box center [414, 128] width 6 height 6
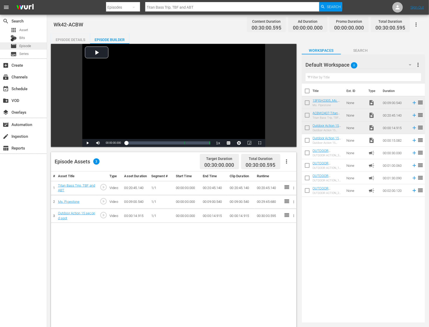
click at [25, 49] on div "movie Episode" at bounding box center [20, 45] width 21 height 7
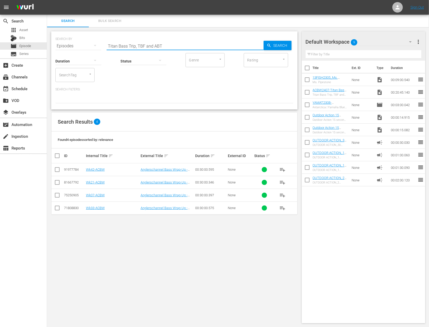
click at [164, 45] on input "Titan Bass Trip, TBF and ABT" at bounding box center [185, 46] width 157 height 13
paste input "Hunting Aoudads with Air Bows and Air Rifles"
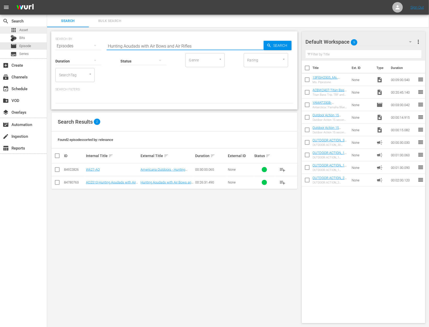
click at [29, 31] on div "apps Asset" at bounding box center [23, 29] width 47 height 7
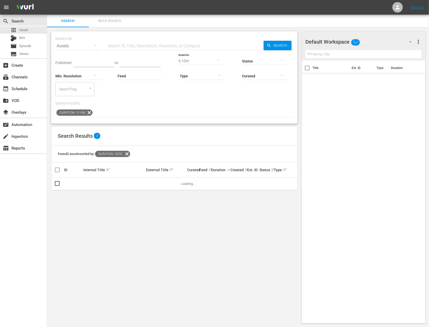
click at [88, 111] on icon at bounding box center [89, 112] width 7 height 7
click at [136, 47] on input "text" at bounding box center [185, 46] width 157 height 13
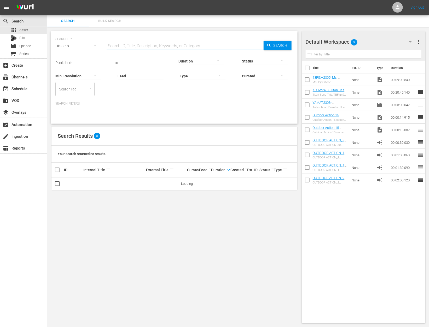
paste input "Hunting Aoudads with Air Bows and Air Rifles"
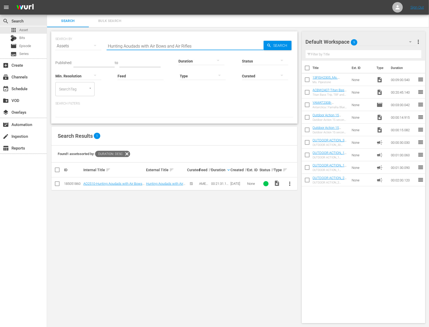
click at [307, 90] on input "checkbox" at bounding box center [307, 93] width 11 height 11
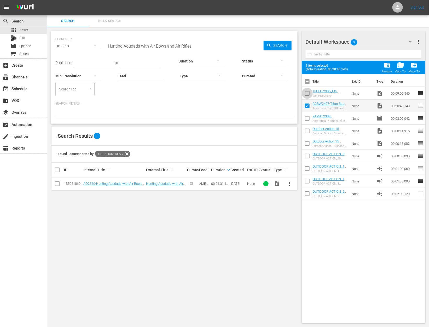
click at [307, 90] on input "checkbox" at bounding box center [307, 94] width 11 height 11
click at [389, 66] on span "folder_delete" at bounding box center [386, 65] width 7 height 7
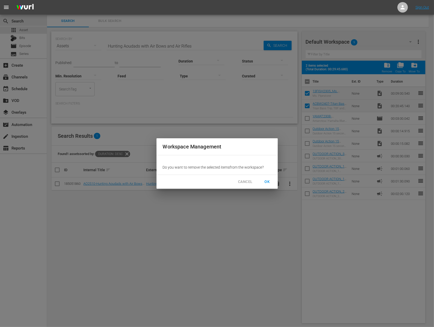
click at [267, 183] on span "OK" at bounding box center [267, 181] width 8 height 7
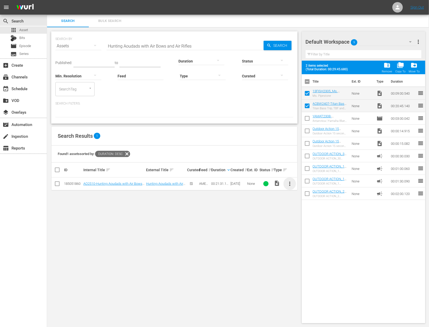
click at [291, 184] on span "more_vert" at bounding box center [289, 183] width 6 height 6
click at [305, 196] on div "Workspace" at bounding box center [318, 198] width 36 height 13
click at [289, 184] on span "more_vert" at bounding box center [289, 183] width 6 height 6
click at [301, 197] on div "Workspace" at bounding box center [318, 198] width 36 height 13
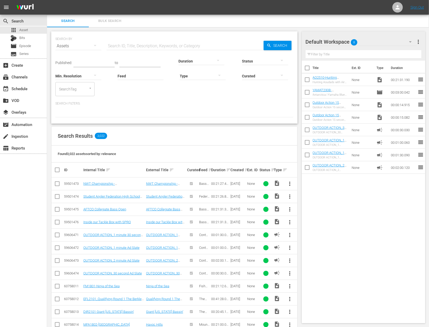
click at [88, 61] on input "text" at bounding box center [93, 63] width 41 height 8
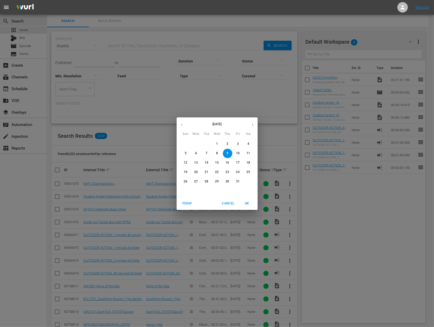
click at [181, 123] on icon "button" at bounding box center [182, 125] width 4 height 4
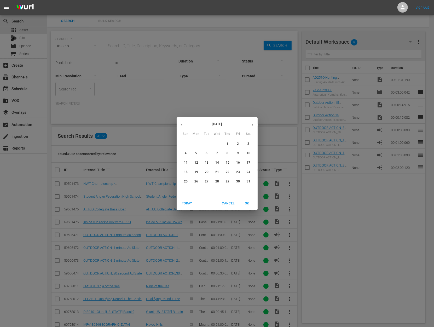
click at [181, 123] on icon "button" at bounding box center [182, 125] width 4 height 4
click at [220, 144] on span "1" at bounding box center [216, 143] width 9 height 4
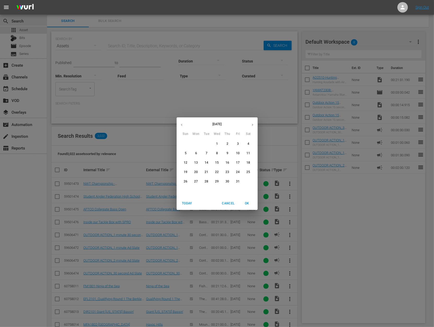
type input "[DATE]"
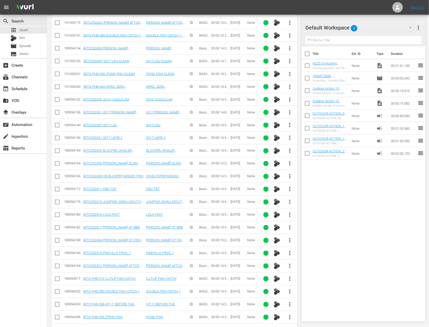
scroll to position [295, 0]
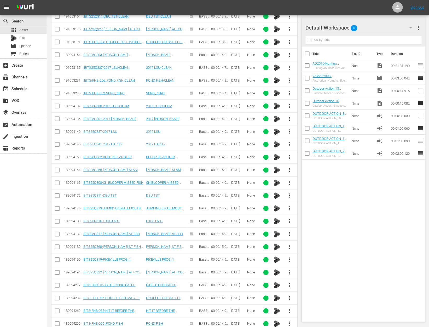
click at [54, 310] on input "checkbox" at bounding box center [57, 312] width 6 height 6
checkbox input "true"
click at [55, 296] on input "checkbox" at bounding box center [57, 299] width 6 height 6
checkbox input "true"
click at [56, 283] on input "checkbox" at bounding box center [57, 286] width 6 height 6
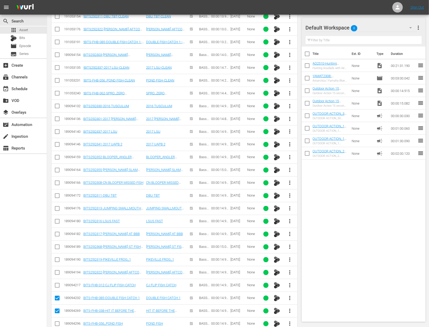
checkbox input "true"
click at [56, 270] on input "checkbox" at bounding box center [57, 273] width 6 height 6
checkbox input "true"
click at [56, 257] on input "checkbox" at bounding box center [57, 260] width 6 height 6
checkbox input "true"
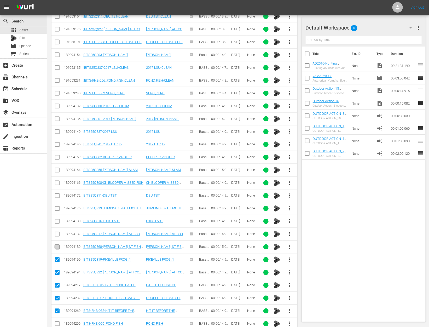
click at [57, 245] on input "checkbox" at bounding box center [57, 248] width 6 height 6
checkbox input "true"
click at [56, 232] on input "checkbox" at bounding box center [57, 235] width 6 height 6
checkbox input "true"
click at [56, 219] on input "checkbox" at bounding box center [57, 222] width 6 height 6
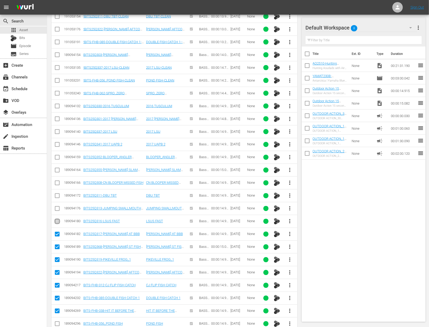
checkbox input "true"
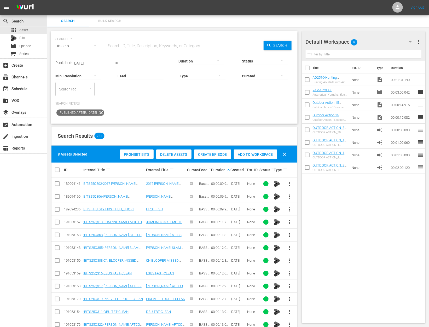
click at [254, 154] on span "Add to Workspace" at bounding box center [255, 154] width 43 height 4
click at [259, 150] on div "Add to Workspace" at bounding box center [255, 154] width 43 height 10
click at [256, 152] on span "Add to Workspace" at bounding box center [255, 154] width 43 height 4
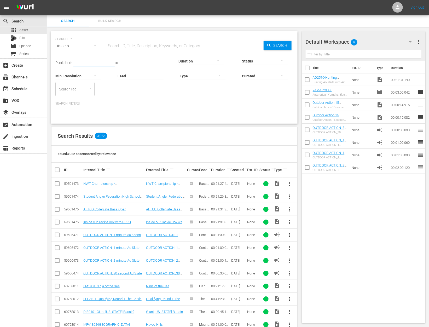
click at [102, 61] on input "text" at bounding box center [93, 63] width 41 height 8
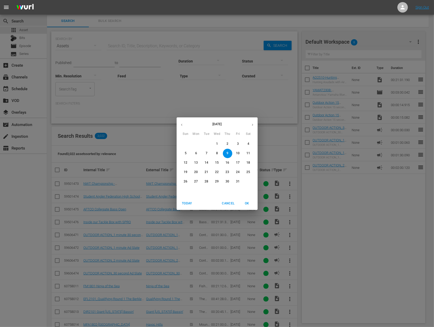
click at [183, 123] on icon "button" at bounding box center [182, 125] width 4 height 4
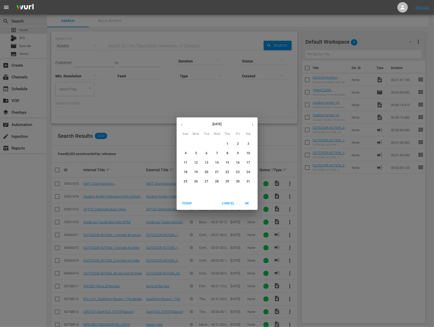
click at [183, 123] on icon "button" at bounding box center [182, 125] width 4 height 4
click at [218, 146] on button "1" at bounding box center [216, 143] width 9 height 9
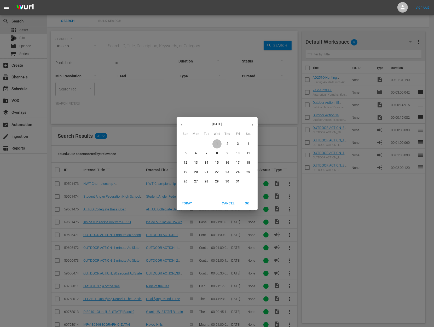
type input "[DATE]"
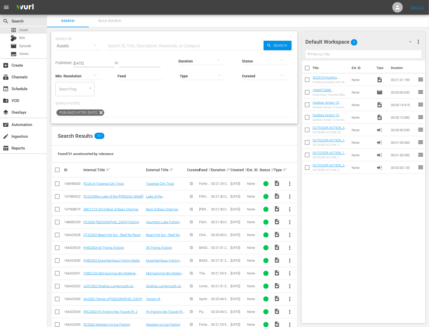
click at [191, 60] on div at bounding box center [201, 61] width 46 height 15
click at [190, 61] on div "0-1m" at bounding box center [197, 60] width 46 height 8
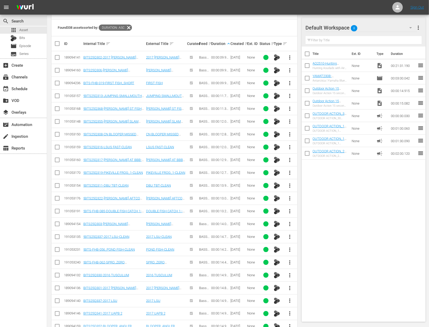
scroll to position [380, 0]
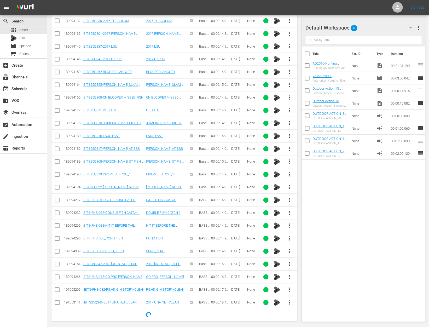
click at [59, 249] on input "checkbox" at bounding box center [57, 252] width 6 height 6
checkbox input "true"
click at [60, 236] on input "checkbox" at bounding box center [57, 239] width 6 height 6
checkbox input "true"
click at [57, 223] on input "checkbox" at bounding box center [57, 226] width 6 height 6
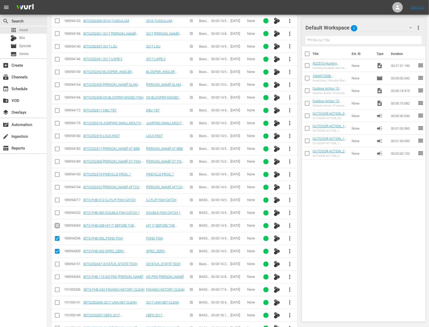
checkbox input "true"
click at [57, 211] on input "checkbox" at bounding box center [57, 214] width 6 height 6
checkbox input "true"
click at [57, 198] on input "checkbox" at bounding box center [57, 201] width 6 height 6
checkbox input "true"
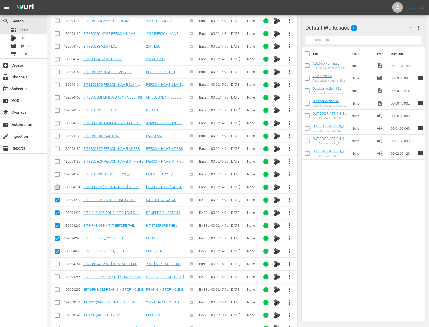
click at [57, 185] on input "checkbox" at bounding box center [57, 188] width 6 height 6
checkbox input "true"
click at [56, 172] on input "checkbox" at bounding box center [57, 175] width 6 height 6
checkbox input "true"
click at [57, 160] on input "checkbox" at bounding box center [57, 163] width 6 height 6
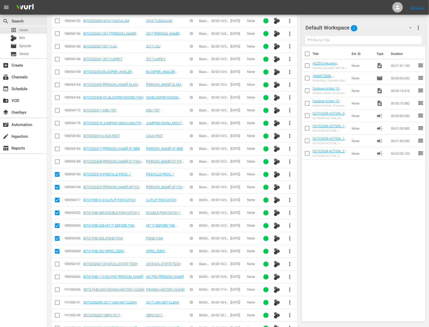
checkbox input "true"
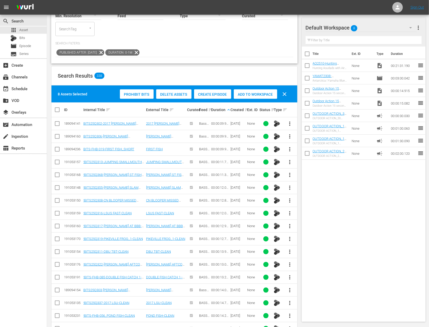
scroll to position [7, 0]
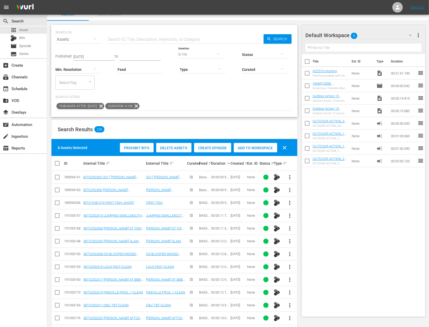
click at [255, 148] on span "Add to Workspace" at bounding box center [255, 148] width 43 height 4
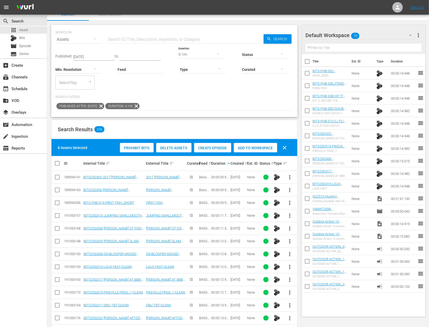
click at [306, 193] on span at bounding box center [307, 198] width 11 height 11
click at [305, 181] on input "checkbox" at bounding box center [307, 186] width 11 height 11
checkbox input "true"
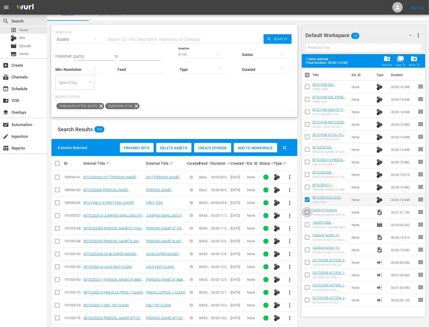
click at [305, 213] on input "checkbox" at bounding box center [307, 213] width 11 height 11
checkbox input "true"
click at [306, 186] on input "checkbox" at bounding box center [307, 187] width 11 height 11
checkbox input "true"
click at [306, 172] on input "checkbox" at bounding box center [307, 175] width 11 height 11
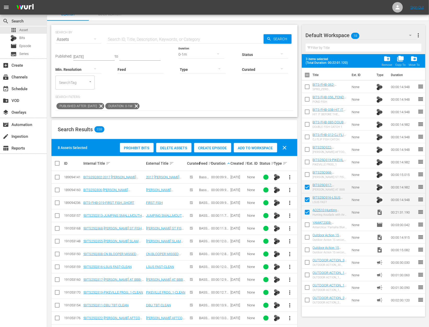
checkbox input "true"
click at [306, 160] on input "checkbox" at bounding box center [307, 162] width 11 height 11
checkbox input "true"
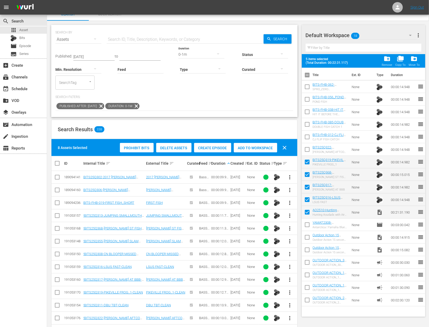
click at [305, 147] on input "checkbox" at bounding box center [307, 150] width 11 height 11
checkbox input "true"
click at [304, 134] on input "checkbox" at bounding box center [307, 137] width 11 height 11
checkbox input "true"
click at [305, 122] on input "checkbox" at bounding box center [307, 125] width 11 height 11
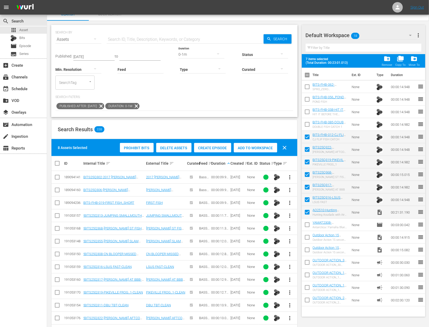
checkbox input "true"
click at [305, 111] on input "checkbox" at bounding box center [307, 112] width 11 height 11
checkbox input "true"
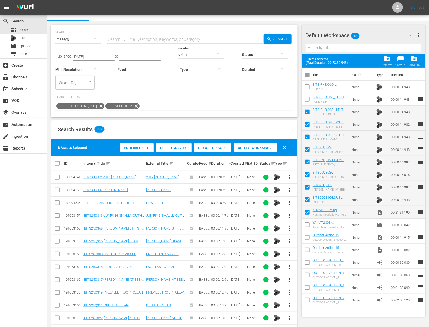
click at [305, 101] on input "checkbox" at bounding box center [307, 100] width 11 height 11
checkbox input "true"
click at [305, 85] on input "checkbox" at bounding box center [307, 87] width 11 height 11
checkbox input "true"
click at [140, 106] on icon at bounding box center [136, 106] width 7 height 7
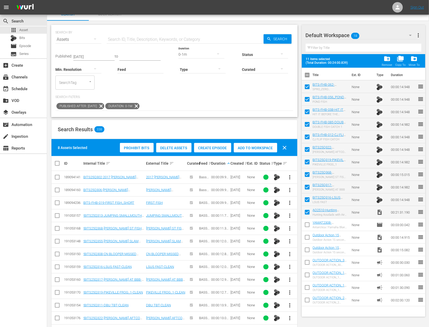
scroll to position [0, 0]
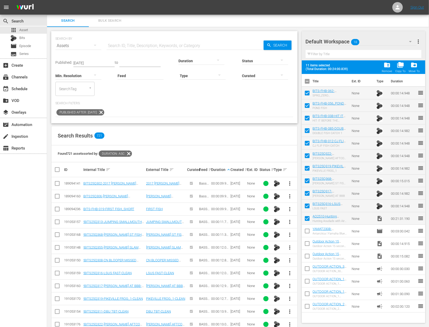
click at [215, 60] on icon "button" at bounding box center [218, 60] width 6 height 6
click at [198, 69] on div "1-2m" at bounding box center [197, 68] width 46 height 8
click at [288, 234] on span "more_vert" at bounding box center [289, 234] width 6 height 6
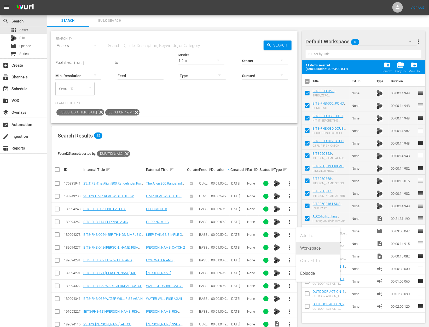
click at [309, 247] on div "Workspace" at bounding box center [318, 248] width 36 height 13
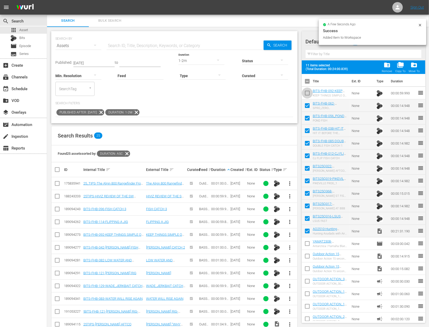
click at [307, 92] on input "checkbox" at bounding box center [307, 93] width 11 height 11
checkbox input "true"
click at [22, 61] on div "add_box Create" at bounding box center [23, 65] width 47 height 10
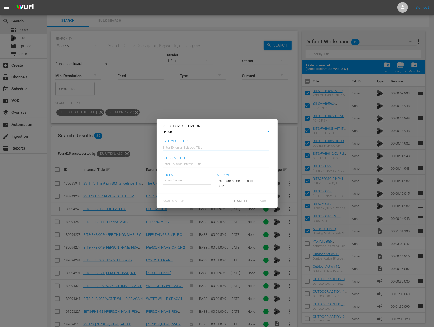
click at [200, 145] on input "text" at bounding box center [216, 146] width 106 height 13
paste input "Hunting Aoudads with Air Bows and Air Rifles"
type input "Americana Outdoors - Hunting Aoudads with Air Bows and Air Rifles"
type input "Wk42-AO"
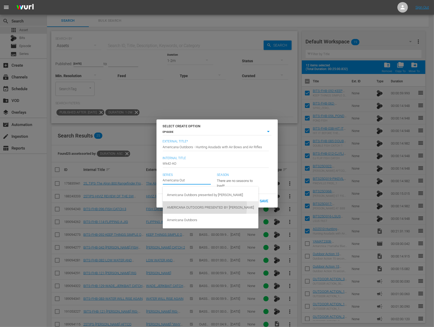
click at [194, 205] on div "AMERICANA OUTDOORS PRESENTED BY [PERSON_NAME]" at bounding box center [210, 207] width 87 height 13
type input "AMERICANA OUTDOORS PRESENTED BY [PERSON_NAME]"
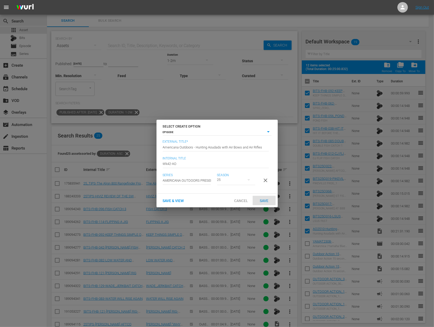
click at [265, 203] on span "Save" at bounding box center [263, 200] width 17 height 4
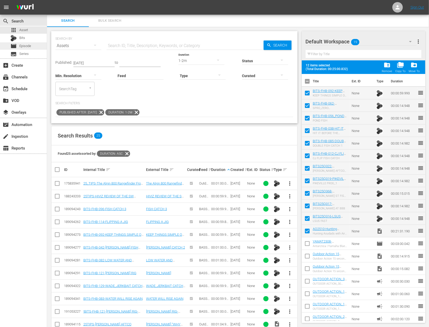
click at [27, 45] on span "Episode" at bounding box center [25, 45] width 12 height 5
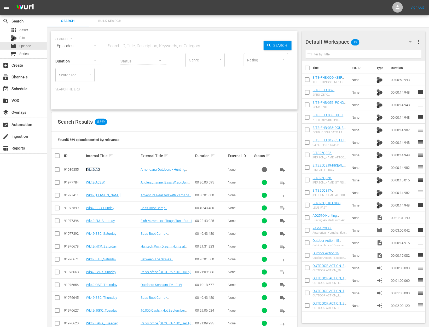
click at [96, 170] on link "Wk42-AO" at bounding box center [93, 169] width 14 height 4
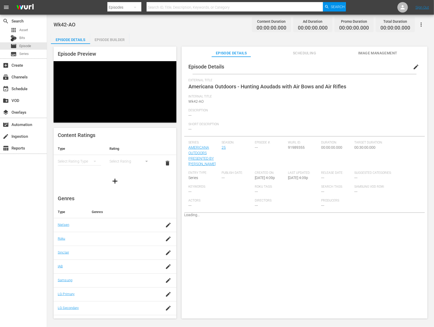
click at [115, 41] on div "Episode Builder" at bounding box center [109, 39] width 39 height 13
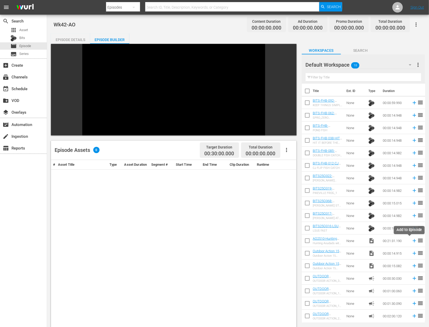
click at [412, 241] on icon at bounding box center [413, 240] width 3 height 3
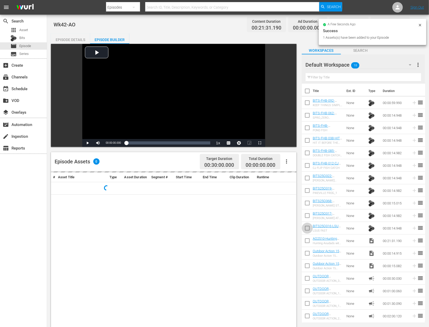
click at [307, 226] on input "checkbox" at bounding box center [307, 228] width 11 height 11
checkbox input "true"
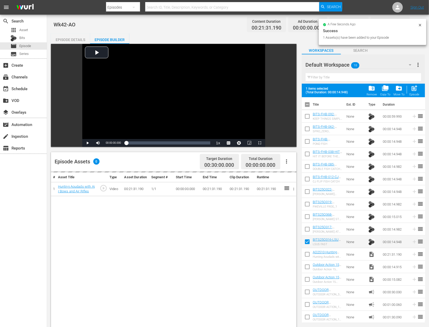
click at [307, 225] on input "checkbox" at bounding box center [307, 230] width 11 height 11
checkbox input "true"
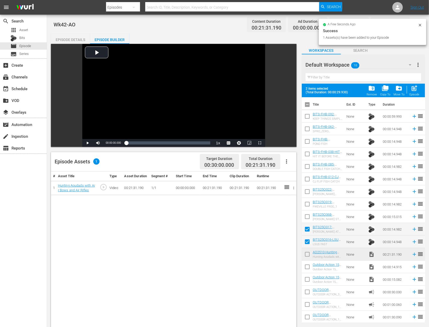
click at [307, 216] on input "checkbox" at bounding box center [307, 217] width 11 height 11
checkbox input "true"
click at [307, 206] on input "checkbox" at bounding box center [307, 204] width 11 height 11
checkbox input "true"
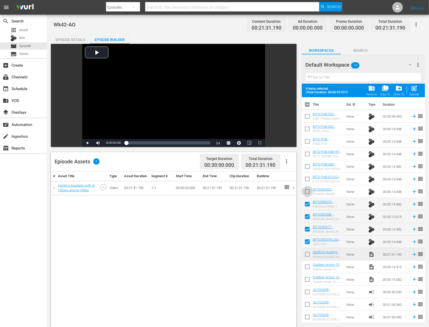
click at [306, 193] on input "checkbox" at bounding box center [307, 192] width 11 height 11
checkbox input "true"
click at [306, 178] on input "checkbox" at bounding box center [307, 179] width 11 height 11
checkbox input "true"
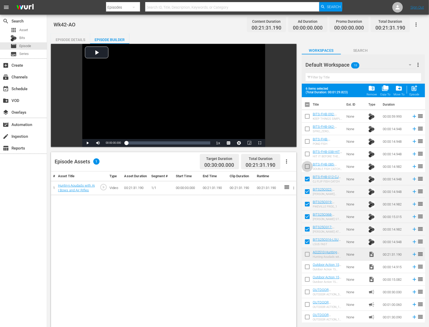
click at [306, 169] on input "checkbox" at bounding box center [307, 167] width 11 height 11
checkbox input "true"
click at [306, 155] on input "checkbox" at bounding box center [307, 154] width 11 height 11
checkbox input "true"
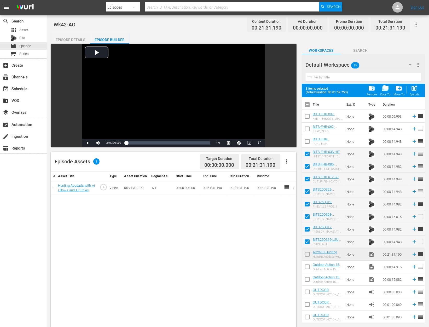
click at [306, 140] on input "checkbox" at bounding box center [307, 142] width 11 height 11
checkbox input "true"
click at [305, 127] on input "checkbox" at bounding box center [307, 129] width 11 height 11
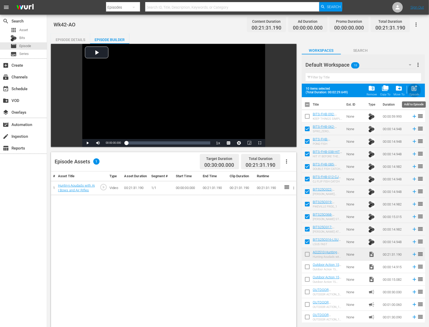
click at [416, 88] on span "post_add" at bounding box center [414, 88] width 7 height 7
checkbox input "false"
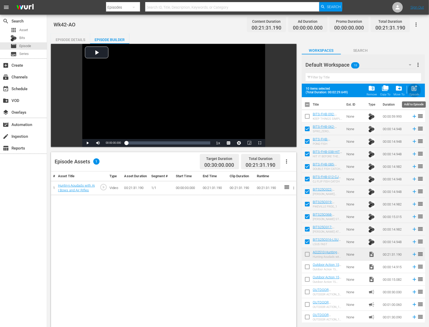
checkbox input "false"
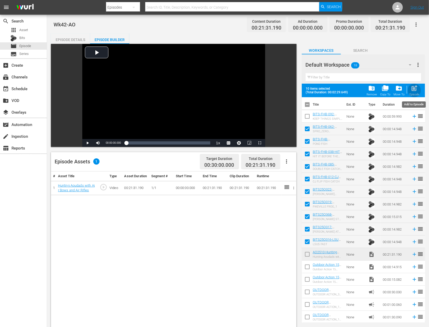
checkbox input "false"
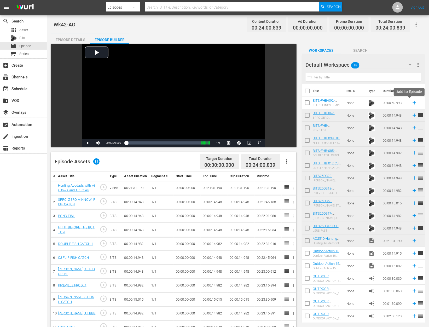
click at [411, 102] on icon at bounding box center [414, 103] width 6 height 6
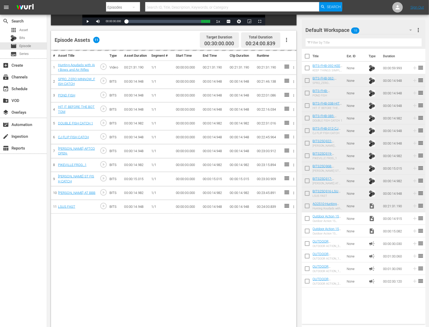
scroll to position [136, 0]
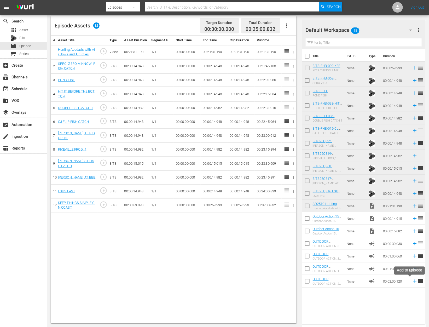
click at [413, 279] on icon at bounding box center [414, 280] width 3 height 3
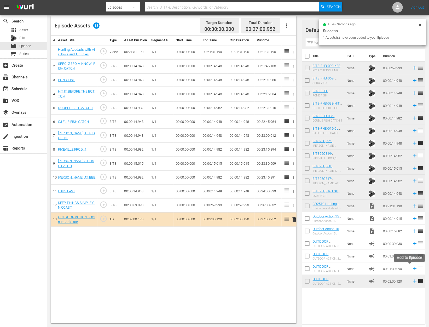
click at [412, 268] on icon at bounding box center [415, 268] width 6 height 6
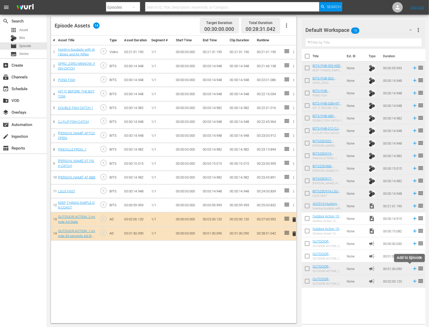
click at [412, 270] on icon at bounding box center [415, 268] width 6 height 6
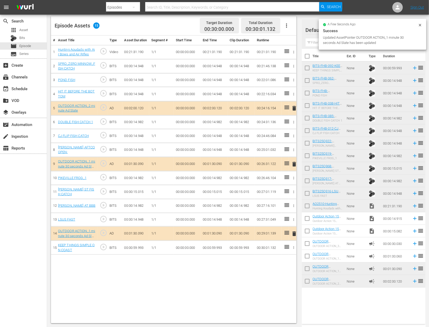
scroll to position [0, 0]
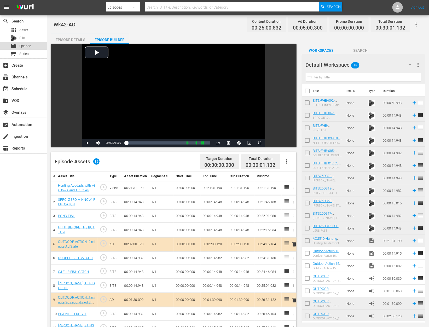
click at [30, 47] on span "Episode" at bounding box center [25, 45] width 12 height 5
